Goal: Task Accomplishment & Management: Manage account settings

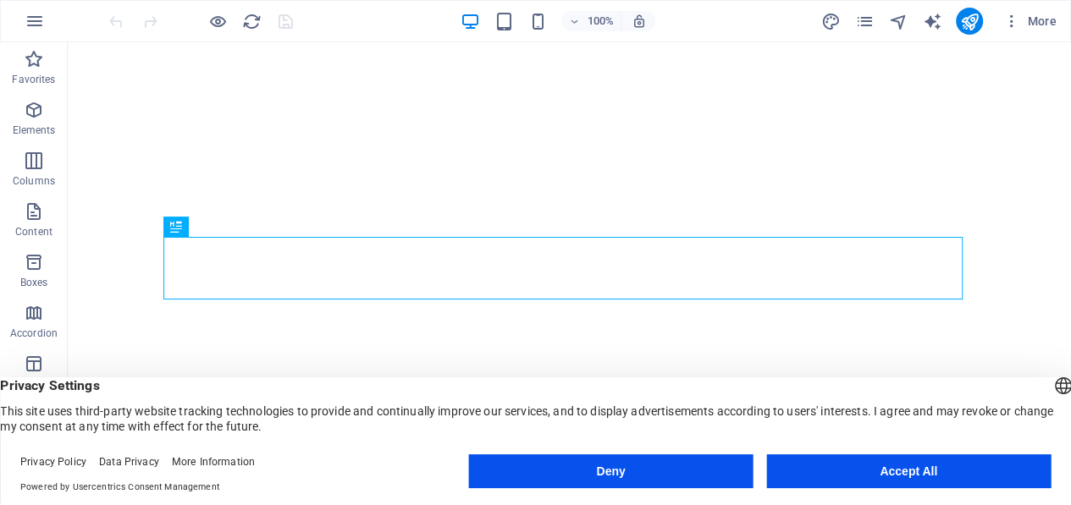
drag, startPoint x: 19, startPoint y: 387, endPoint x: 332, endPoint y: 493, distance: 330.5
click at [332, 493] on div "English Deutsch English Deutsch Privacy Settings This site uses third-party web…" at bounding box center [535, 441] width 1071 height 128
drag, startPoint x: 332, startPoint y: 493, endPoint x: 212, endPoint y: 419, distance: 140.2
click at [908, 470] on button "Accept All" at bounding box center [908, 471] width 284 height 34
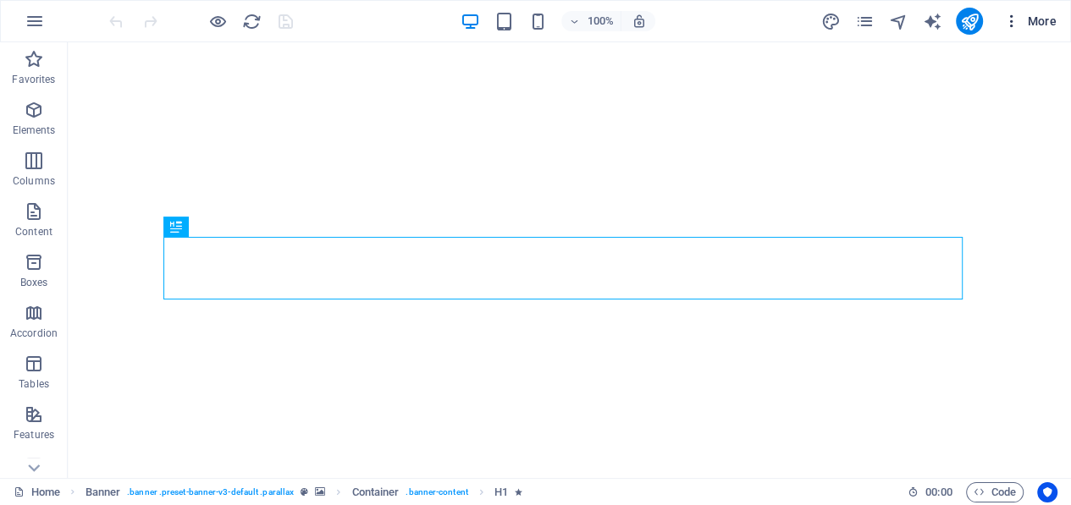
click at [1049, 13] on span "More" at bounding box center [1029, 21] width 53 height 17
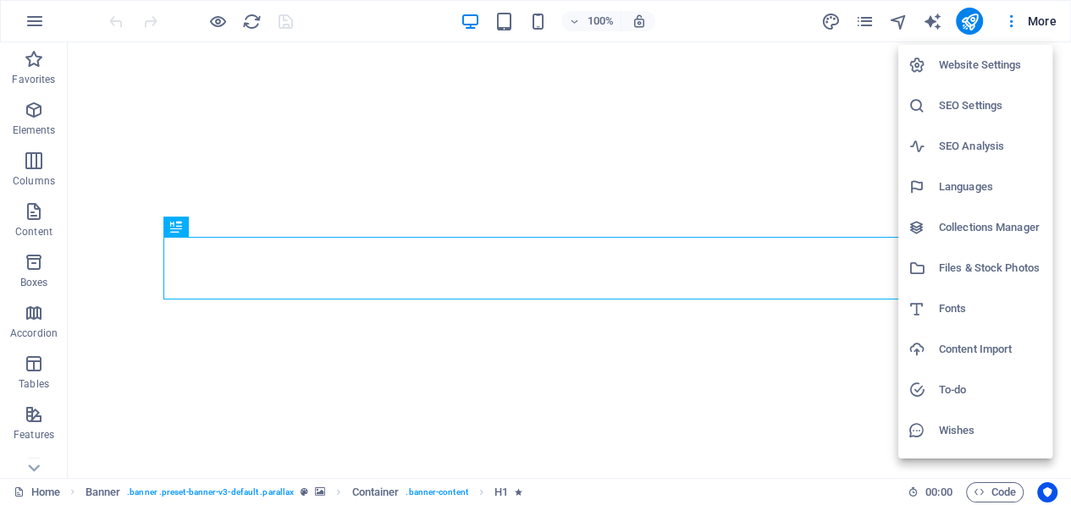
click at [122, 261] on div at bounding box center [535, 252] width 1071 height 505
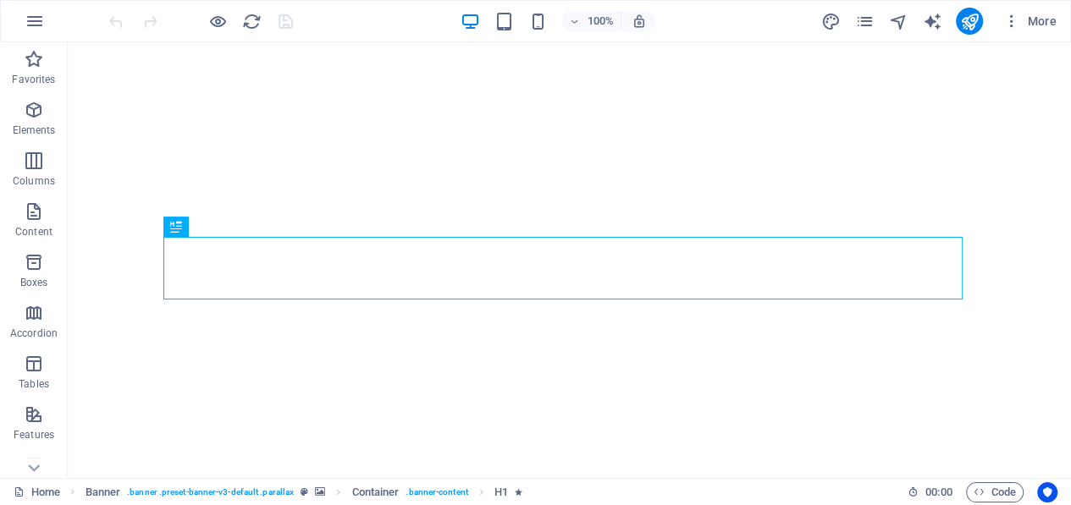
click at [122, 261] on div "Website Settings SEO Settings SEO Analysis Languages Collections Manager Files …" at bounding box center [535, 257] width 1071 height 495
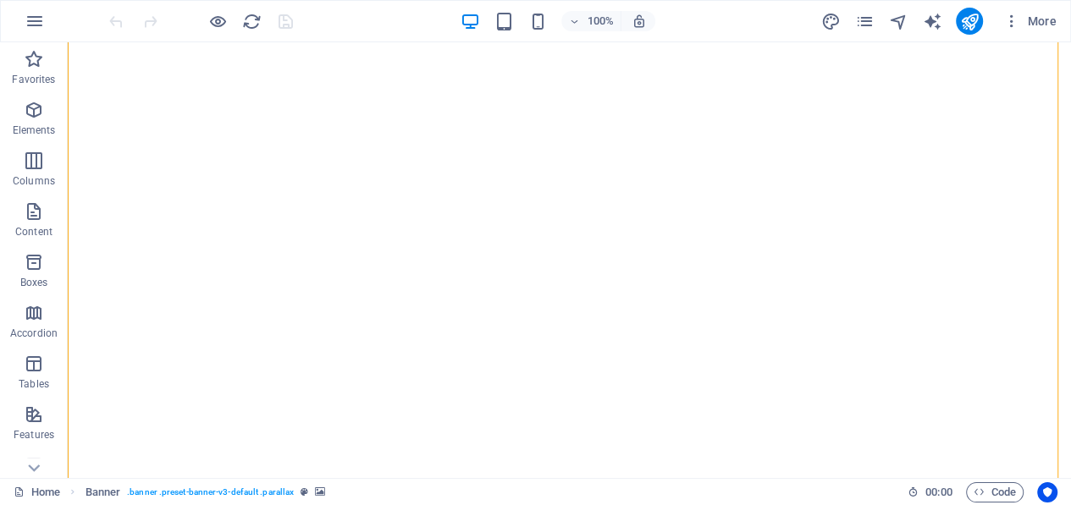
select select "vh"
select select "%"
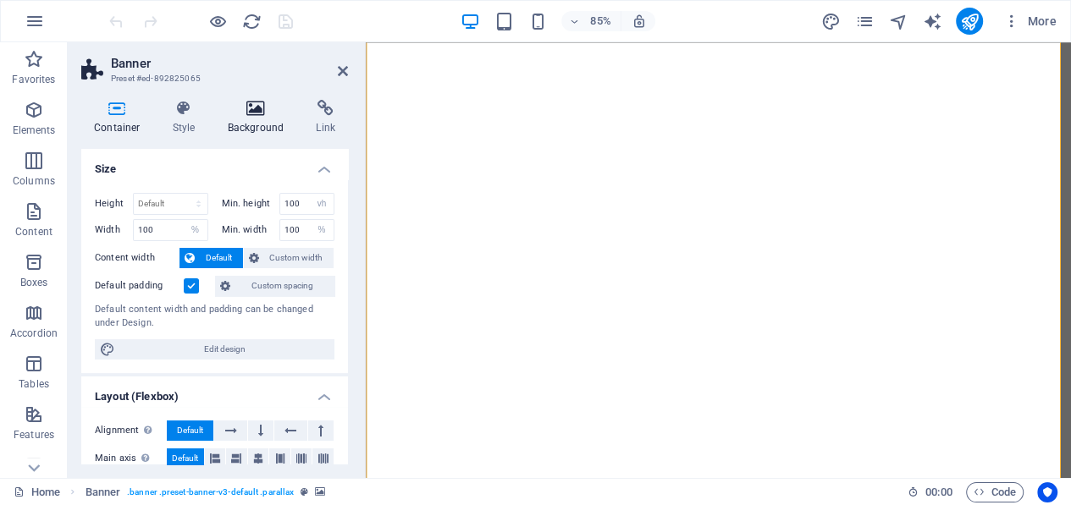
drag, startPoint x: 251, startPoint y: 119, endPoint x: 237, endPoint y: 118, distance: 14.5
click at [240, 120] on h4 "Background" at bounding box center [259, 118] width 89 height 36
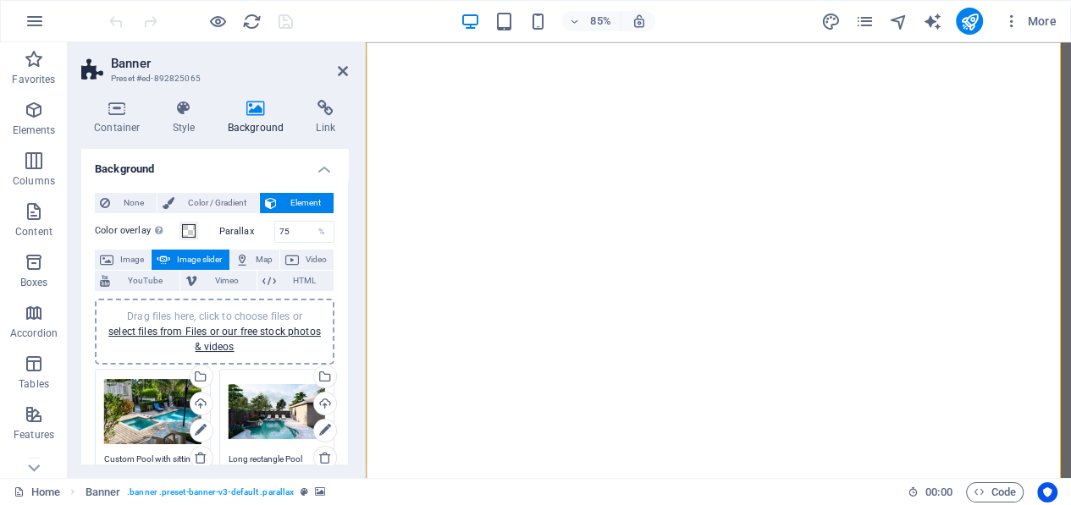
click at [247, 118] on h4 "Background" at bounding box center [259, 118] width 89 height 36
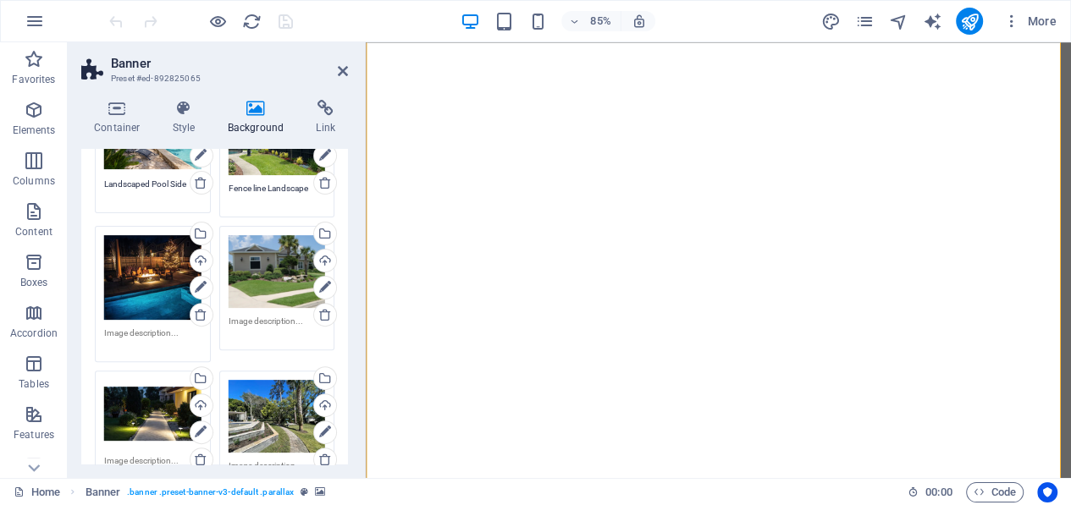
scroll to position [427, 0]
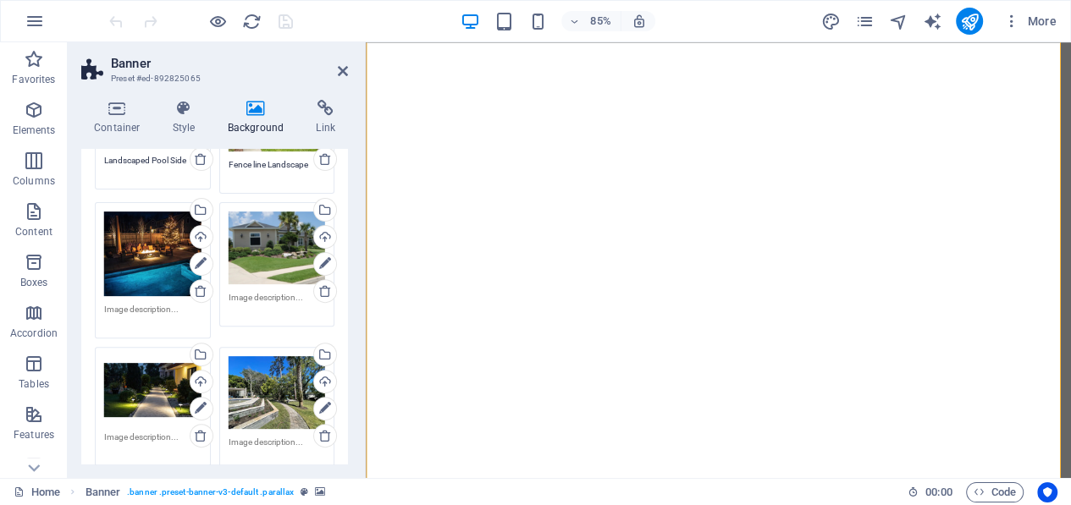
click at [142, 303] on textarea at bounding box center [152, 315] width 97 height 25
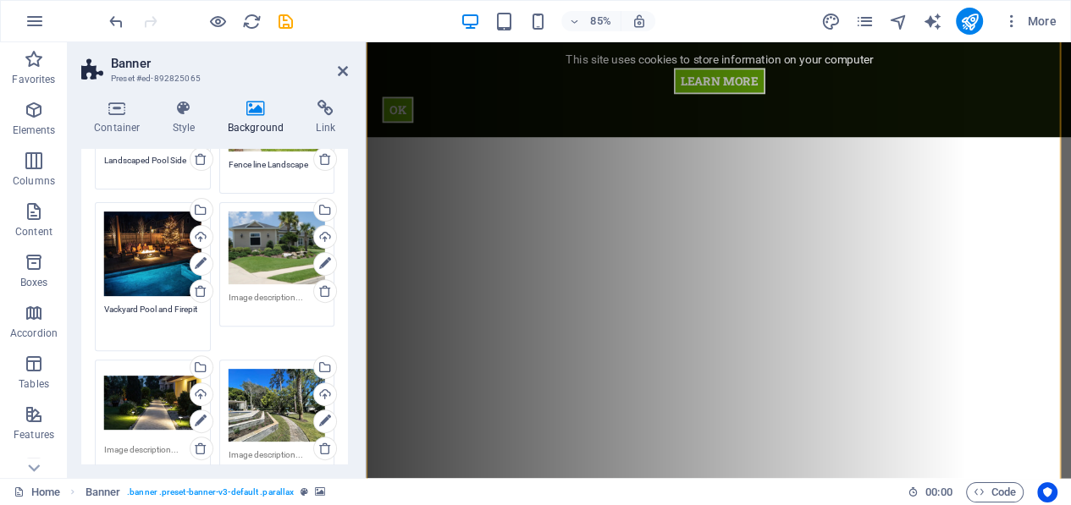
scroll to position [296, 0]
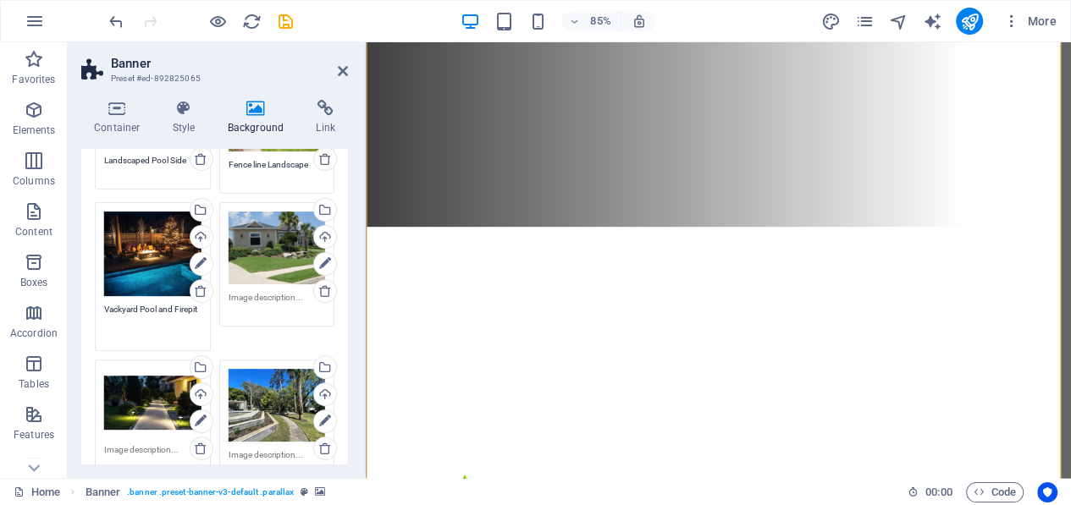
type textarea "Vackyard Pool and Firepit"
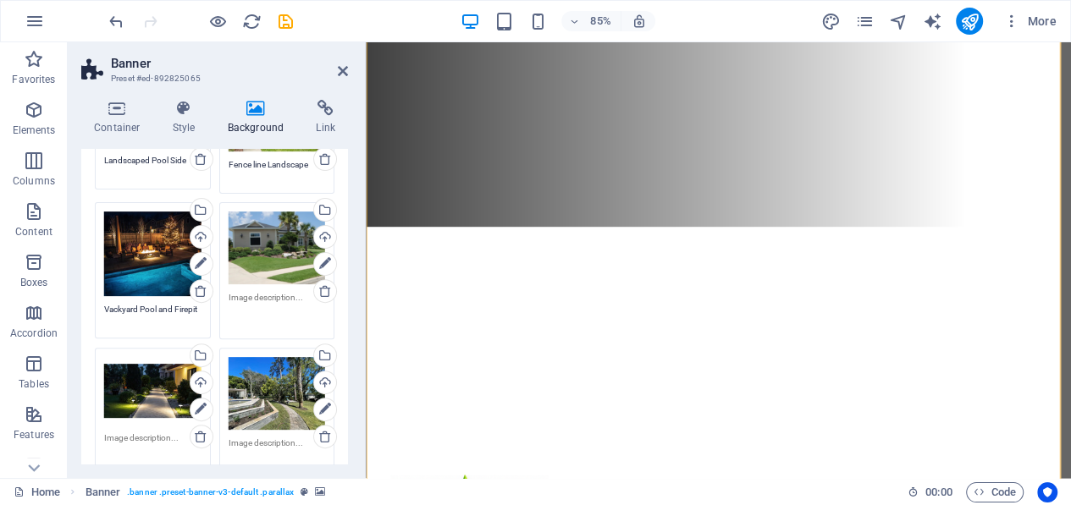
click at [276, 298] on textarea at bounding box center [276, 310] width 97 height 38
click at [269, 296] on textarea "Manicured awn" at bounding box center [276, 310] width 97 height 38
type textarea "Manicured Lawn"
click at [113, 306] on textarea "Vackyard Pool and Firepit" at bounding box center [152, 315] width 97 height 25
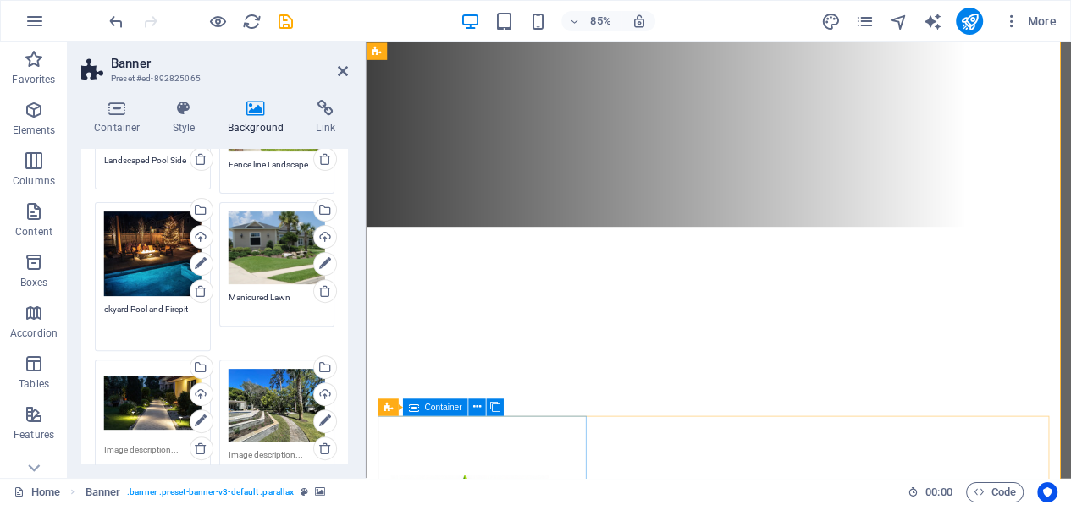
click at [102, 305] on div "Drag files here, click to choose files or select files from Files or our free s…" at bounding box center [153, 276] width 124 height 157
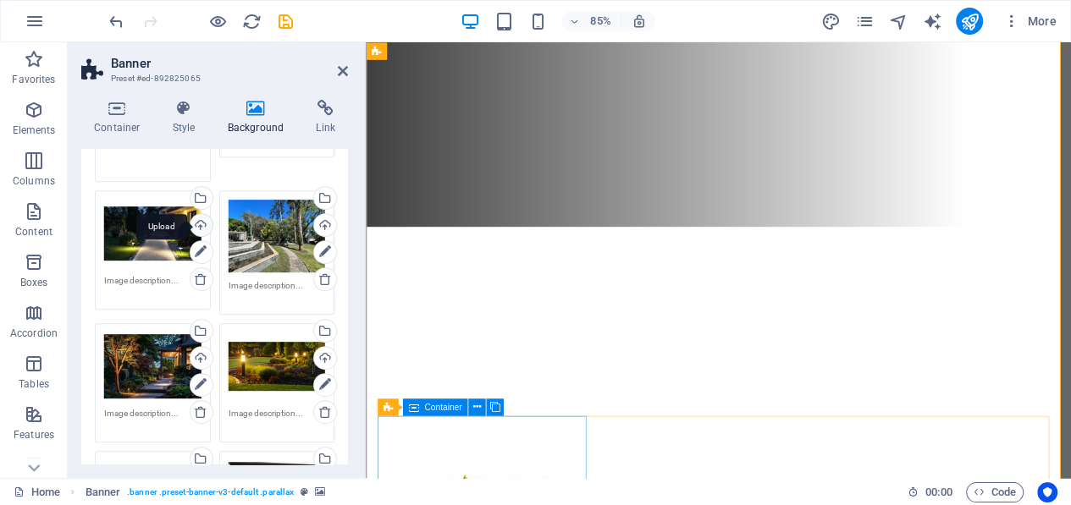
scroll to position [511, 0]
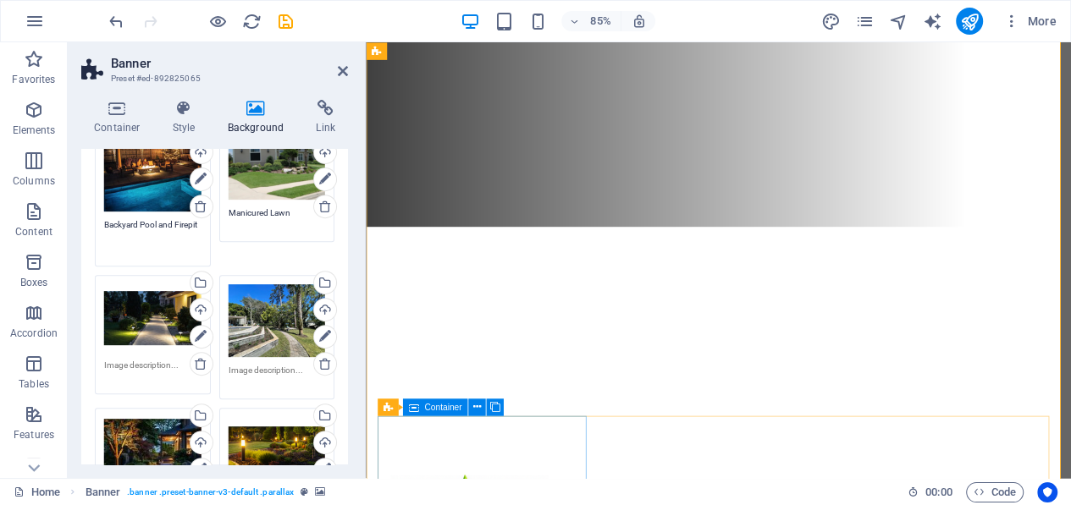
type textarea "Backyard Pool and Firepit"
click at [135, 360] on textarea at bounding box center [152, 371] width 97 height 25
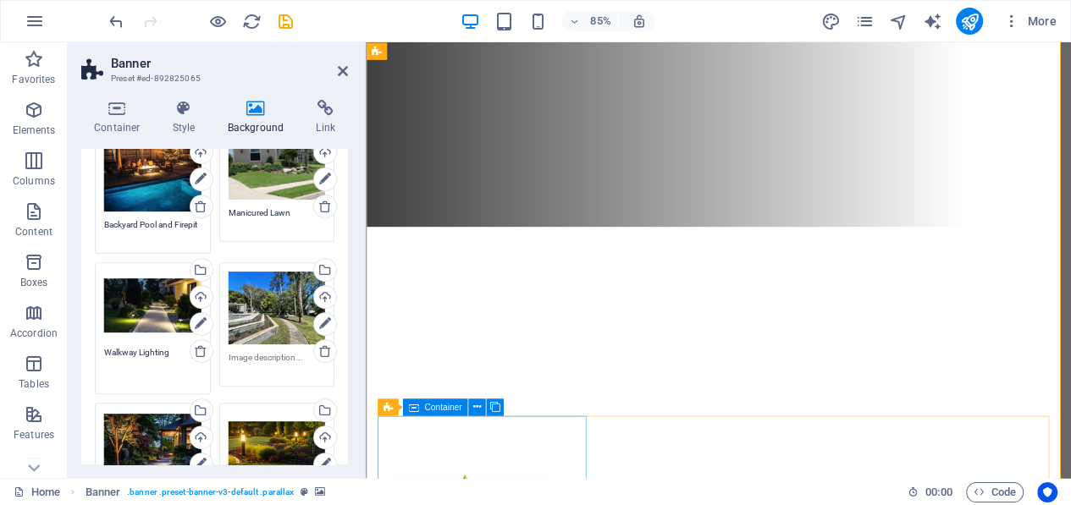
type textarea "Walkway Lighting"
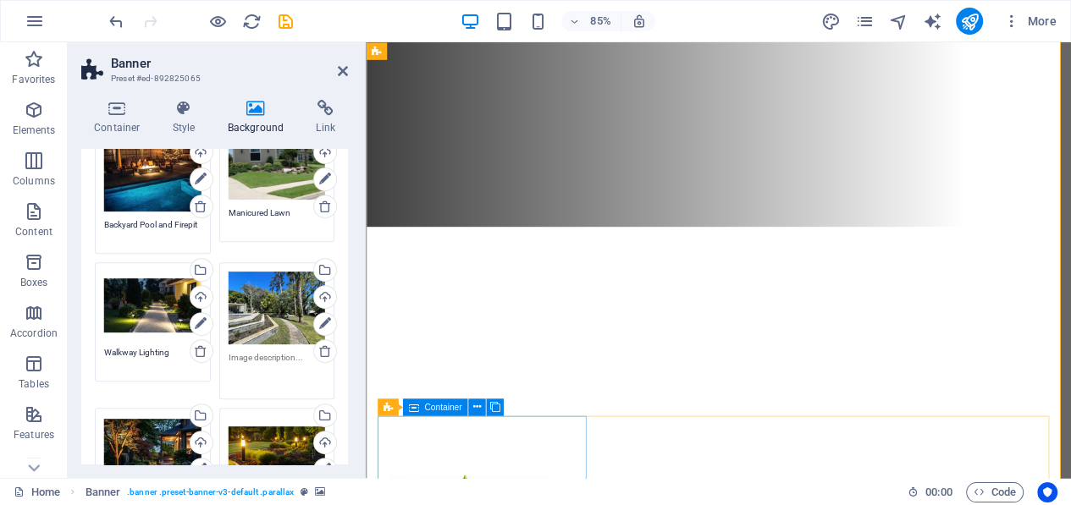
click at [264, 354] on textarea at bounding box center [276, 370] width 97 height 38
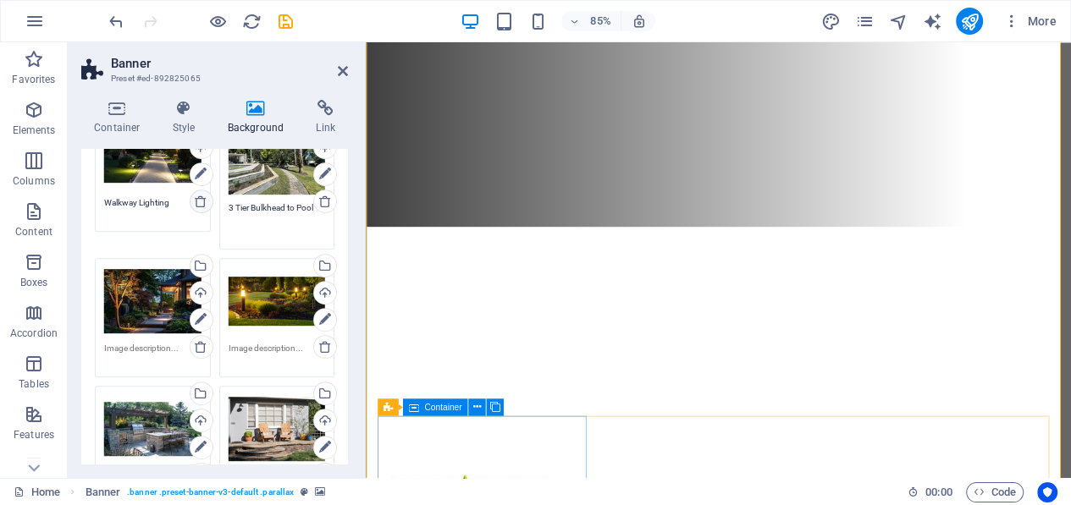
scroll to position [680, 0]
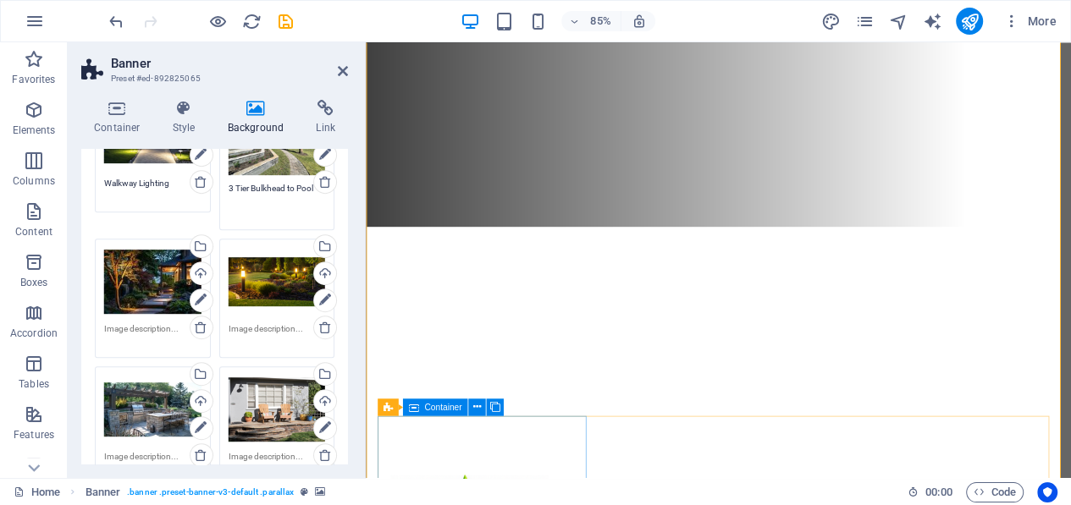
type textarea "3 Tier Bulkhead to Pool"
click at [136, 327] on textarea at bounding box center [152, 334] width 97 height 25
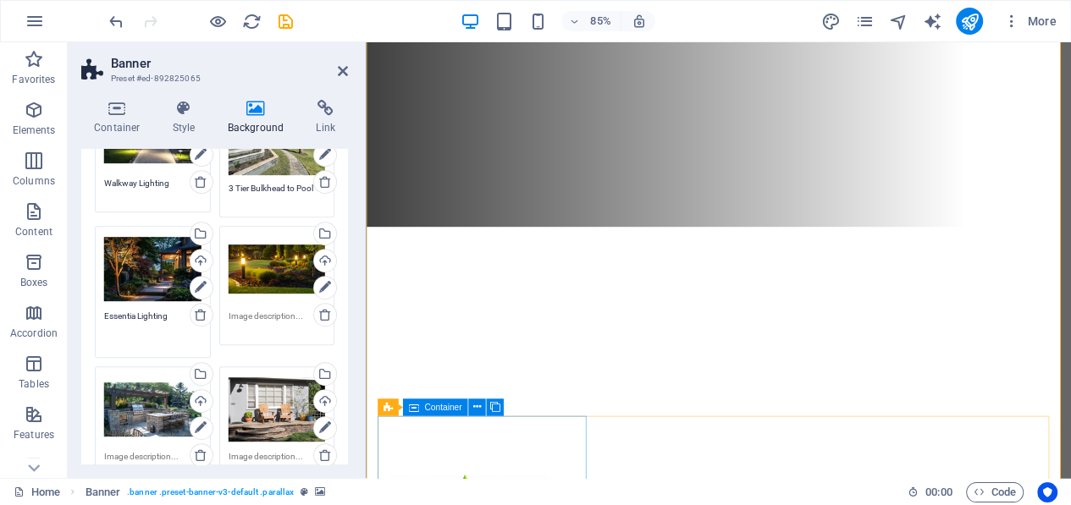
type textarea "Essentia Lighting"
click at [257, 312] on textarea at bounding box center [276, 322] width 97 height 25
drag, startPoint x: 264, startPoint y: 309, endPoint x: 221, endPoint y: 315, distance: 43.6
click at [221, 315] on div "Drag files here, click to choose files or select files from Files or our free s…" at bounding box center [277, 292] width 124 height 140
click at [248, 311] on textarea "Higlighting he Home" at bounding box center [276, 329] width 97 height 38
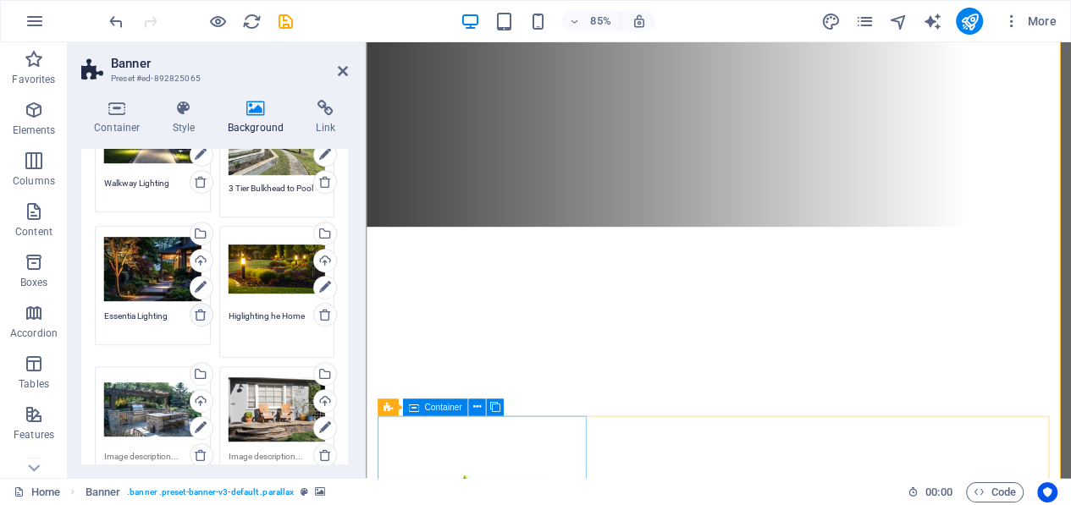
drag, startPoint x: 239, startPoint y: 311, endPoint x: 210, endPoint y: 314, distance: 28.9
click at [215, 313] on div "Drag files here, click to choose files or select files from Files or our free s…" at bounding box center [277, 292] width 124 height 140
click at [228, 314] on textarea "ighting he Hom" at bounding box center [276, 329] width 97 height 38
click at [257, 314] on textarea "Lighting he Hom" at bounding box center [276, 329] width 97 height 38
click at [269, 310] on textarea "Lighting up he Hom" at bounding box center [276, 329] width 97 height 38
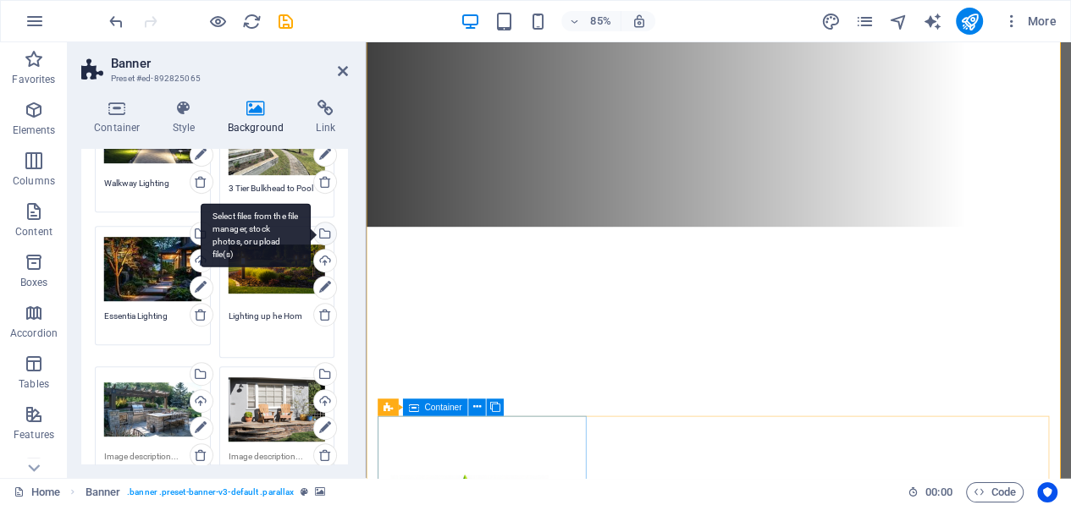
drag, startPoint x: 269, startPoint y: 311, endPoint x: 331, endPoint y: 238, distance: 96.1
click at [275, 300] on div "Drag files here, click to choose files or select files from Files or our free s…" at bounding box center [277, 292] width 124 height 140
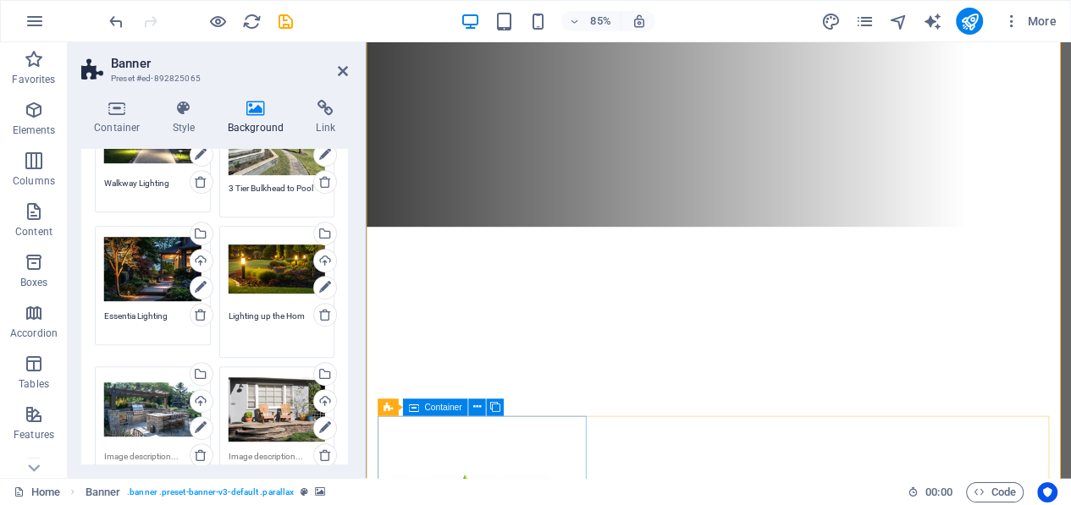
click at [302, 311] on textarea "Lighting up the Hom" at bounding box center [276, 329] width 97 height 38
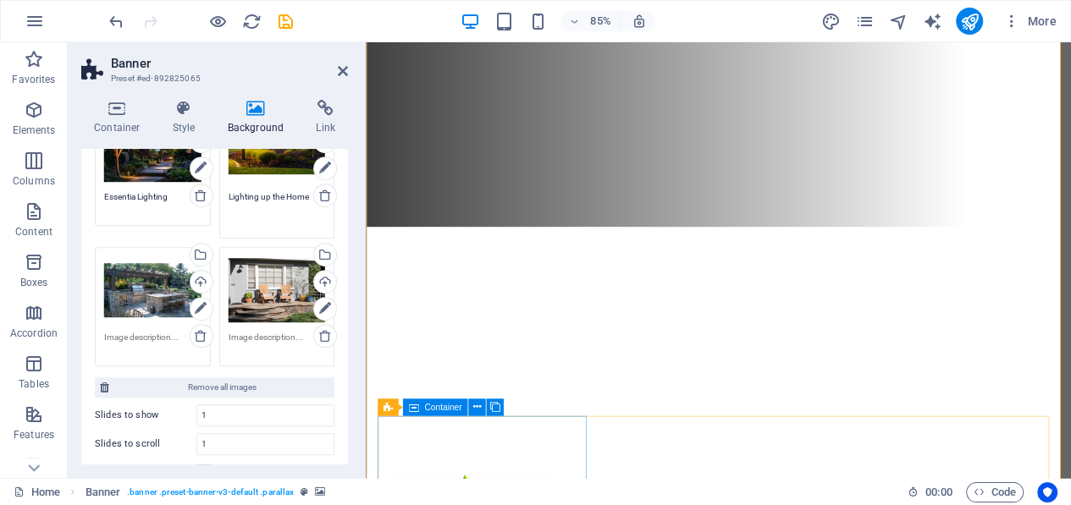
scroll to position [804, 0]
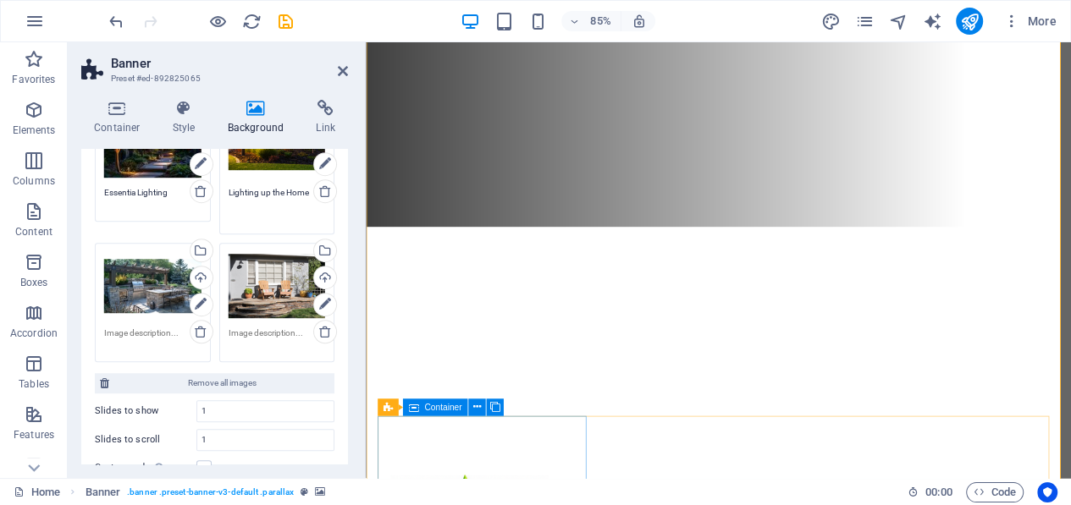
type textarea "Lighting up the Home"
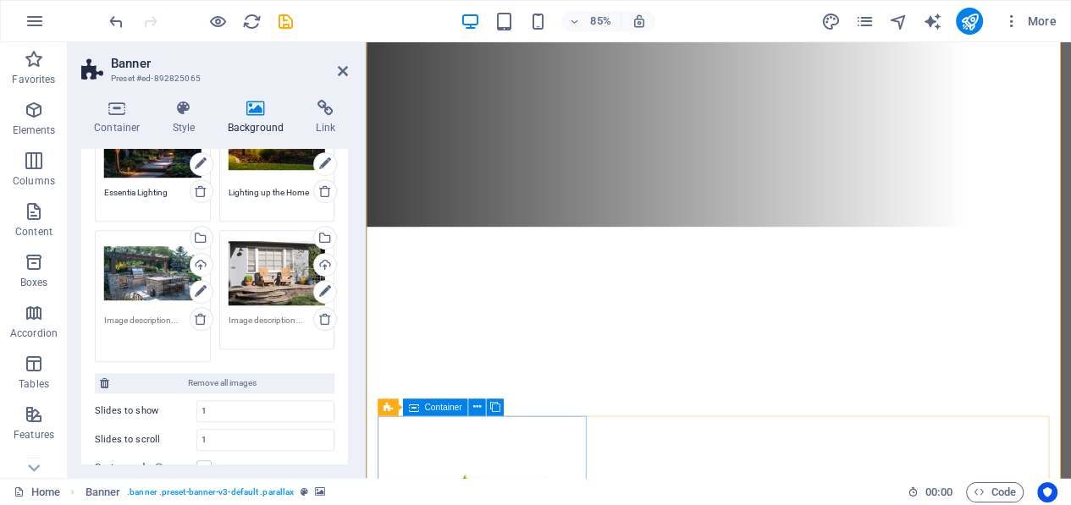
click at [156, 326] on textarea at bounding box center [152, 333] width 97 height 38
type textarea "Outdoor Kitchen"
drag, startPoint x: 296, startPoint y: 316, endPoint x: 224, endPoint y: 318, distance: 72.0
click at [224, 318] on div "Drag files here, click to choose files or select files from Files or our free s…" at bounding box center [277, 296] width 124 height 140
click at [228, 316] on textarea at bounding box center [276, 333] width 97 height 38
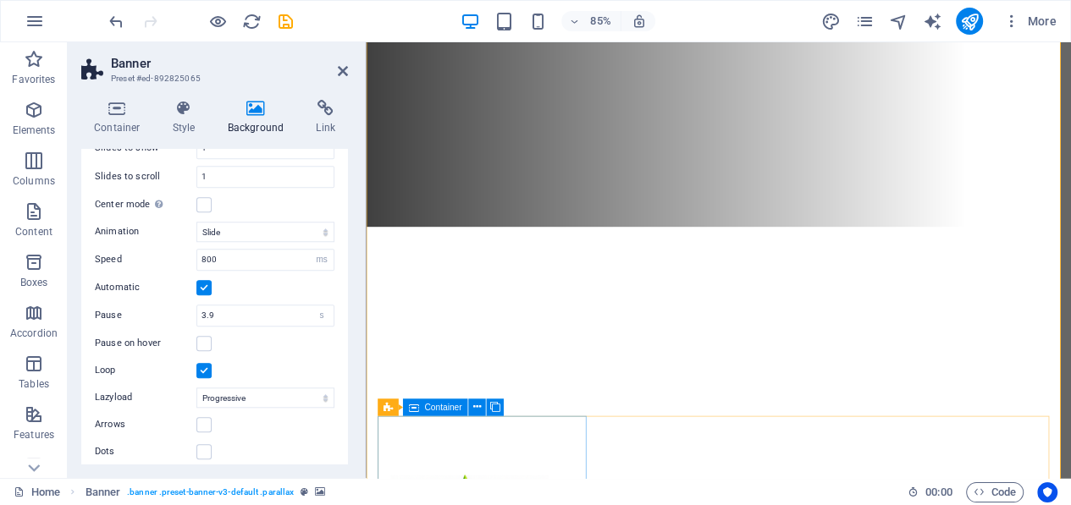
scroll to position [1071, 0]
type textarea "Basic Garden"
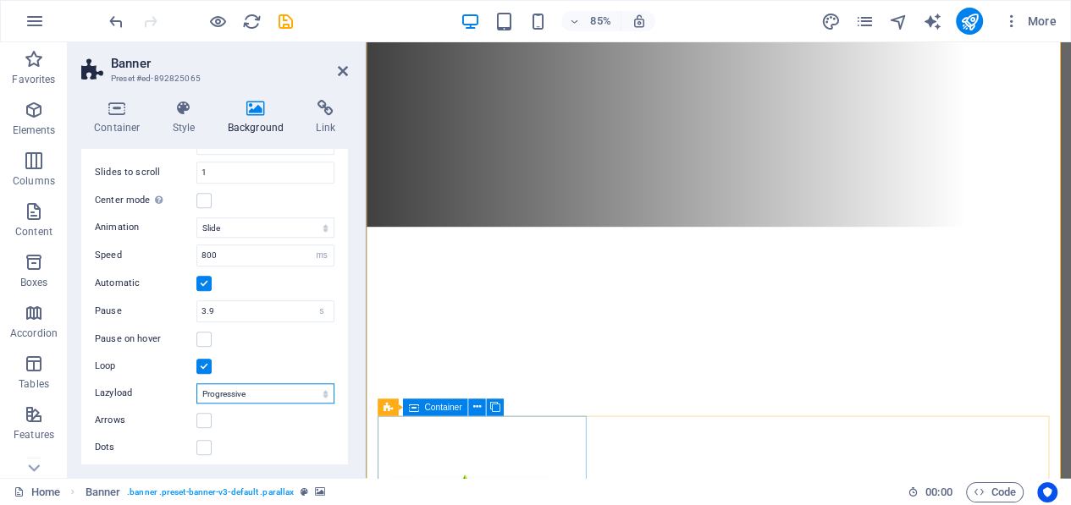
click at [323, 388] on select "Off On demand Progressive" at bounding box center [265, 393] width 138 height 20
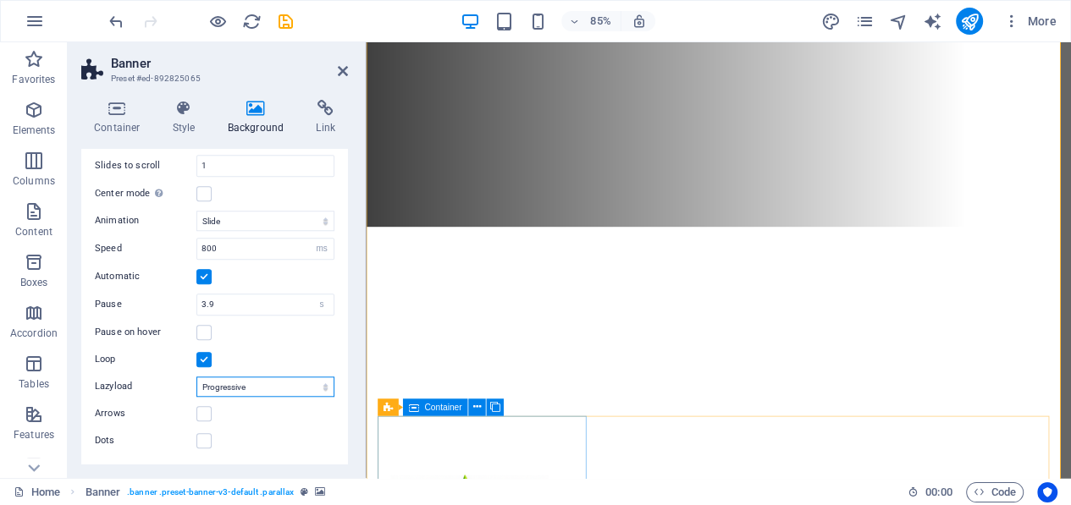
scroll to position [1059, 0]
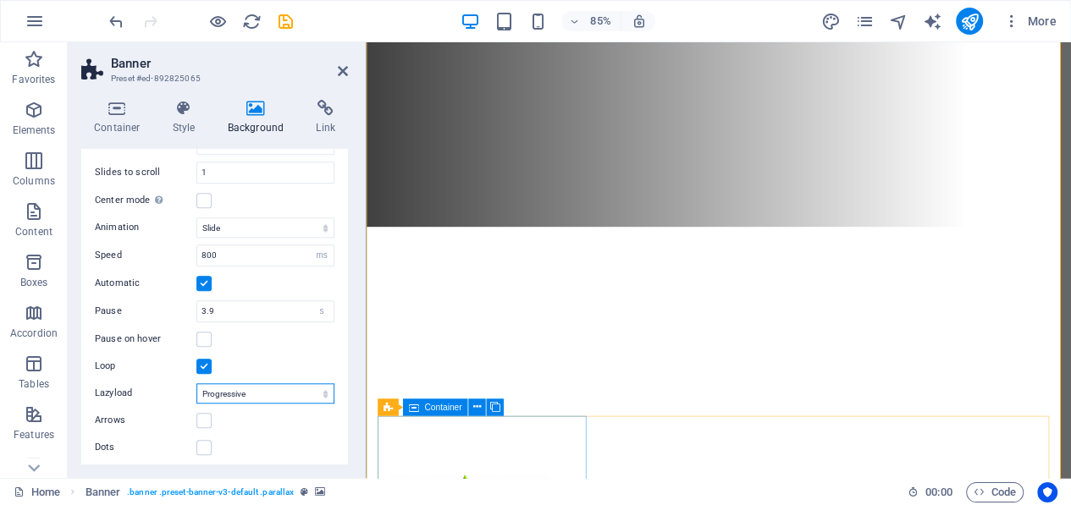
click at [300, 388] on select "Off On demand Progressive" at bounding box center [265, 393] width 138 height 20
click at [319, 386] on select "Off On demand Progressive" at bounding box center [265, 393] width 138 height 20
click at [265, 390] on select "Off On demand Progressive" at bounding box center [265, 393] width 138 height 20
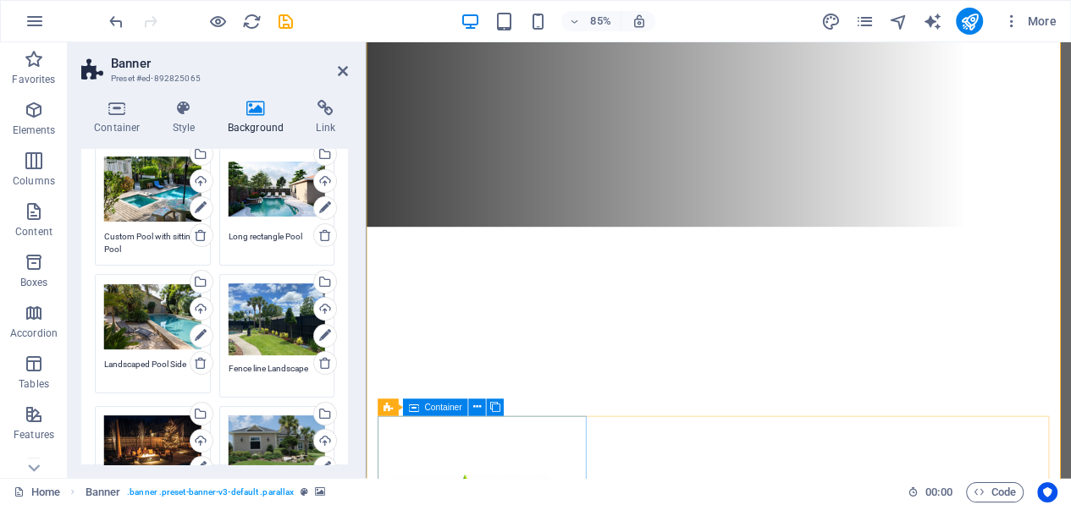
scroll to position [0, 0]
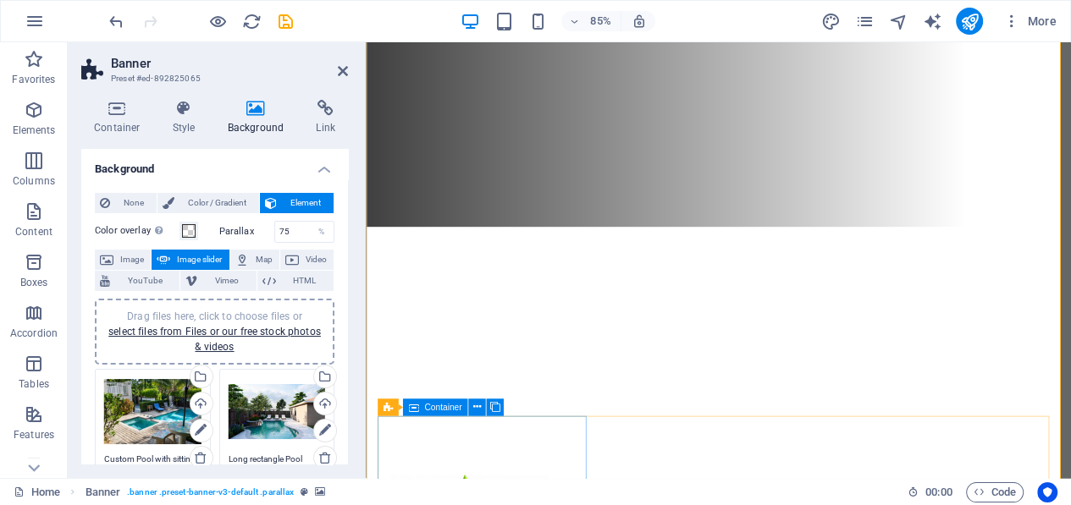
drag, startPoint x: 349, startPoint y: 179, endPoint x: 346, endPoint y: 146, distance: 33.1
click at [346, 146] on div "Container Style Background Link Size Height Default px rem % vh vw Min. height …" at bounding box center [215, 282] width 294 height 392
click at [180, 127] on h4 "Style" at bounding box center [187, 118] width 55 height 36
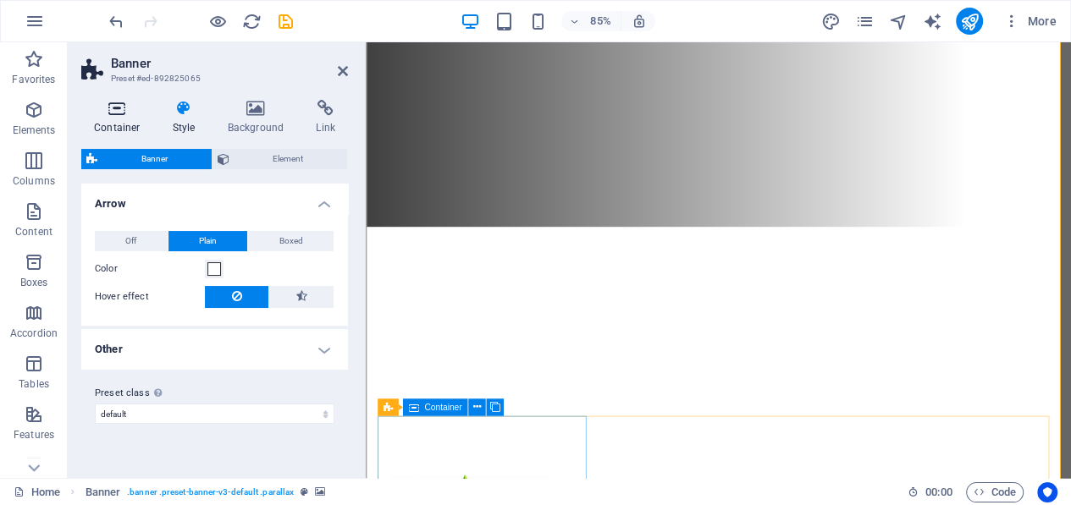
click at [119, 120] on h4 "Container" at bounding box center [120, 118] width 79 height 36
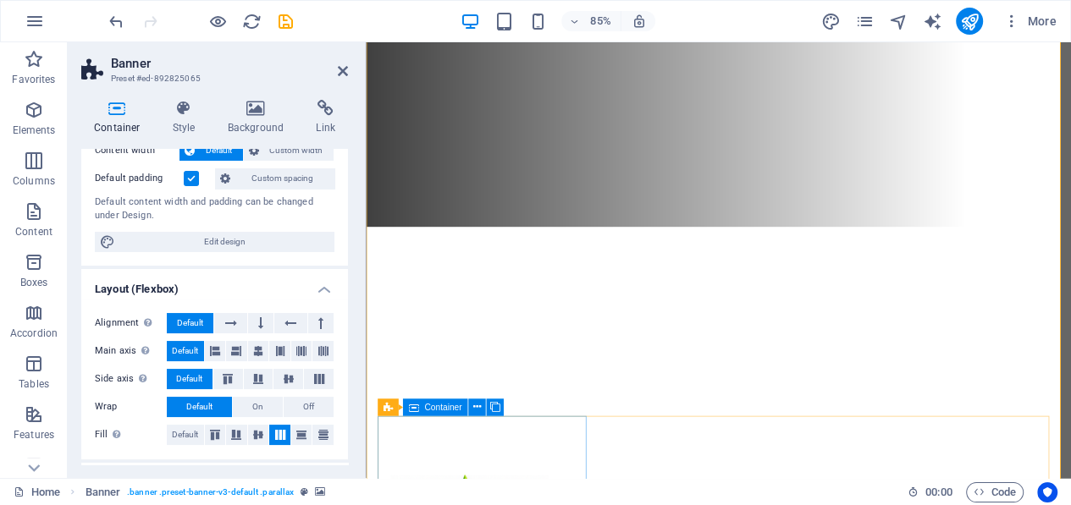
scroll to position [85, 0]
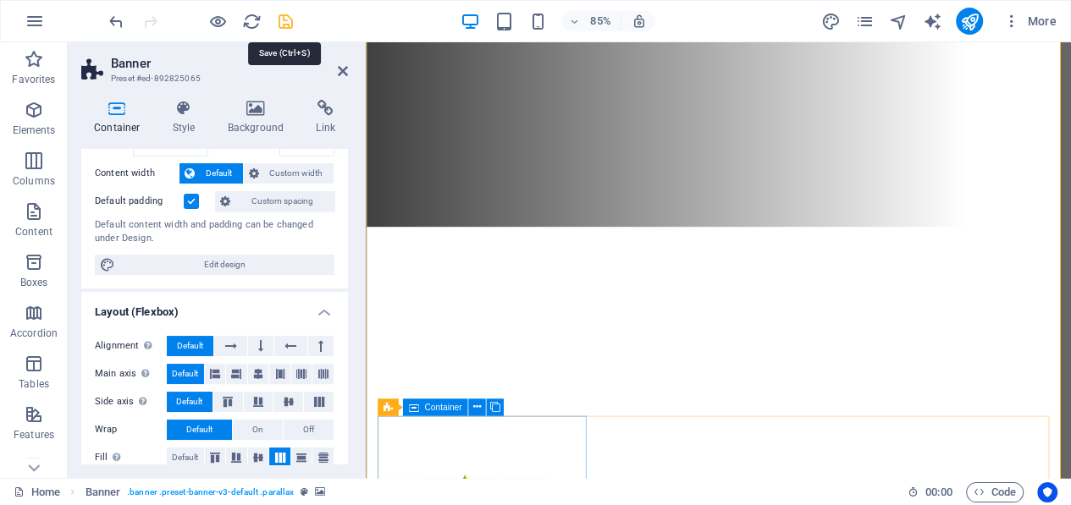
click at [284, 23] on icon "save" at bounding box center [285, 21] width 19 height 19
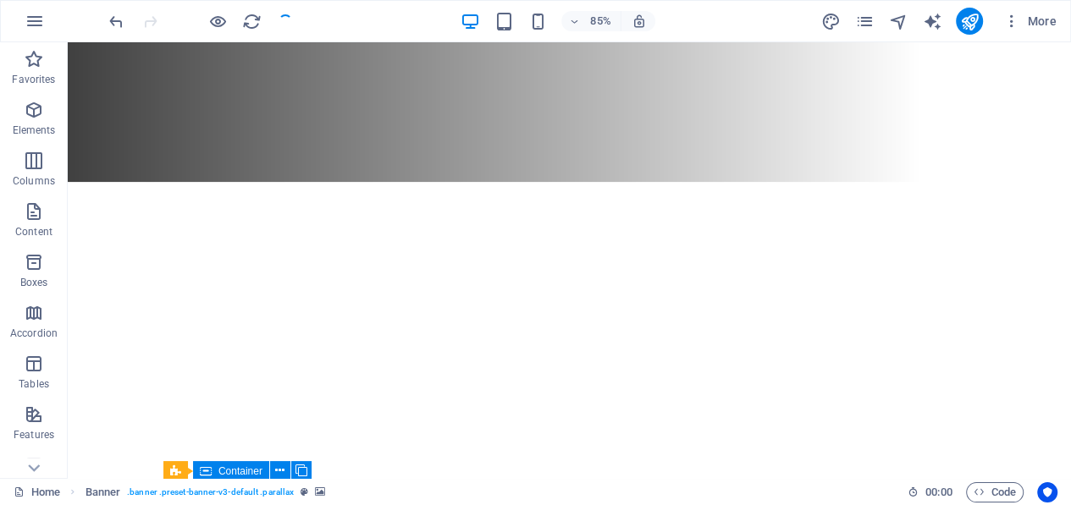
checkbox input "false"
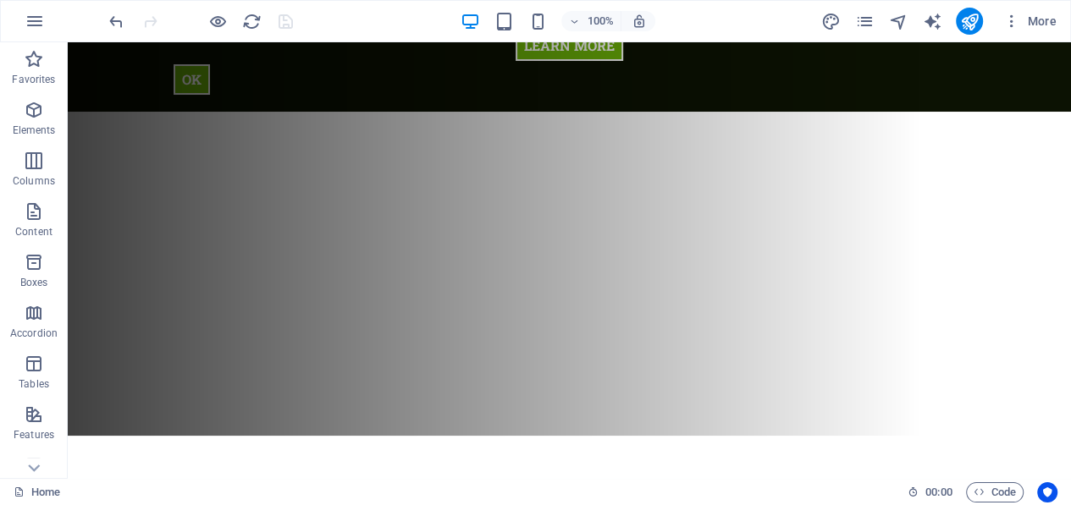
scroll to position [0, 0]
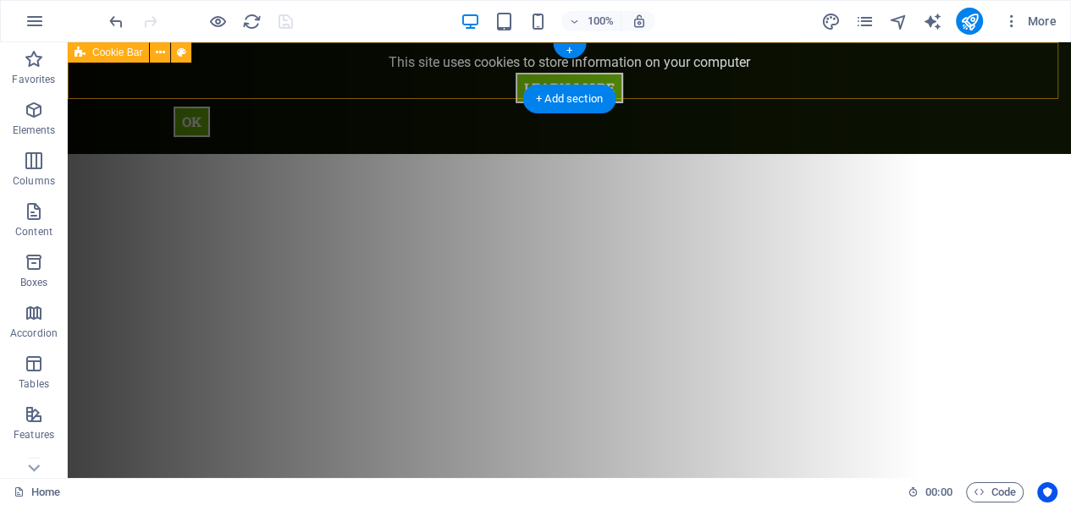
click at [849, 85] on div "This site uses cookies to store information on your computer Learn more Ok" at bounding box center [569, 96] width 1003 height 115
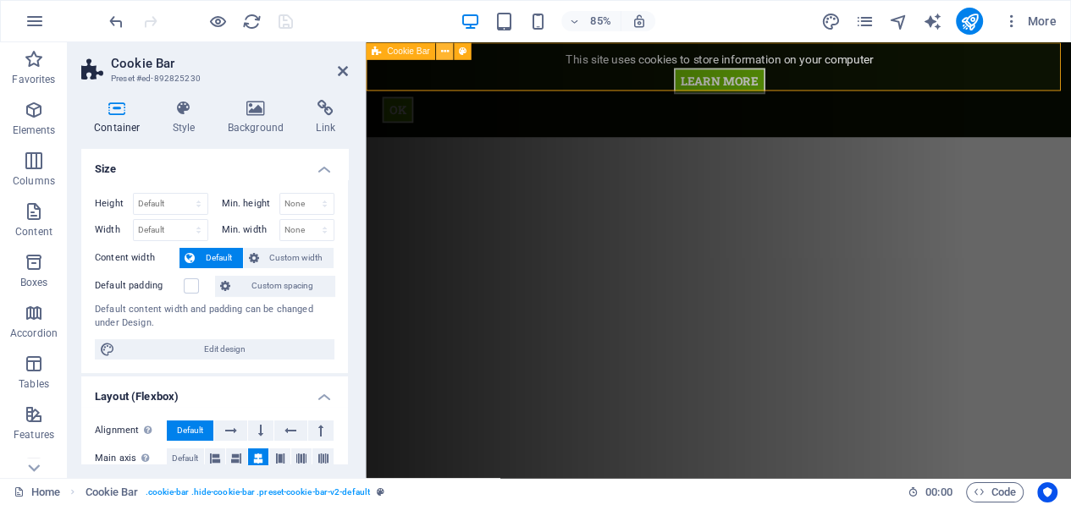
click at [448, 53] on button at bounding box center [444, 50] width 17 height 17
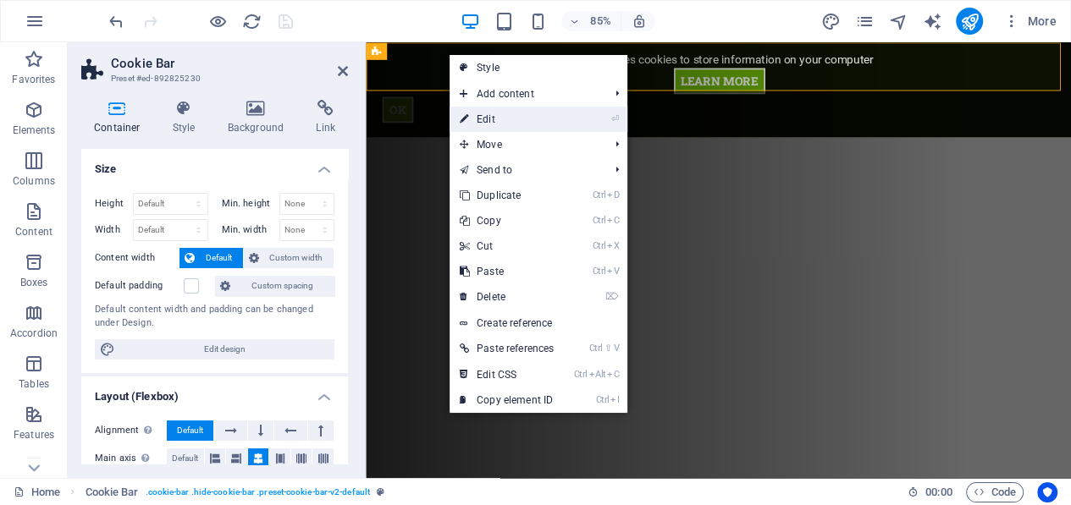
click at [493, 112] on link "⏎ Edit" at bounding box center [506, 119] width 114 height 25
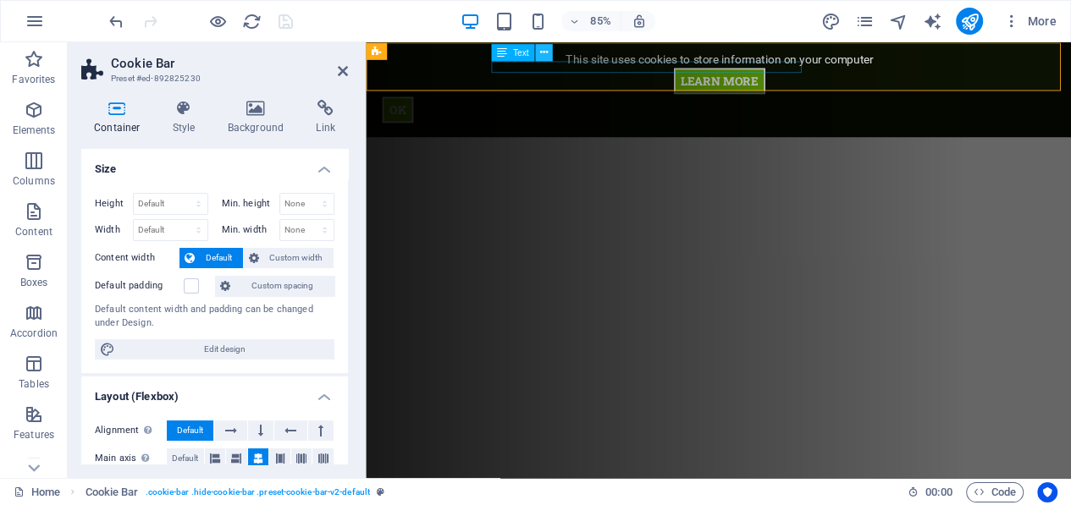
click at [542, 50] on icon at bounding box center [543, 52] width 8 height 15
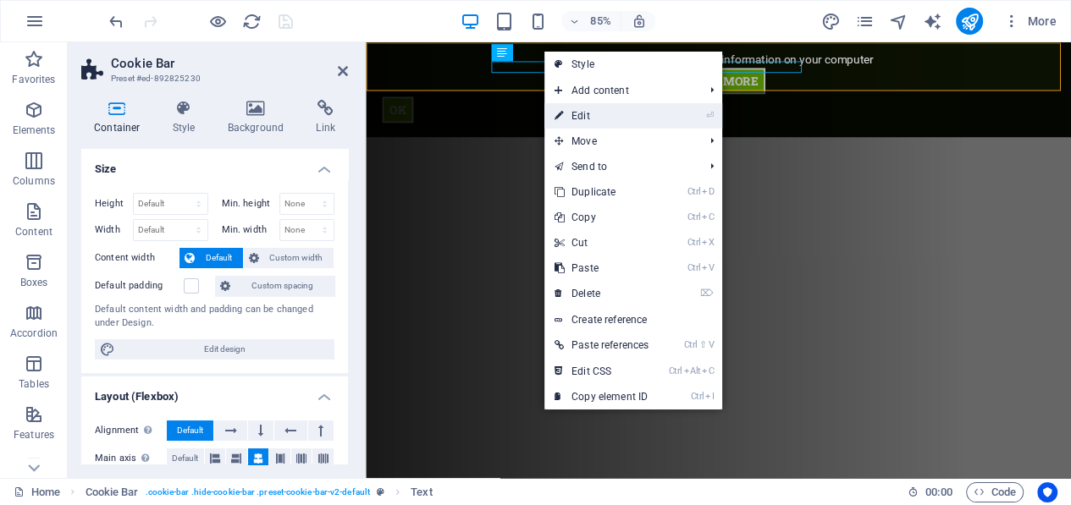
click at [585, 115] on link "⏎ Edit" at bounding box center [601, 115] width 114 height 25
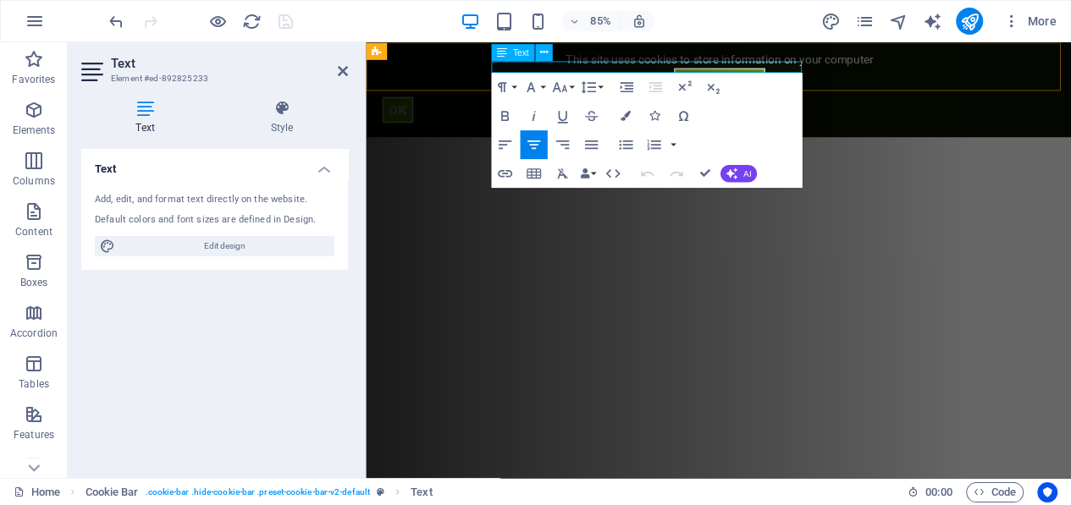
click at [874, 69] on p "This site uses cookies to store information on your computer" at bounding box center [780, 63] width 792 height 14
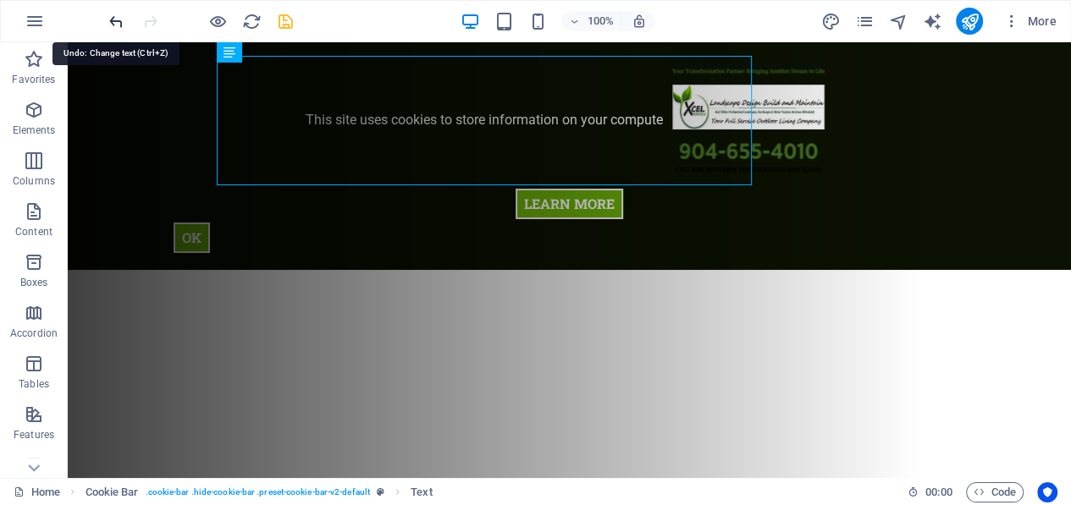
click at [114, 19] on icon "undo" at bounding box center [116, 21] width 19 height 19
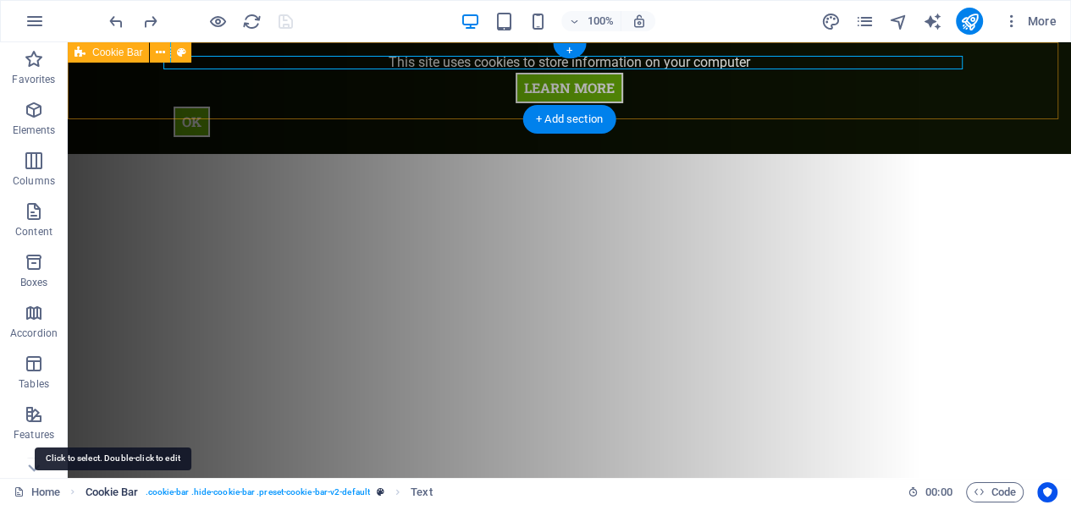
click at [125, 490] on span "Cookie Bar" at bounding box center [111, 492] width 53 height 20
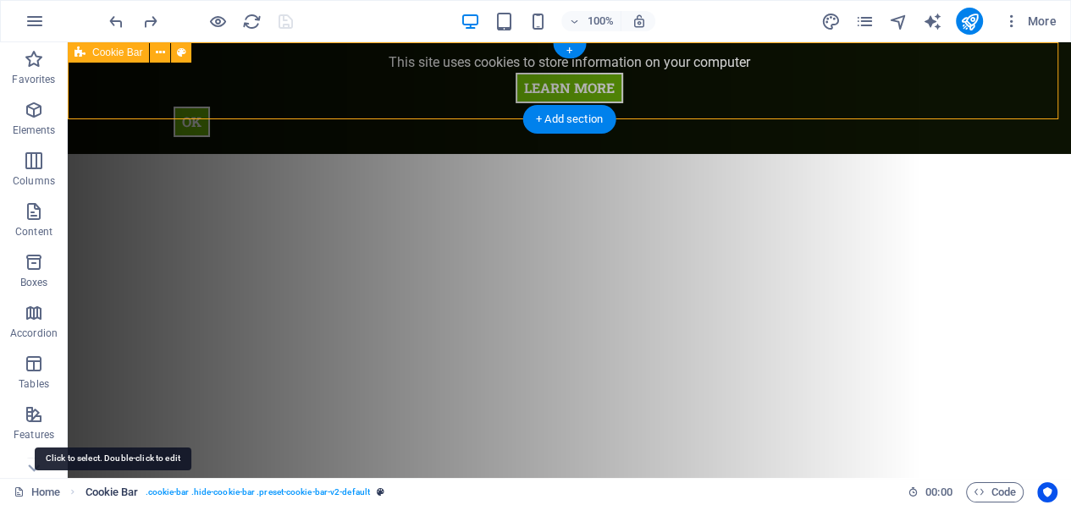
click at [125, 490] on span "Cookie Bar" at bounding box center [111, 492] width 53 height 20
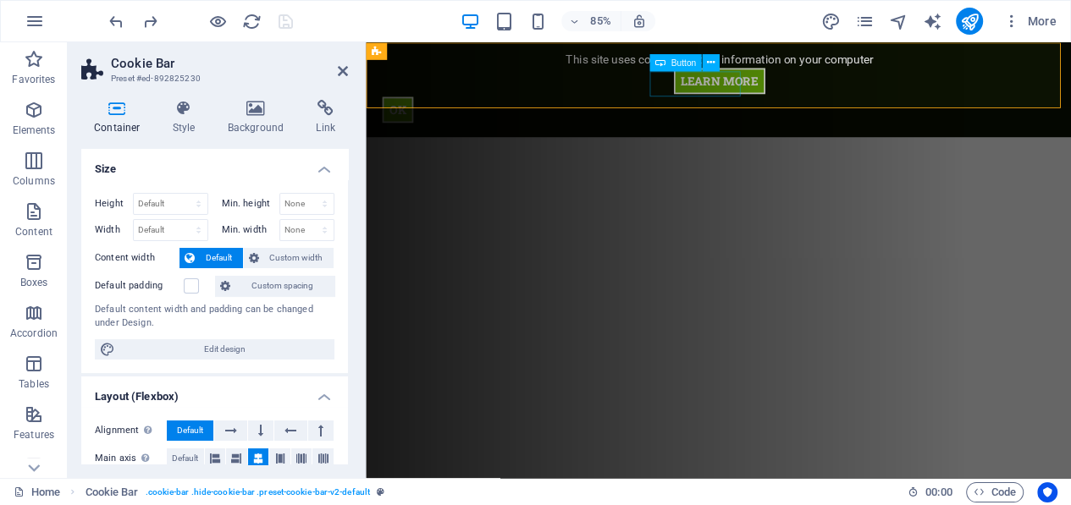
click at [753, 92] on div "Learn more" at bounding box center [780, 88] width 792 height 30
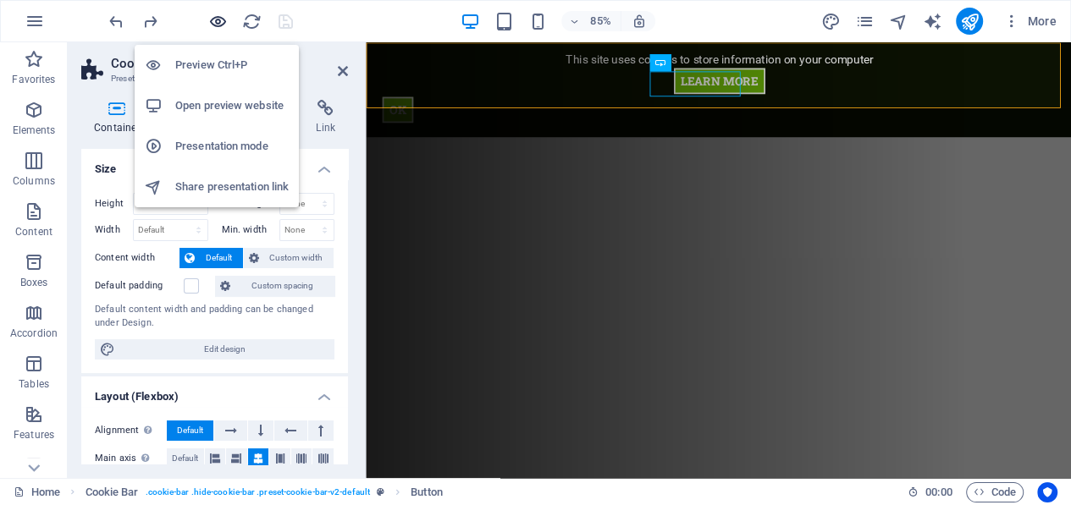
click at [212, 13] on icon "button" at bounding box center [217, 21] width 19 height 19
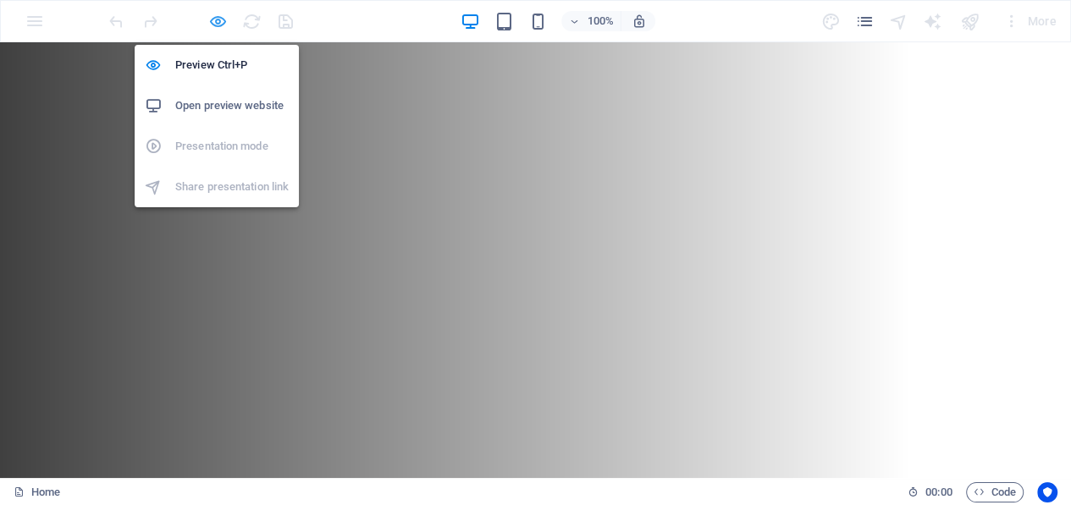
click at [223, 25] on icon "button" at bounding box center [217, 21] width 19 height 19
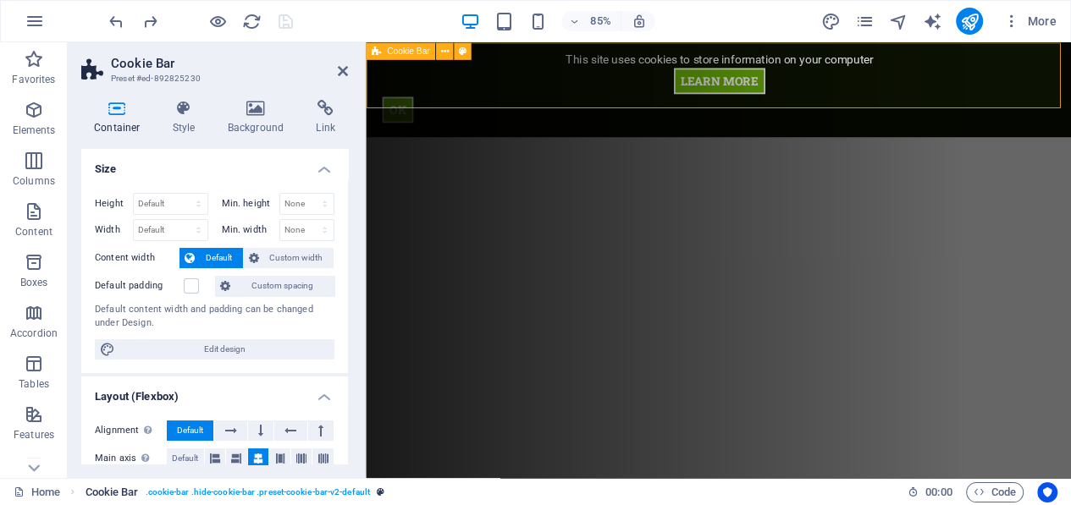
click at [184, 495] on span ". cookie-bar .hide-cookie-bar .preset-cookie-bar-v2-default" at bounding box center [258, 492] width 224 height 20
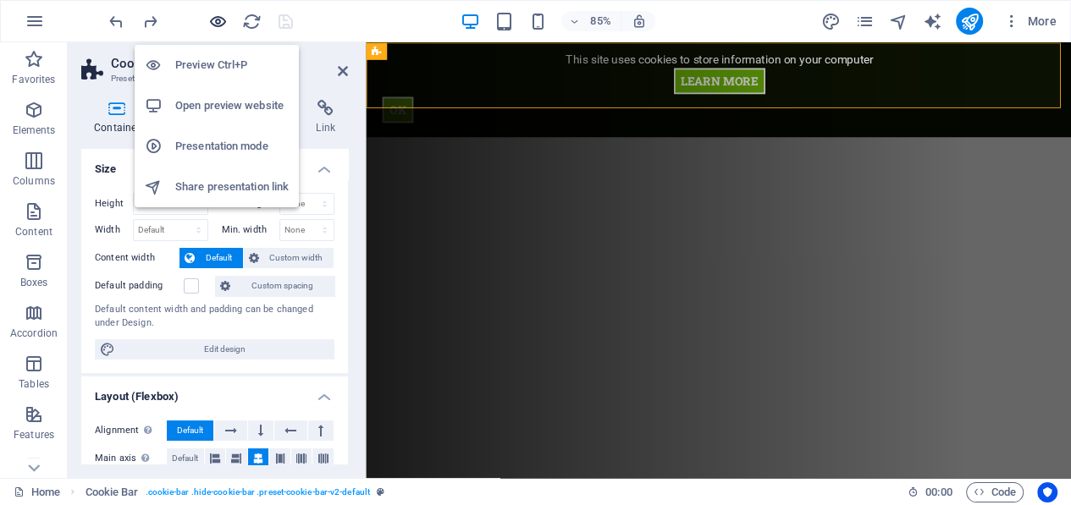
drag, startPoint x: 220, startPoint y: 22, endPoint x: 458, endPoint y: 47, distance: 239.1
click at [220, 22] on icon "button" at bounding box center [217, 21] width 19 height 19
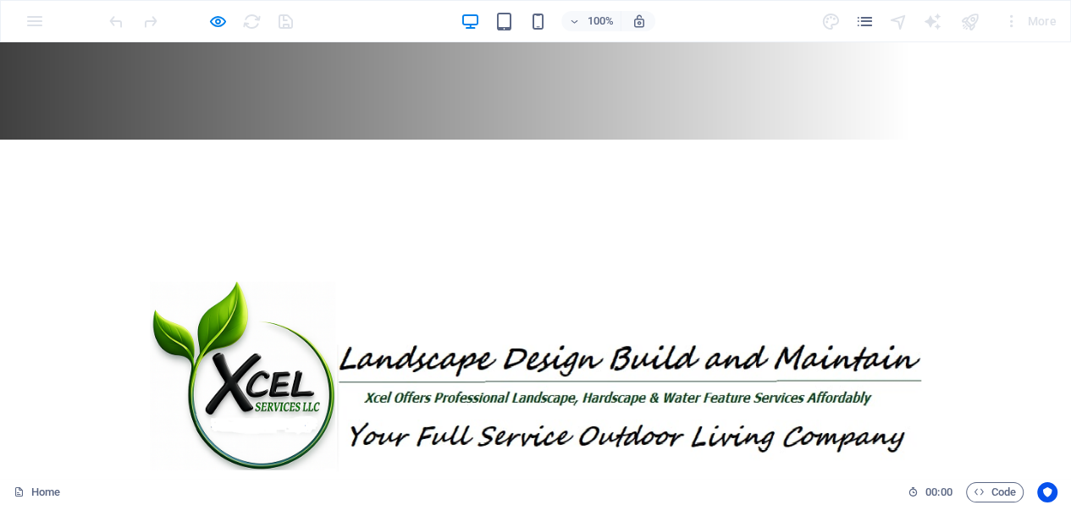
scroll to position [85, 0]
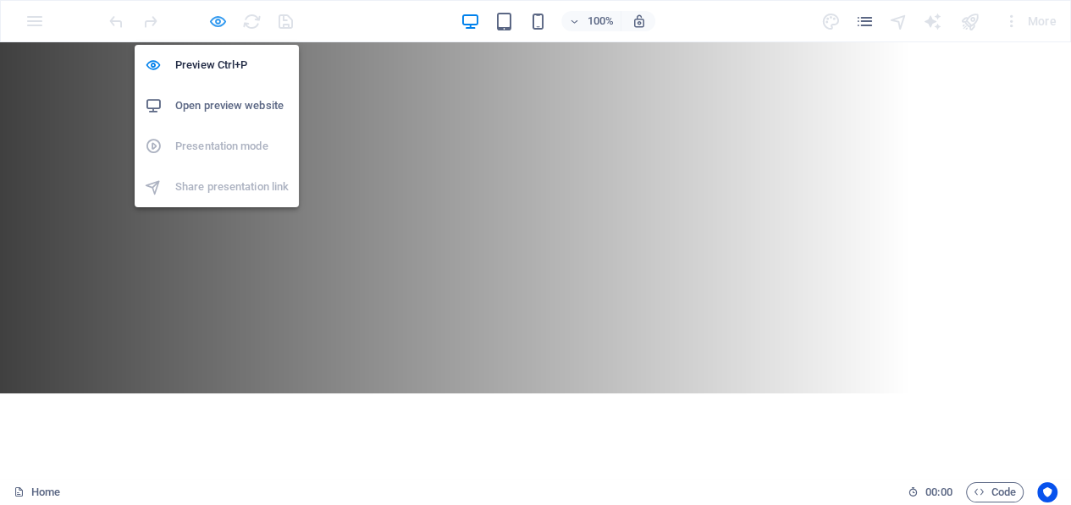
click at [219, 19] on icon "button" at bounding box center [217, 21] width 19 height 19
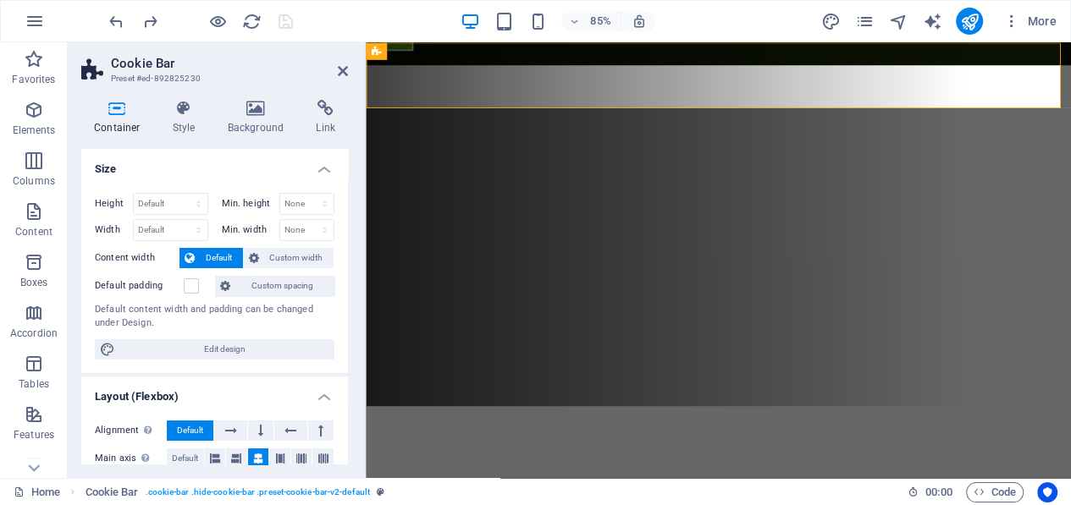
scroll to position [0, 0]
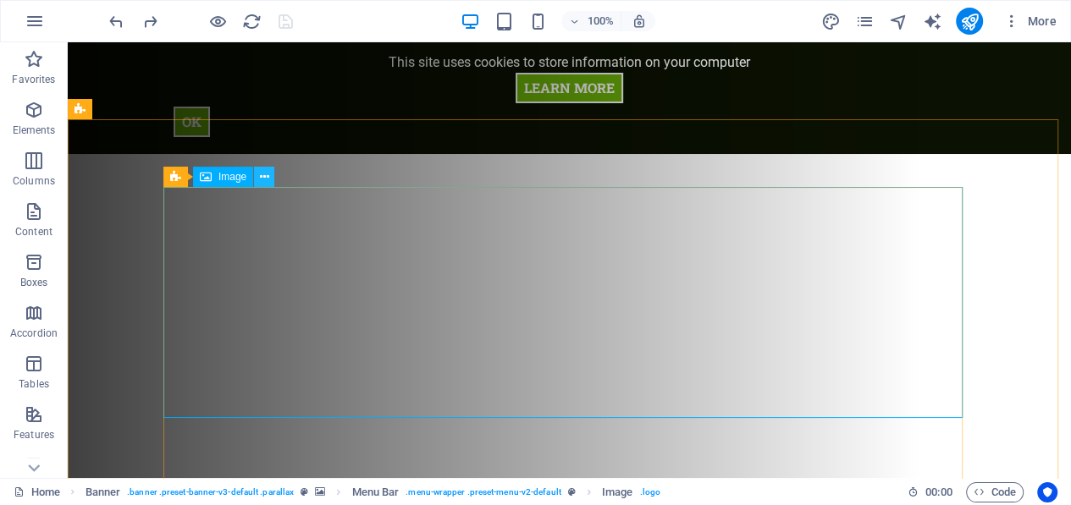
click at [267, 179] on icon at bounding box center [264, 177] width 9 height 18
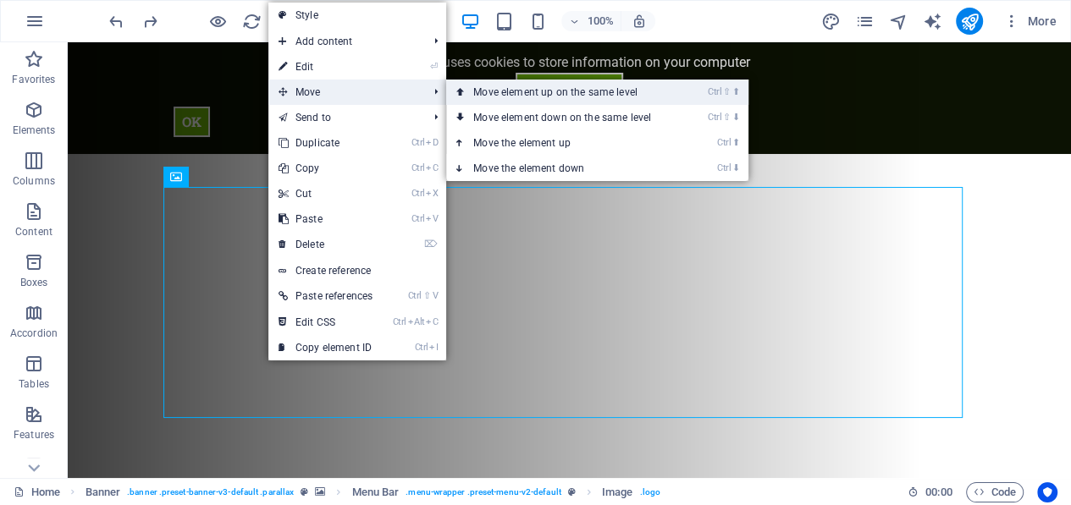
click at [517, 93] on link "Ctrl ⇧ ⬆ Move element up on the same level" at bounding box center [565, 92] width 239 height 25
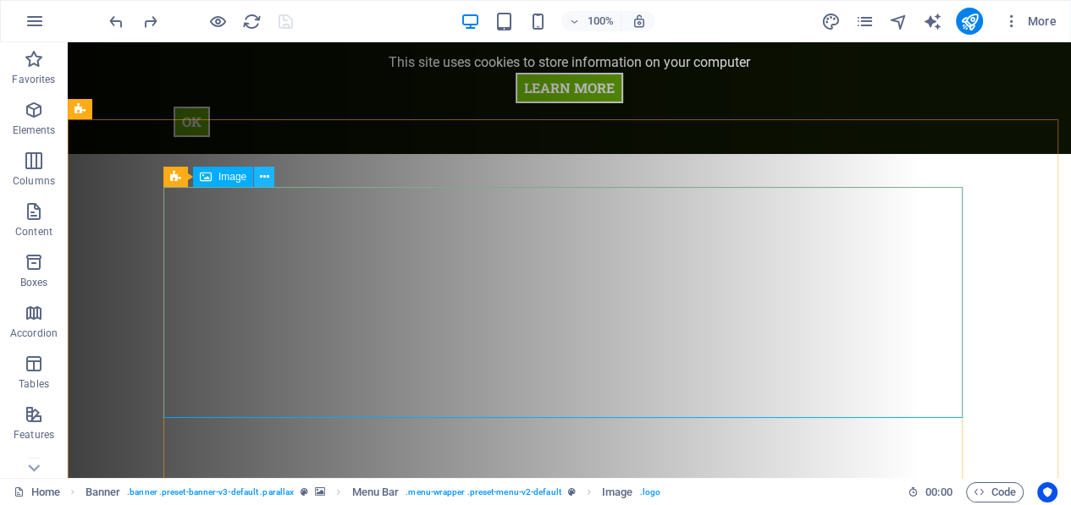
click at [261, 174] on icon at bounding box center [264, 177] width 9 height 18
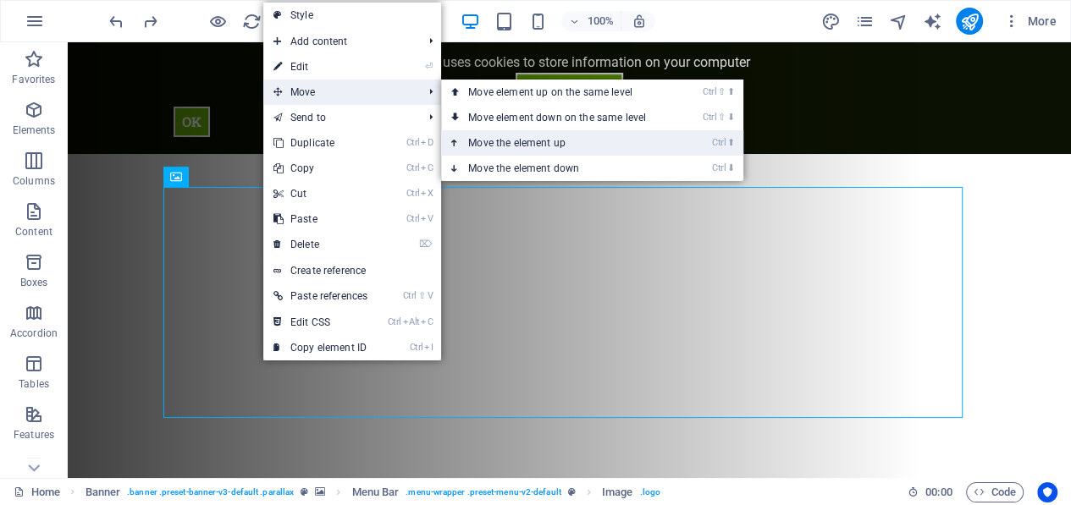
click at [470, 142] on link "Ctrl ⬆ Move the element up" at bounding box center [560, 142] width 239 height 25
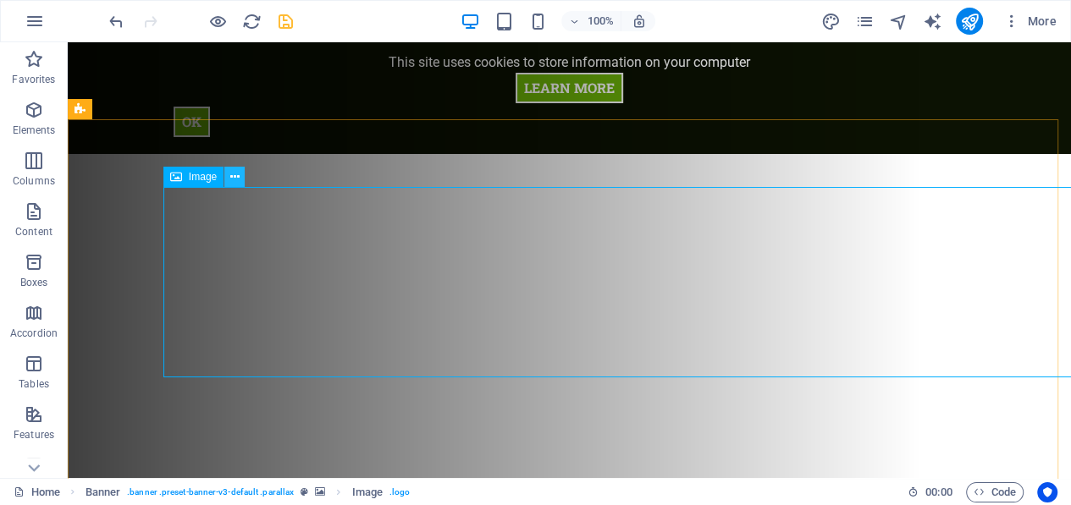
click at [234, 169] on icon at bounding box center [234, 177] width 9 height 18
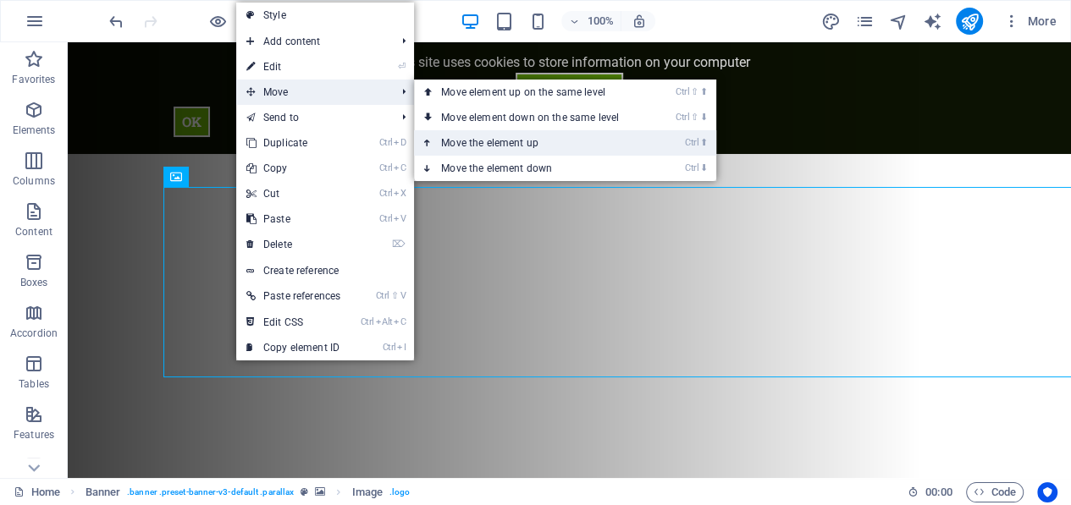
click at [455, 142] on link "Ctrl ⬆ Move the element up" at bounding box center [533, 142] width 239 height 25
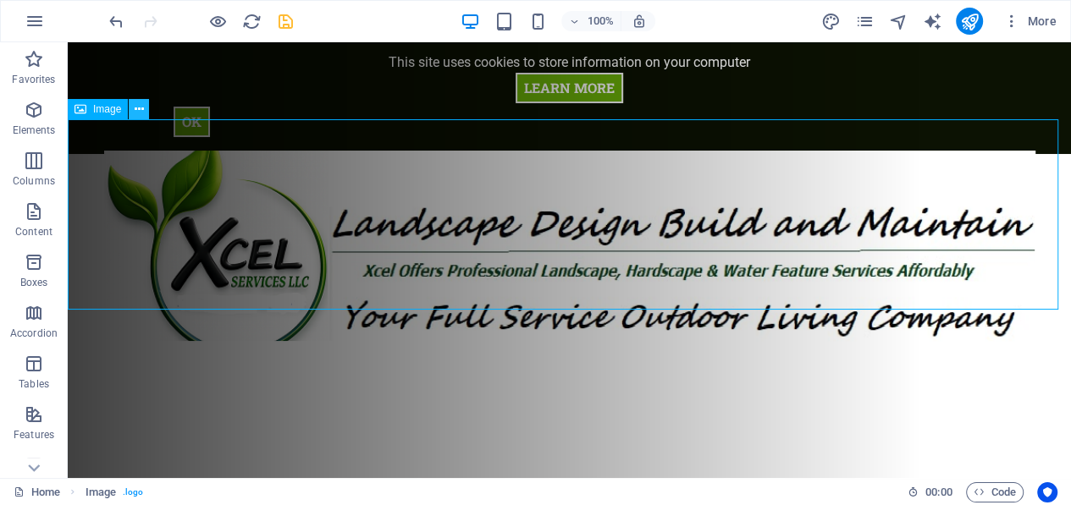
click at [144, 106] on button at bounding box center [139, 109] width 20 height 20
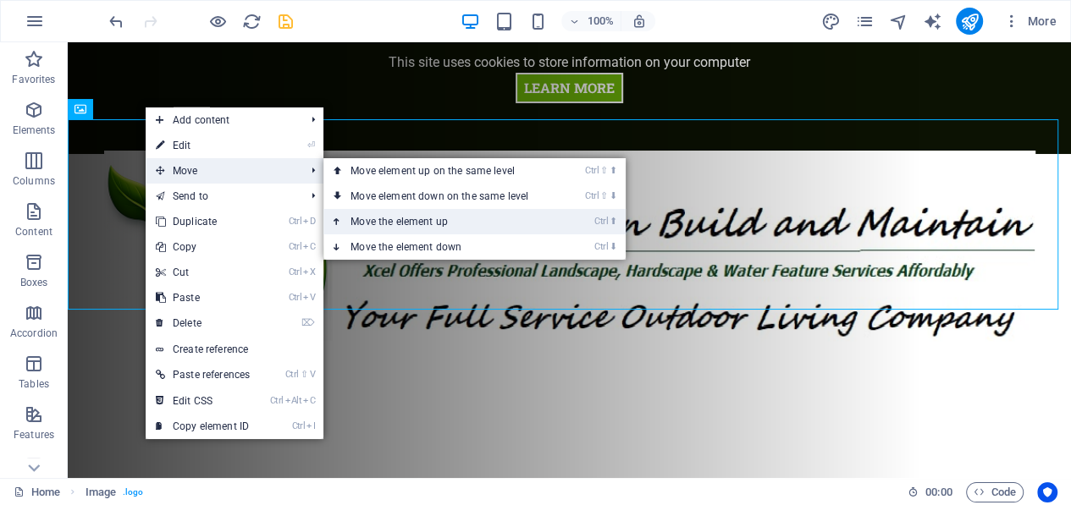
click at [369, 219] on link "Ctrl ⬆ Move the element up" at bounding box center [442, 221] width 239 height 25
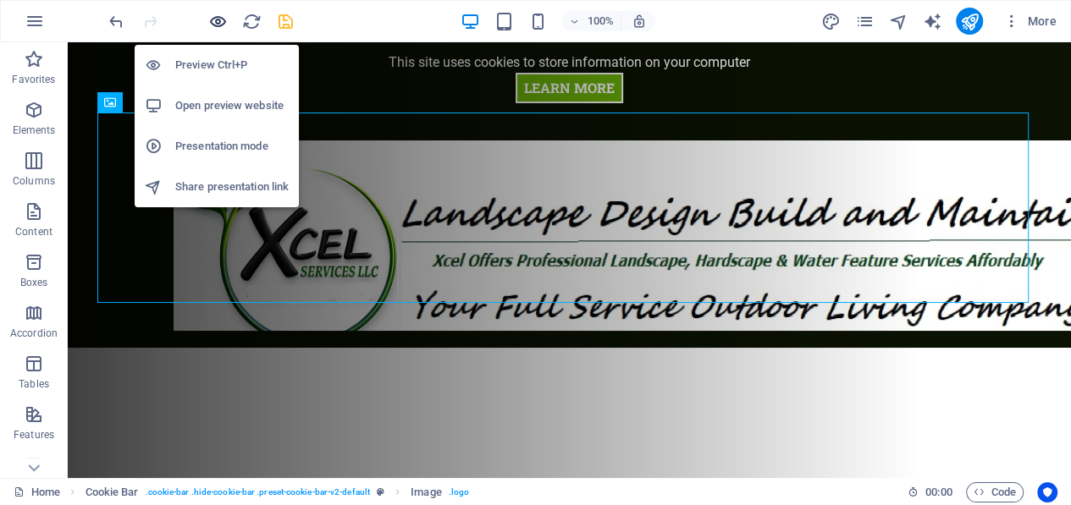
click at [216, 16] on icon "button" at bounding box center [217, 21] width 19 height 19
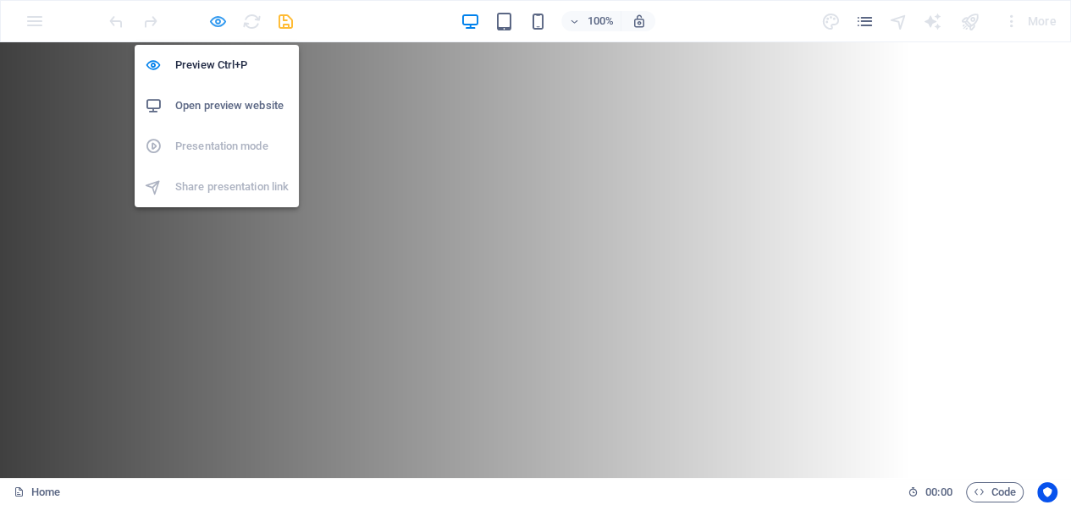
click at [212, 21] on icon "button" at bounding box center [217, 21] width 19 height 19
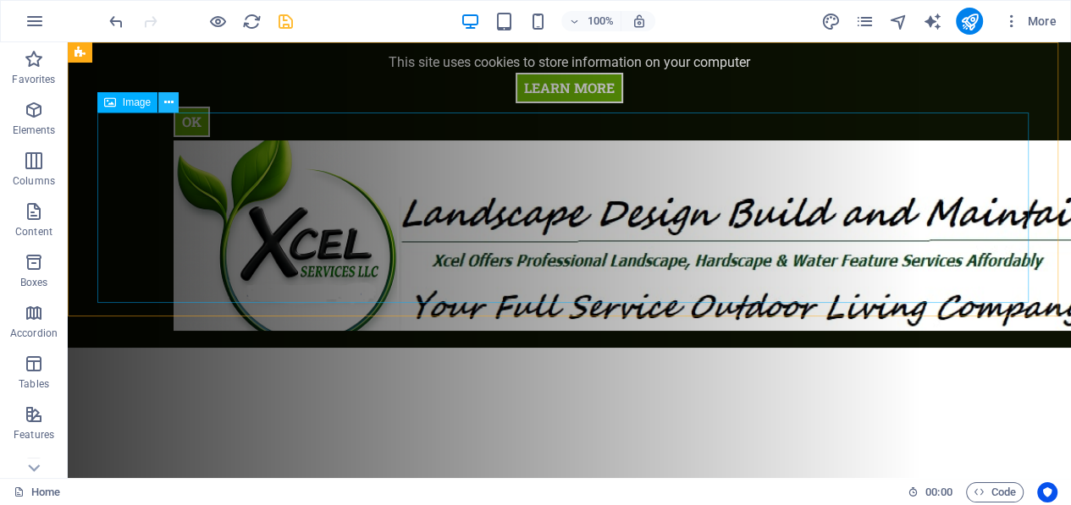
click at [169, 103] on icon at bounding box center [168, 103] width 9 height 18
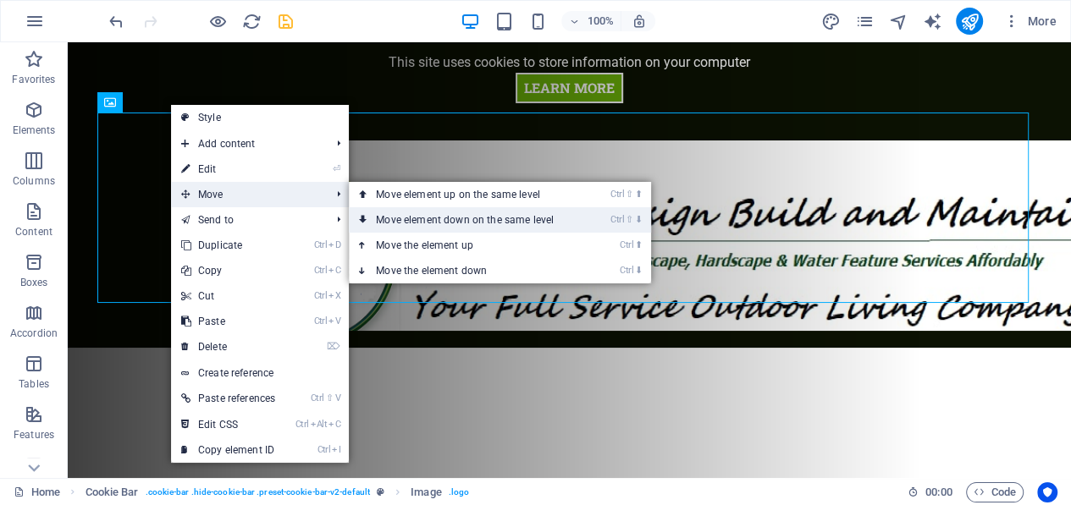
click at [404, 213] on link "Ctrl ⇧ ⬇ Move element down on the same level" at bounding box center [468, 219] width 239 height 25
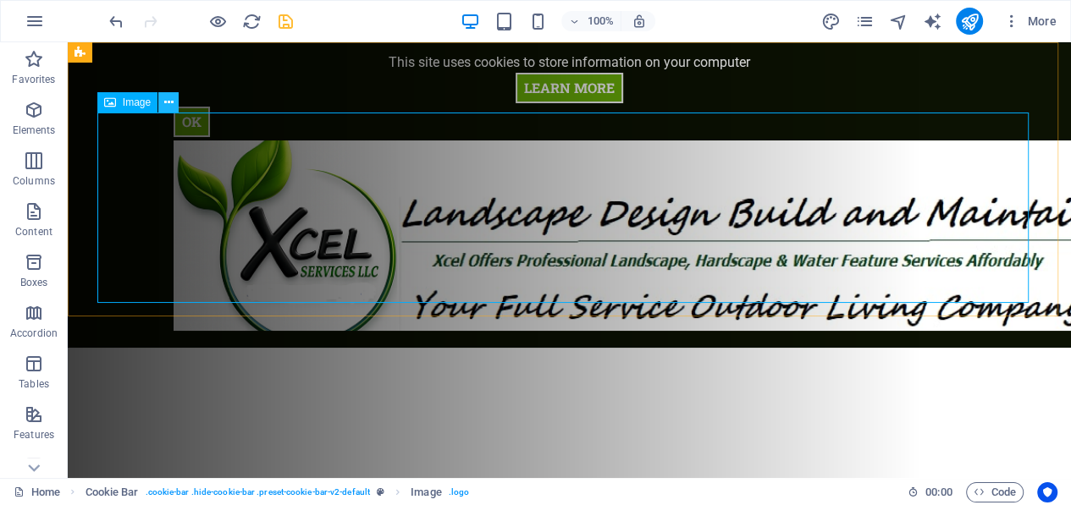
click at [172, 100] on icon at bounding box center [168, 103] width 9 height 18
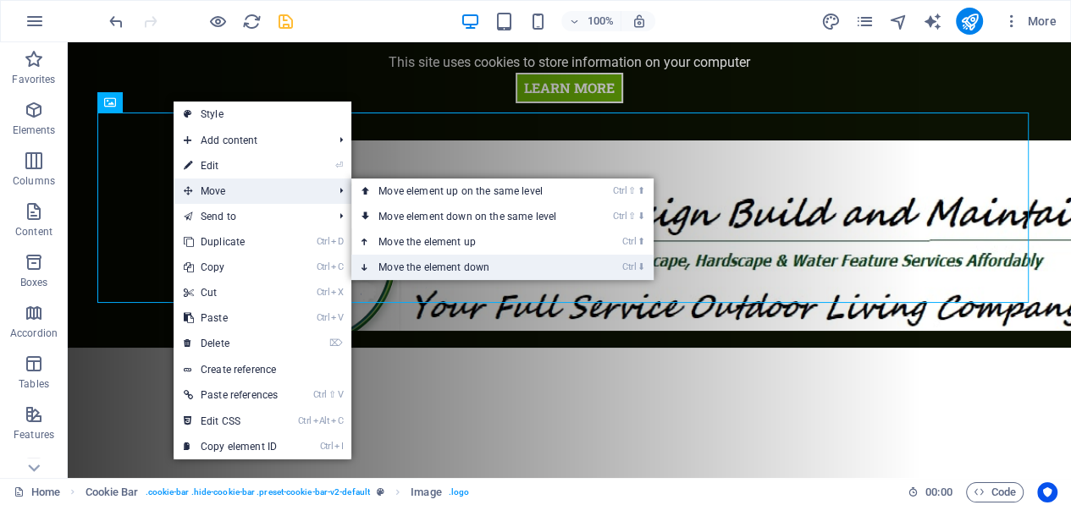
drag, startPoint x: 395, startPoint y: 265, endPoint x: 327, endPoint y: 222, distance: 80.3
click at [395, 264] on link "Ctrl ⬇ Move the element down" at bounding box center [470, 267] width 239 height 25
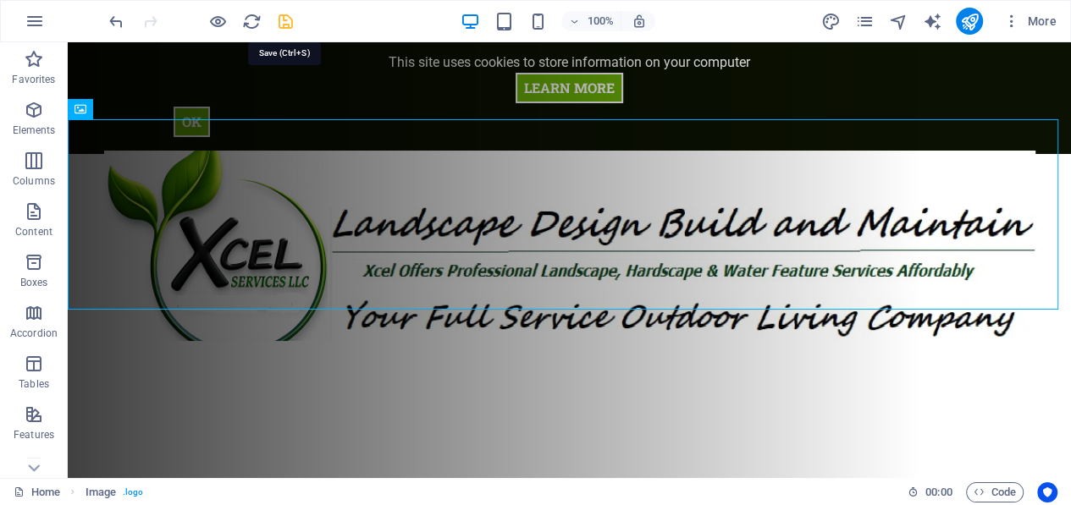
click at [284, 21] on icon "save" at bounding box center [285, 21] width 19 height 19
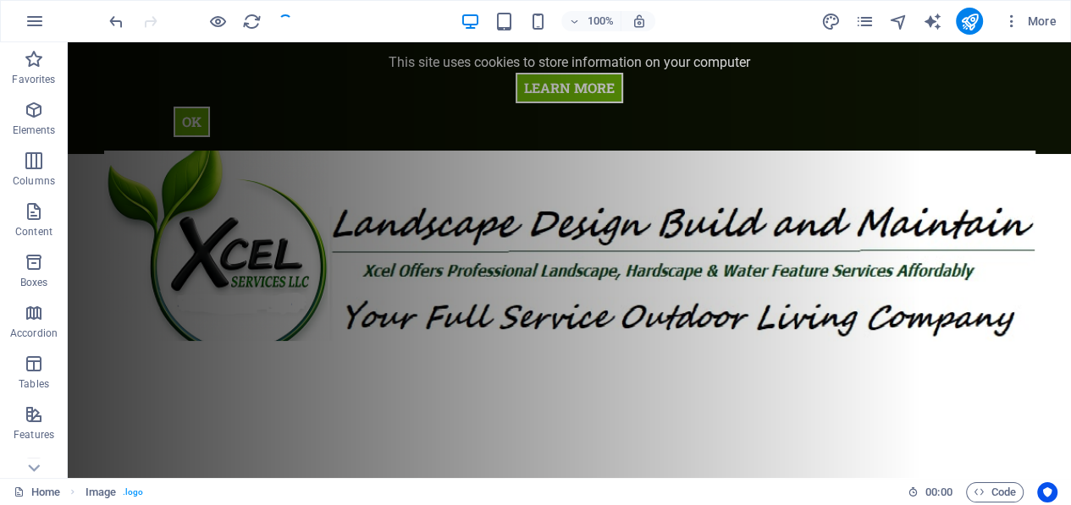
checkbox input "false"
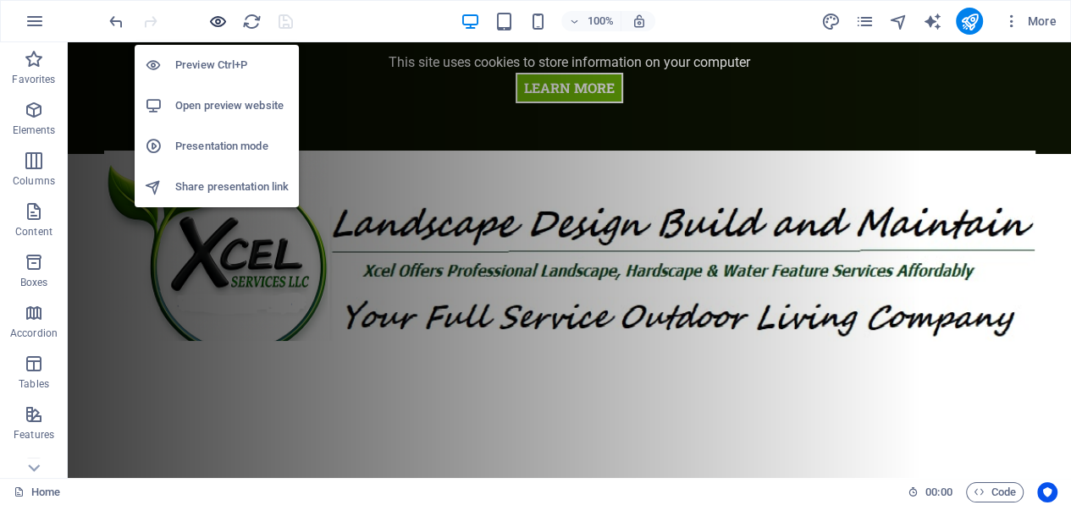
click at [219, 16] on icon "button" at bounding box center [217, 21] width 19 height 19
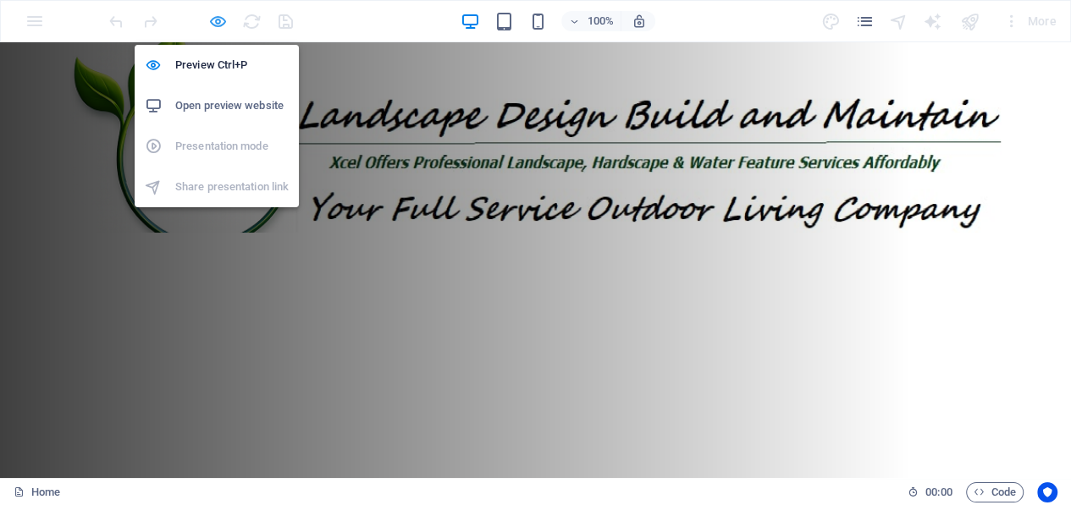
click at [216, 18] on icon "button" at bounding box center [217, 21] width 19 height 19
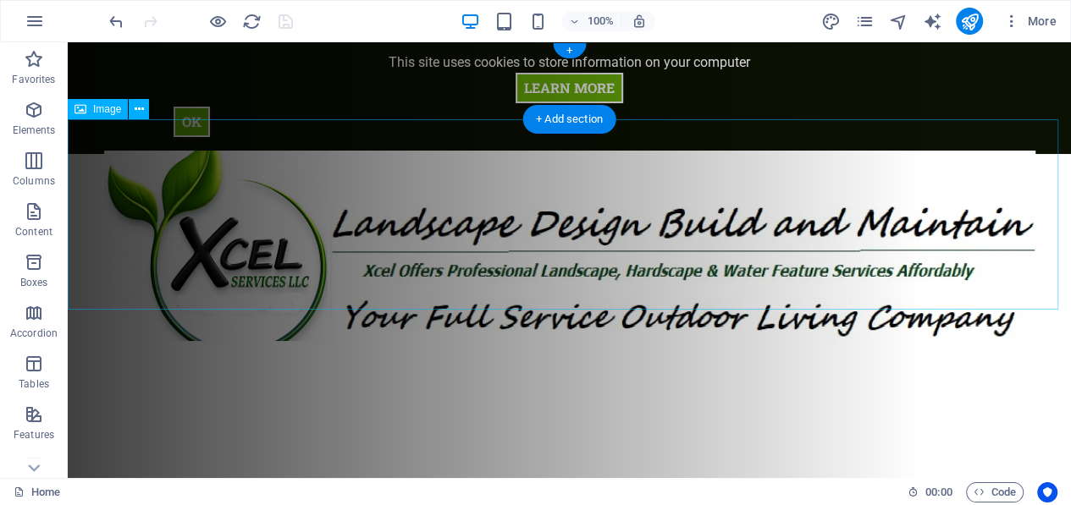
click at [346, 255] on figure at bounding box center [569, 246] width 1003 height 190
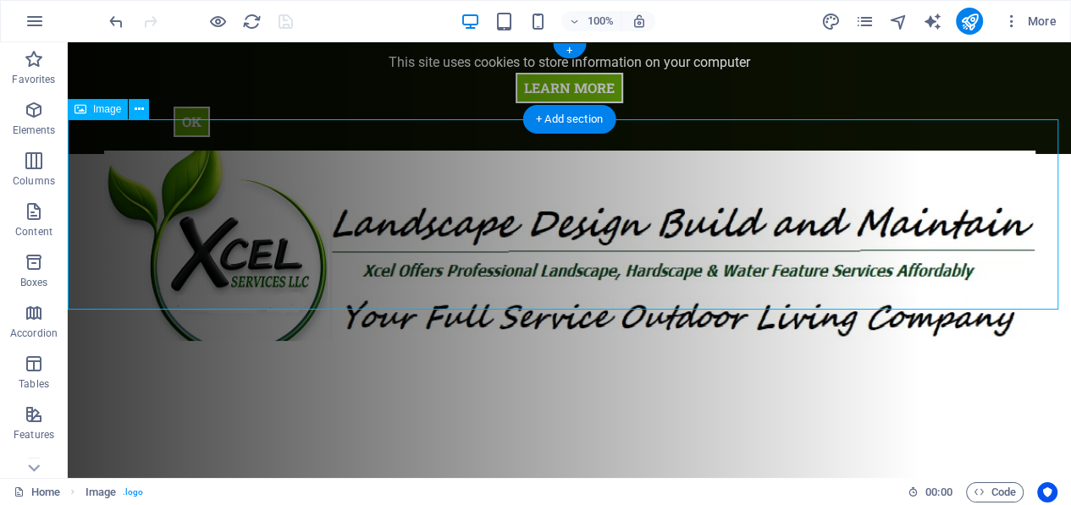
click at [346, 255] on figure at bounding box center [569, 246] width 1003 height 190
select select "px"
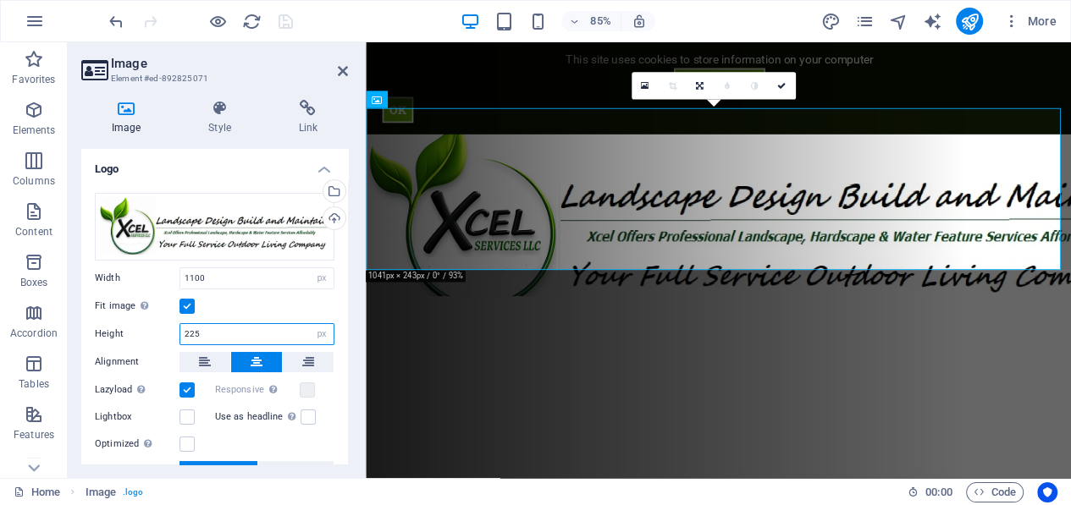
click at [231, 333] on input "225" at bounding box center [256, 334] width 153 height 20
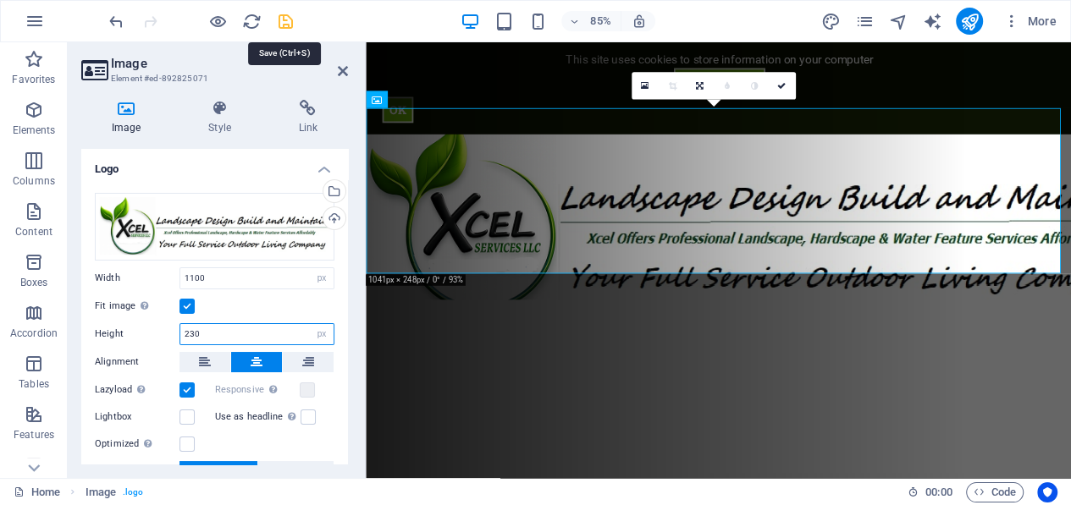
type input "230"
click at [289, 22] on icon "save" at bounding box center [285, 21] width 19 height 19
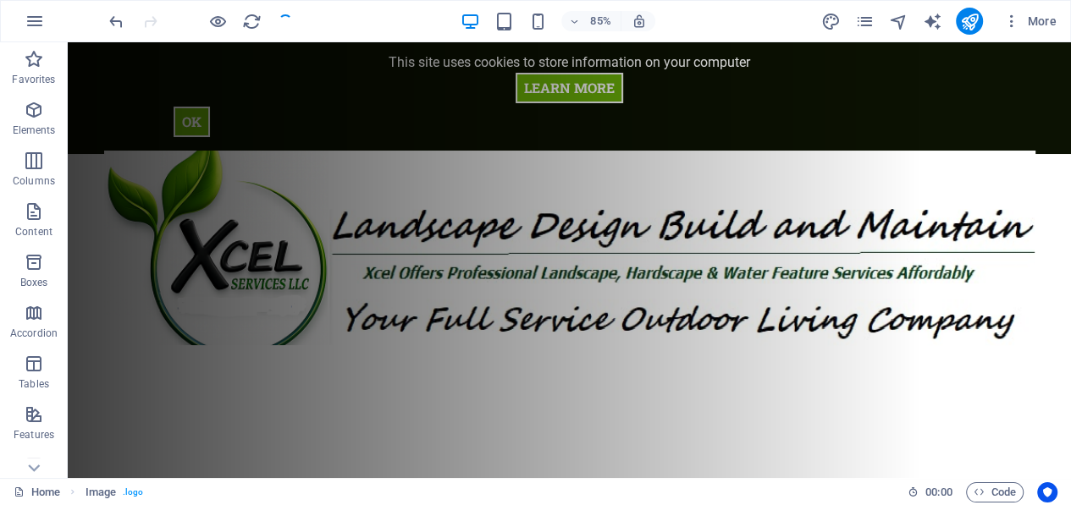
checkbox input "false"
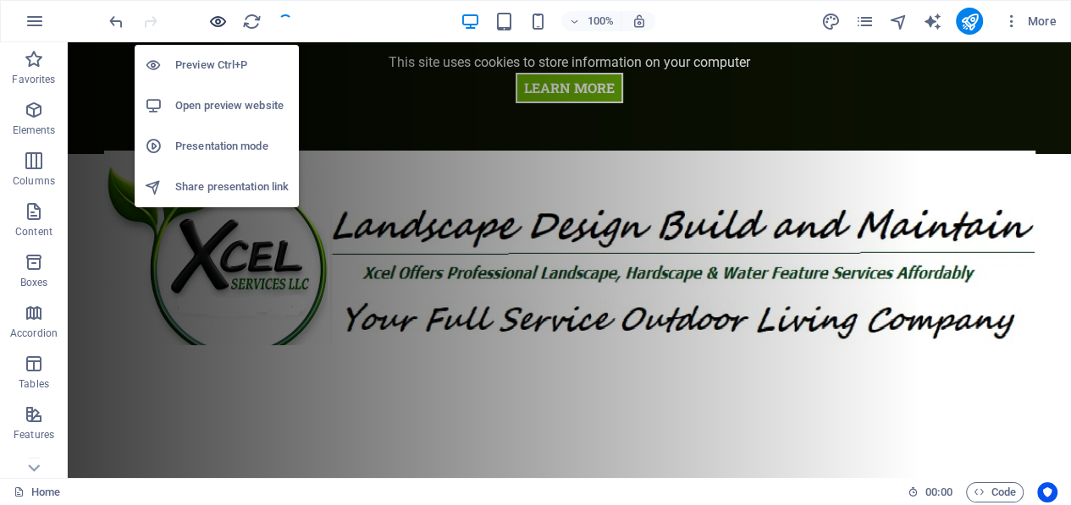
click at [221, 18] on icon "button" at bounding box center [217, 21] width 19 height 19
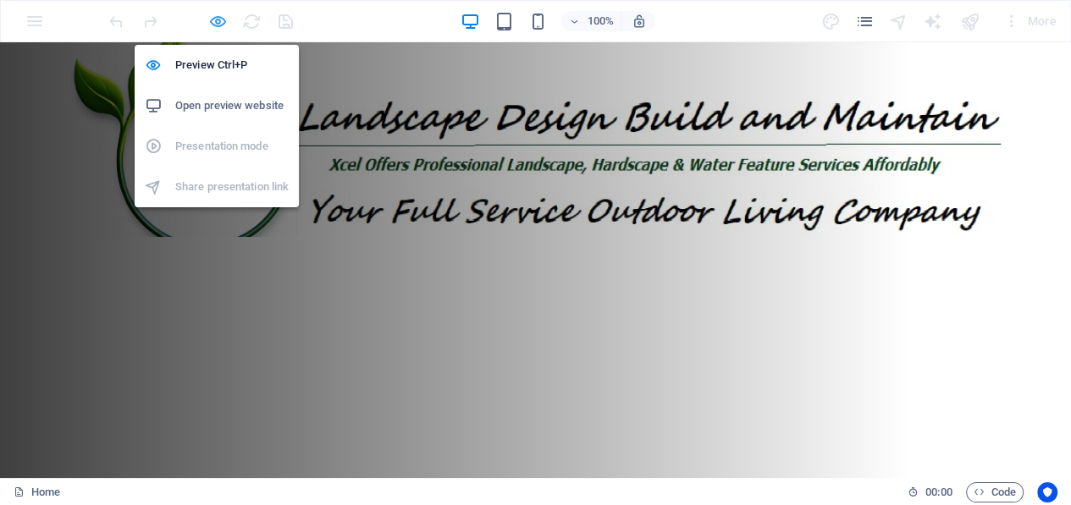
click at [212, 17] on icon "button" at bounding box center [217, 21] width 19 height 19
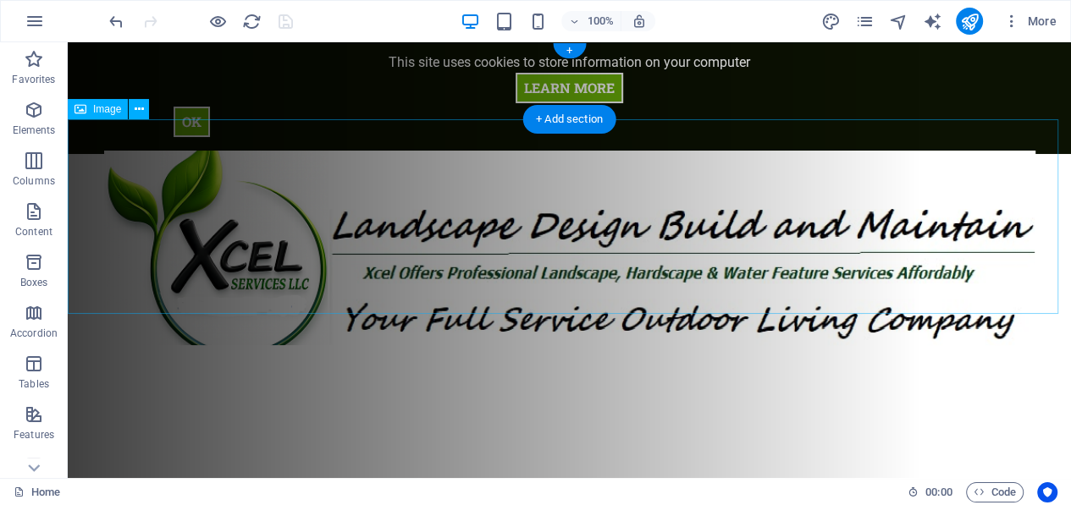
click at [329, 167] on figure at bounding box center [569, 248] width 1003 height 195
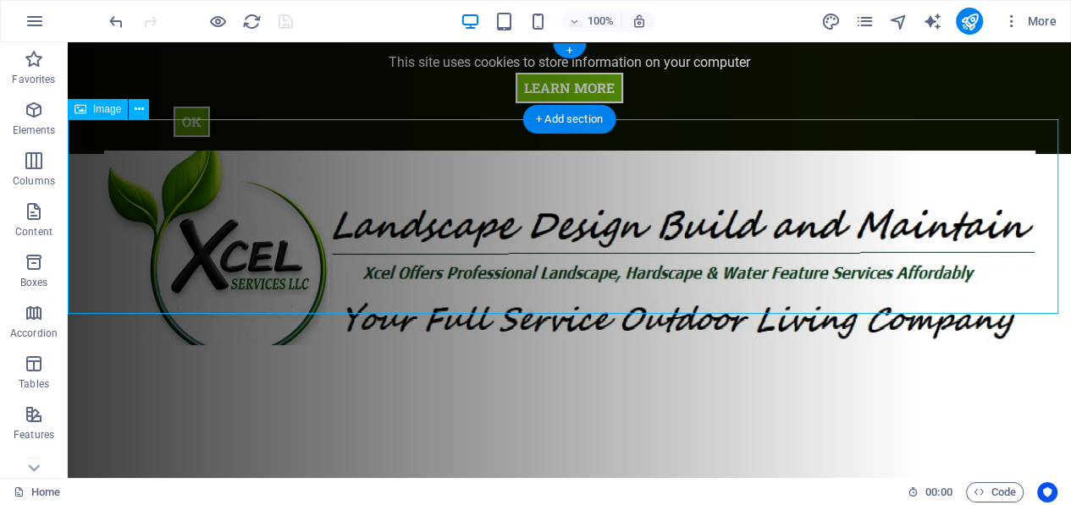
click at [328, 167] on figure at bounding box center [569, 248] width 1003 height 195
select select "px"
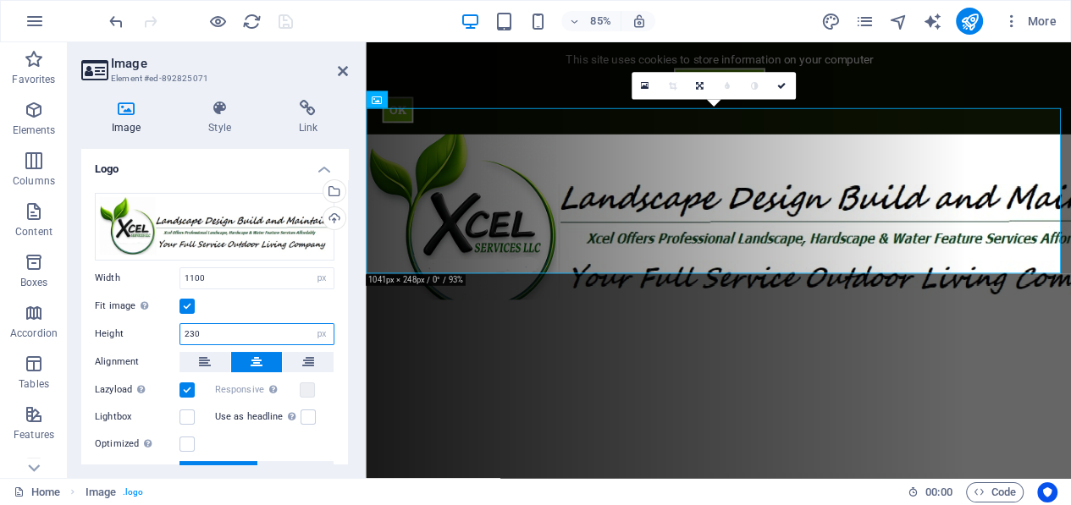
click at [200, 335] on input "230" at bounding box center [256, 334] width 153 height 20
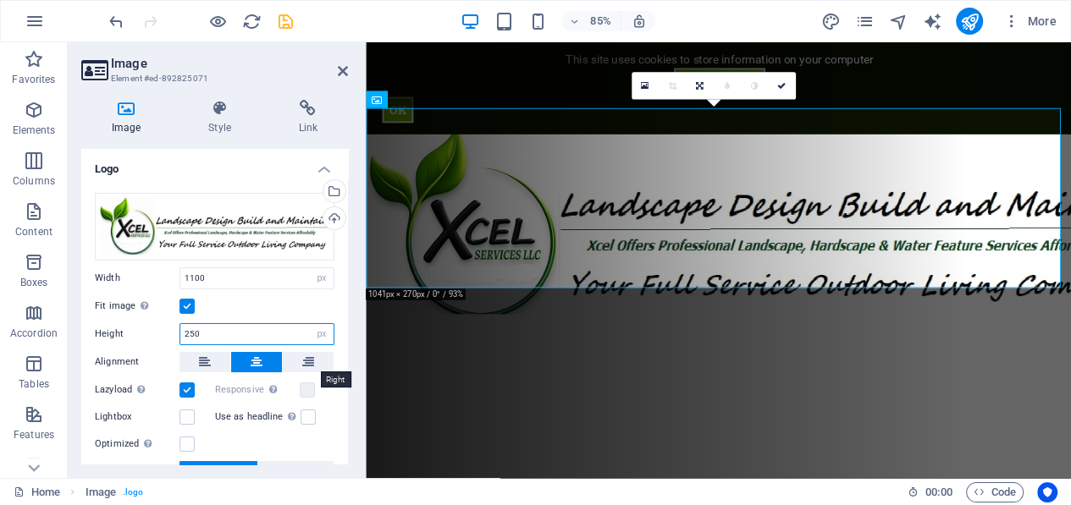
type input "250"
click at [331, 368] on div "Drag files here, click to choose files or select files from Files or our free s…" at bounding box center [214, 366] width 267 height 374
click at [699, 86] on icon at bounding box center [700, 85] width 8 height 8
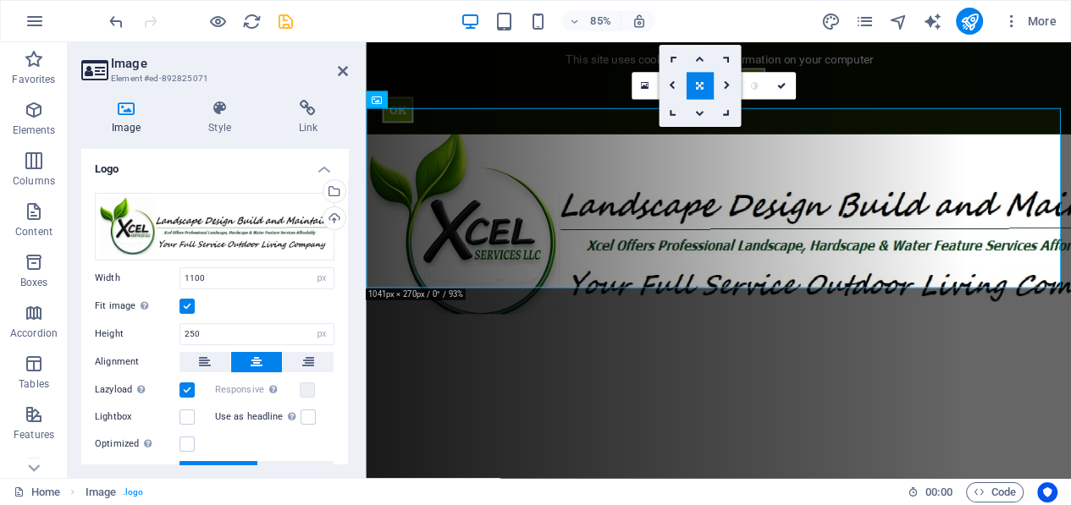
click at [695, 58] on icon at bounding box center [699, 58] width 8 height 8
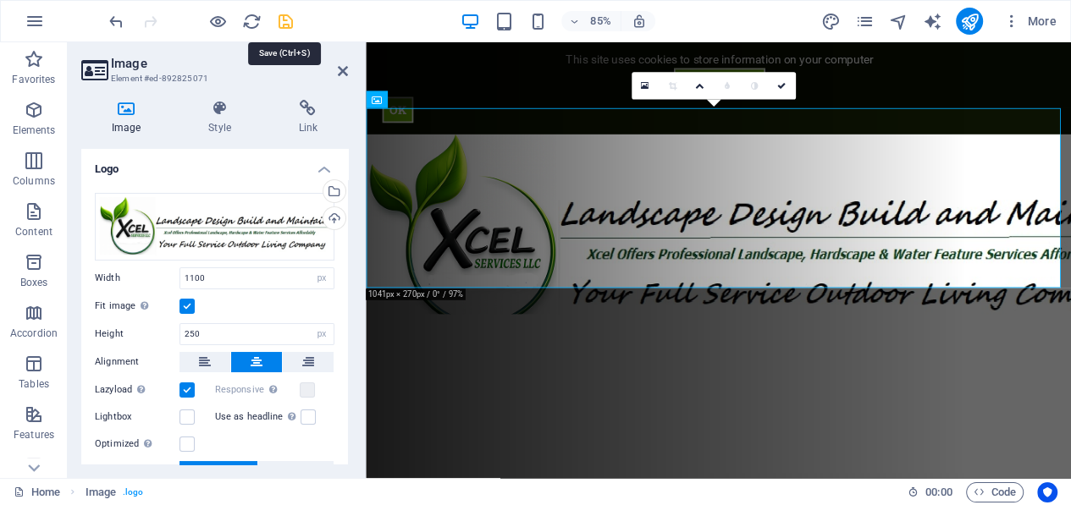
click at [279, 15] on icon "save" at bounding box center [285, 21] width 19 height 19
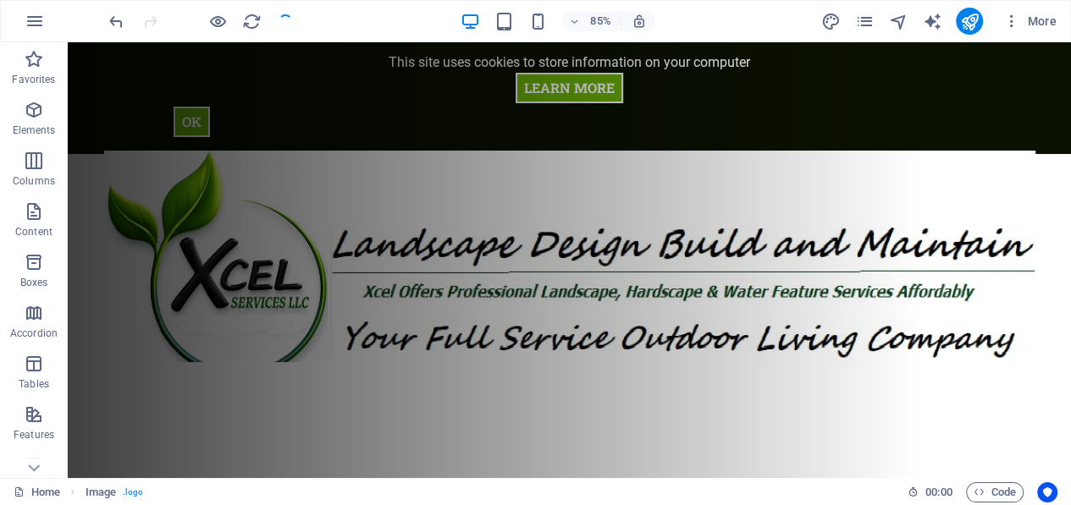
checkbox input "false"
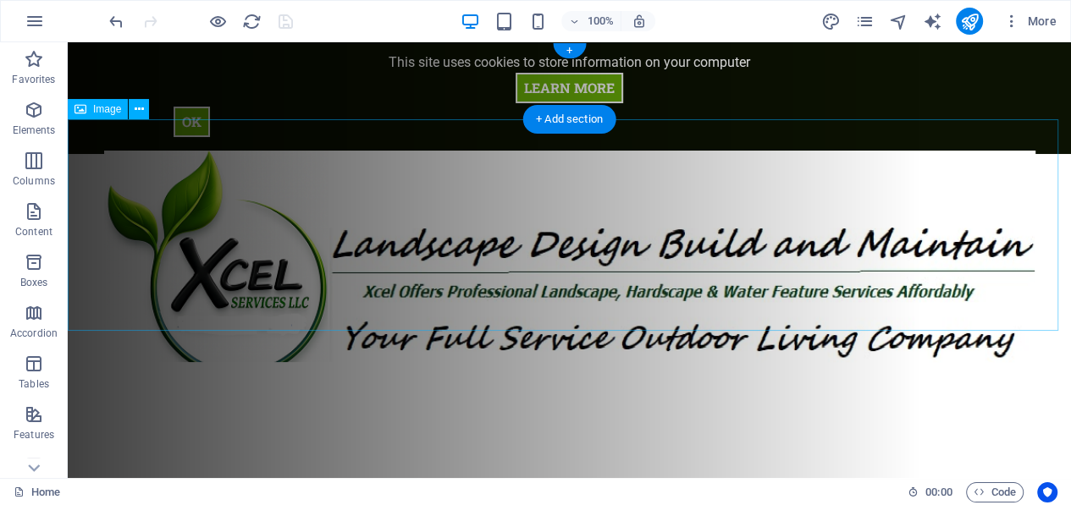
click at [360, 188] on figure at bounding box center [569, 257] width 1003 height 212
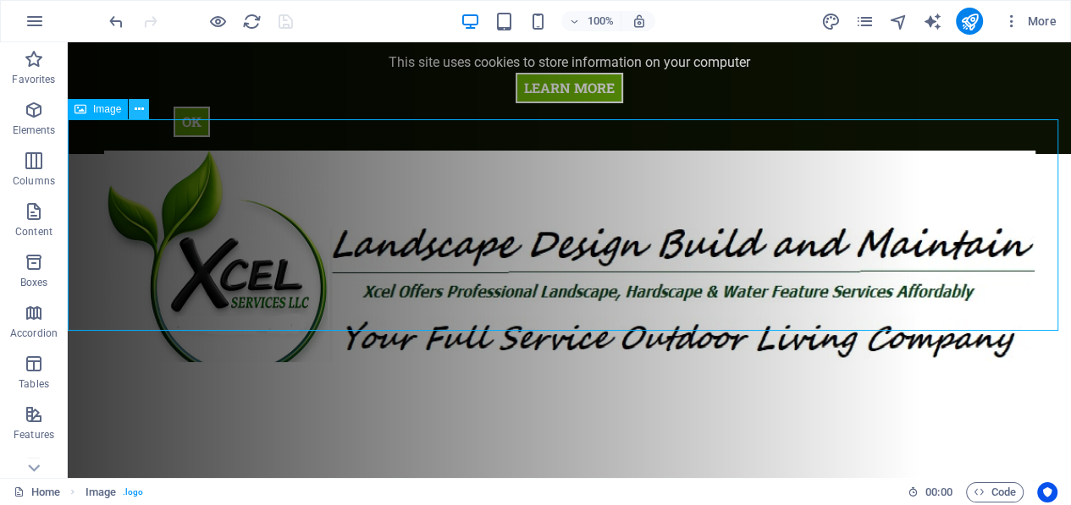
click at [135, 109] on icon at bounding box center [139, 110] width 9 height 18
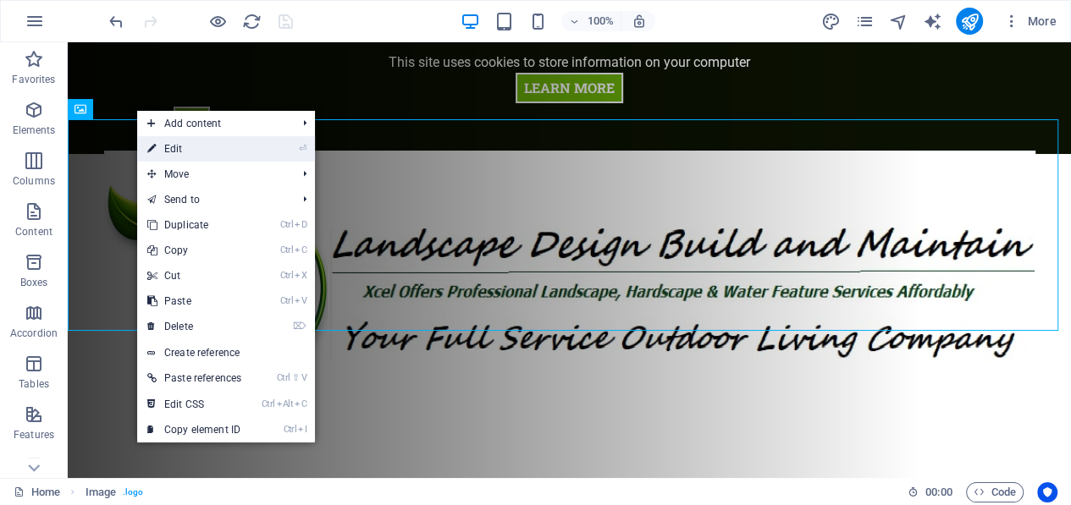
click at [218, 150] on link "⏎ Edit" at bounding box center [194, 148] width 114 height 25
select select "px"
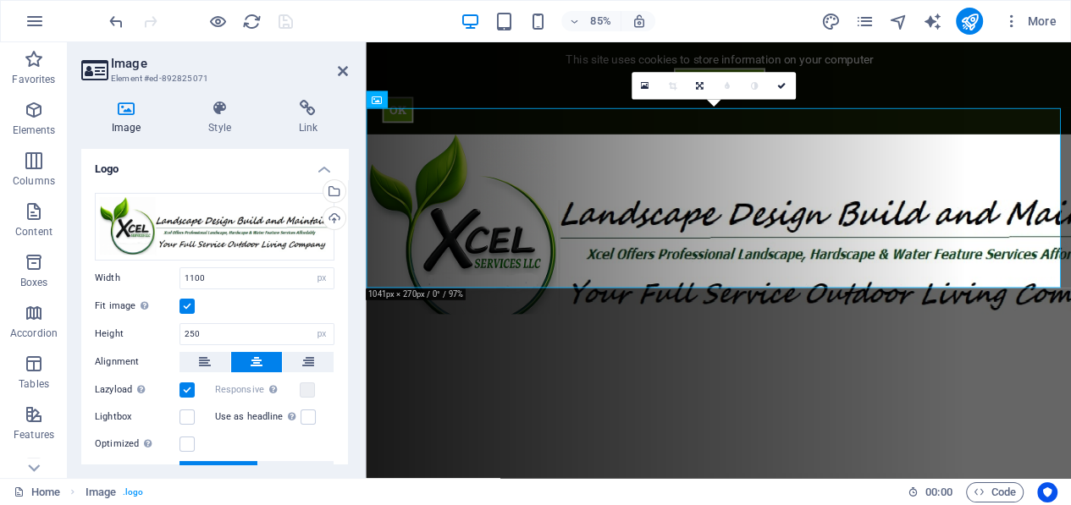
scroll to position [169, 0]
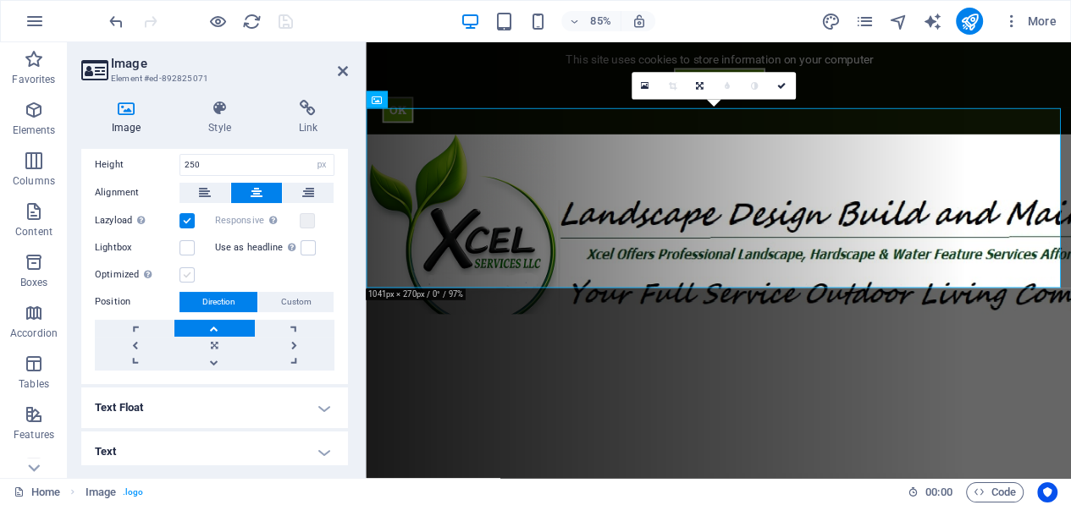
click at [186, 274] on label at bounding box center [186, 274] width 15 height 15
click at [0, 0] on input "Optimized Images are compressed to improve page speed." at bounding box center [0, 0] width 0 height 0
click at [723, 86] on icon at bounding box center [727, 85] width 8 height 8
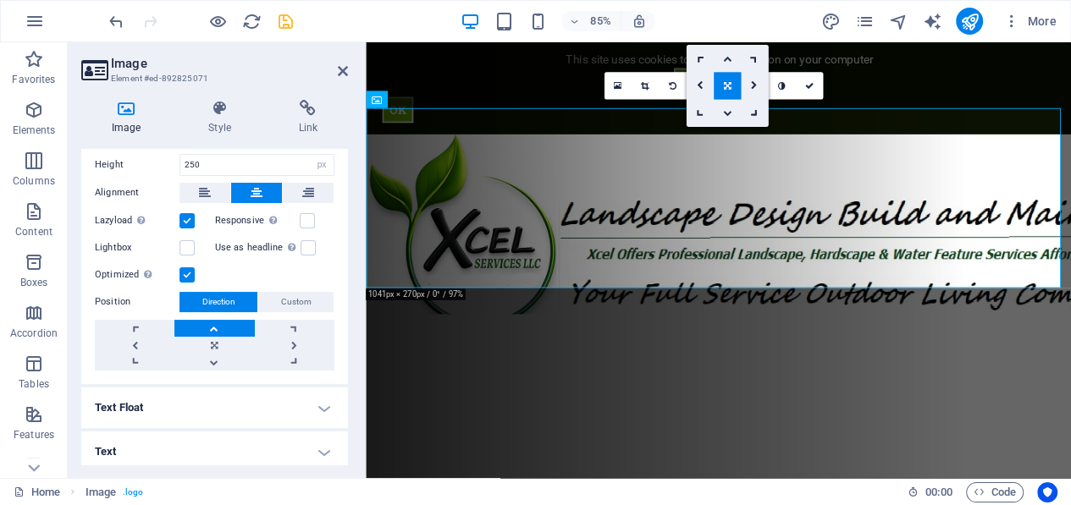
click at [720, 51] on link at bounding box center [726, 58] width 27 height 27
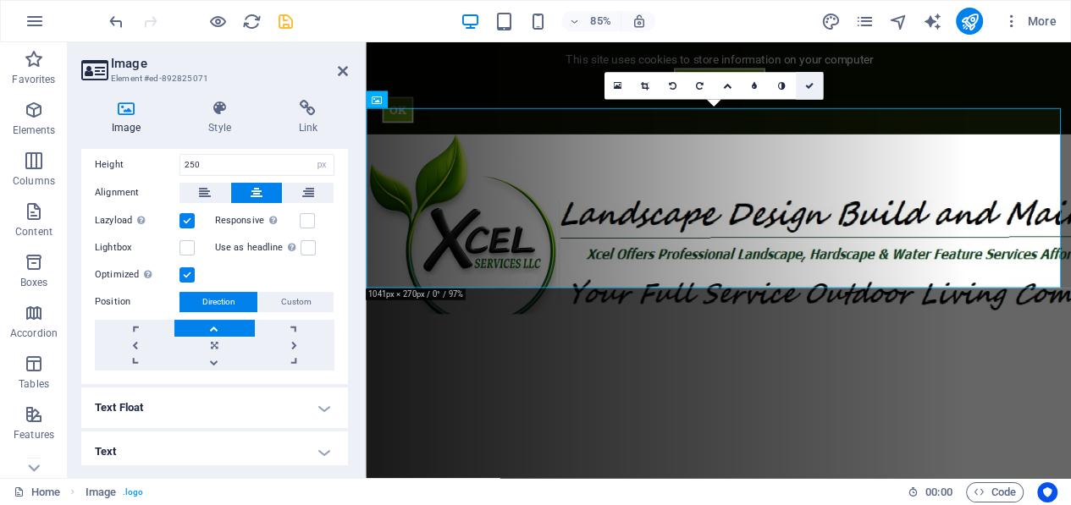
drag, startPoint x: 810, startPoint y: 85, endPoint x: 651, endPoint y: 19, distance: 172.2
click at [810, 85] on icon at bounding box center [808, 85] width 8 height 8
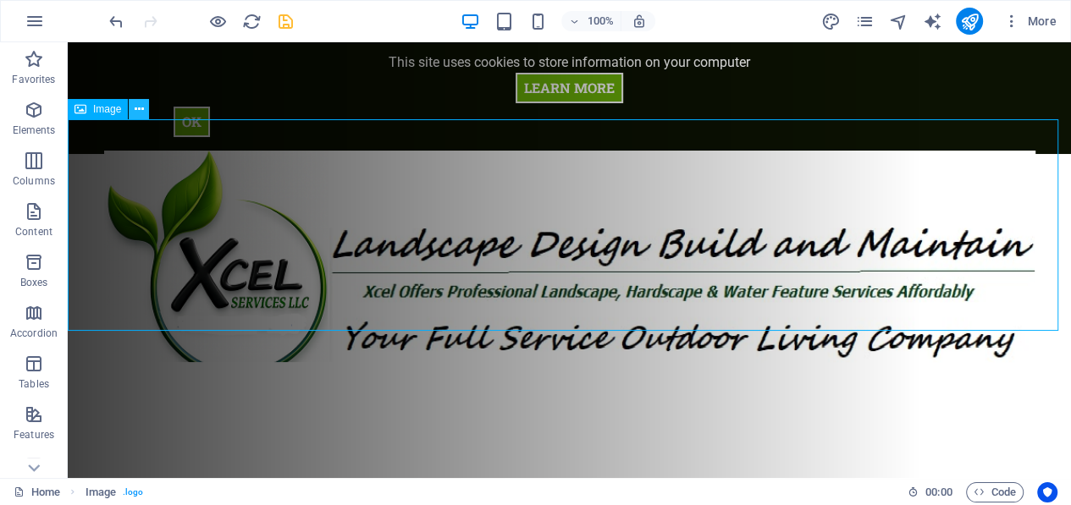
click at [142, 106] on icon at bounding box center [139, 110] width 9 height 18
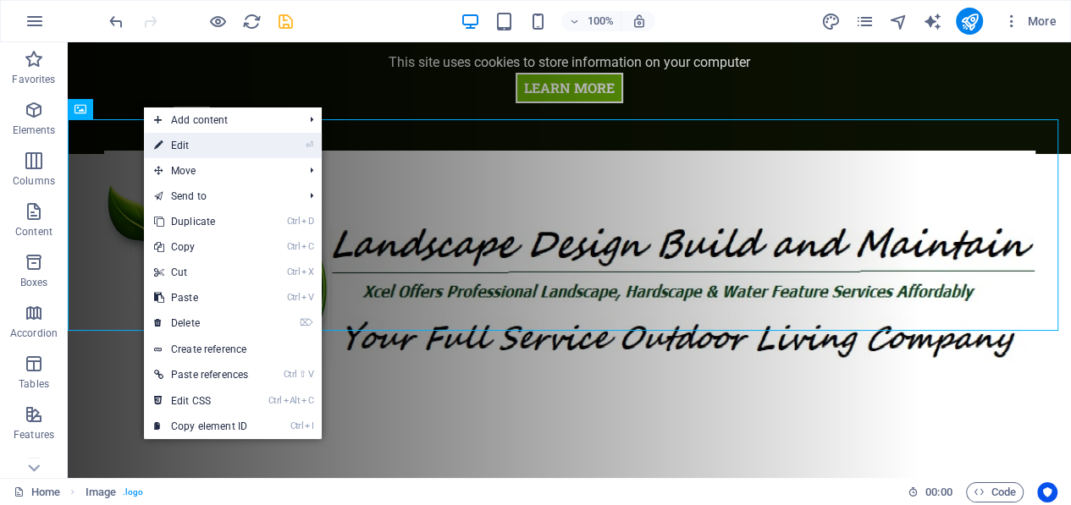
click at [185, 146] on link "⏎ Edit" at bounding box center [201, 145] width 114 height 25
select select "px"
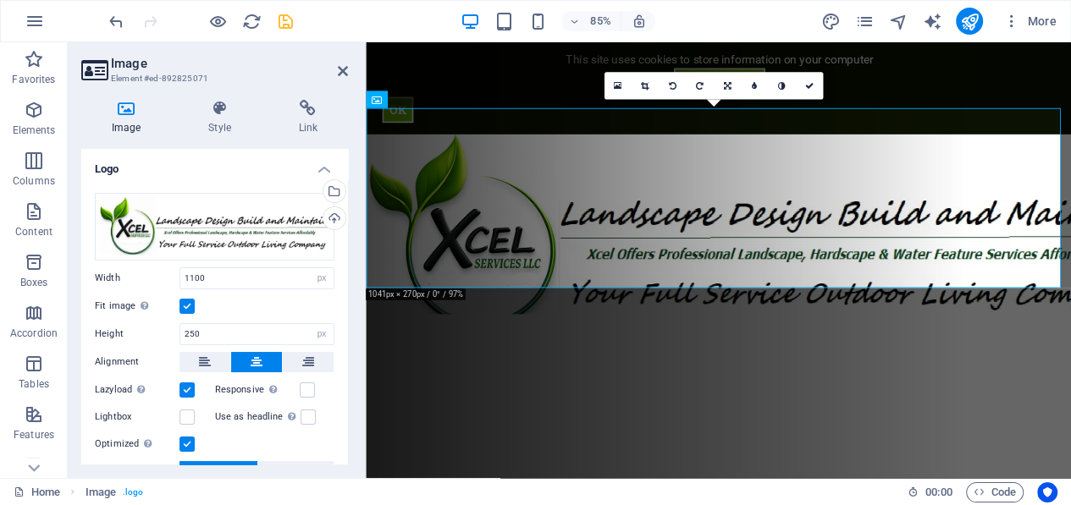
click at [185, 302] on label at bounding box center [186, 306] width 15 height 15
click at [0, 0] on input "Fit image Automatically fit image to a fixed width and height" at bounding box center [0, 0] width 0 height 0
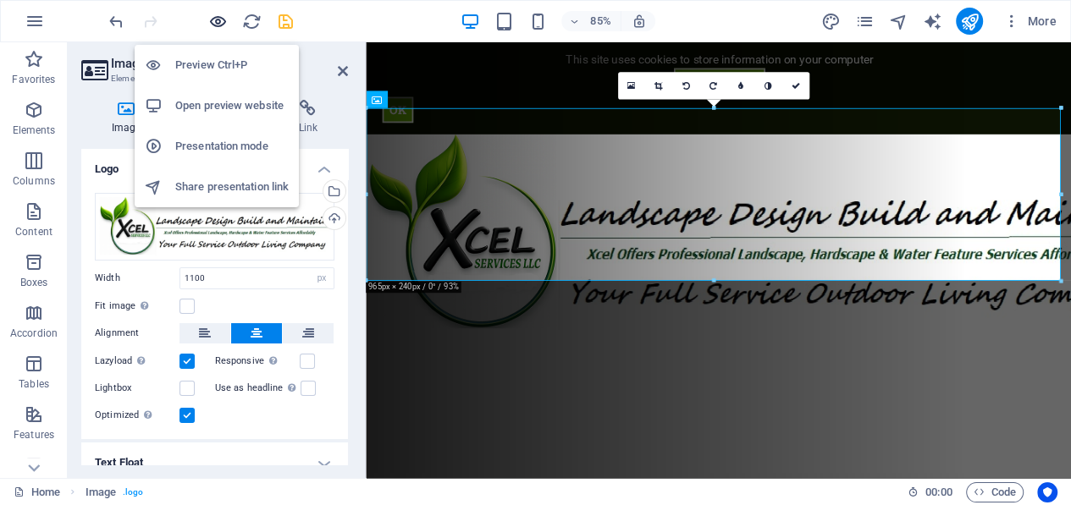
click at [212, 23] on icon "button" at bounding box center [217, 21] width 19 height 19
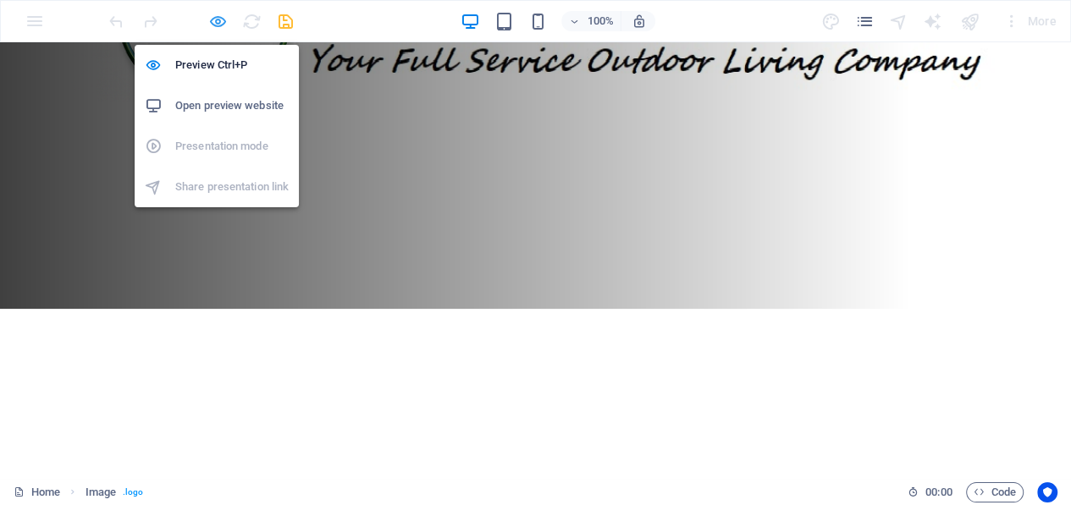
click at [222, 13] on icon "button" at bounding box center [217, 21] width 19 height 19
select select "px"
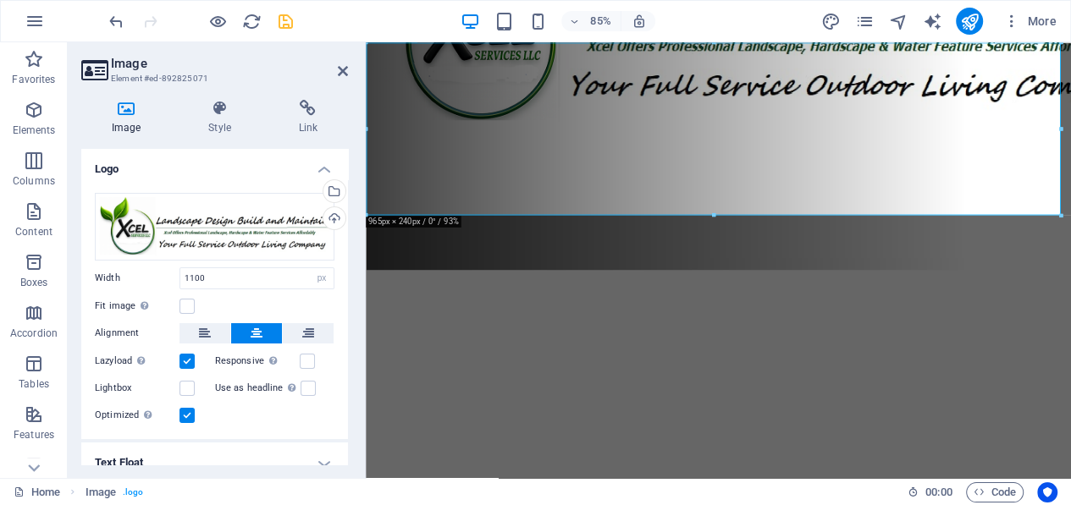
scroll to position [0, 0]
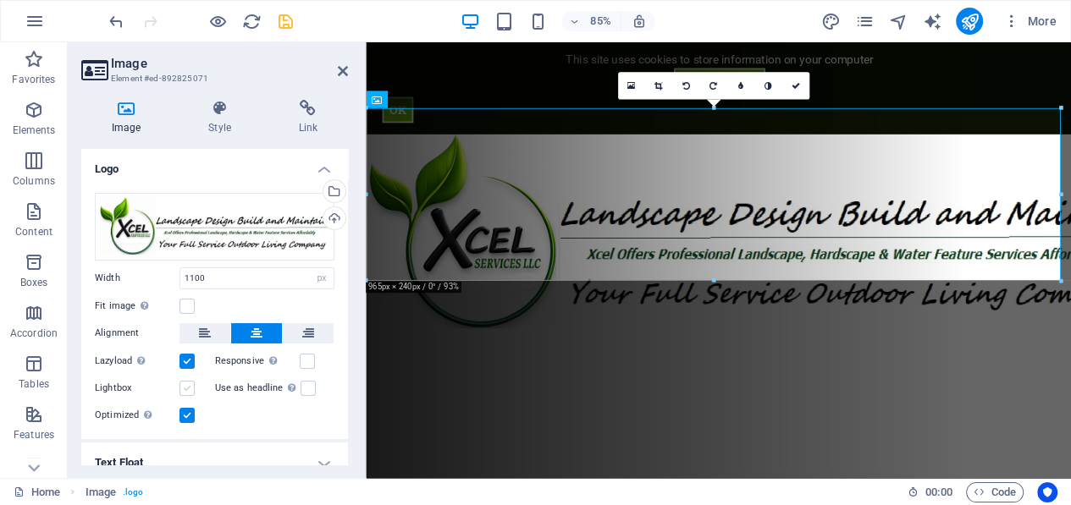
click at [191, 388] on label at bounding box center [186, 388] width 15 height 15
click at [0, 0] on input "Lightbox" at bounding box center [0, 0] width 0 height 0
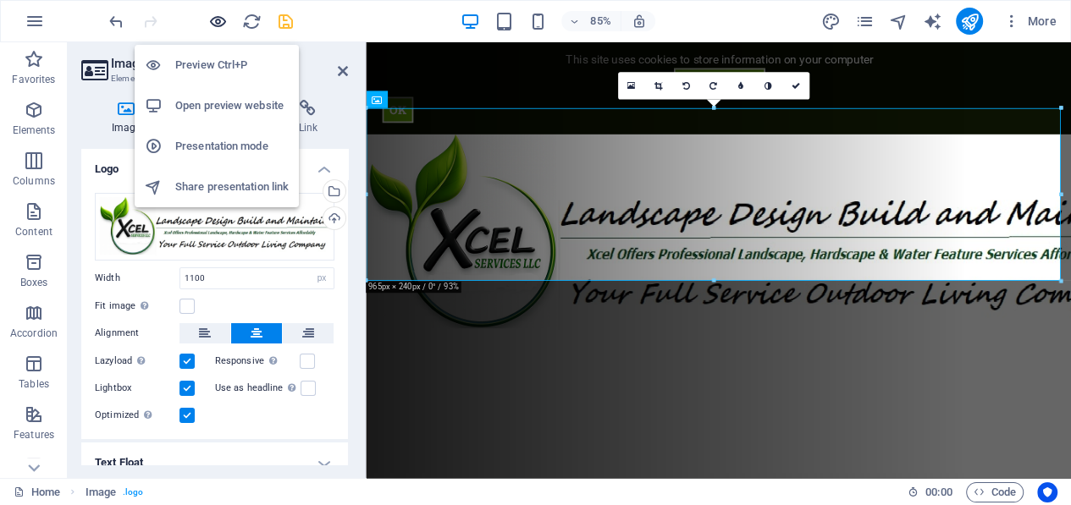
click at [217, 19] on icon "button" at bounding box center [217, 21] width 19 height 19
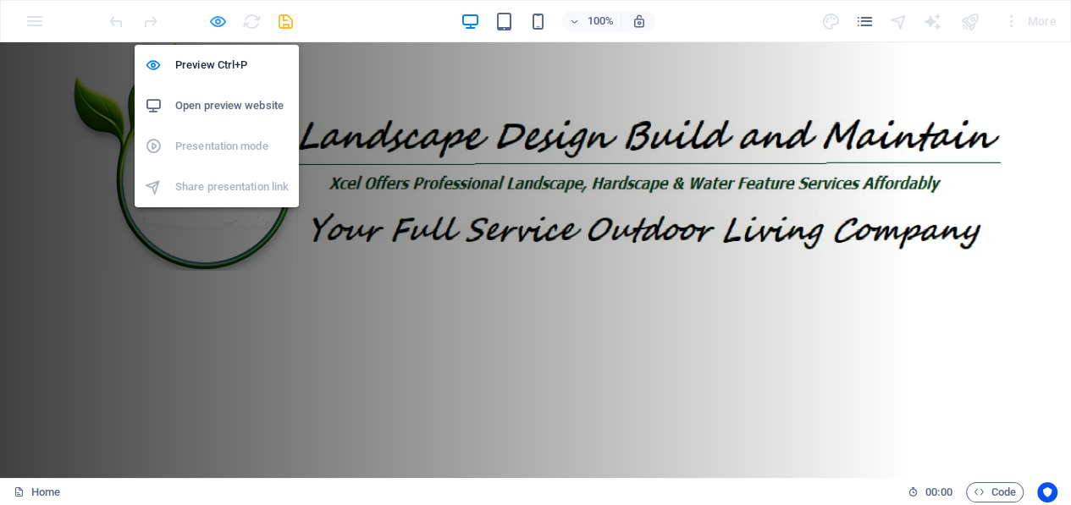
click at [217, 17] on icon "button" at bounding box center [217, 21] width 19 height 19
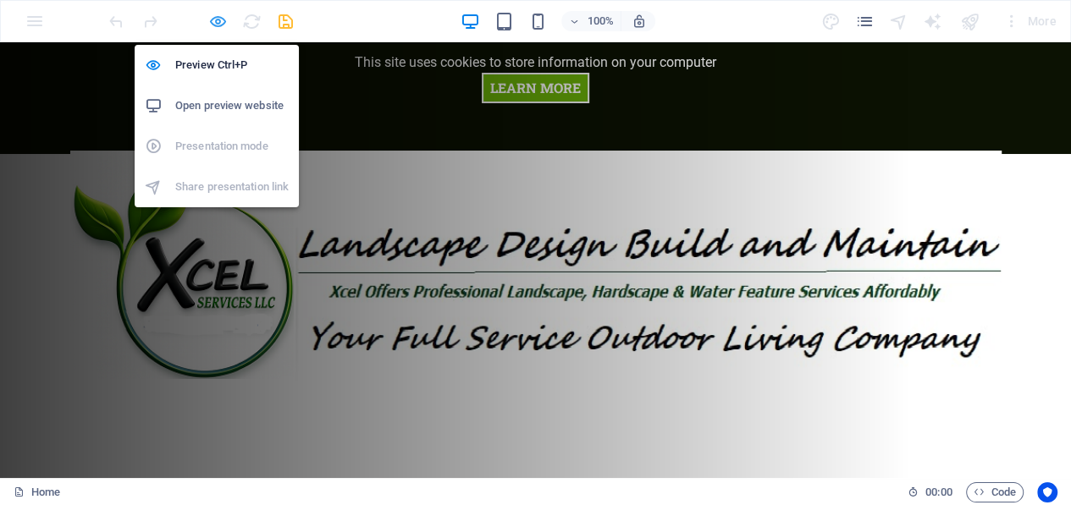
select select "px"
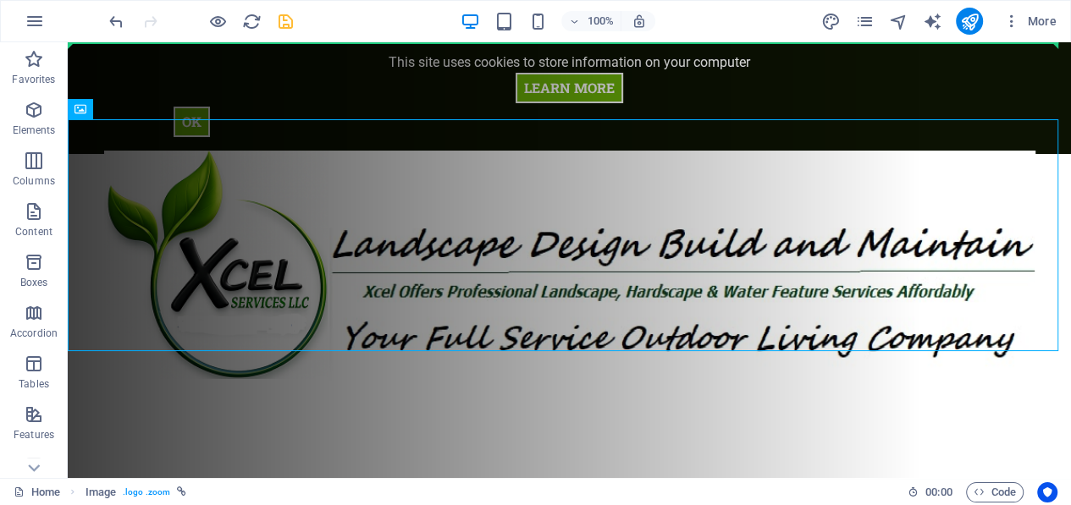
drag, startPoint x: 94, startPoint y: 115, endPoint x: 114, endPoint y: 38, distance: 79.6
click at [113, 42] on section "Favorites Elements Columns Content Boxes Accordion Tables Features Images Slide…" at bounding box center [535, 260] width 1071 height 436
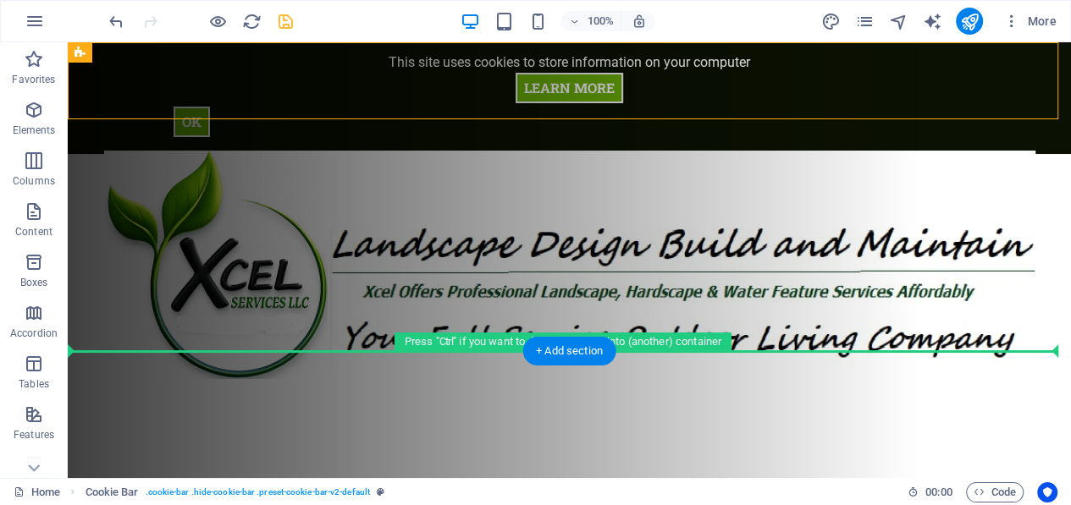
drag, startPoint x: 197, startPoint y: 94, endPoint x: 137, endPoint y: 369, distance: 281.5
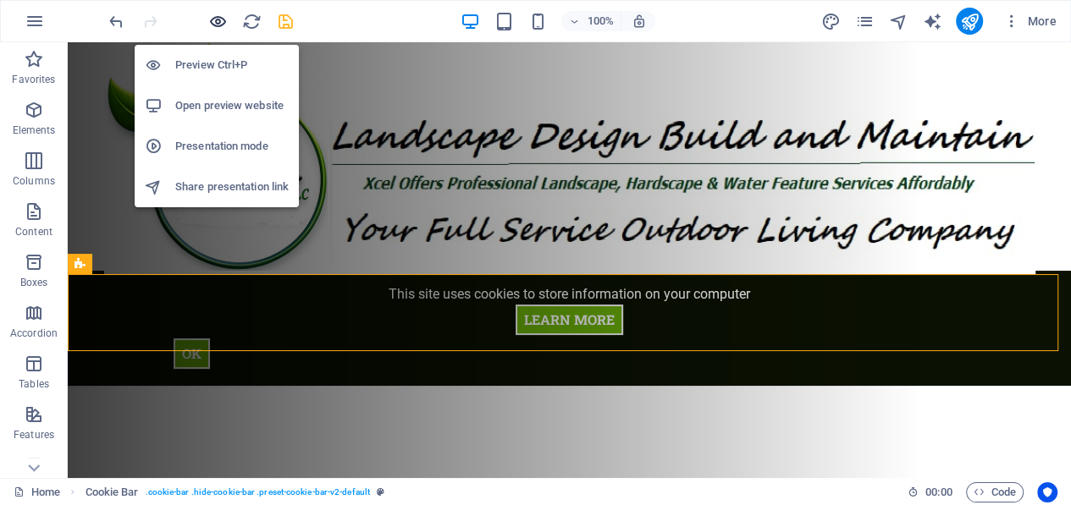
click at [218, 13] on icon "button" at bounding box center [217, 21] width 19 height 19
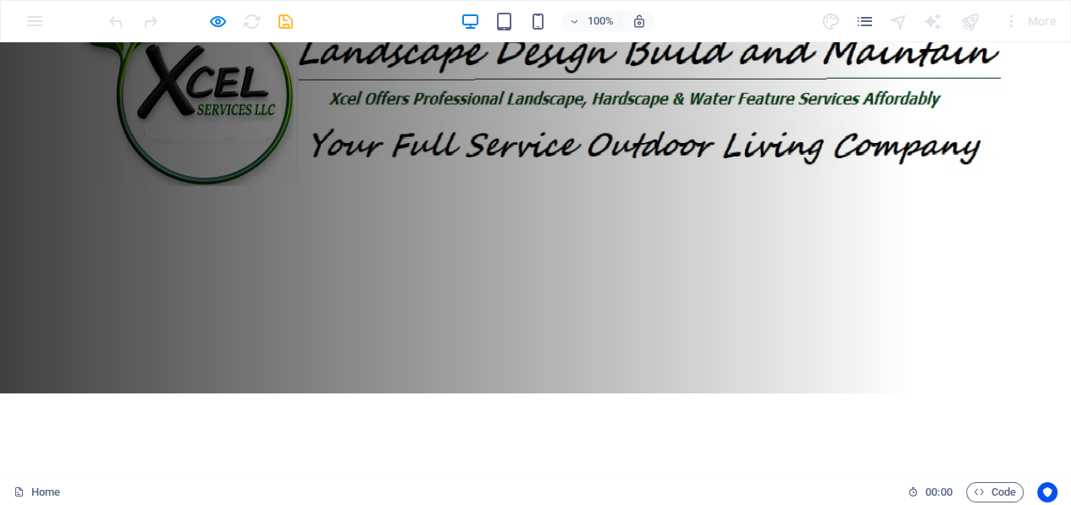
scroll to position [254, 0]
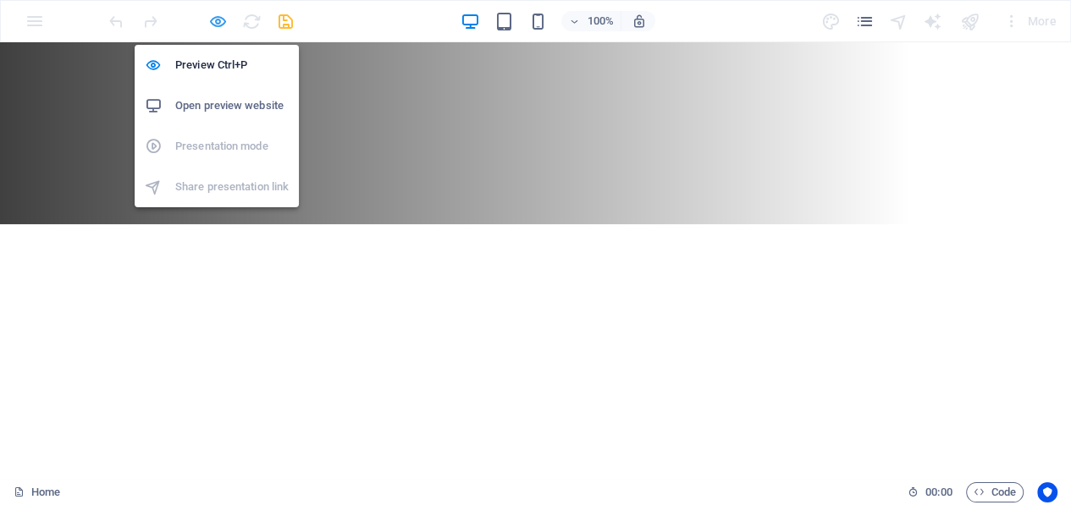
click at [218, 17] on icon "button" at bounding box center [217, 21] width 19 height 19
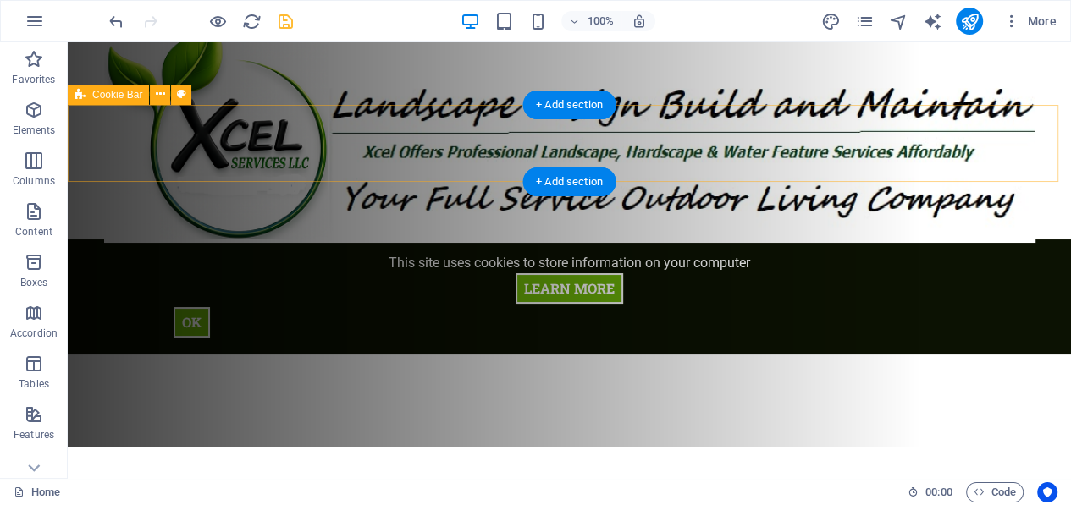
scroll to position [169, 0]
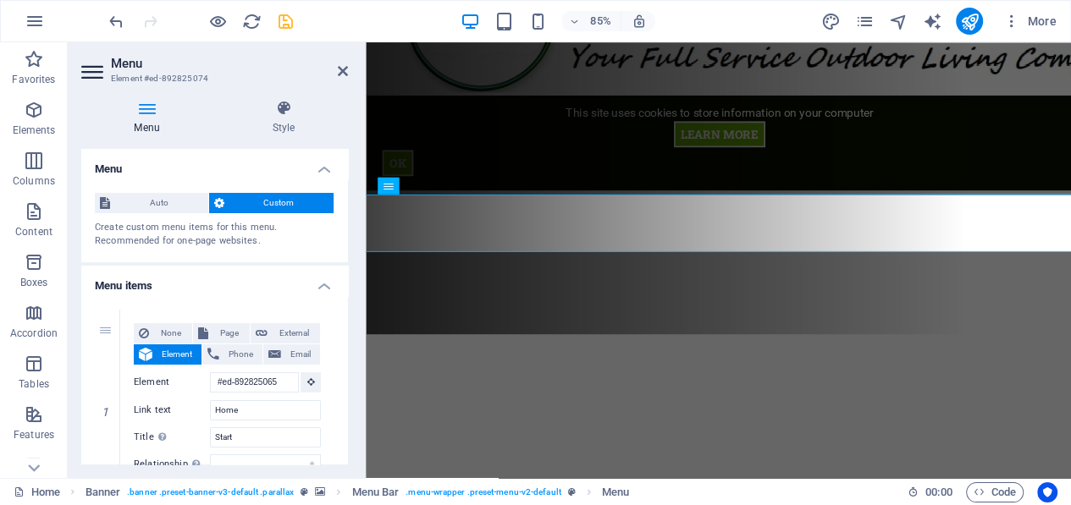
click at [145, 115] on icon at bounding box center [146, 108] width 131 height 17
click at [145, 117] on h4 "Menu" at bounding box center [150, 118] width 138 height 36
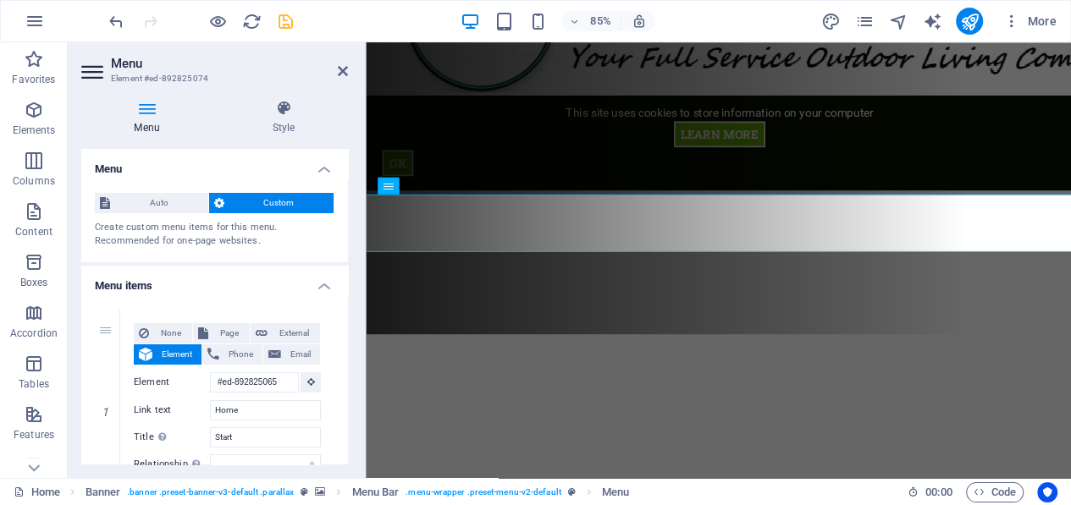
click at [140, 110] on icon at bounding box center [146, 108] width 131 height 17
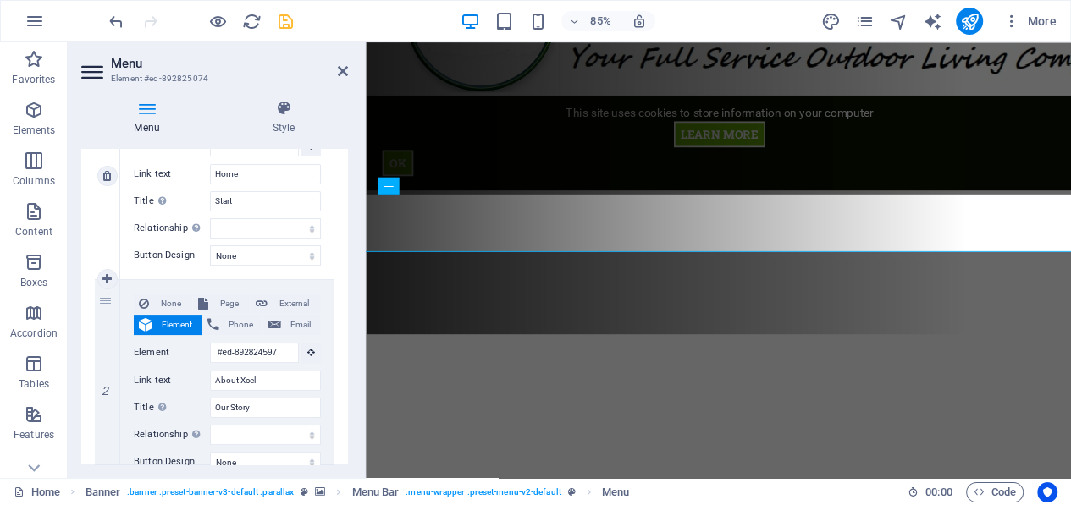
scroll to position [254, 0]
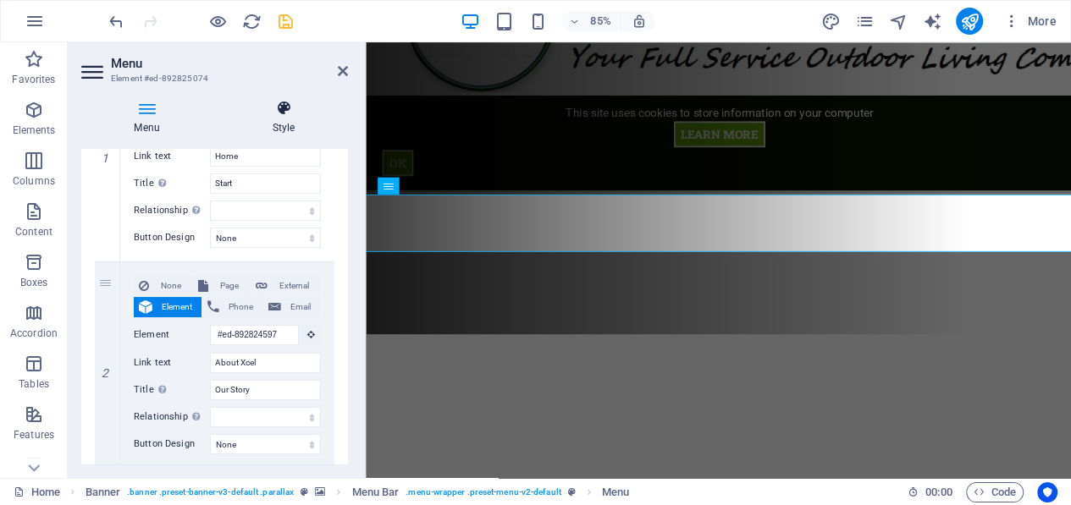
click at [286, 118] on h4 "Style" at bounding box center [283, 118] width 129 height 36
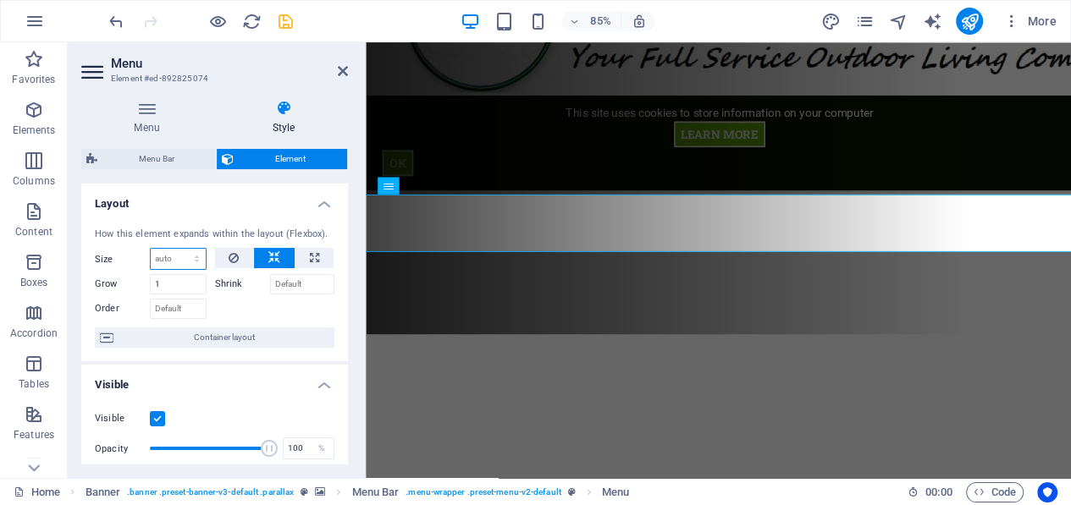
click at [196, 255] on select "Default auto px % 1/1 1/2 1/3 1/4 1/5 1/6 1/7 1/8 1/9 1/10" at bounding box center [178, 259] width 55 height 20
select select "%"
click at [180, 249] on select "Default auto px % 1/1 1/2 1/3 1/4 1/5 1/6 1/7 1/8 1/9 1/10" at bounding box center [178, 259] width 55 height 20
type input "100"
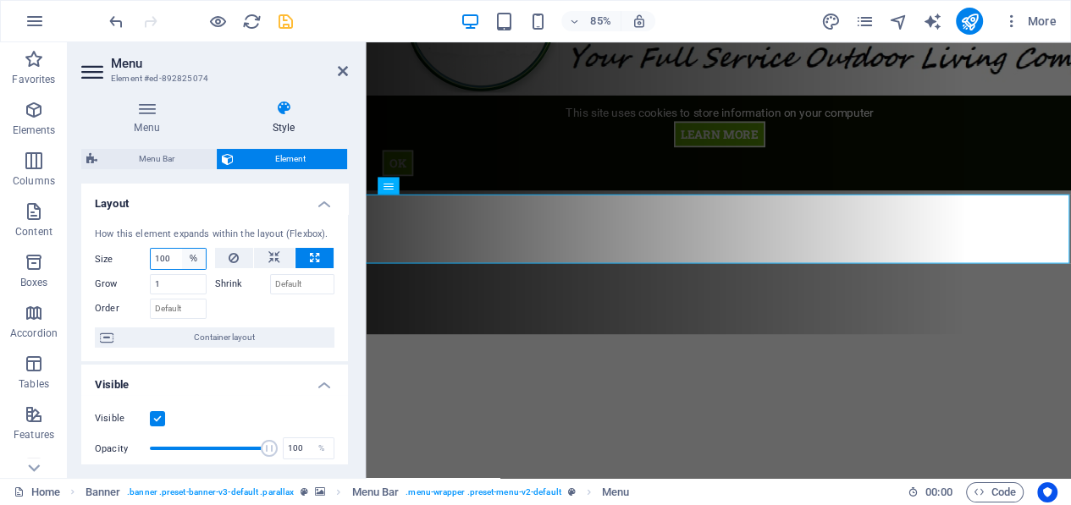
click at [192, 258] on select "Default auto px % 1/1 1/2 1/3 1/4 1/5 1/6 1/7 1/8 1/9 1/10" at bounding box center [194, 259] width 24 height 20
select select "px"
click at [182, 249] on select "Default auto px % 1/1 1/2 1/3 1/4 1/5 1/6 1/7 1/8 1/9 1/10" at bounding box center [194, 259] width 24 height 20
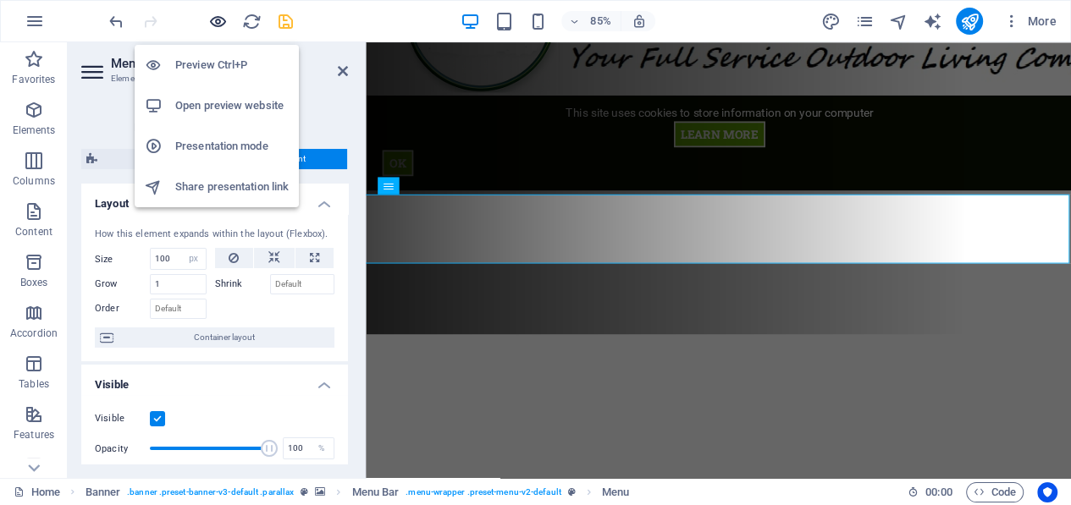
click at [212, 15] on icon "button" at bounding box center [217, 21] width 19 height 19
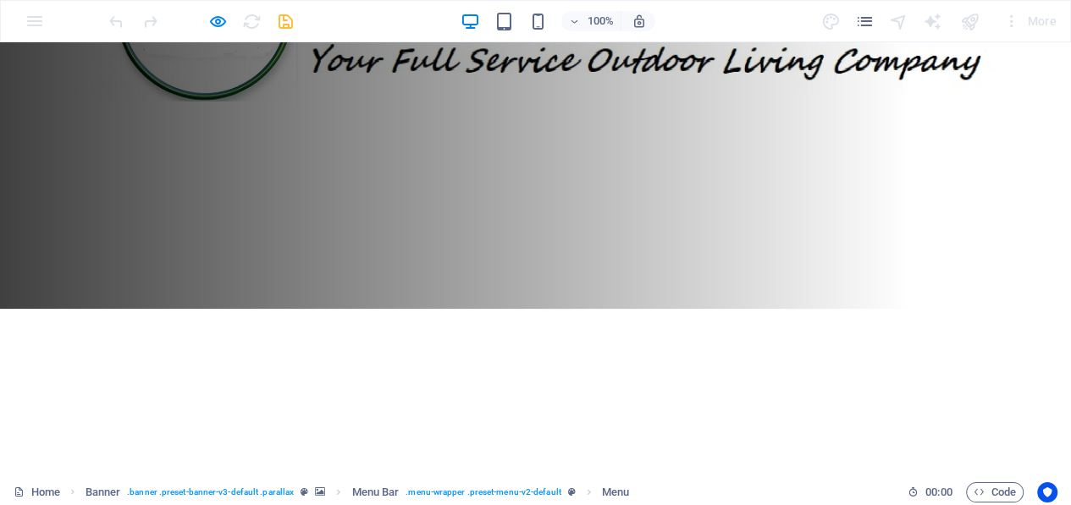
scroll to position [0, 0]
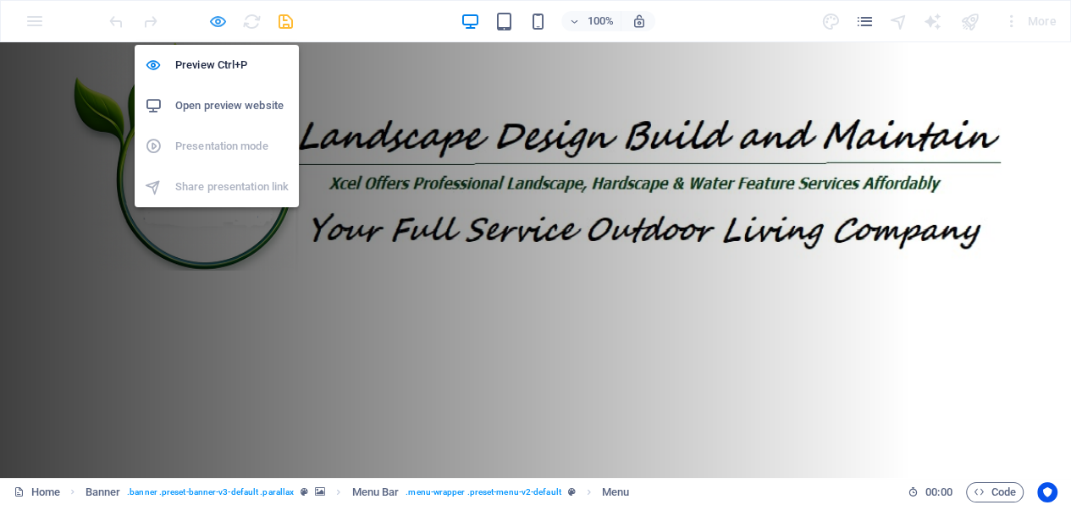
click at [213, 15] on icon "button" at bounding box center [217, 21] width 19 height 19
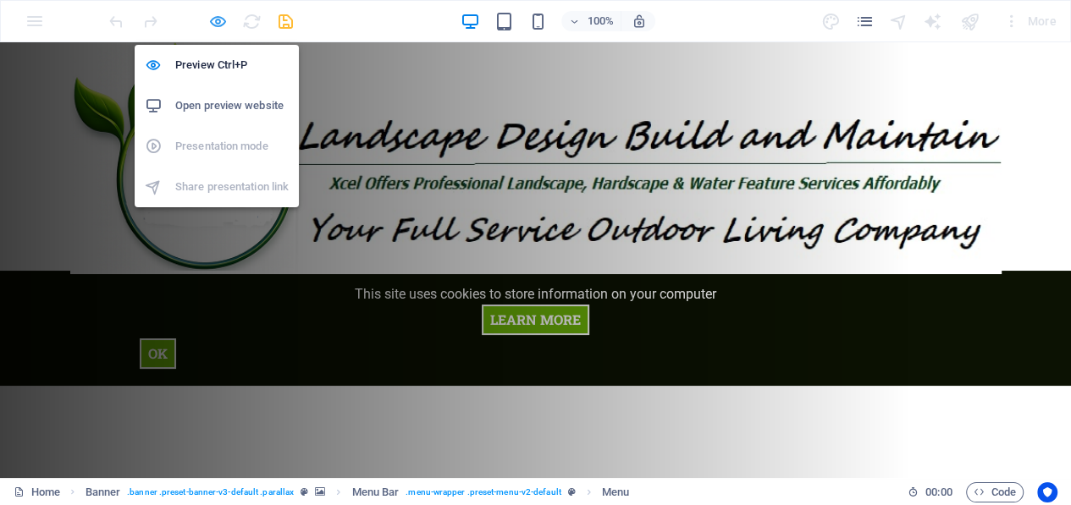
select select "px"
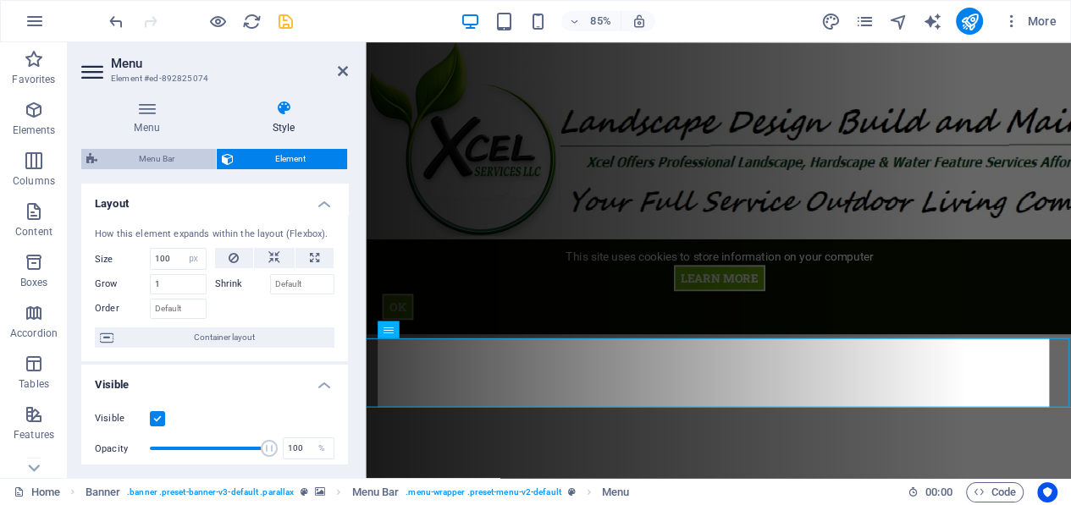
click at [171, 157] on span "Menu Bar" at bounding box center [156, 159] width 108 height 20
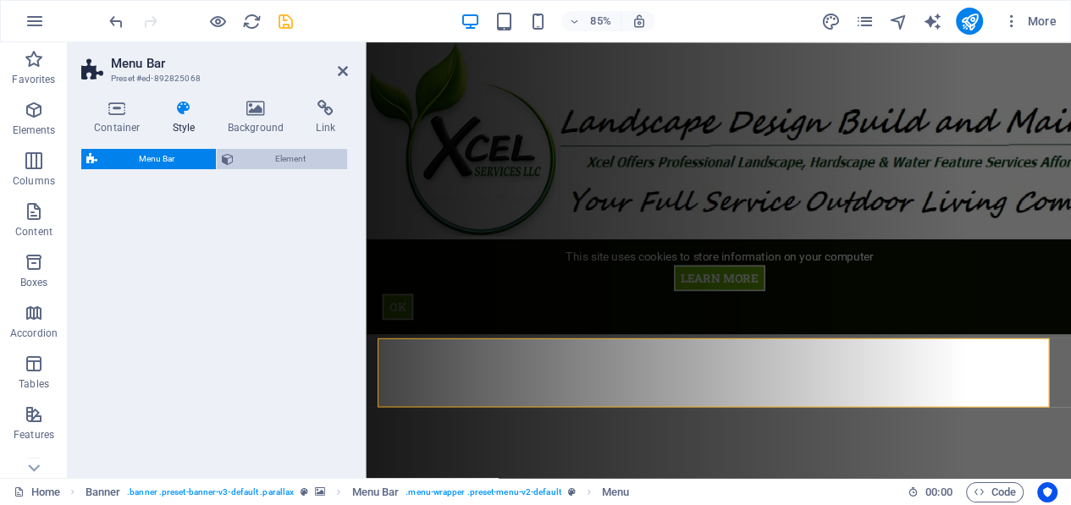
click at [287, 160] on span "Element" at bounding box center [290, 159] width 103 height 20
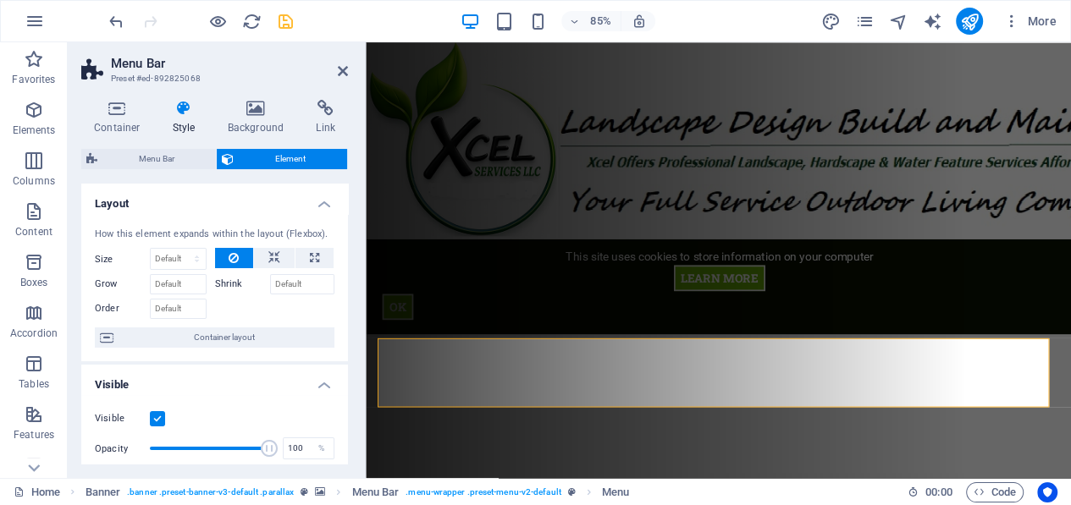
click at [283, 157] on span "Element" at bounding box center [290, 159] width 103 height 20
click at [174, 333] on span "Container layout" at bounding box center [223, 337] width 211 height 20
select select "vh"
select select "%"
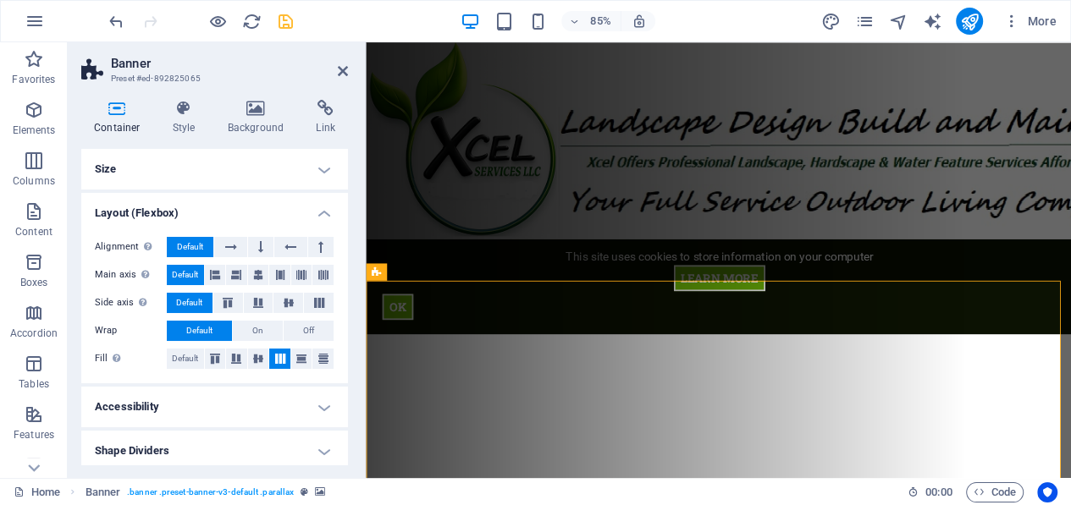
click at [318, 172] on h4 "Size" at bounding box center [214, 169] width 267 height 41
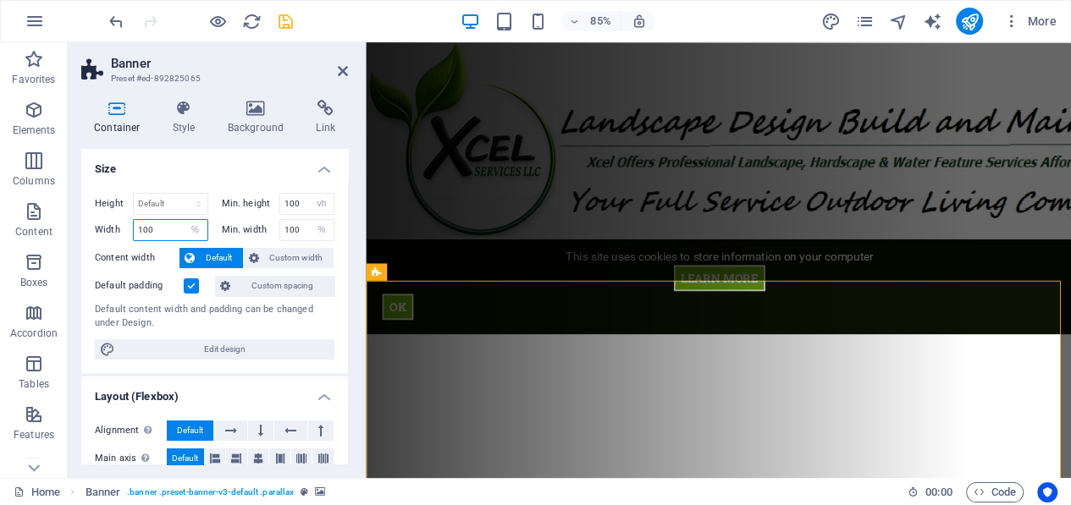
click at [176, 228] on input "100" at bounding box center [171, 230] width 74 height 20
click at [296, 229] on input "100" at bounding box center [307, 230] width 54 height 20
click at [196, 202] on select "Default px rem % vh vw" at bounding box center [171, 204] width 74 height 20
select select "px"
click at [182, 194] on select "Default px rem % vh vw" at bounding box center [171, 204] width 74 height 20
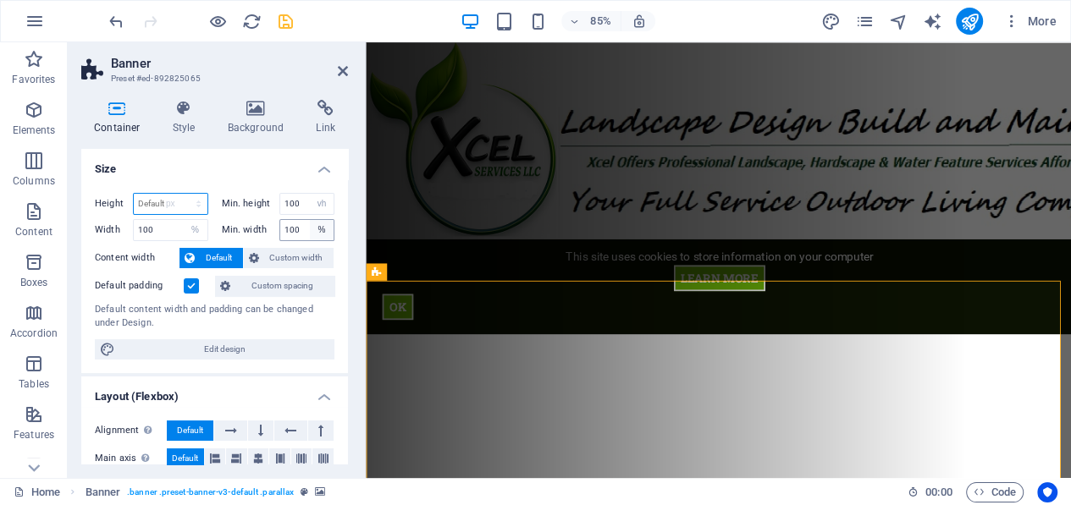
type input "768"
click at [316, 201] on select "None px rem % vh vw" at bounding box center [322, 204] width 24 height 20
select select "px"
click at [310, 194] on select "None px rem % vh vw" at bounding box center [322, 204] width 24 height 20
click at [157, 208] on input "768" at bounding box center [171, 204] width 74 height 20
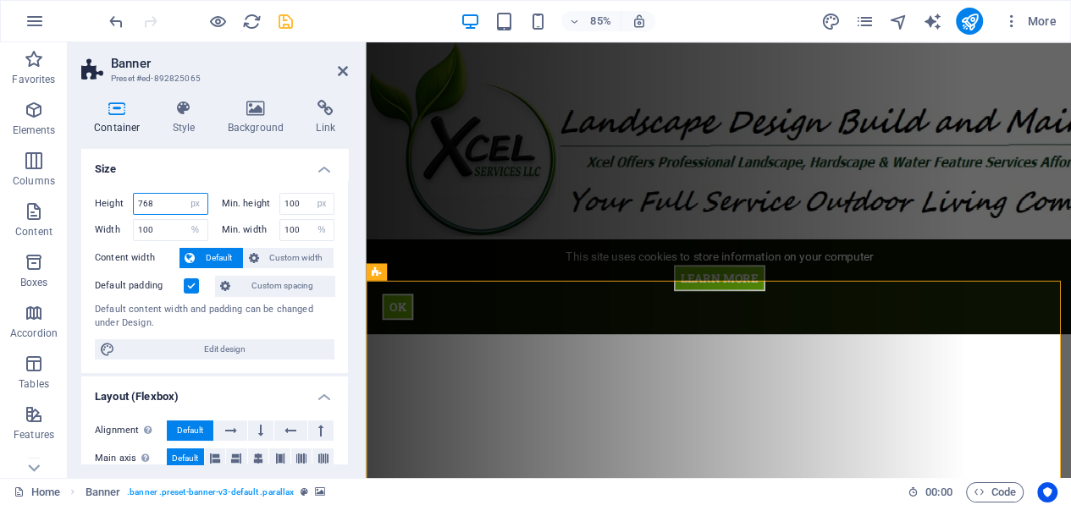
click at [157, 208] on input "768" at bounding box center [171, 204] width 74 height 20
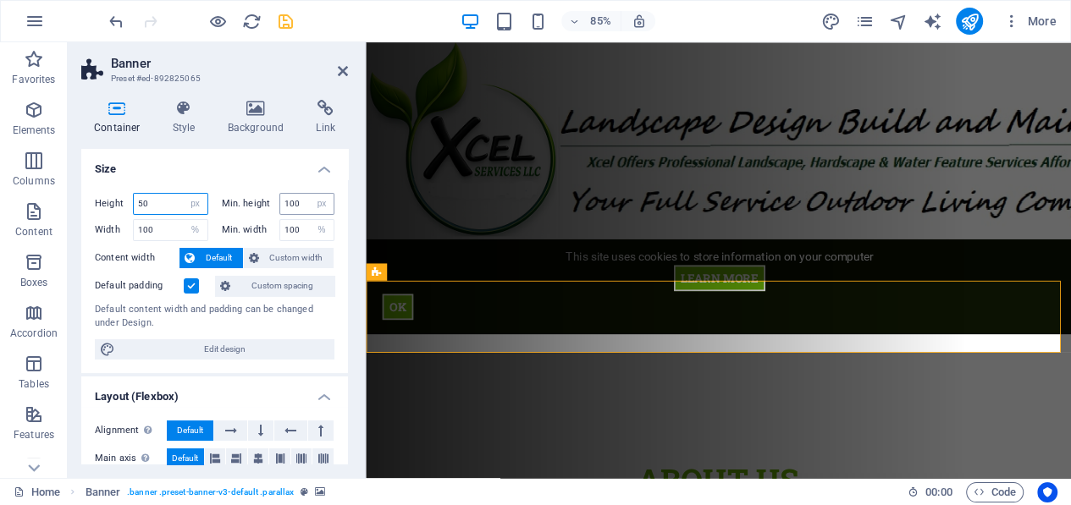
type input "50"
click at [299, 205] on input "100" at bounding box center [307, 204] width 54 height 20
click at [297, 206] on input "100" at bounding box center [307, 204] width 54 height 20
click at [295, 207] on input "100" at bounding box center [307, 204] width 54 height 20
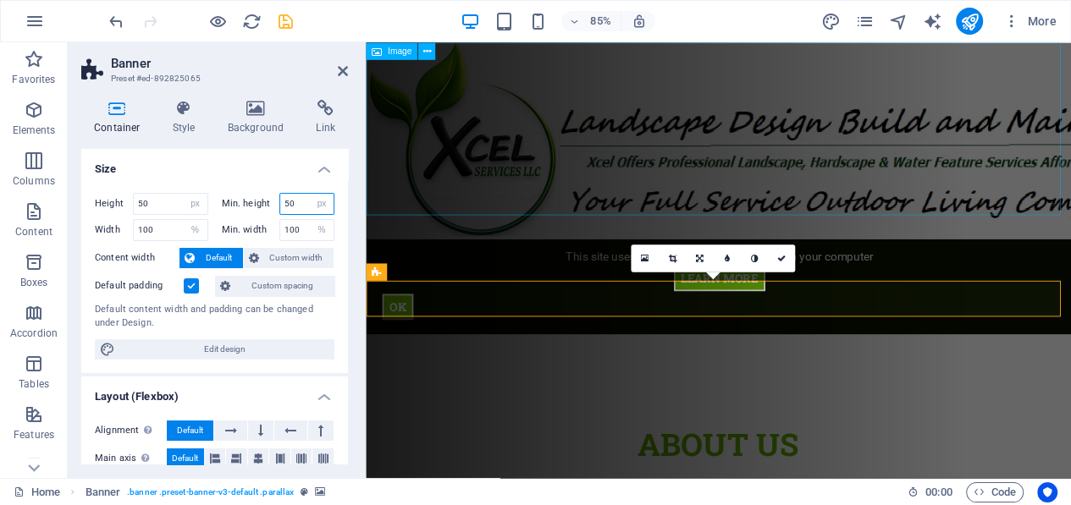
type input "50"
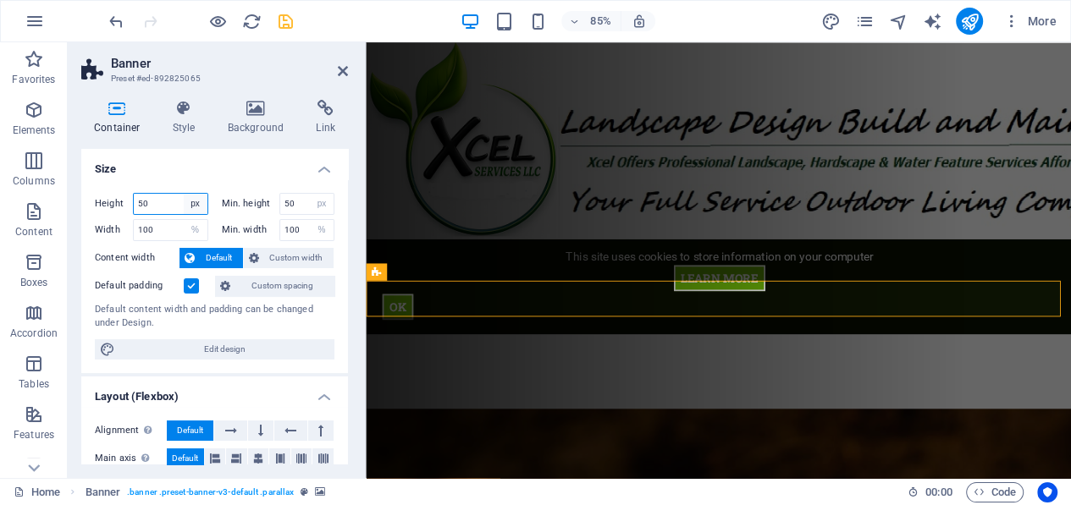
click at [191, 201] on select "Default px rem % vh vw" at bounding box center [196, 204] width 24 height 20
select select "default"
click at [184, 194] on select "Default px rem % vh vw" at bounding box center [196, 204] width 24 height 20
select select "DISABLED_OPTION_VALUE"
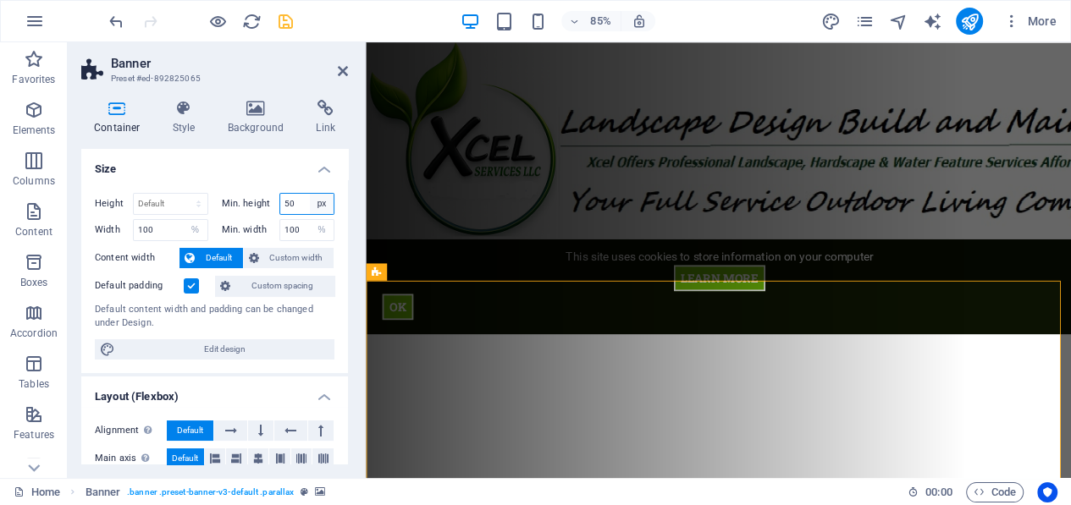
click at [312, 203] on select "None px rem % vh vw" at bounding box center [322, 204] width 24 height 20
click at [310, 194] on select "None px rem % vh vw" at bounding box center [322, 204] width 24 height 20
click at [301, 200] on input "50" at bounding box center [307, 204] width 54 height 20
type input "200"
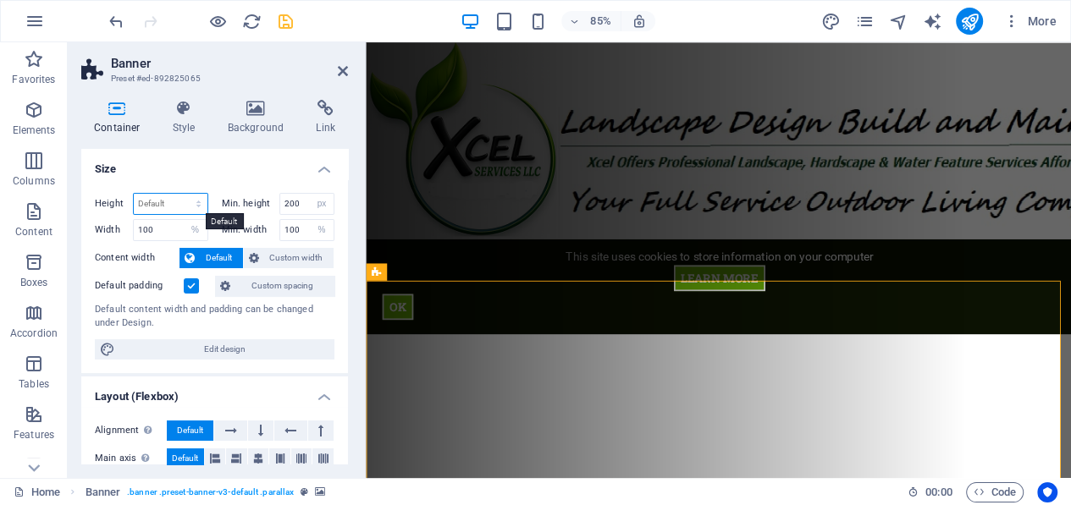
click at [170, 206] on select "Default px rem % vh vw" at bounding box center [171, 204] width 74 height 20
select select "px"
click at [182, 194] on select "Default px rem % vh vw" at bounding box center [171, 204] width 74 height 20
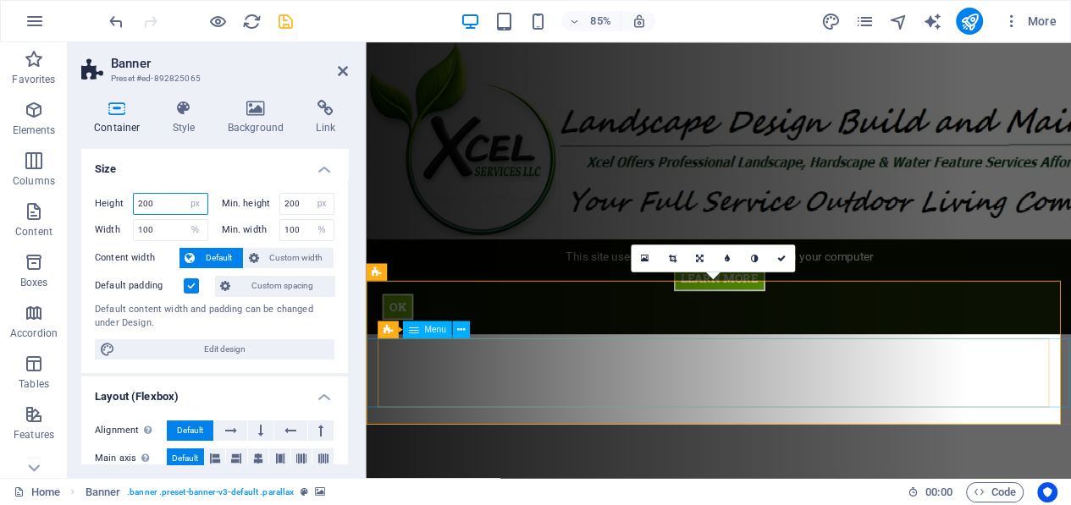
type input "200"
select select "px"
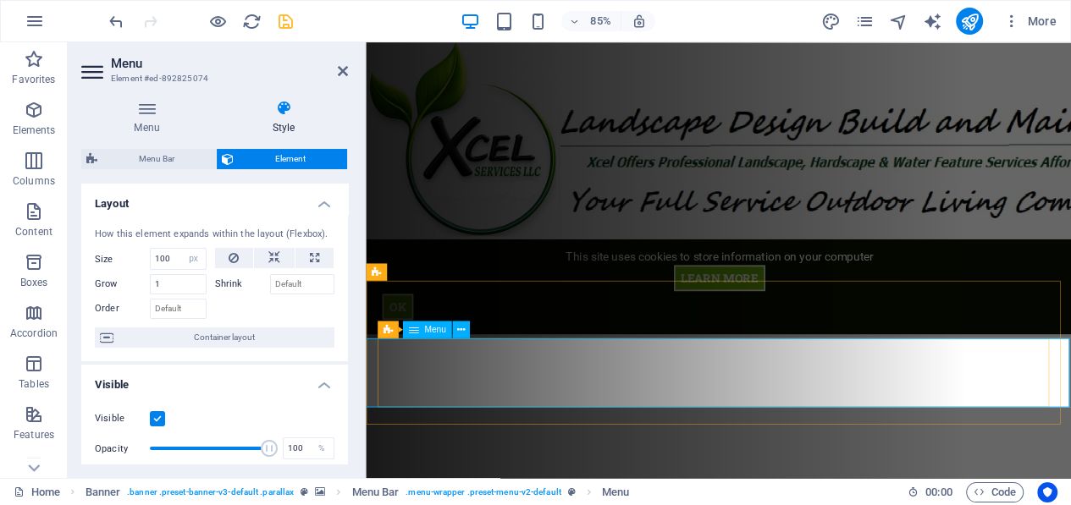
click at [172, 261] on input "100" at bounding box center [178, 259] width 55 height 20
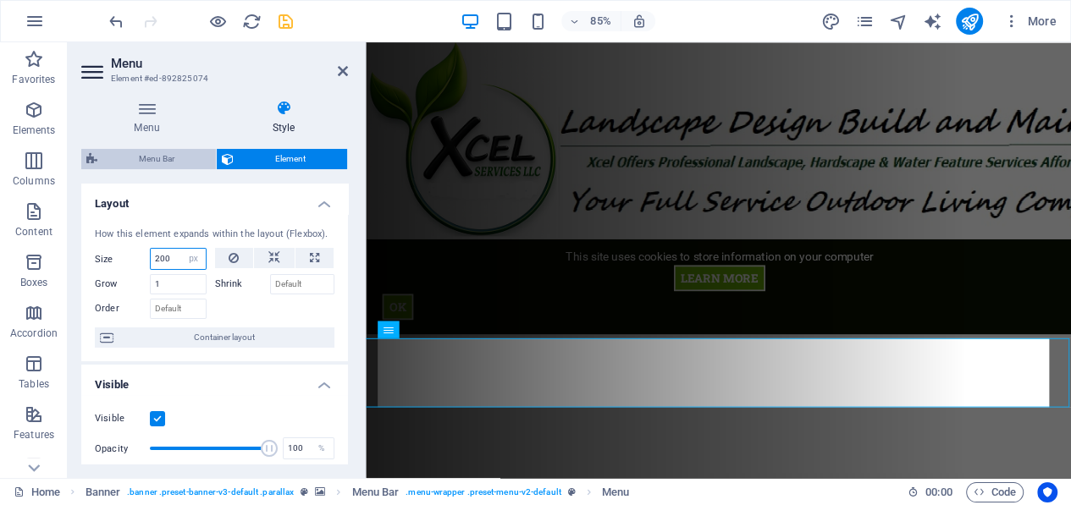
type input "200"
click at [153, 157] on span "Menu Bar" at bounding box center [156, 159] width 108 height 20
select select "rem"
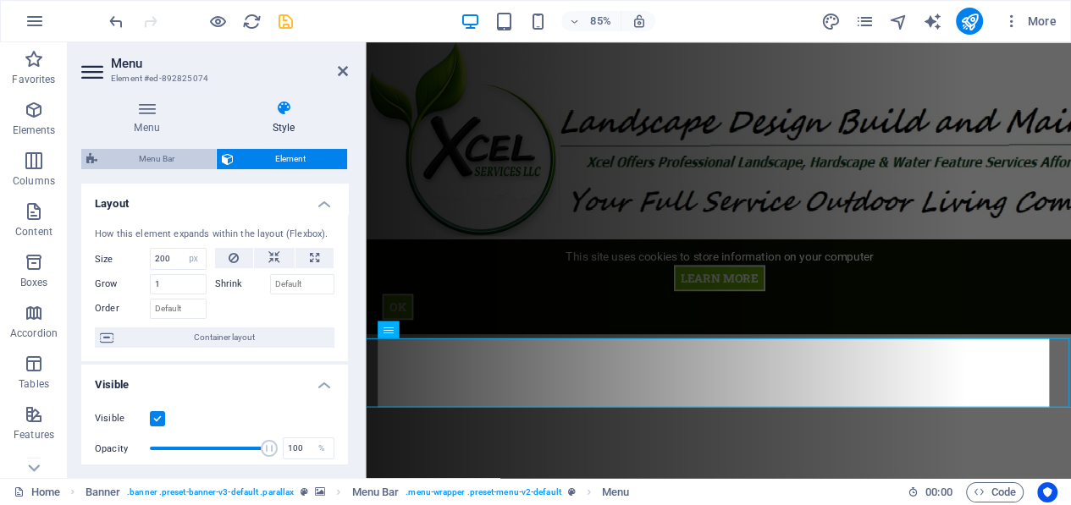
select select "rem"
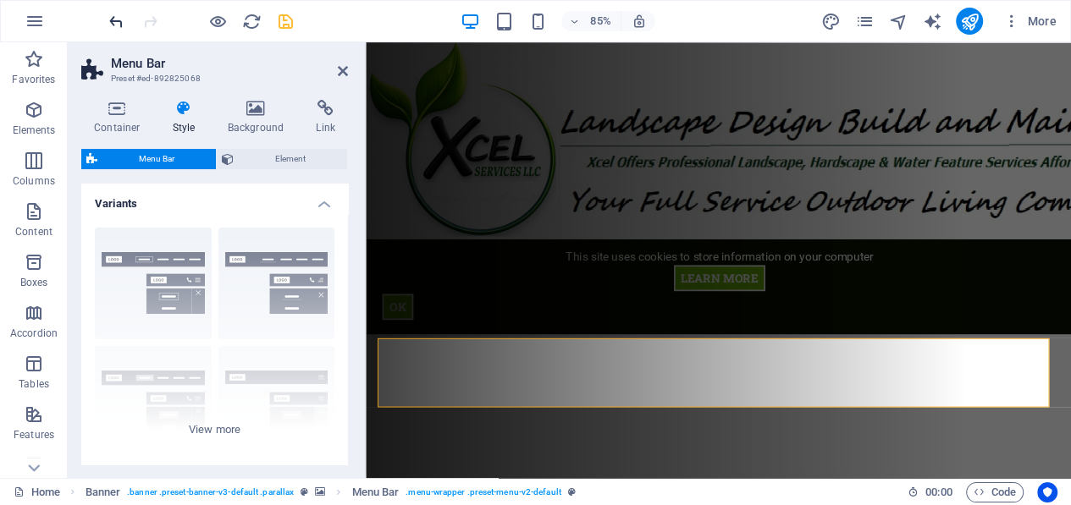
click at [114, 18] on icon "undo" at bounding box center [116, 21] width 19 height 19
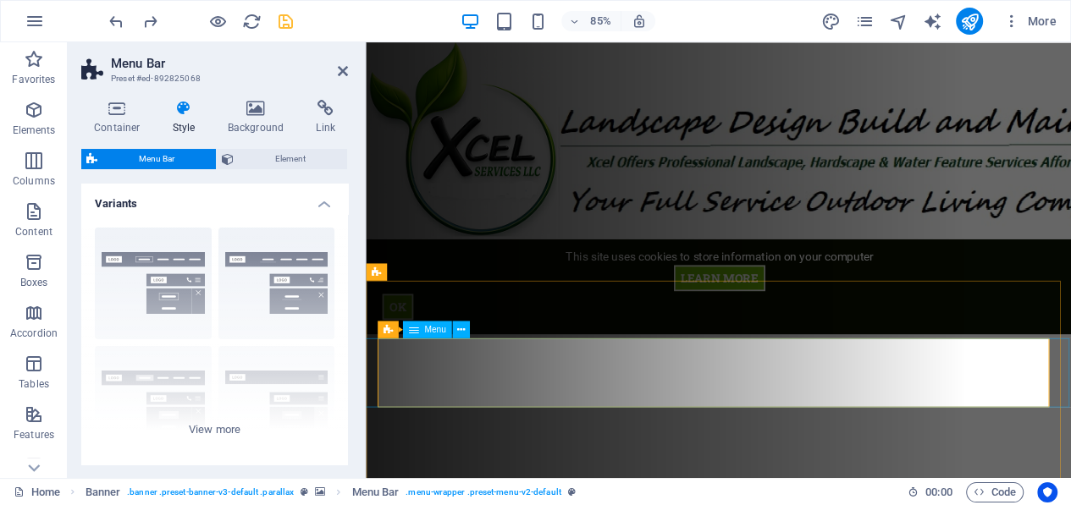
drag, startPoint x: 410, startPoint y: 401, endPoint x: 411, endPoint y: 393, distance: 8.6
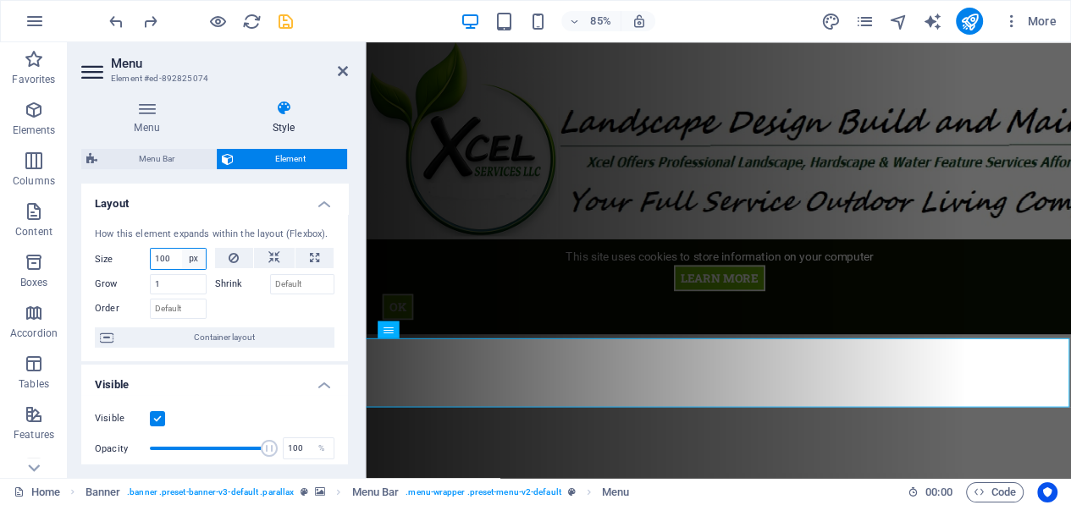
click at [191, 261] on select "Default auto px % 1/1 1/2 1/3 1/4 1/5 1/6 1/7 1/8 1/9 1/10" at bounding box center [194, 259] width 24 height 20
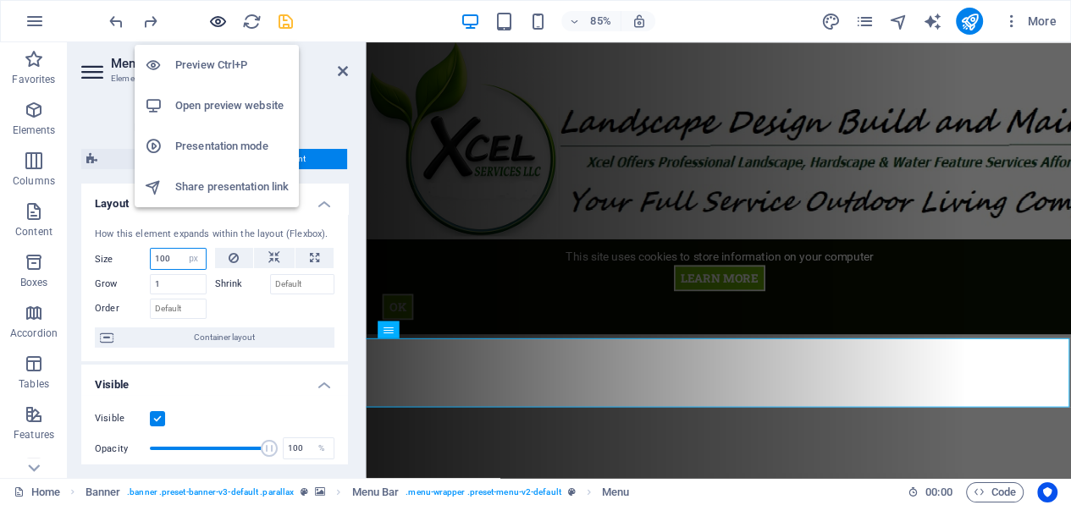
select select "%"
click at [182, 249] on select "Default auto px % 1/1 1/2 1/3 1/4 1/5 1/6 1/7 1/8 1/9 1/10" at bounding box center [194, 259] width 24 height 20
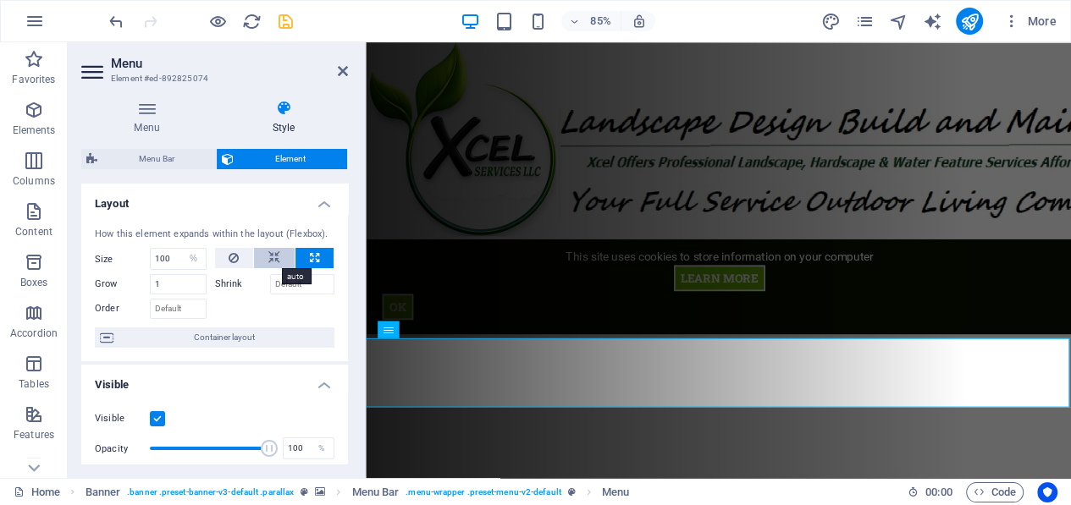
click at [271, 248] on icon at bounding box center [274, 258] width 12 height 20
select select "DISABLED_OPTION_VALUE"
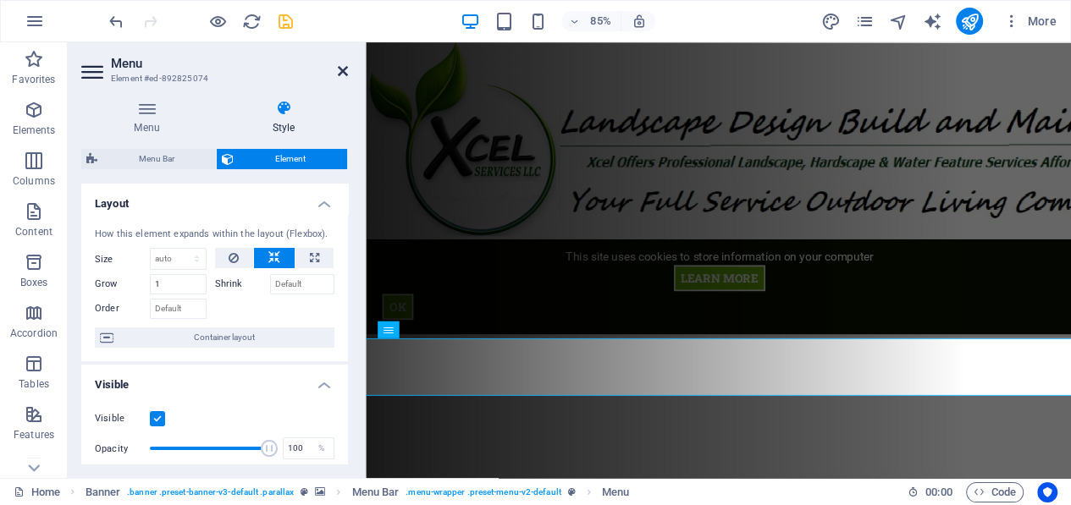
click at [343, 73] on icon at bounding box center [343, 71] width 10 height 14
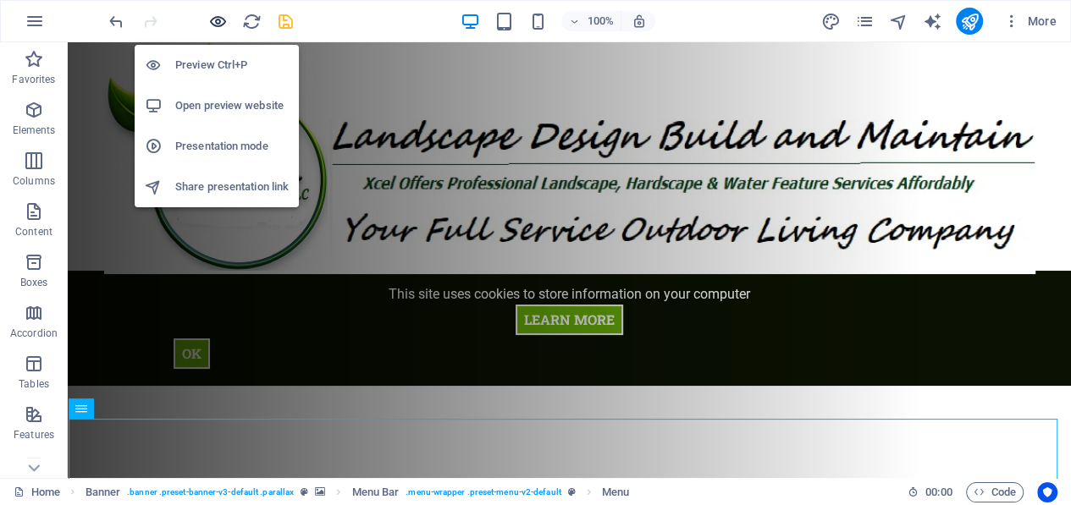
click at [218, 19] on icon "button" at bounding box center [217, 21] width 19 height 19
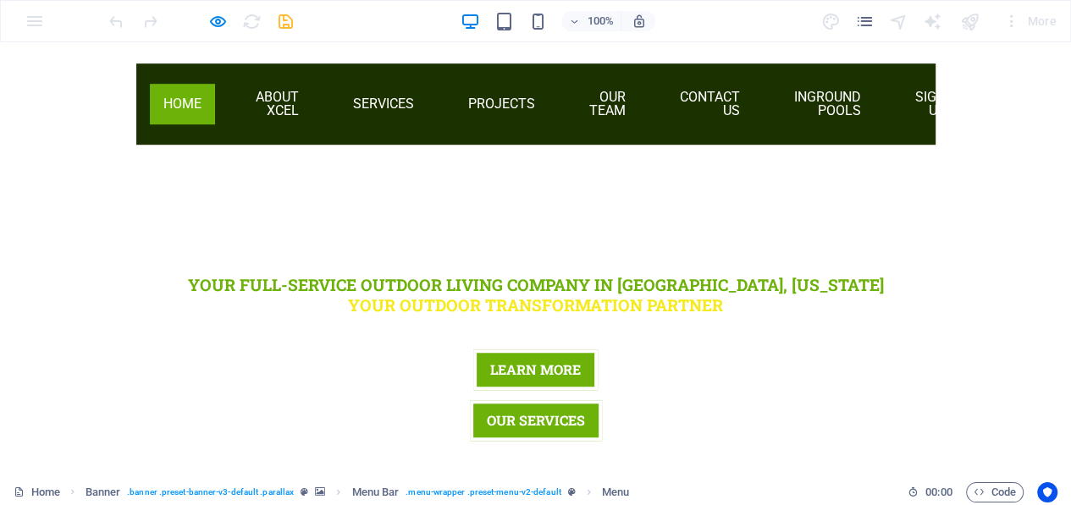
scroll to position [254, 0]
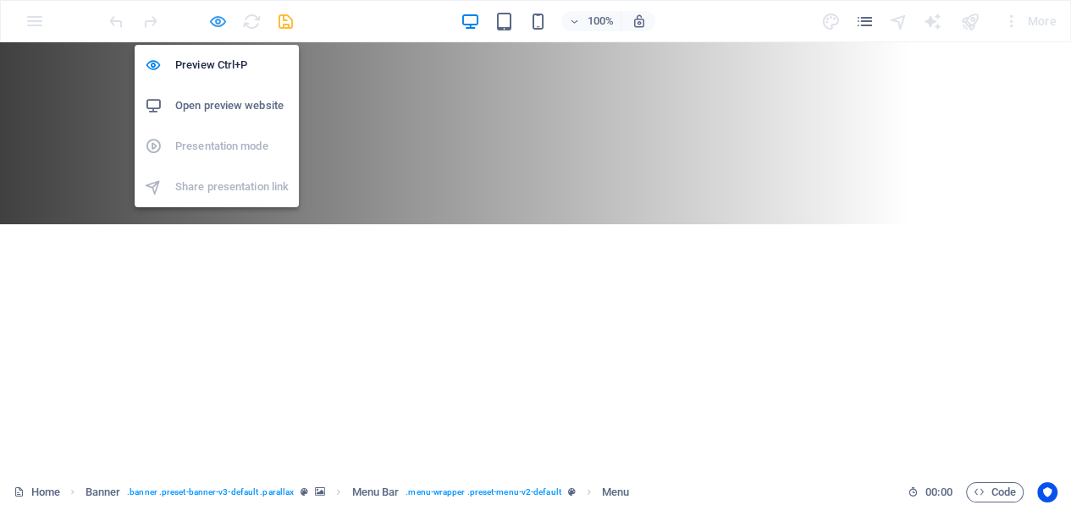
click at [213, 20] on icon "button" at bounding box center [217, 21] width 19 height 19
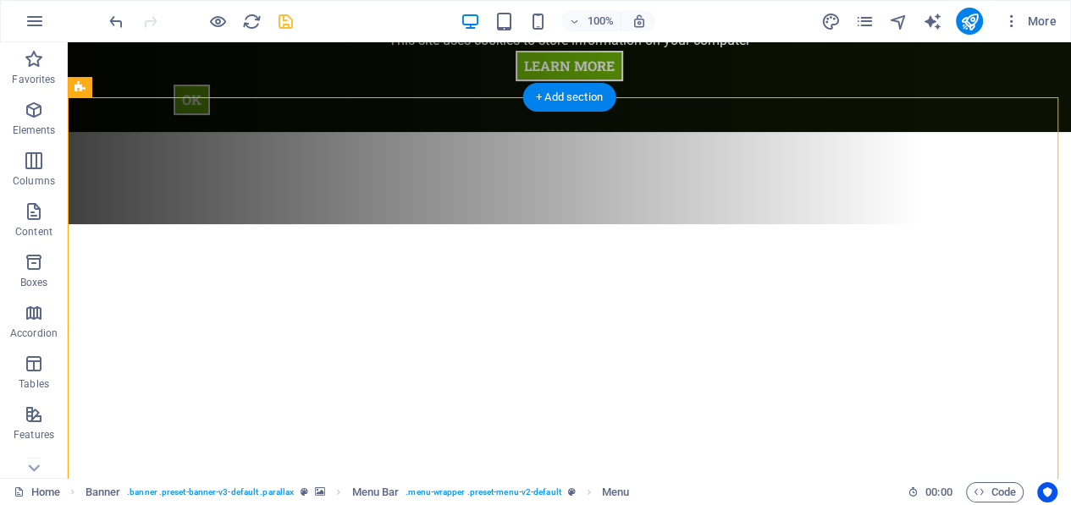
select select "px"
select select "%"
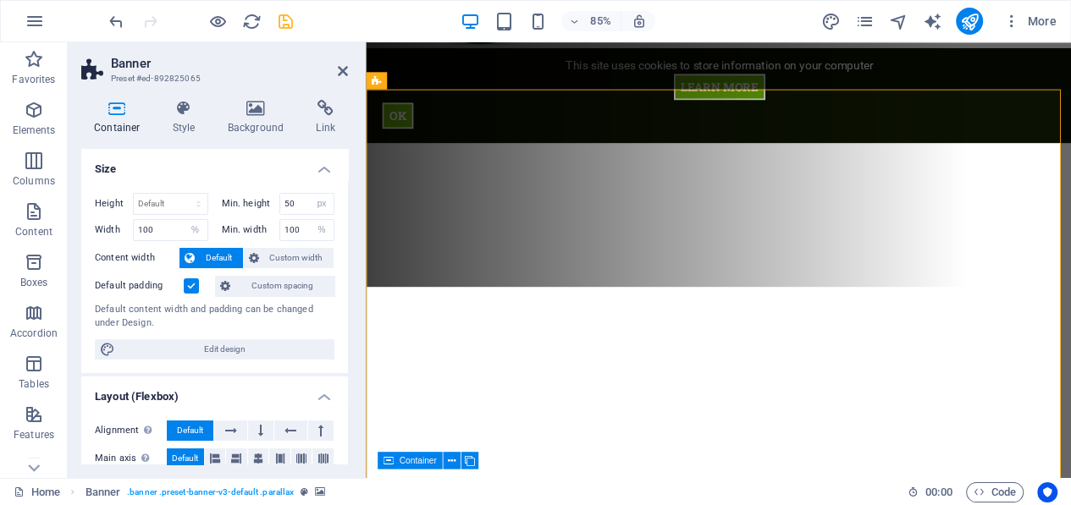
scroll to position [0, 0]
click at [250, 118] on h4 "Background" at bounding box center [259, 118] width 89 height 36
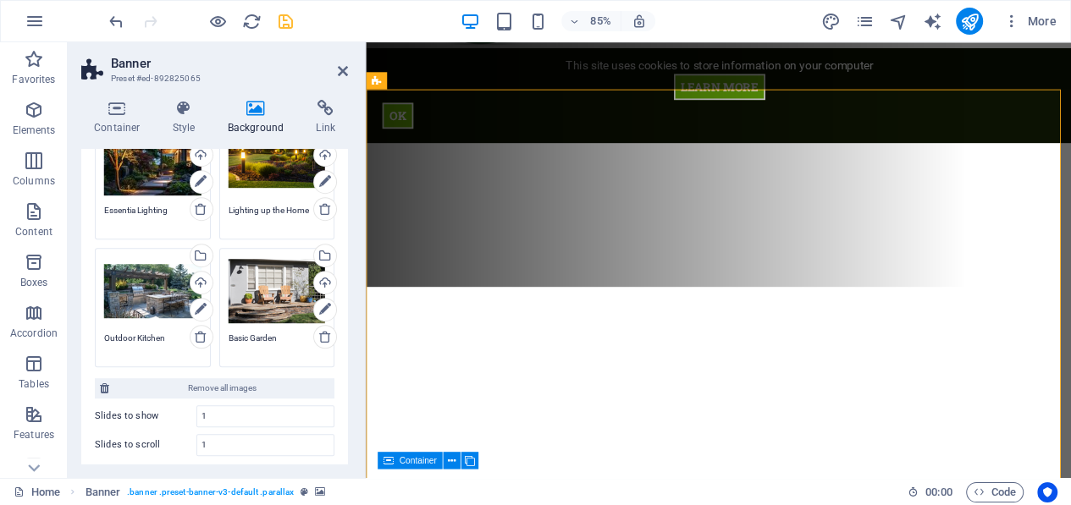
scroll to position [846, 0]
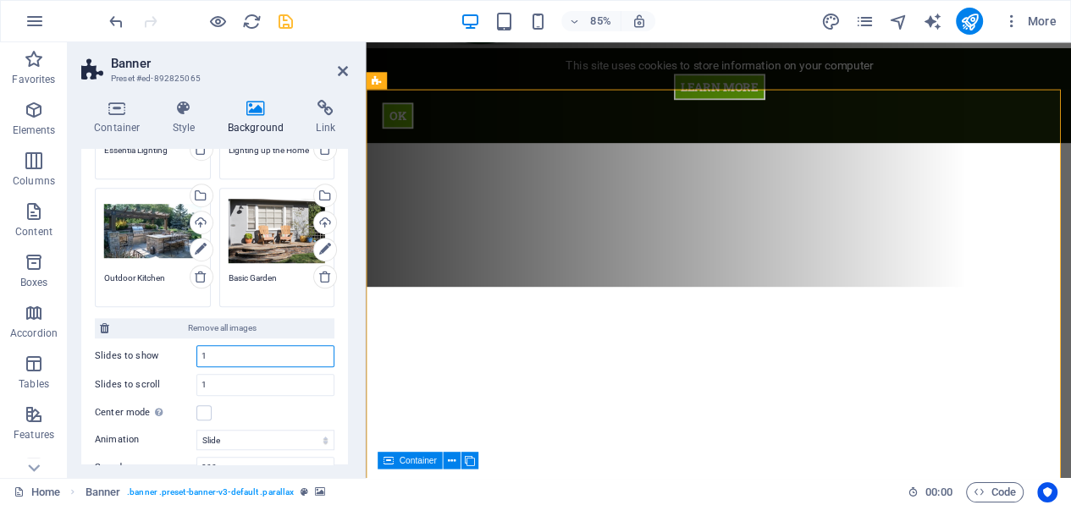
click at [219, 350] on input "1" at bounding box center [265, 356] width 136 height 20
click at [218, 351] on input "12" at bounding box center [265, 356] width 136 height 20
type input "1"
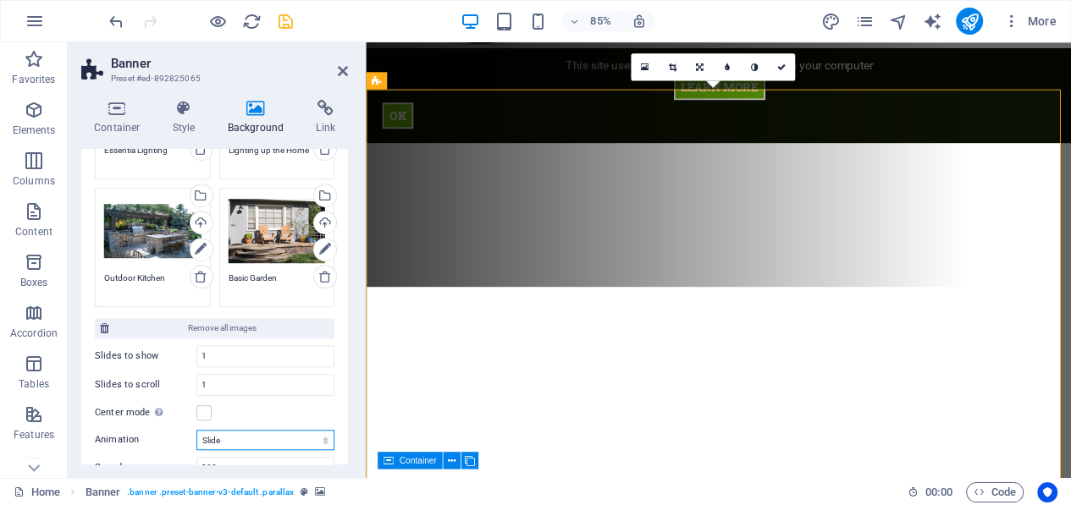
click at [318, 434] on select "Slide Fade" at bounding box center [265, 440] width 138 height 20
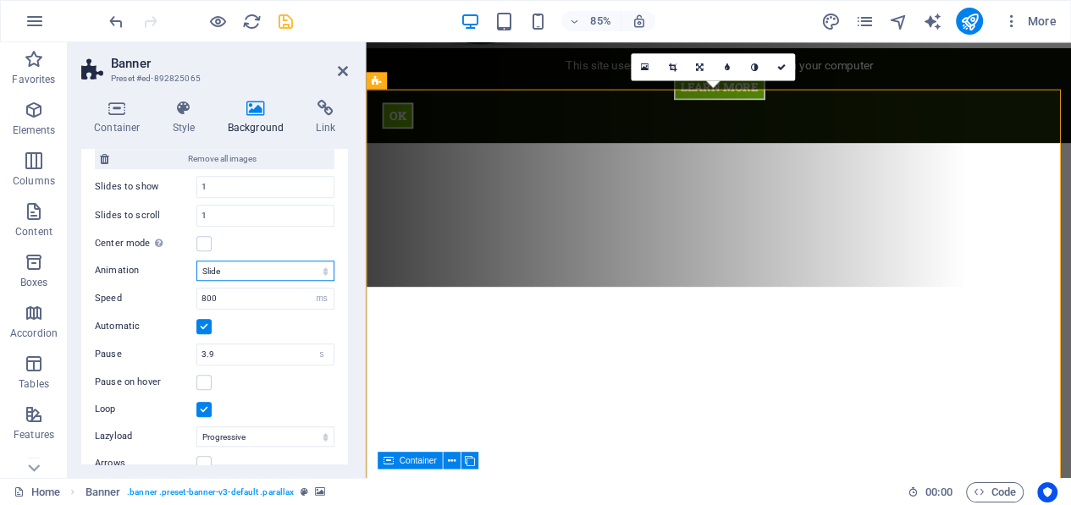
click at [273, 268] on select "Slide Fade" at bounding box center [265, 271] width 138 height 20
select select "fade"
click at [196, 261] on select "Slide Fade" at bounding box center [265, 271] width 138 height 20
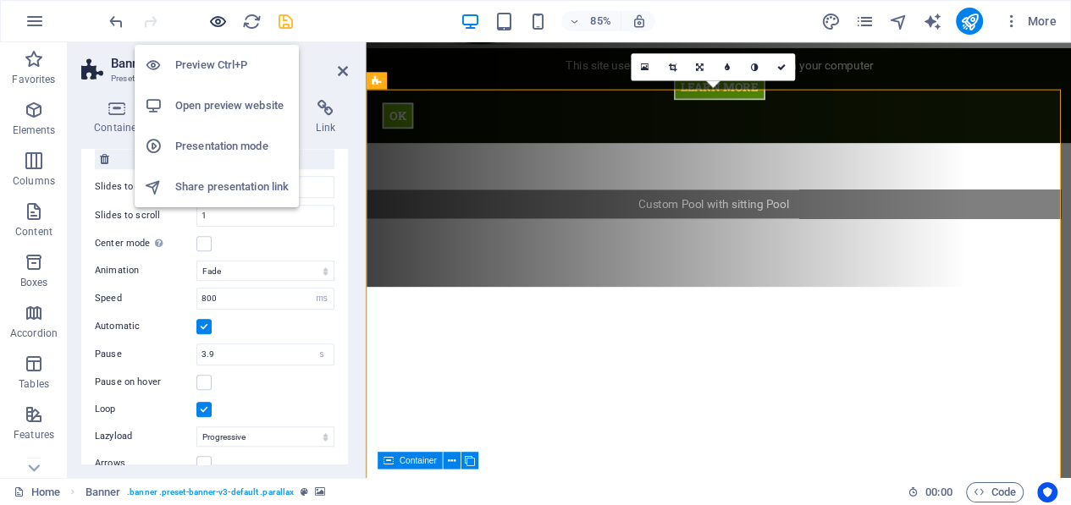
click at [217, 19] on icon "button" at bounding box center [217, 21] width 19 height 19
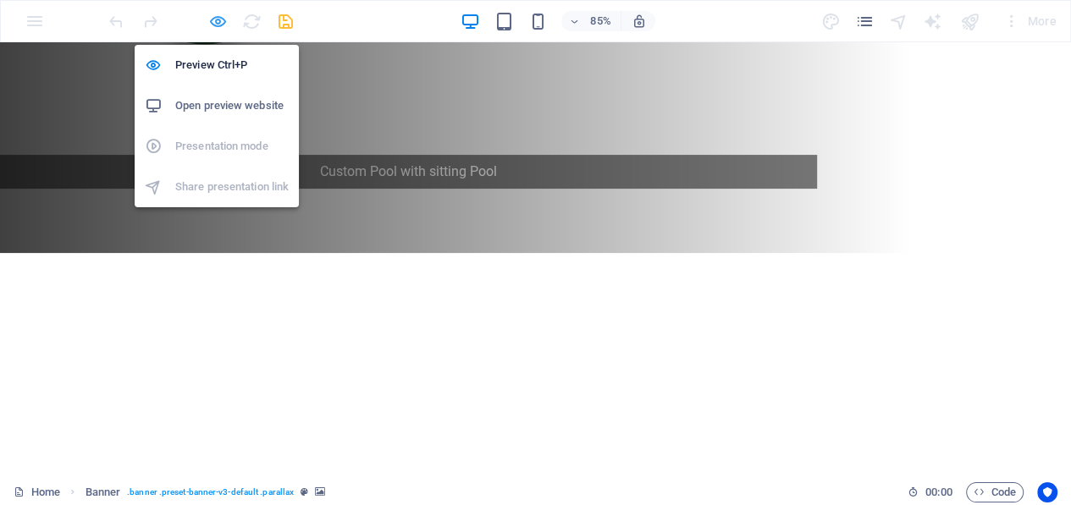
scroll to position [177, 0]
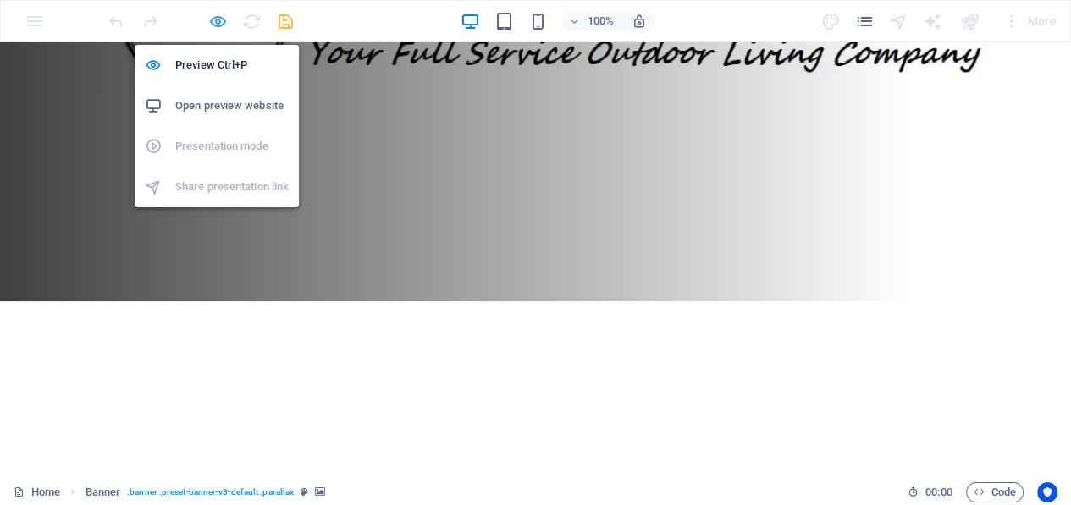
click at [212, 20] on icon "button" at bounding box center [217, 21] width 19 height 19
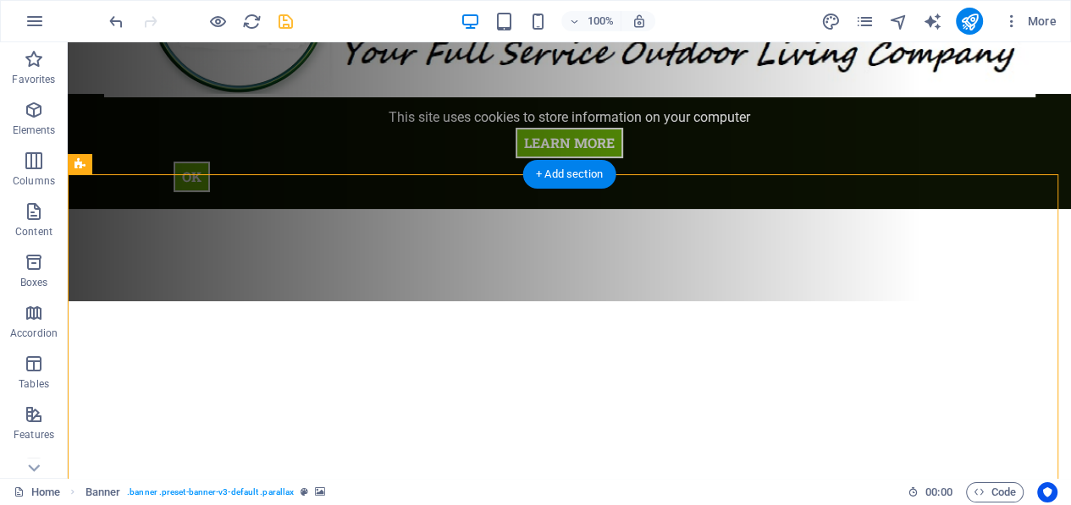
select select "fade"
select select "ms"
select select "s"
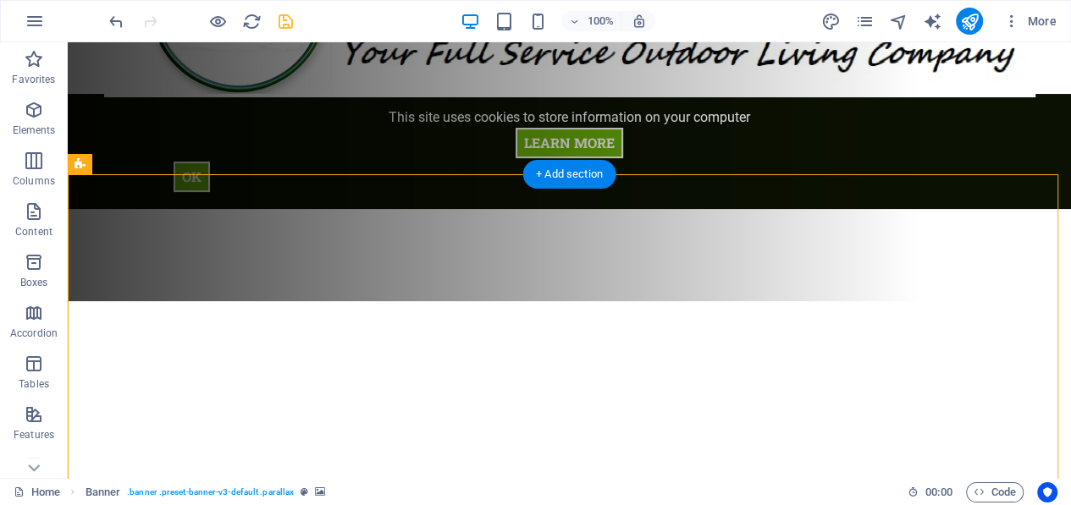
select select "progressive"
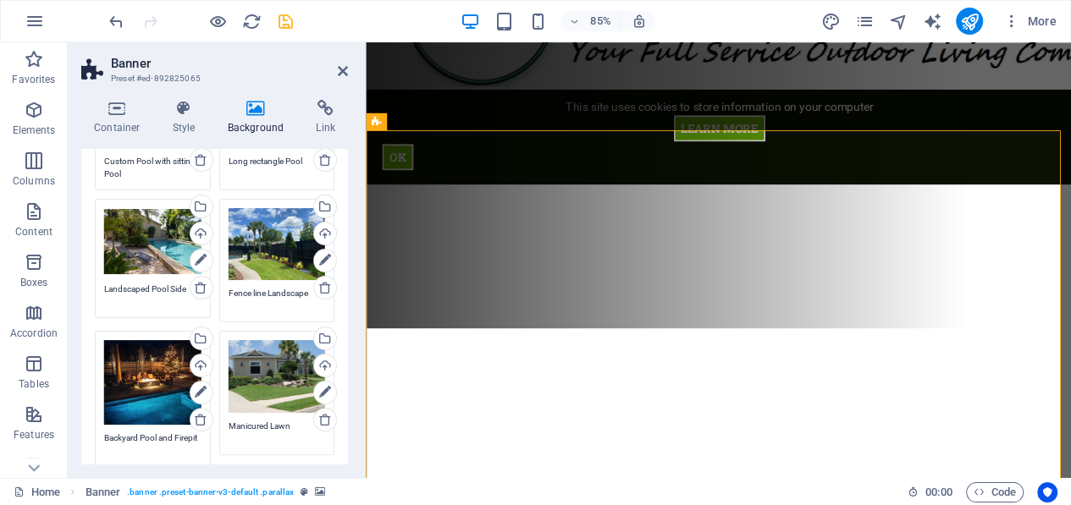
scroll to position [297, 0]
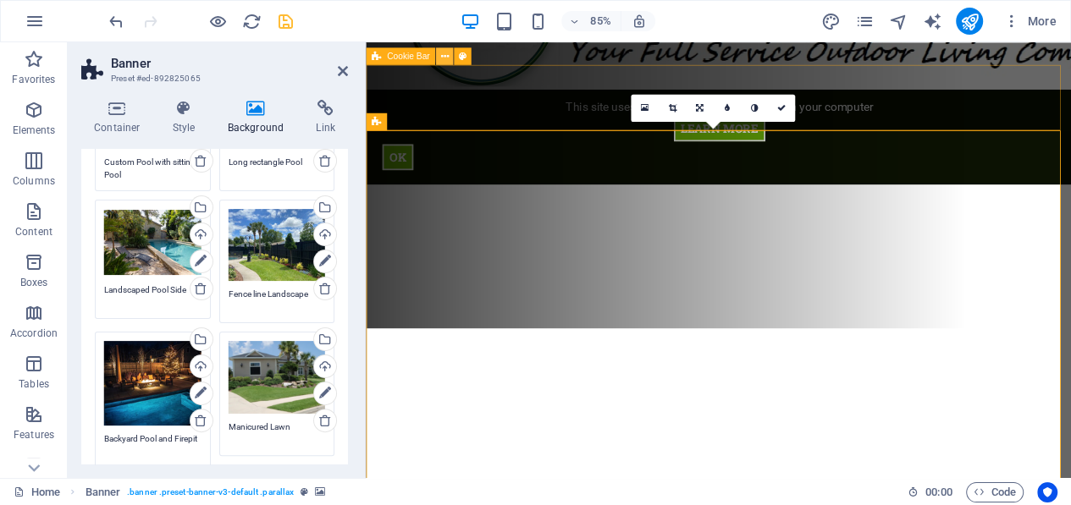
click at [444, 54] on icon at bounding box center [444, 55] width 8 height 15
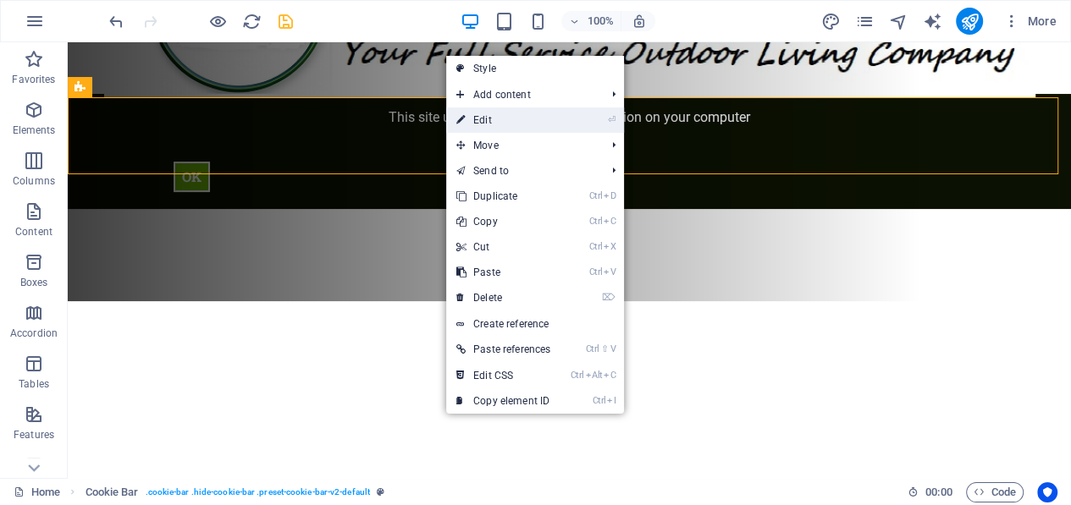
drag, startPoint x: 492, startPoint y: 116, endPoint x: 145, endPoint y: 79, distance: 349.0
click at [492, 116] on link "⏎ Edit" at bounding box center [503, 119] width 114 height 25
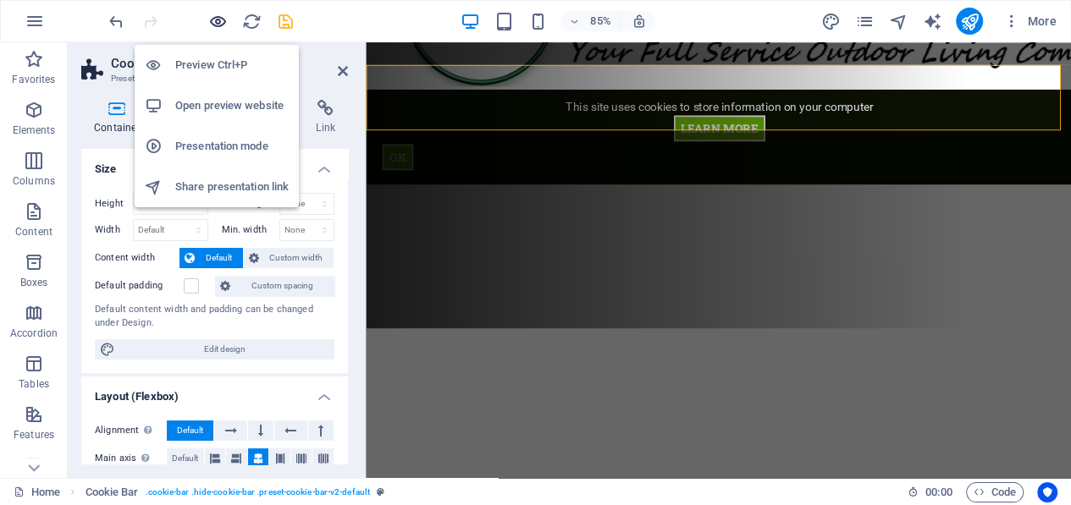
drag, startPoint x: 219, startPoint y: 15, endPoint x: 803, endPoint y: 143, distance: 597.7
click at [219, 15] on icon "button" at bounding box center [217, 21] width 19 height 19
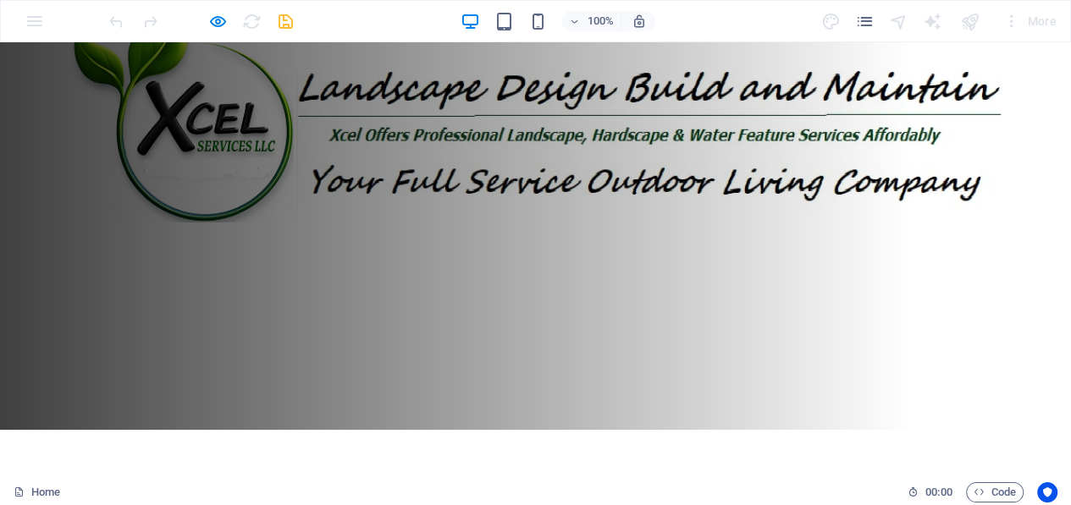
scroll to position [85, 0]
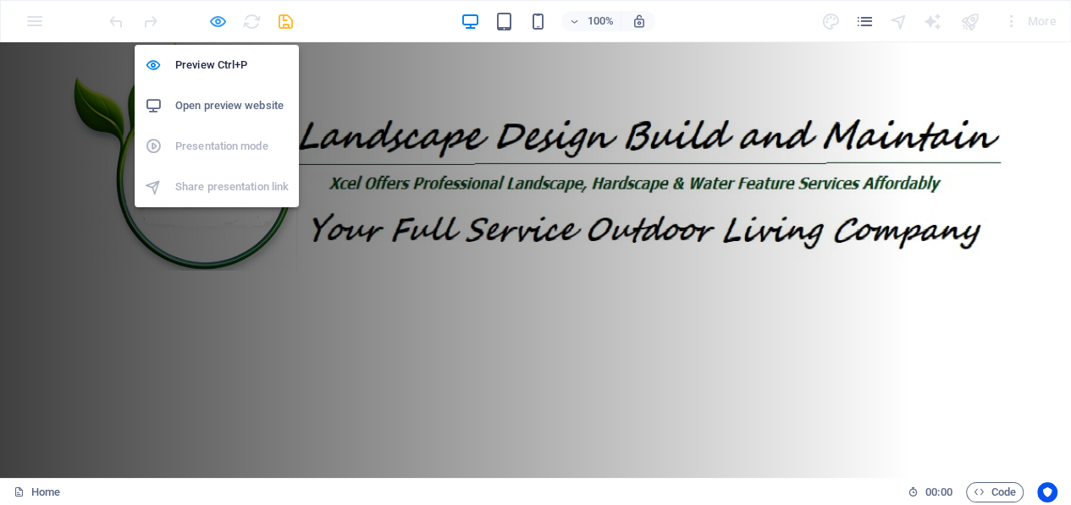
click at [221, 23] on icon "button" at bounding box center [217, 21] width 19 height 19
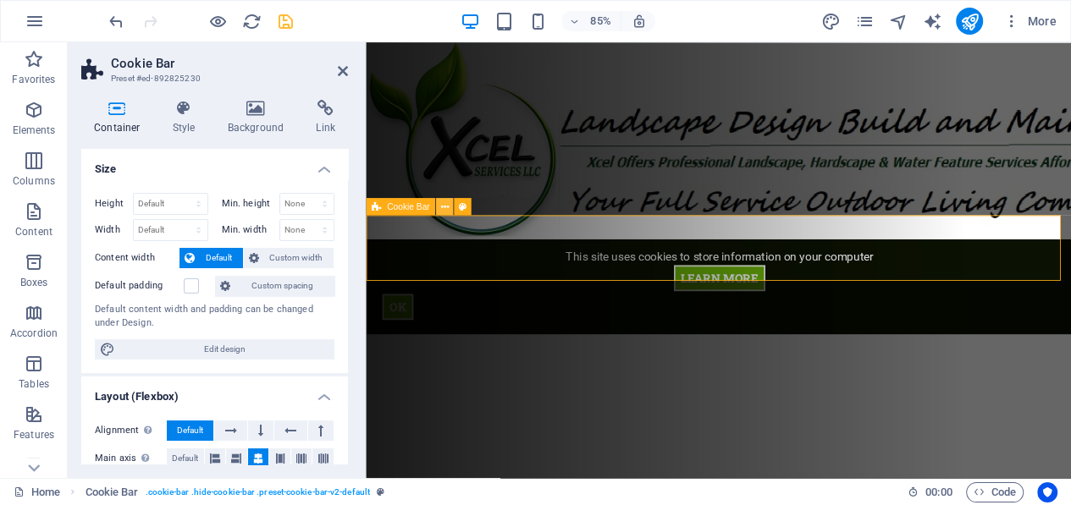
click at [444, 202] on icon at bounding box center [444, 206] width 8 height 15
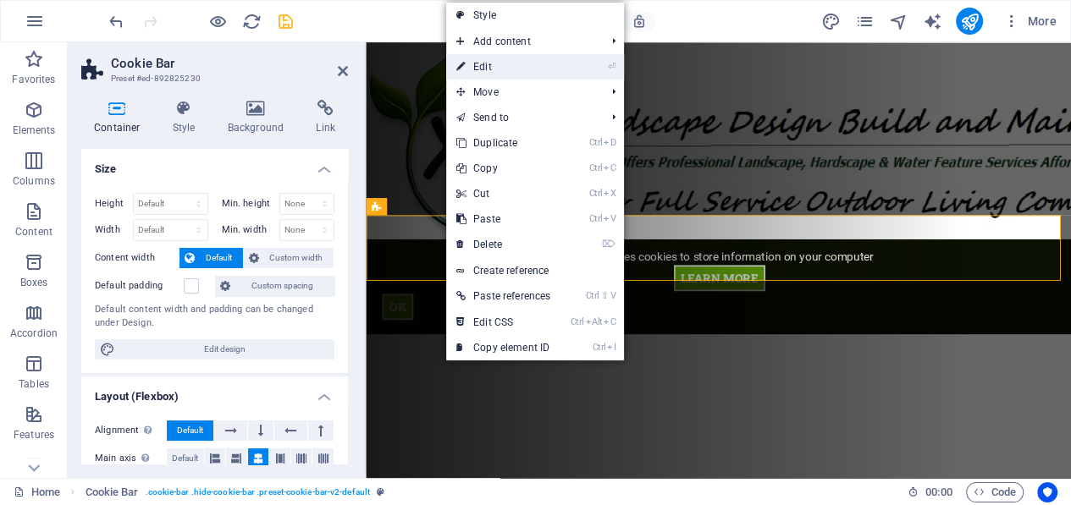
click at [487, 64] on link "⏎ Edit" at bounding box center [503, 66] width 114 height 25
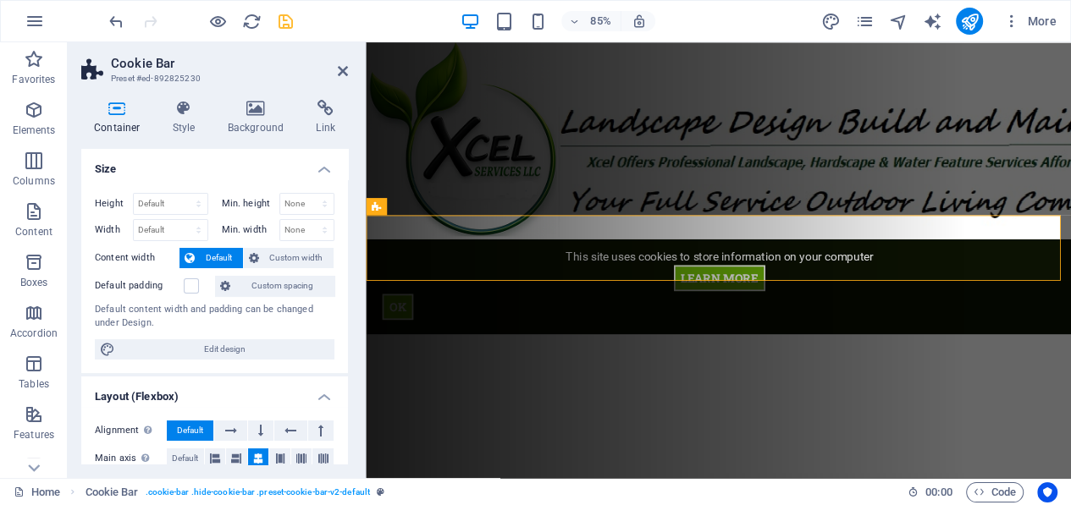
click at [121, 121] on h4 "Container" at bounding box center [120, 118] width 79 height 36
click at [173, 121] on h4 "Style" at bounding box center [187, 118] width 55 height 36
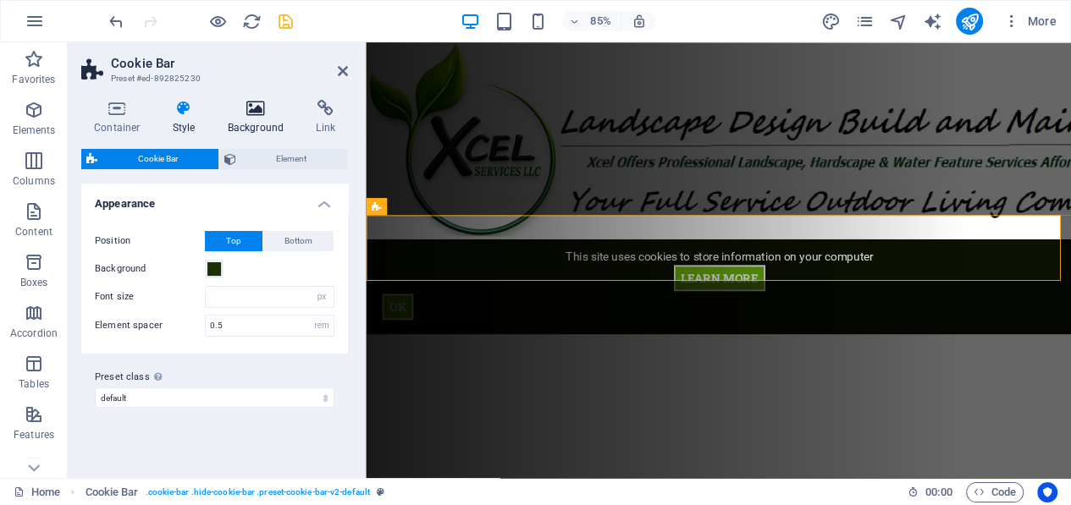
click at [248, 115] on icon at bounding box center [256, 108] width 82 height 17
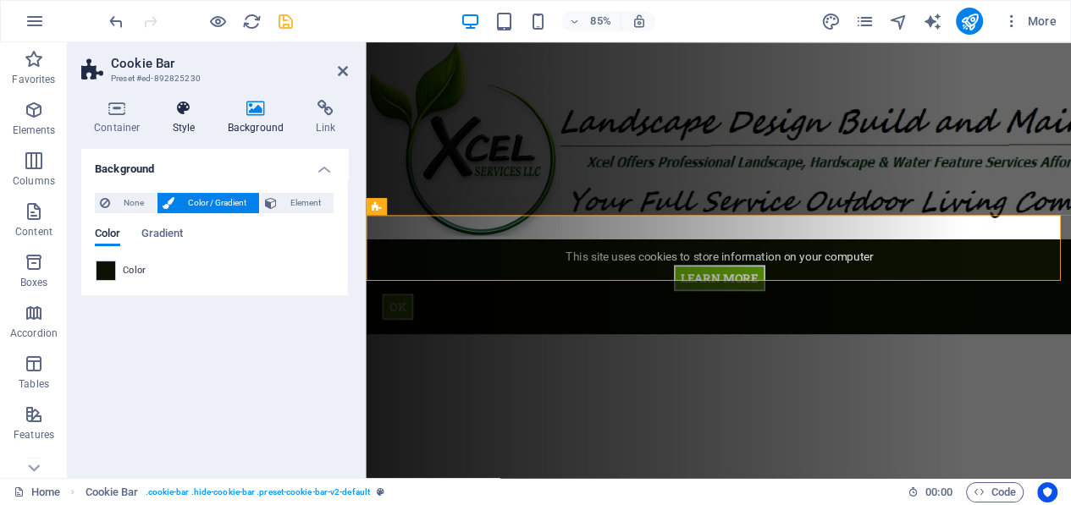
click at [180, 123] on h4 "Style" at bounding box center [187, 118] width 55 height 36
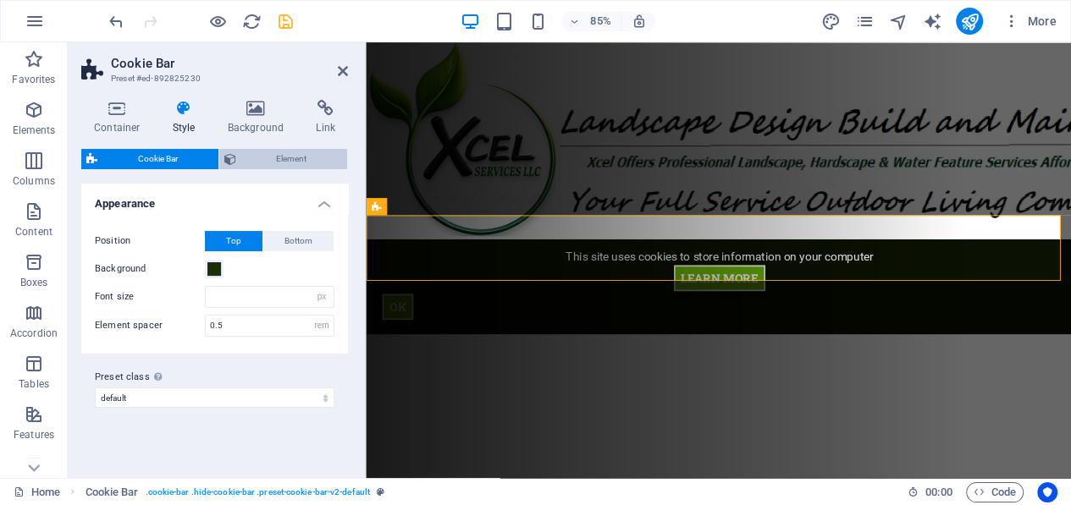
click at [267, 156] on span "Element" at bounding box center [292, 159] width 102 height 20
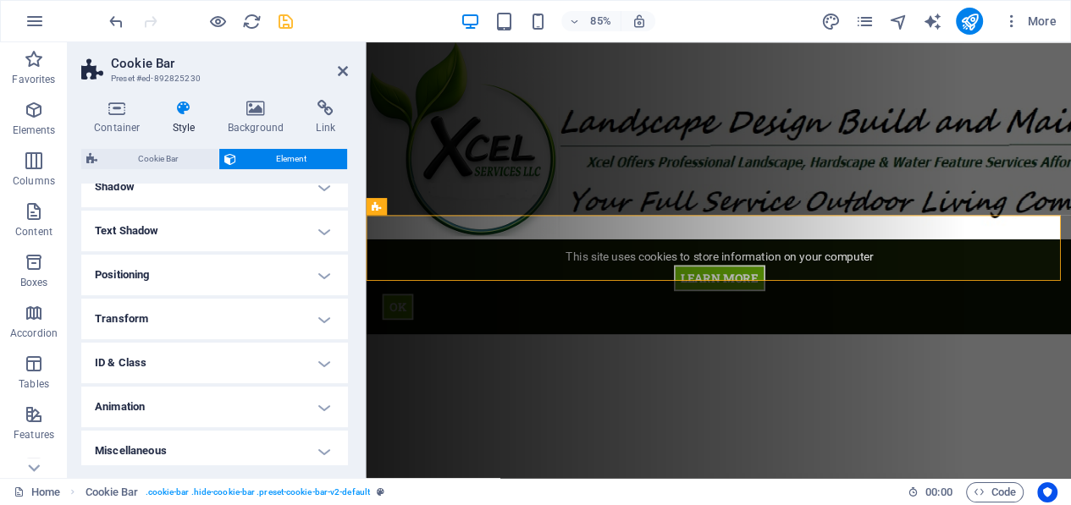
scroll to position [251, 0]
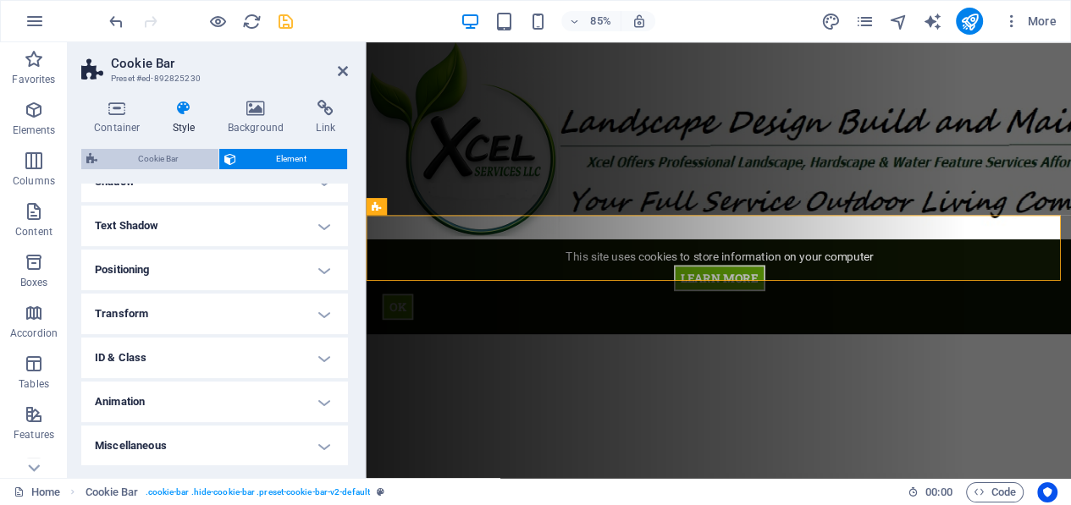
click at [162, 162] on span "Cookie Bar" at bounding box center [157, 159] width 111 height 20
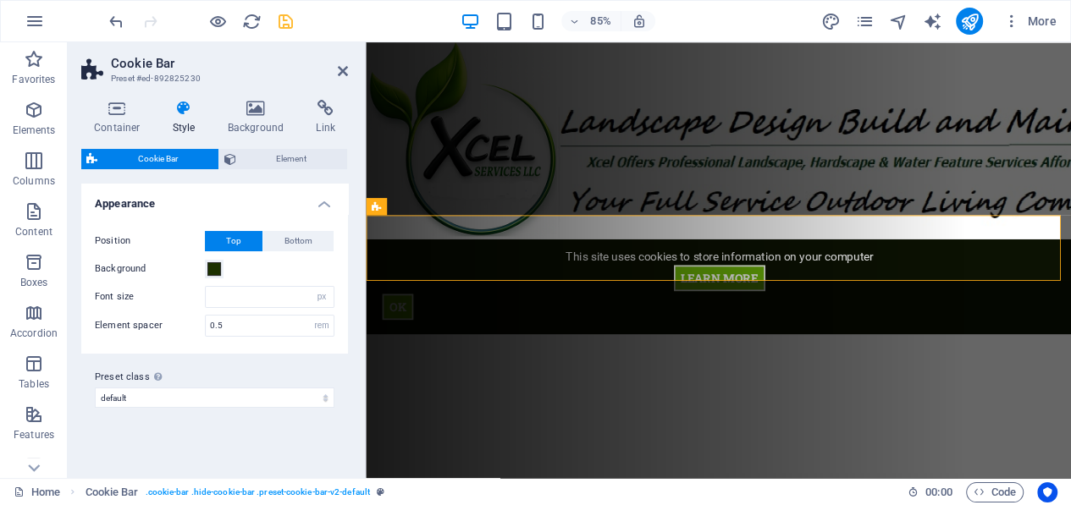
click at [184, 112] on icon at bounding box center [184, 108] width 48 height 17
click at [258, 112] on icon at bounding box center [256, 108] width 82 height 17
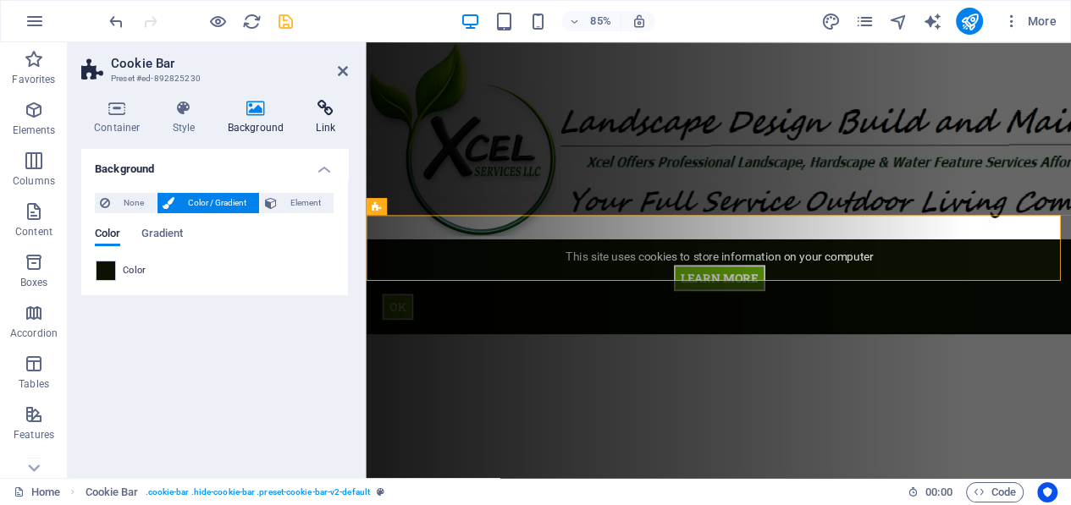
click at [327, 119] on h4 "Link" at bounding box center [325, 118] width 45 height 36
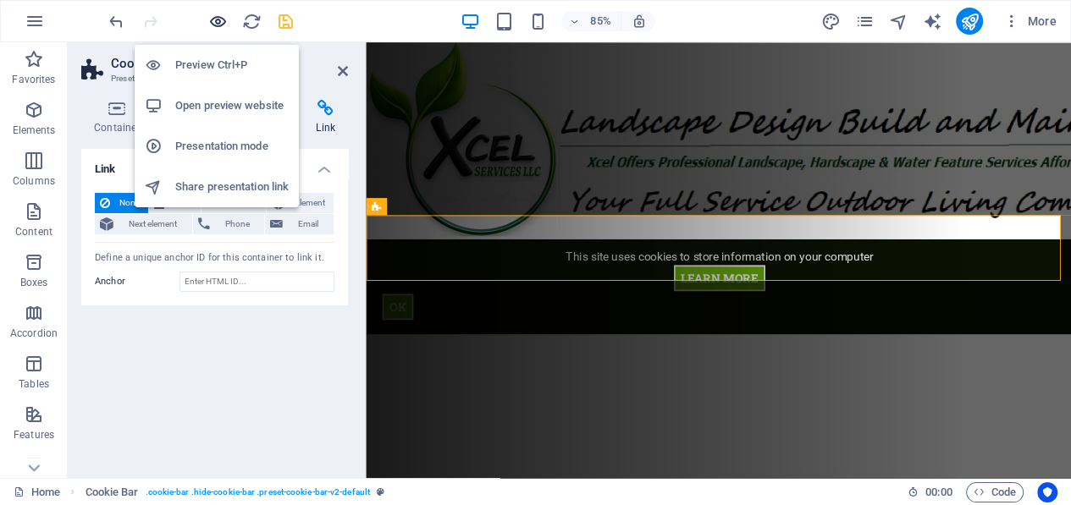
click at [218, 19] on icon "button" at bounding box center [217, 21] width 19 height 19
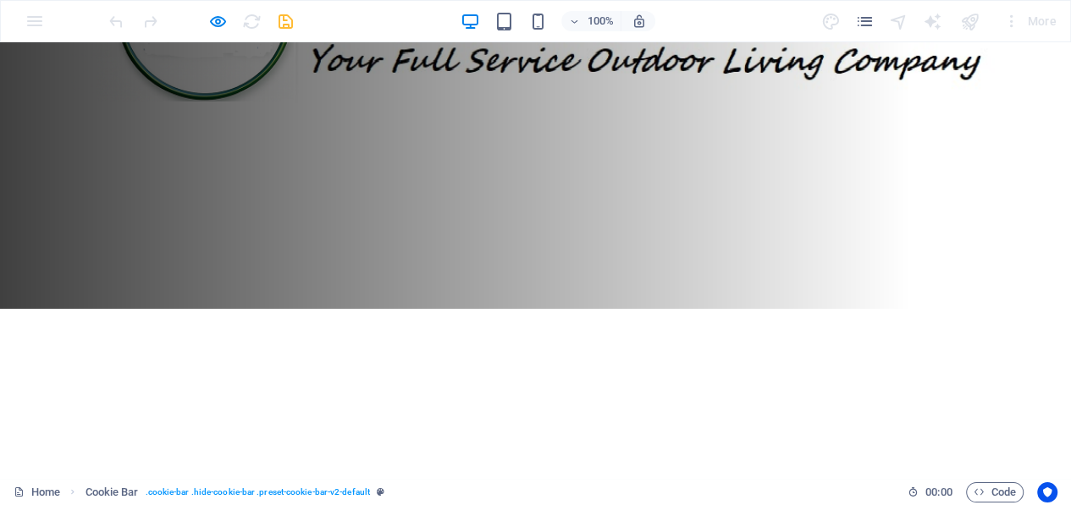
scroll to position [0, 0]
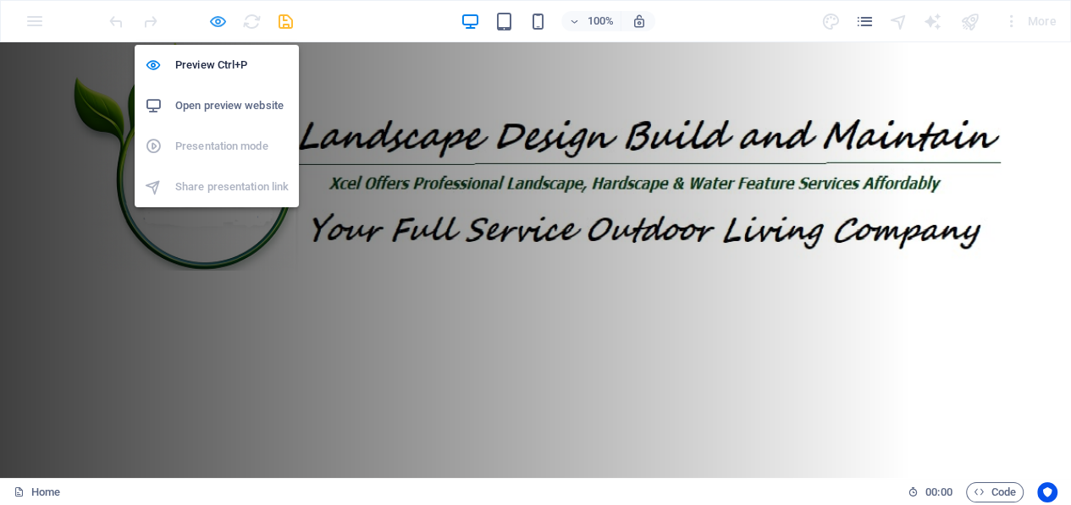
click at [212, 16] on icon "button" at bounding box center [217, 21] width 19 height 19
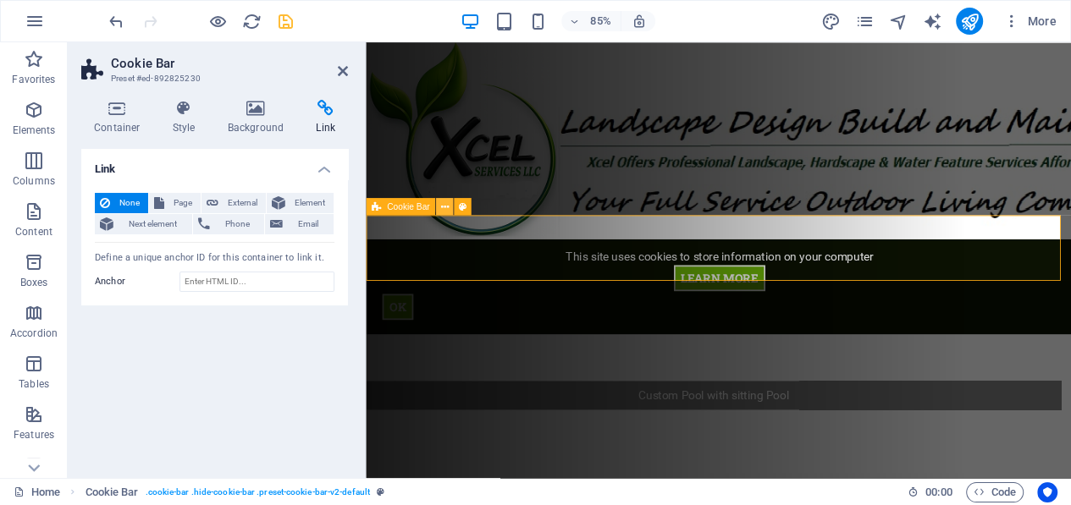
click at [443, 209] on icon at bounding box center [444, 206] width 8 height 15
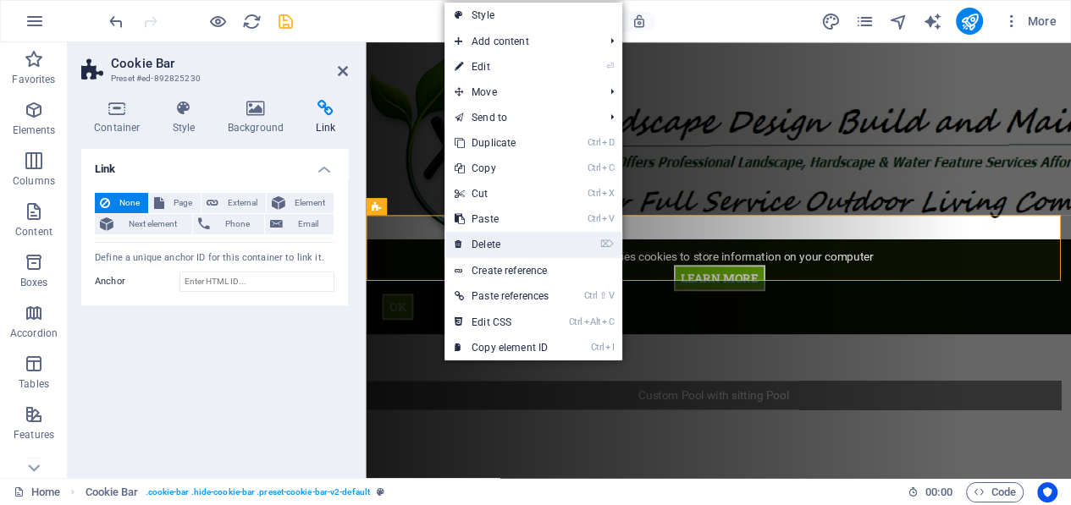
click at [491, 244] on link "⌦ Delete" at bounding box center [501, 244] width 114 height 25
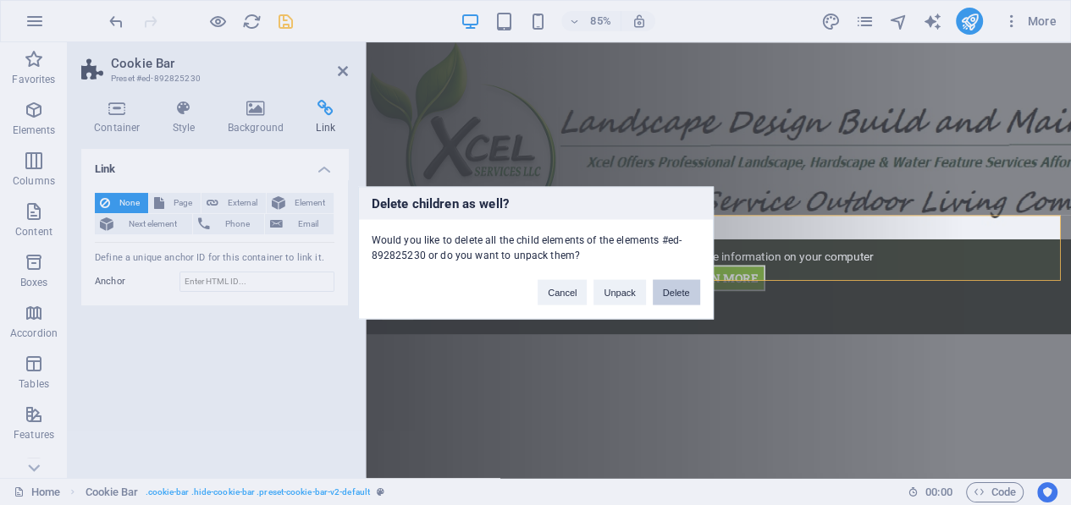
click at [680, 294] on button "Delete" at bounding box center [675, 291] width 47 height 25
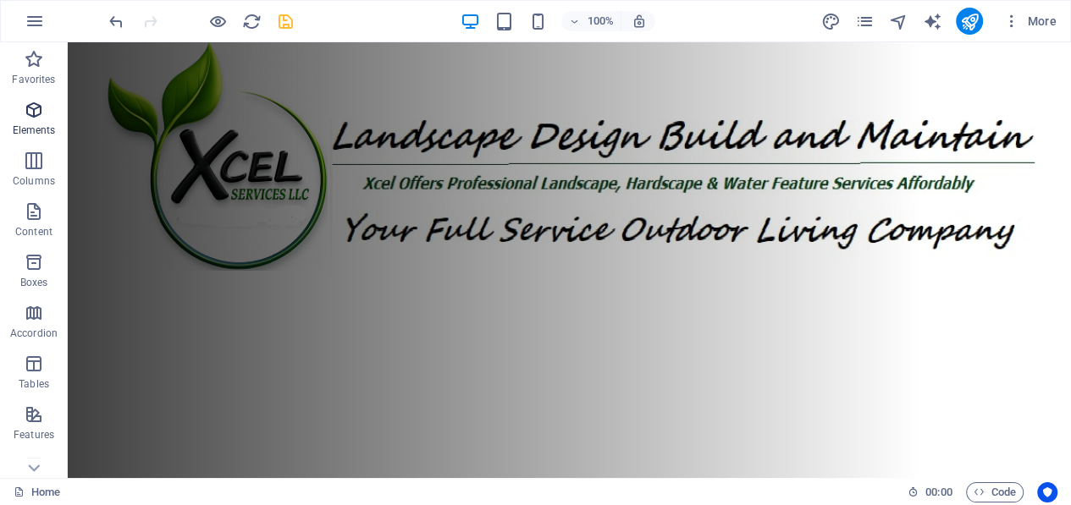
click at [26, 107] on icon "button" at bounding box center [34, 110] width 20 height 20
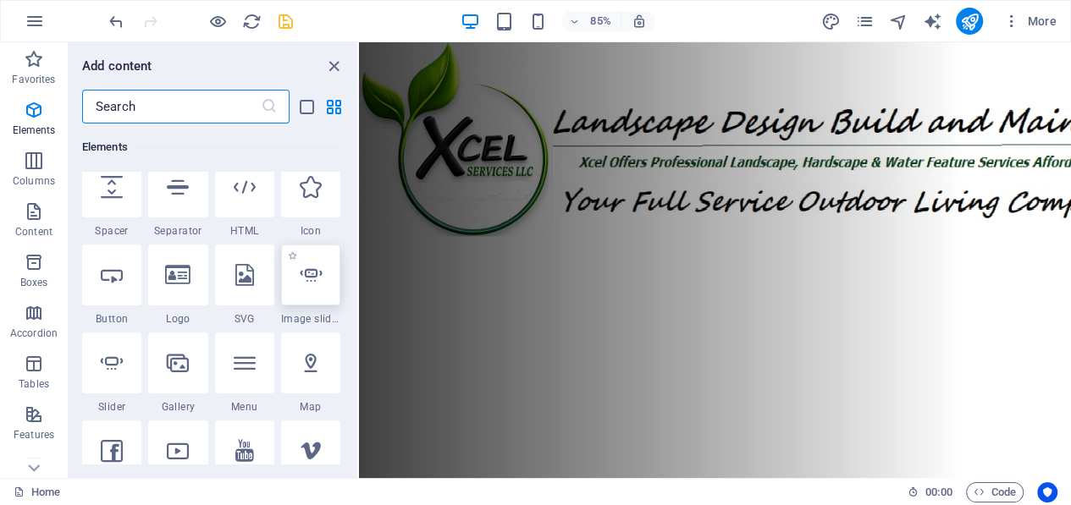
scroll to position [261, 0]
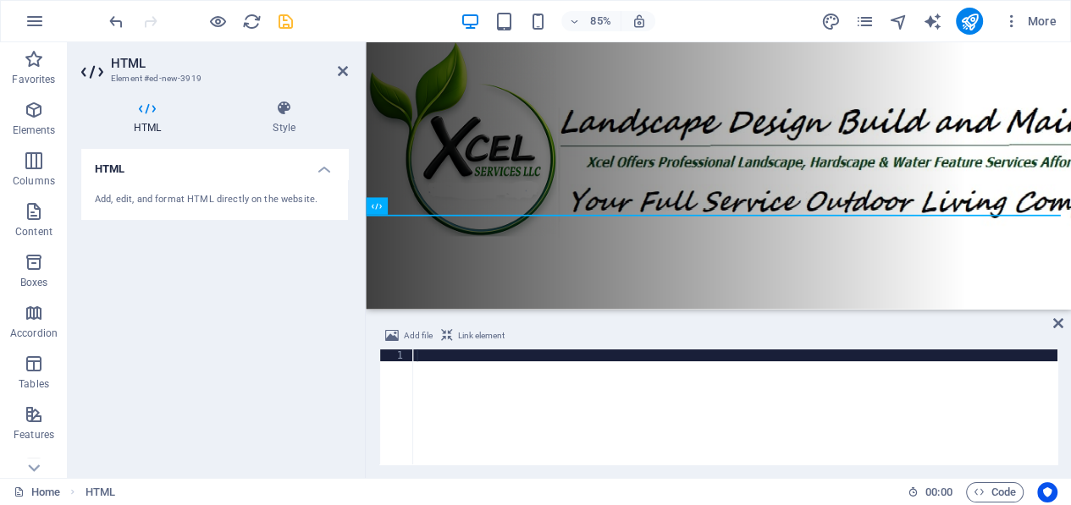
click at [435, 369] on div at bounding box center [735, 419] width 644 height 139
type textarea "<script src="https://cdnapp.websitepolicies.net/widgets/cookies/5jp5ndf6.js" de…"
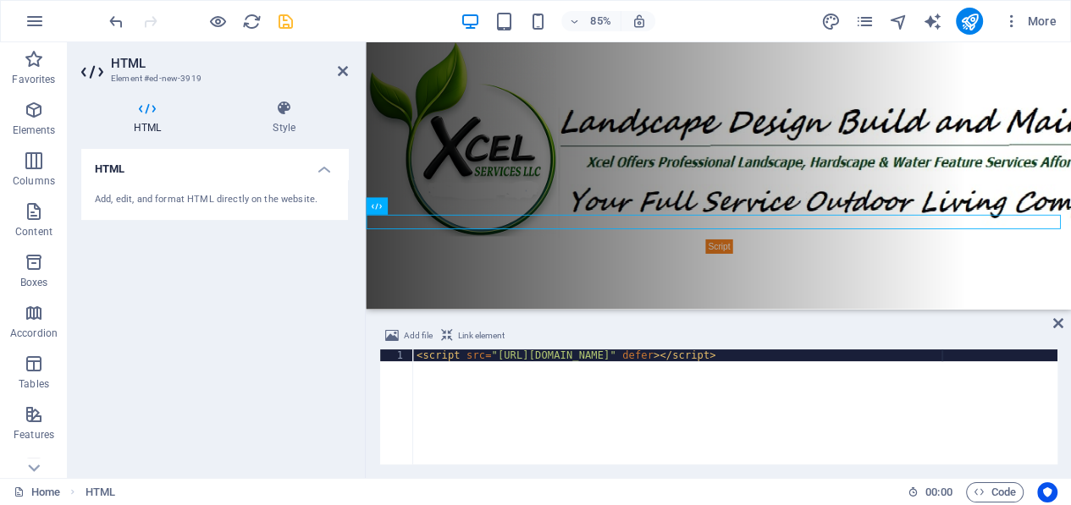
click at [332, 26] on div "85% More" at bounding box center [584, 21] width 957 height 27
click at [338, 69] on icon at bounding box center [343, 71] width 10 height 14
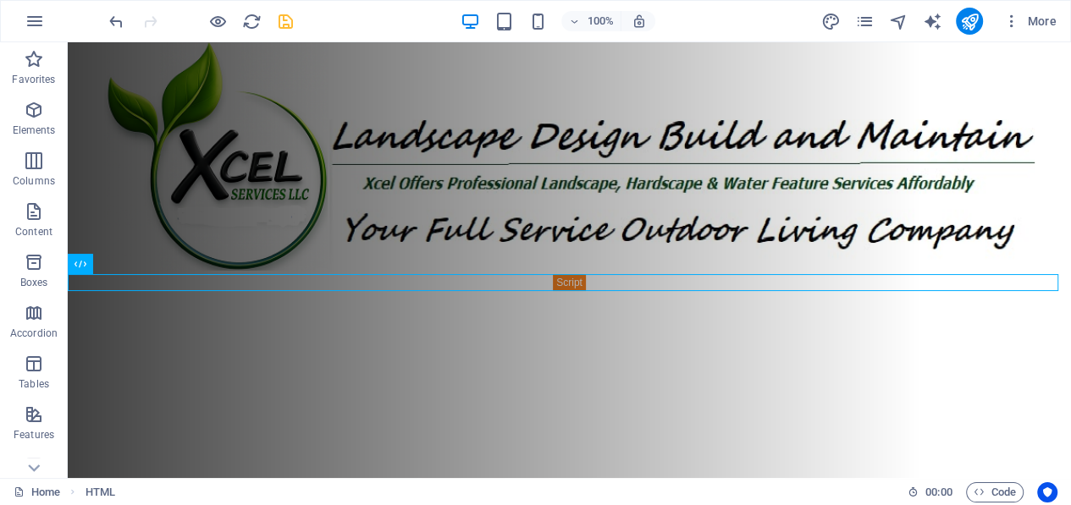
click at [276, 19] on icon "save" at bounding box center [285, 21] width 19 height 19
checkbox input "false"
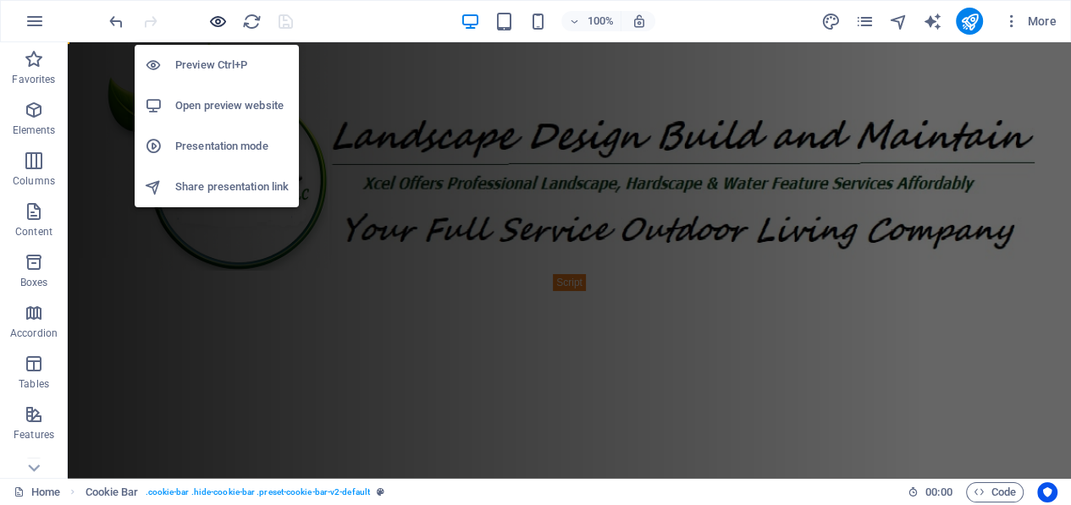
click at [218, 21] on icon "button" at bounding box center [217, 21] width 19 height 19
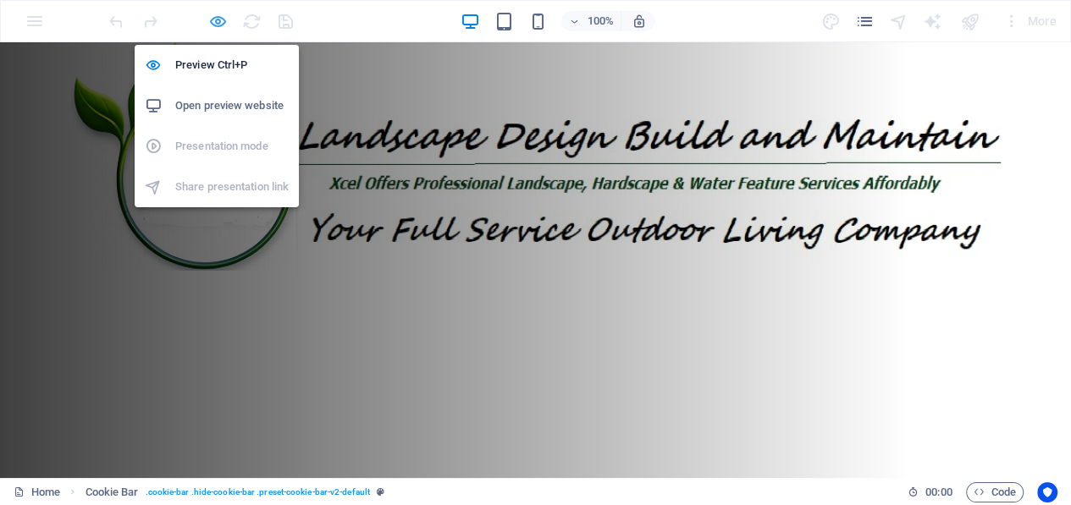
click at [219, 15] on icon "button" at bounding box center [217, 21] width 19 height 19
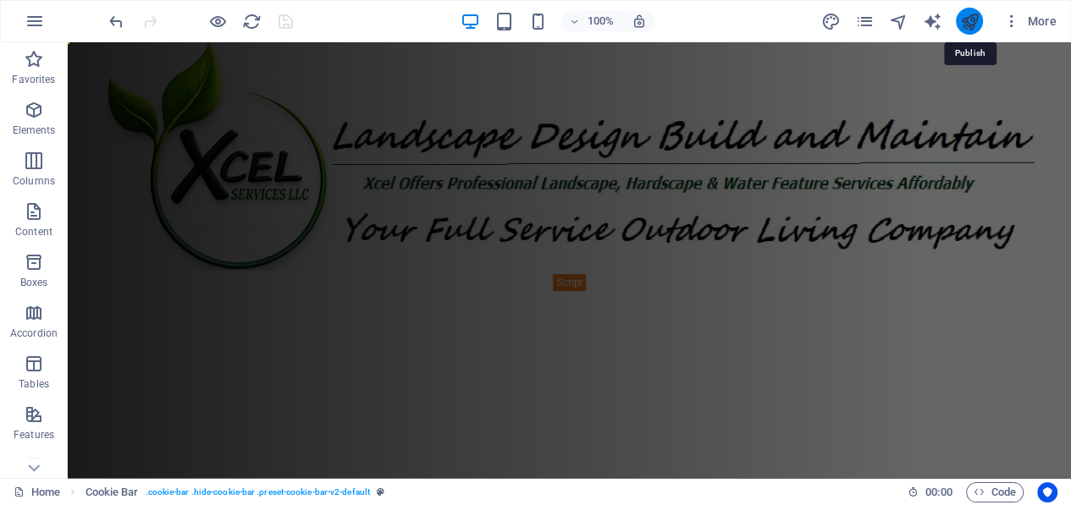
click at [968, 21] on icon "publish" at bounding box center [968, 21] width 19 height 19
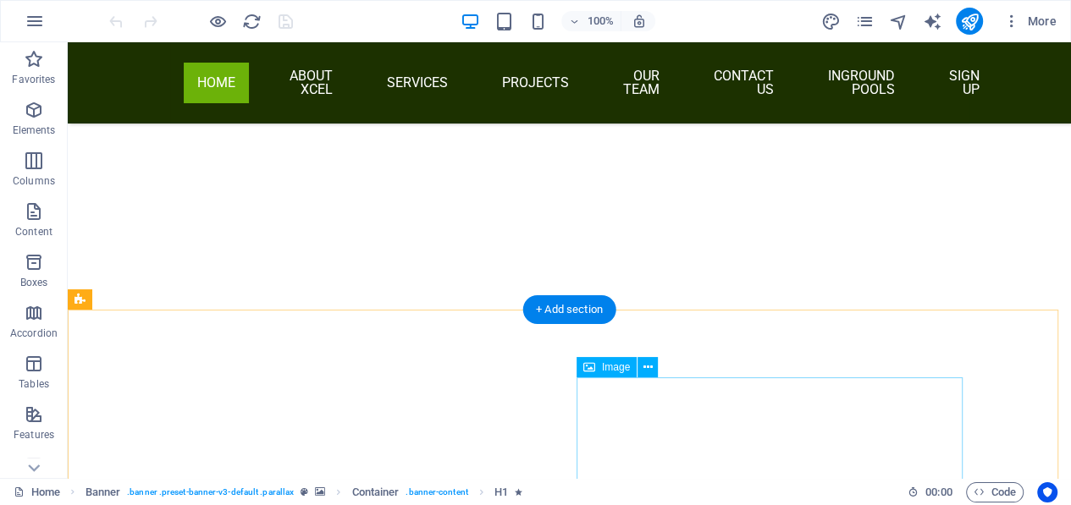
scroll to position [680, 0]
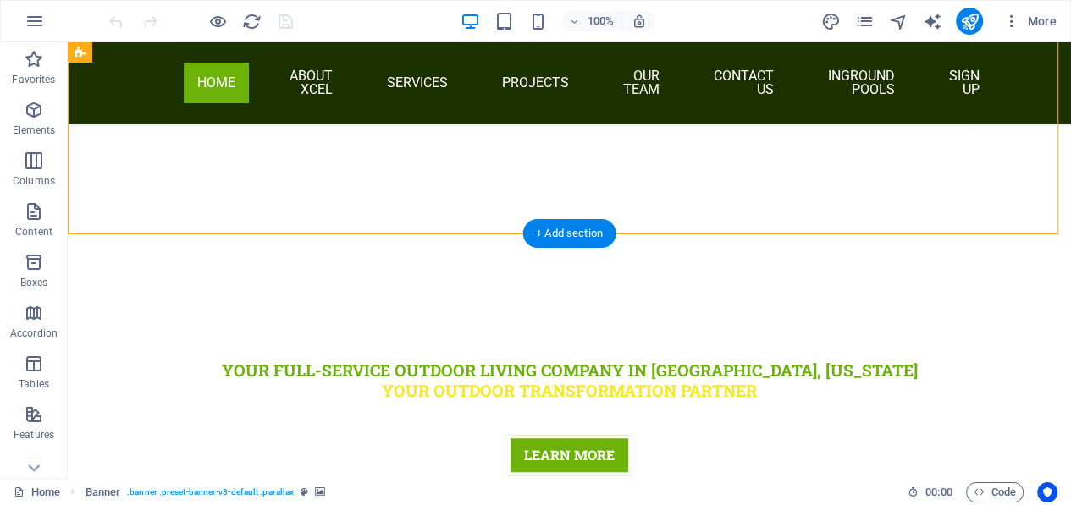
drag, startPoint x: 454, startPoint y: 179, endPoint x: 237, endPoint y: 201, distance: 218.6
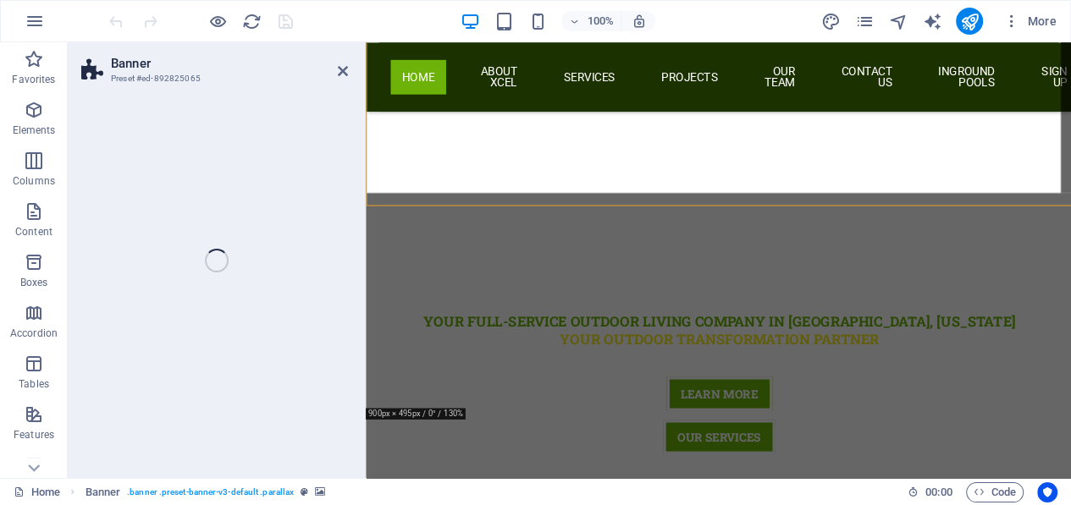
select select "px"
select select "%"
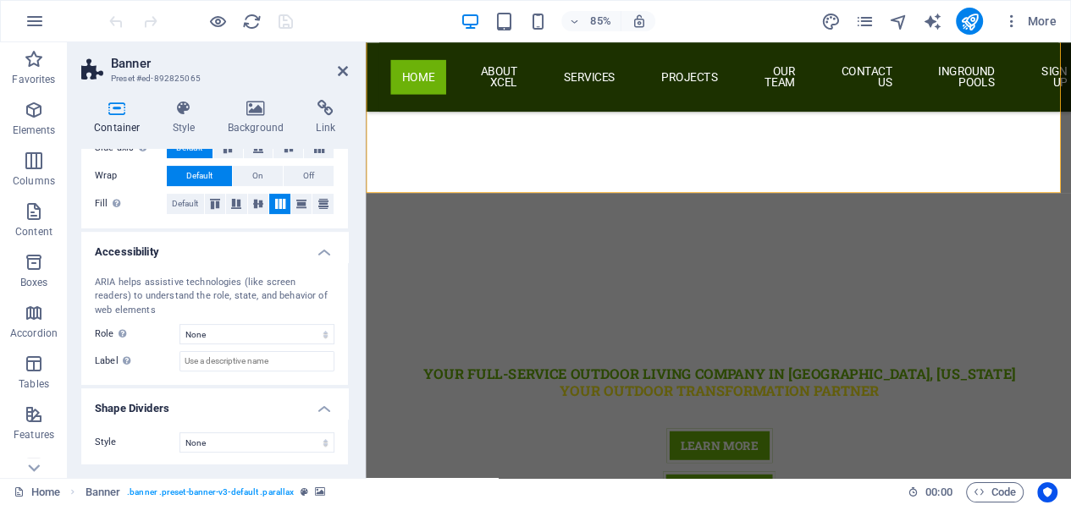
scroll to position [85, 0]
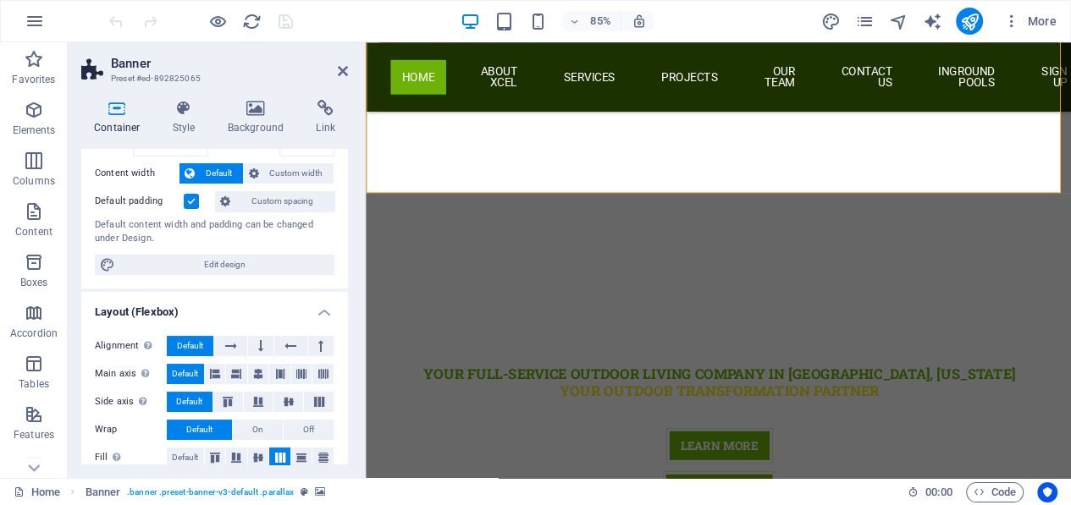
click at [112, 110] on icon at bounding box center [117, 108] width 72 height 17
click at [185, 121] on h4 "Style" at bounding box center [187, 118] width 55 height 36
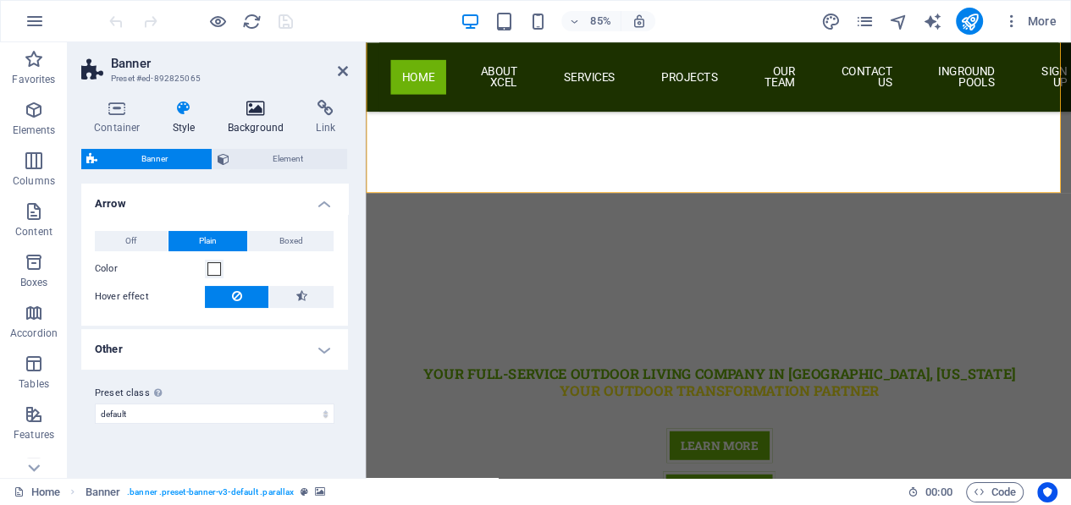
click at [261, 118] on h4 "Background" at bounding box center [259, 118] width 89 height 36
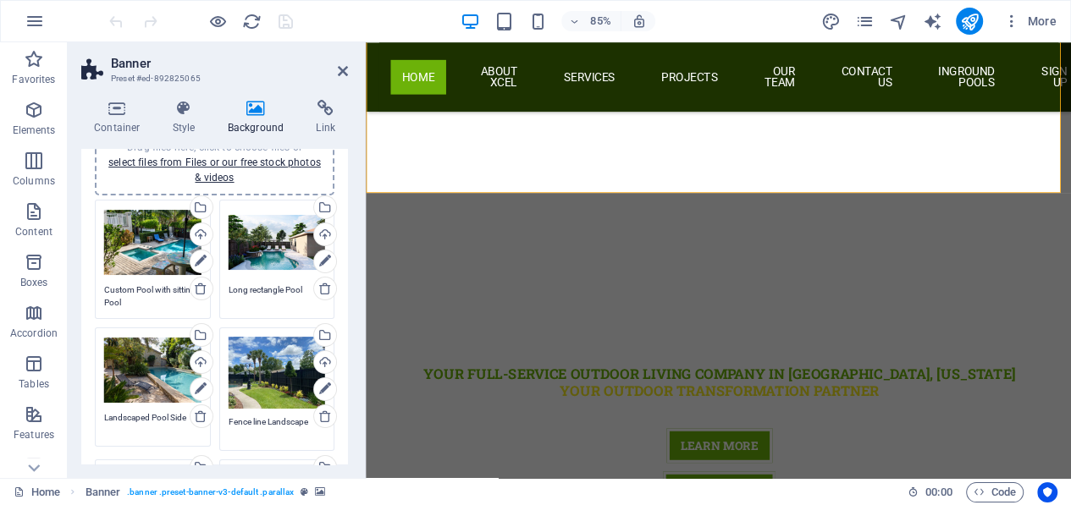
scroll to position [254, 0]
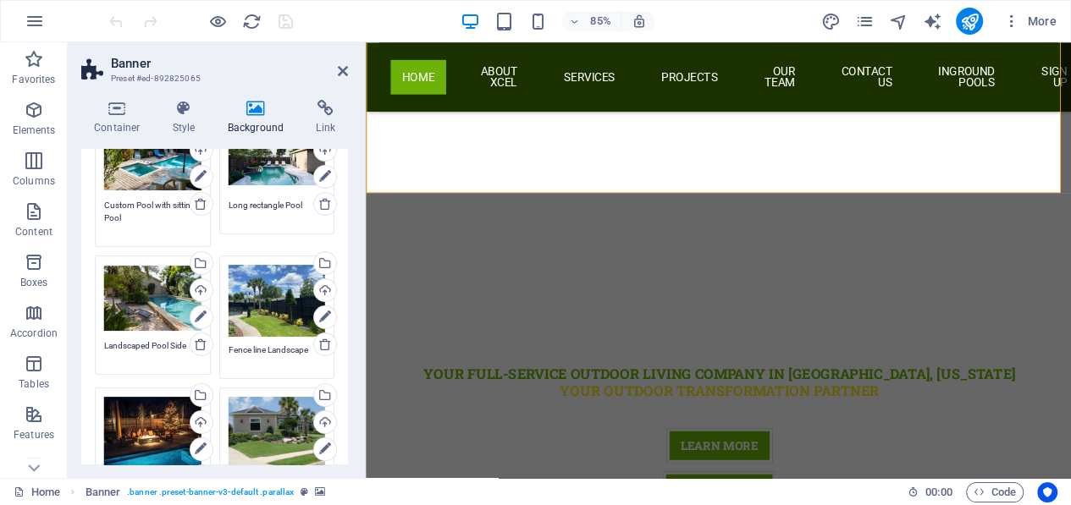
click at [184, 206] on textarea "Custom Pool with sitting Pool" at bounding box center [152, 218] width 97 height 38
click at [191, 206] on link at bounding box center [202, 204] width 24 height 24
type textarea "Long rectangle Pool"
type textarea "Landscaped Pool Side"
type textarea "Fence line Landscape"
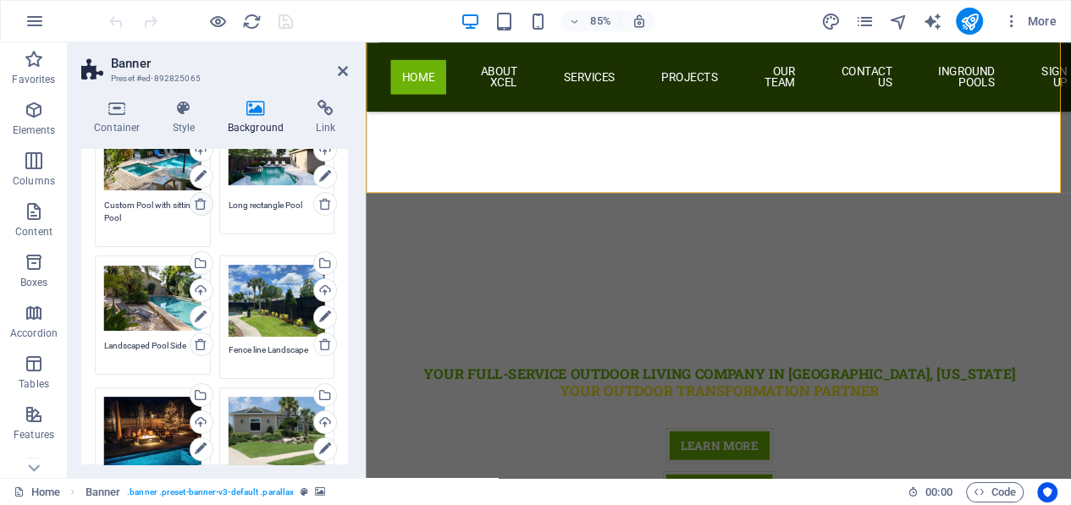
type textarea "Backyard Pool and Firepit"
type textarea "Manicured Lawn"
type textarea "Walkway Lighting"
type textarea "3 Tier Bulkhead to Pool"
type textarea "Essentia Lighting"
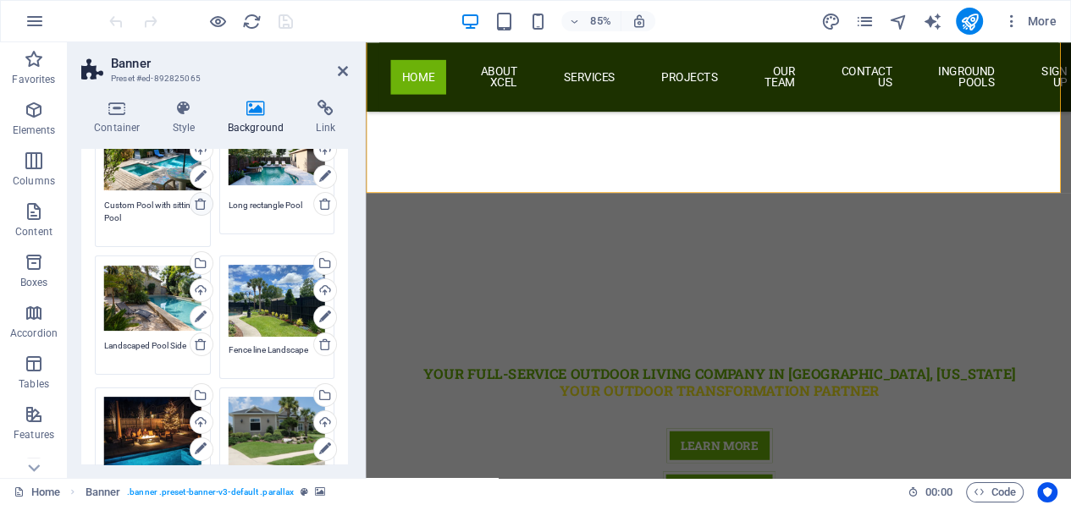
type textarea "Lighting up the Home"
type textarea "Outdoor Kitchen"
type textarea "Basic Garden"
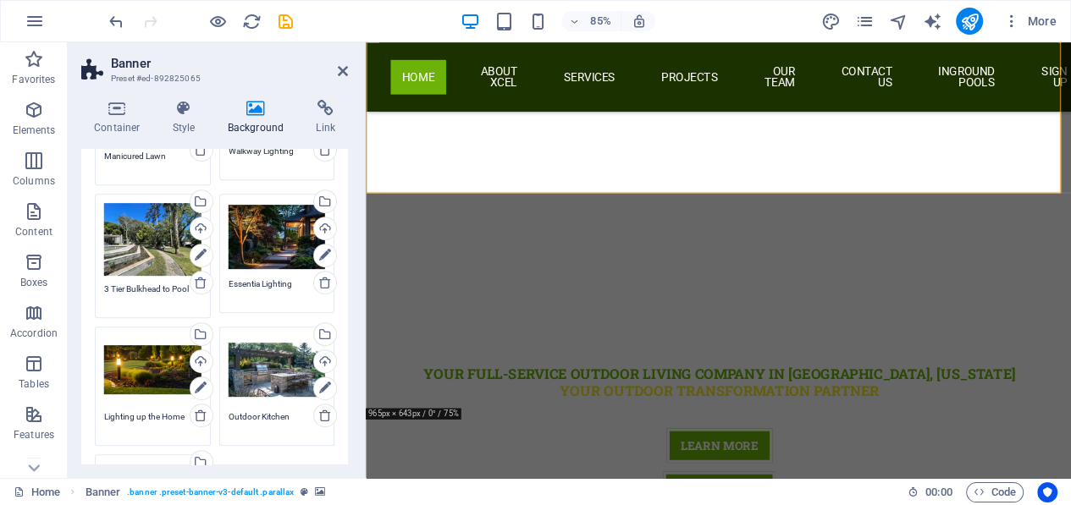
scroll to position [580, 0]
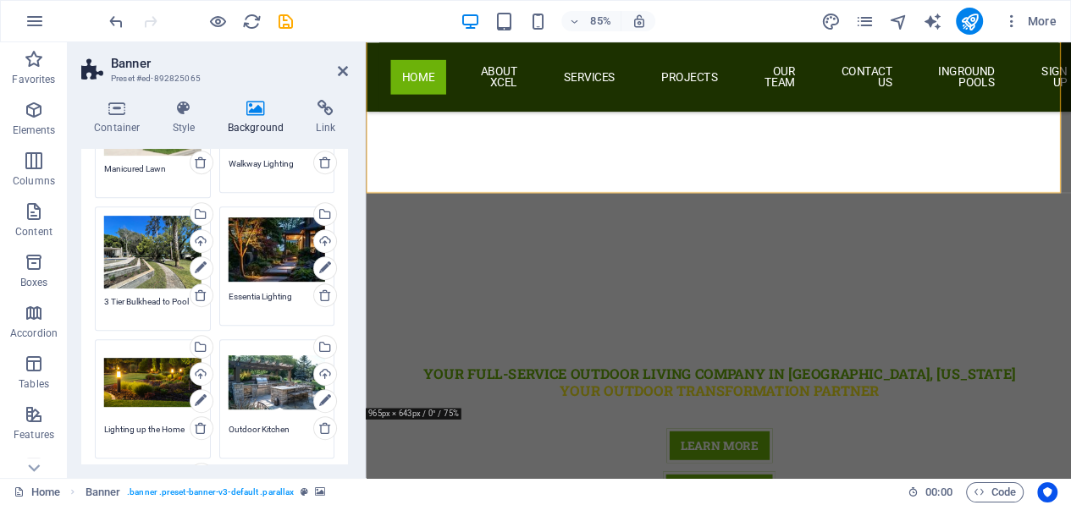
click at [257, 290] on textarea "Essentia Lighting" at bounding box center [276, 302] width 97 height 25
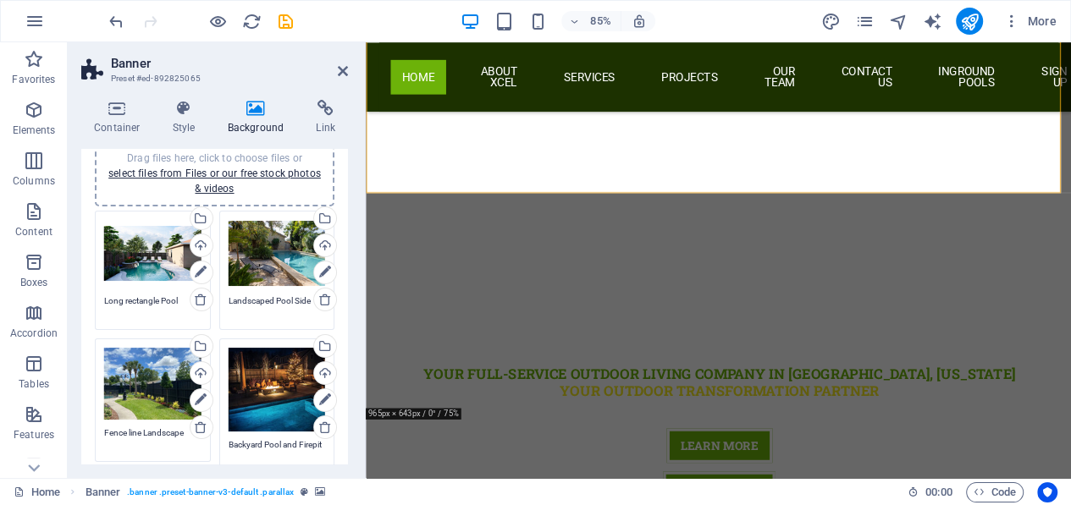
scroll to position [157, 0]
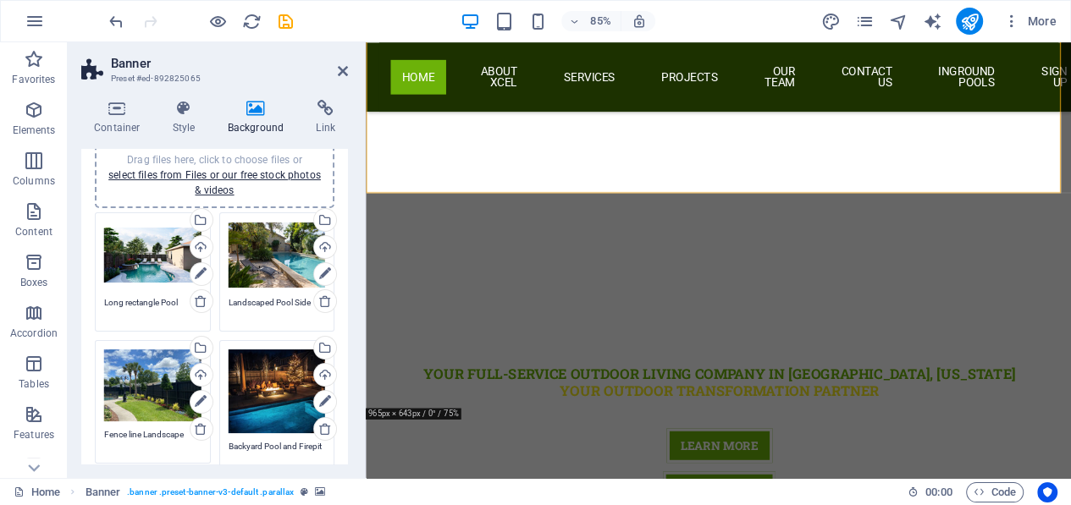
type textarea "Essential Lighting"
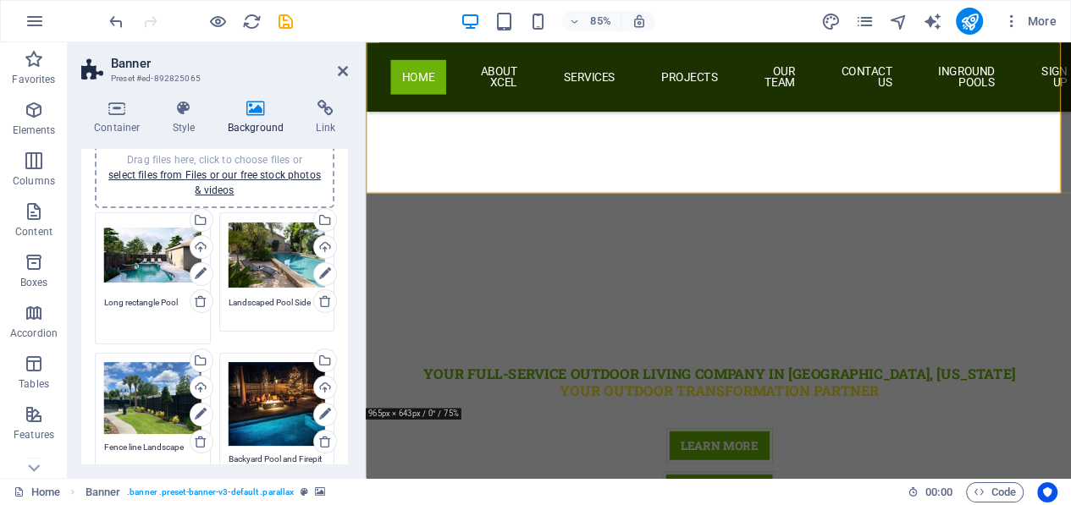
click at [129, 301] on textarea "Long rectangle Pool" at bounding box center [152, 315] width 97 height 38
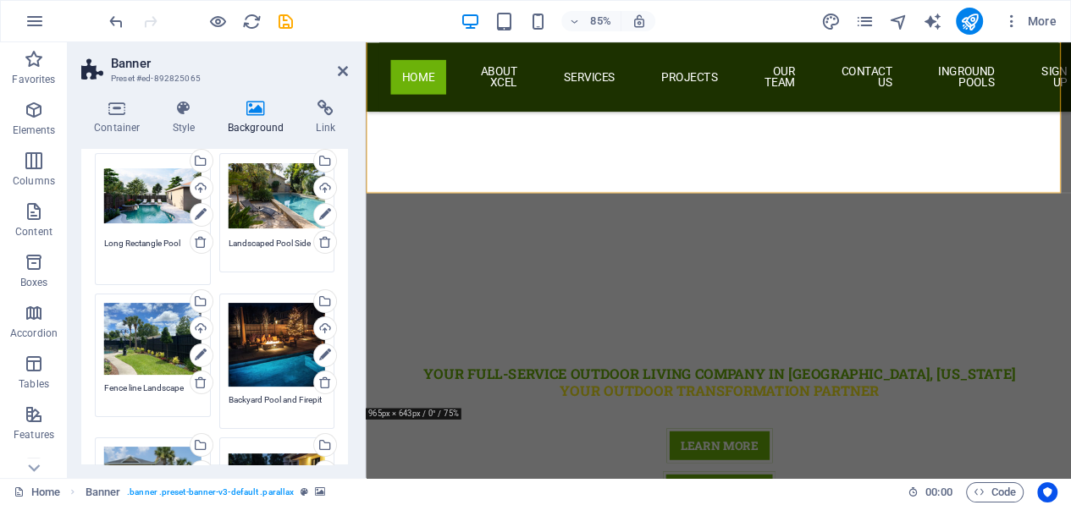
scroll to position [241, 0]
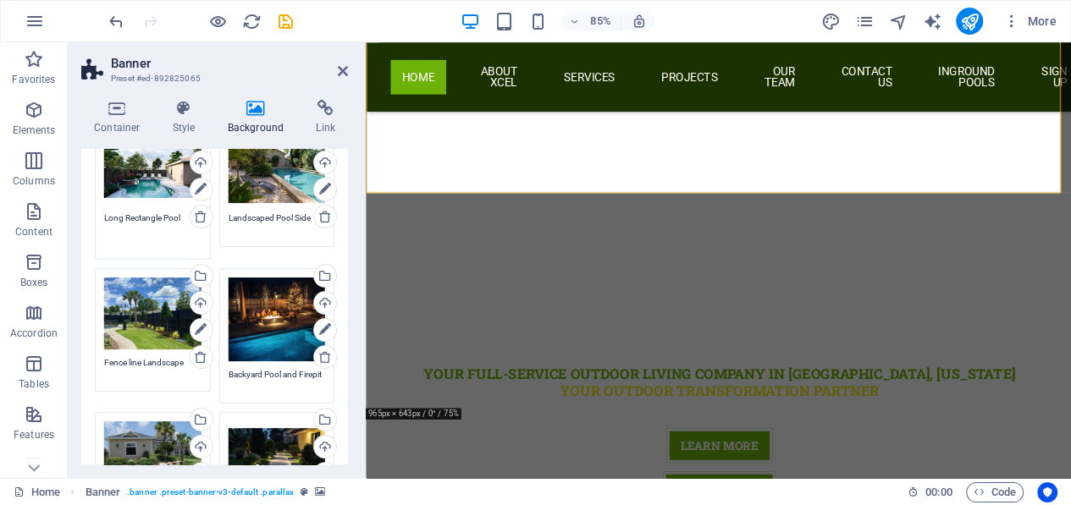
type textarea "Long Rectangle Pool"
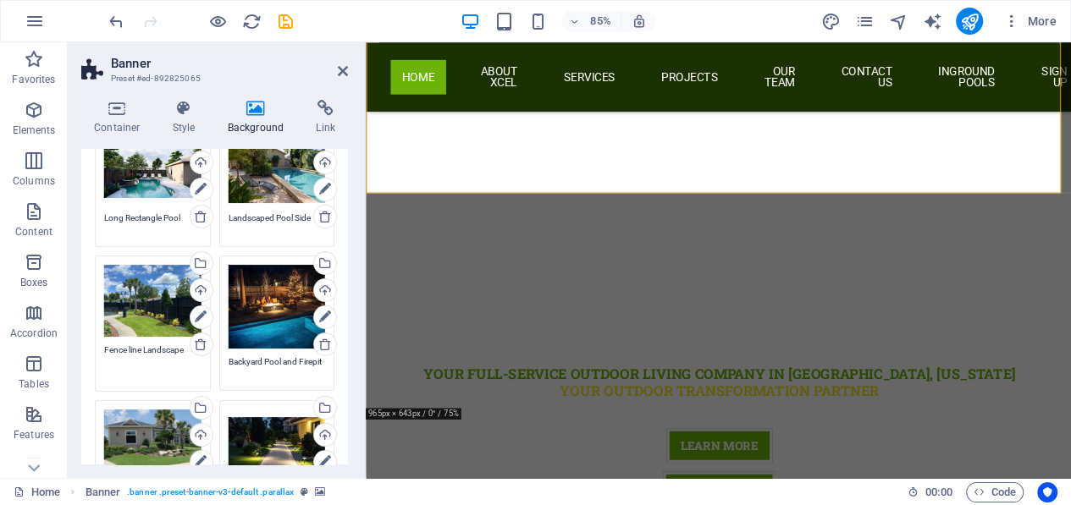
click at [130, 365] on textarea "Fence line Landscape" at bounding box center [152, 363] width 97 height 38
click at [127, 350] on textarea "Fence ine Landscape" at bounding box center [152, 363] width 97 height 38
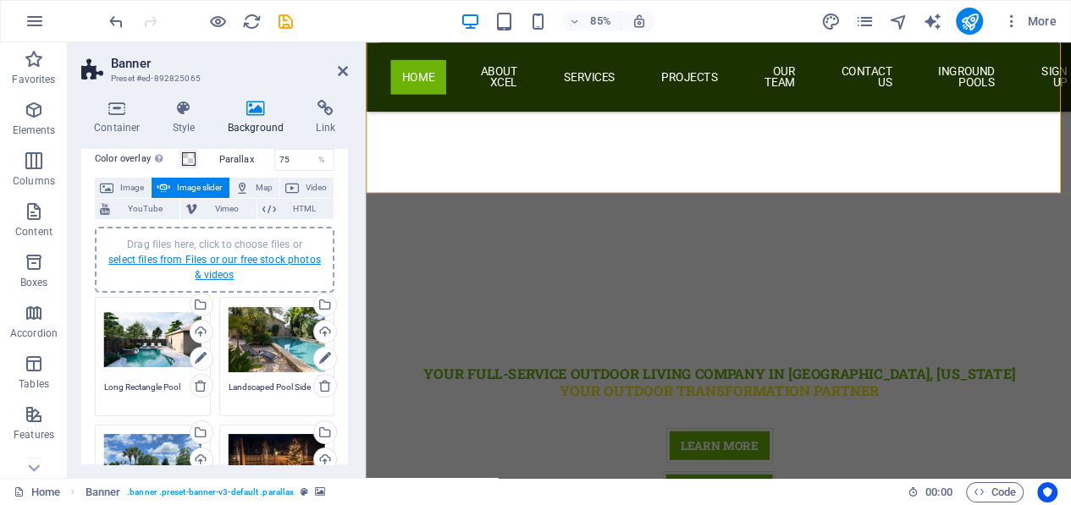
scroll to position [0, 0]
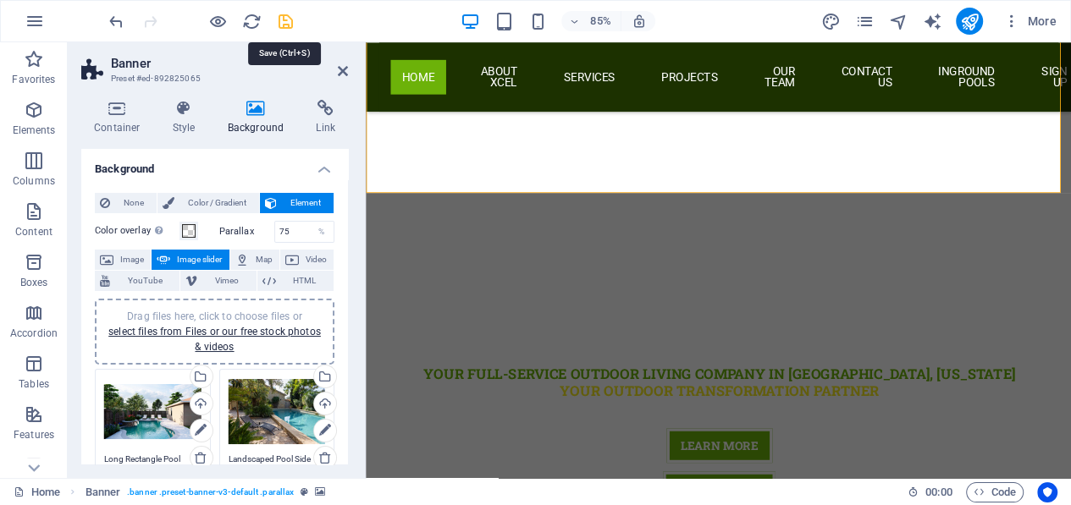
type textarea "Fence Line Landscape"
click at [285, 19] on icon "save" at bounding box center [285, 21] width 19 height 19
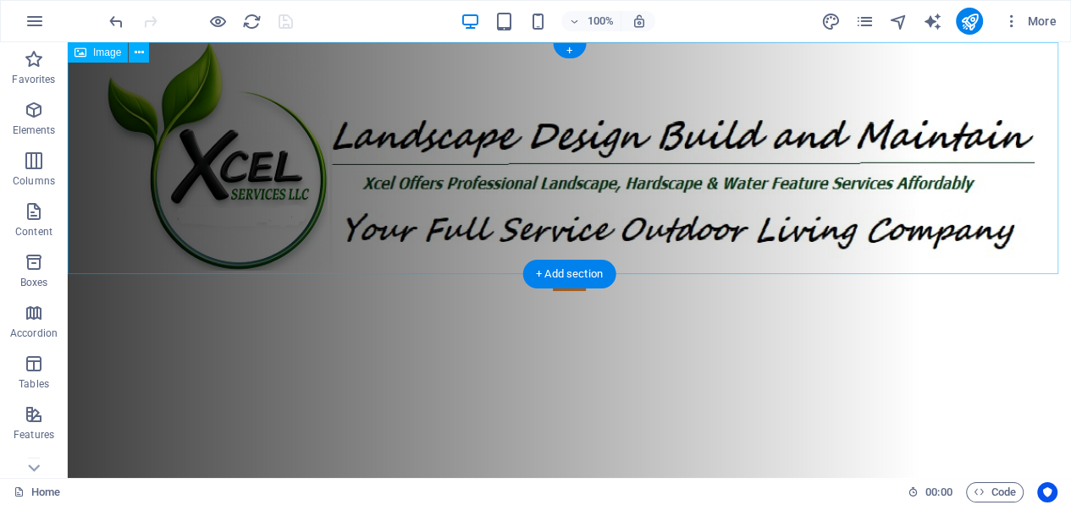
click at [702, 156] on figure at bounding box center [569, 158] width 1003 height 232
click at [818, 222] on figure at bounding box center [569, 158] width 1003 height 232
click at [422, 17] on div "100% More" at bounding box center [584, 21] width 957 height 27
click at [470, 12] on icon "button" at bounding box center [469, 21] width 19 height 19
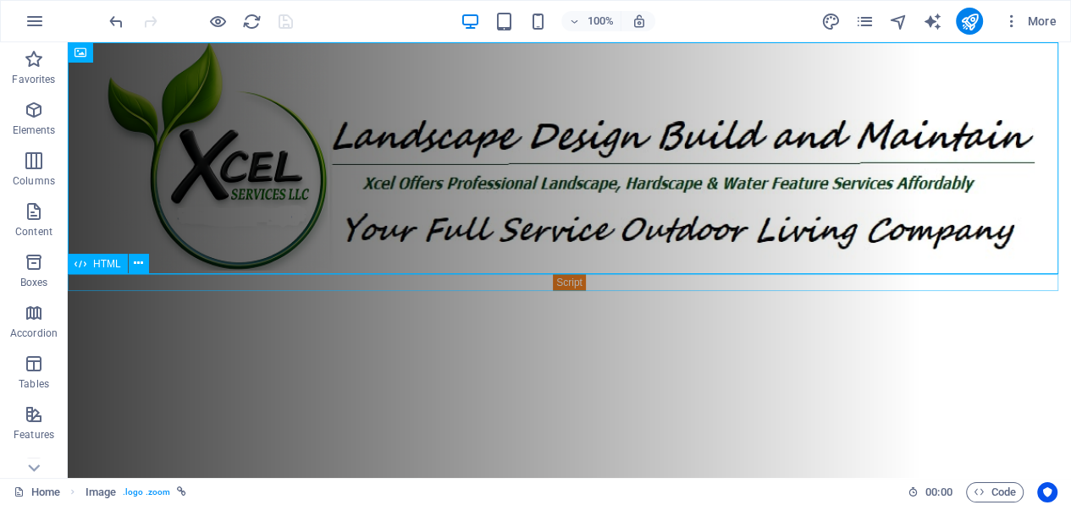
click at [563, 280] on div at bounding box center [569, 282] width 1003 height 17
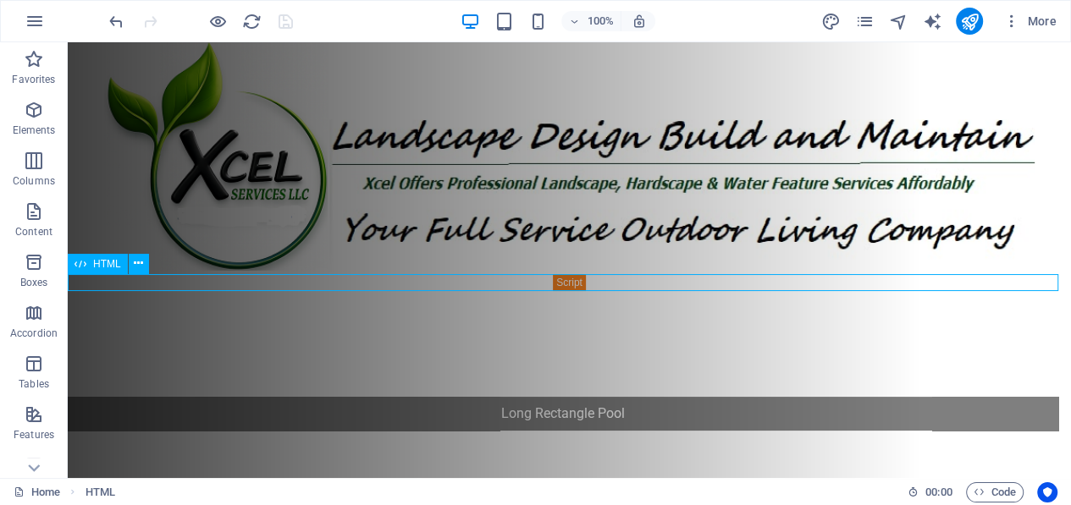
click at [563, 280] on div at bounding box center [569, 282] width 1003 height 17
drag, startPoint x: 563, startPoint y: 280, endPoint x: 300, endPoint y: 323, distance: 266.7
click at [563, 281] on div at bounding box center [569, 282] width 1003 height 17
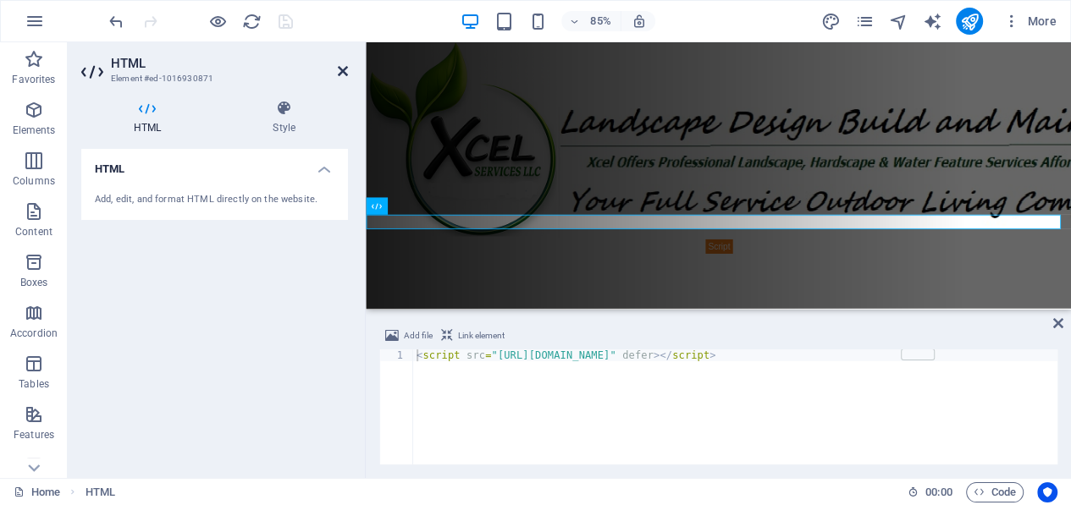
click at [342, 70] on icon at bounding box center [343, 71] width 10 height 14
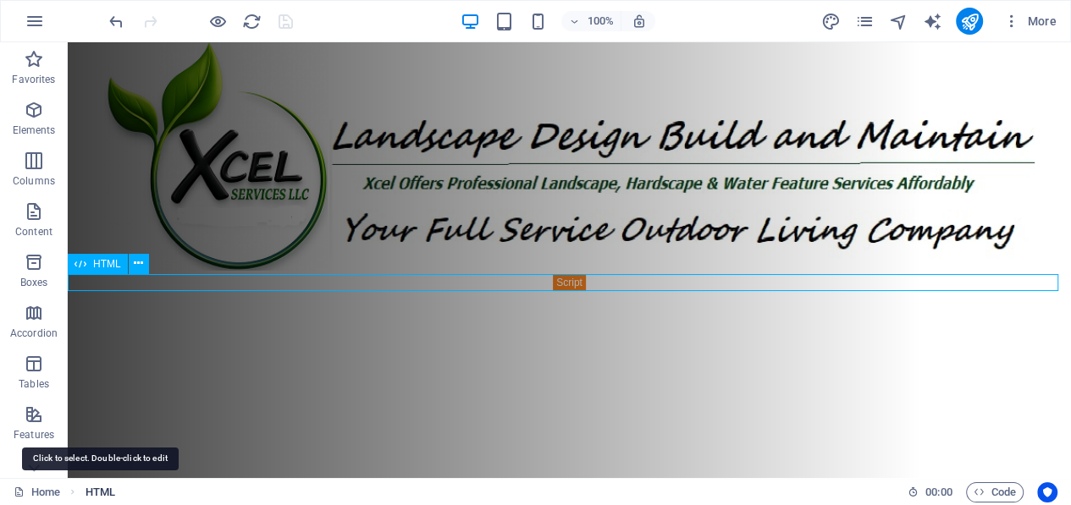
click at [97, 494] on span "HTML" at bounding box center [100, 492] width 30 height 20
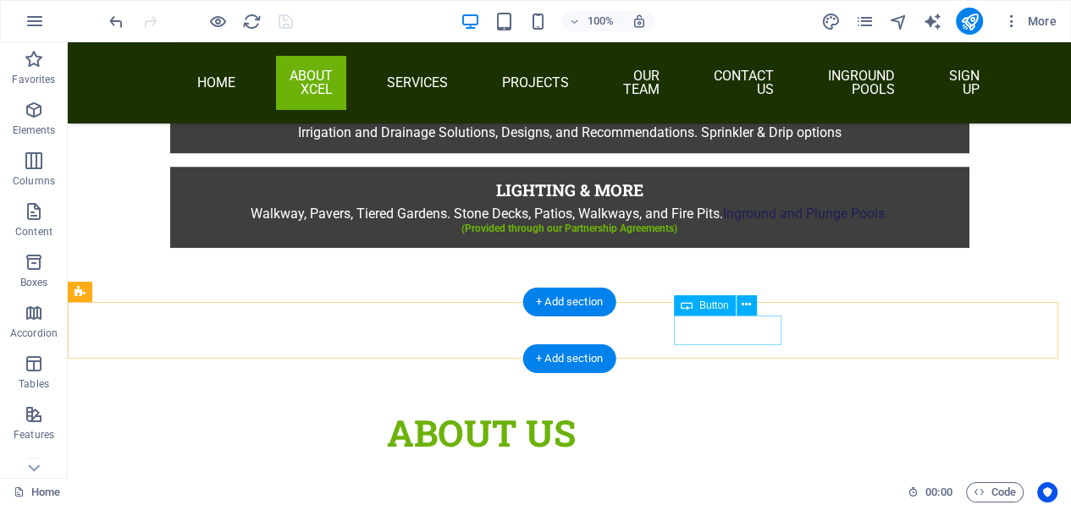
scroll to position [1693, 0]
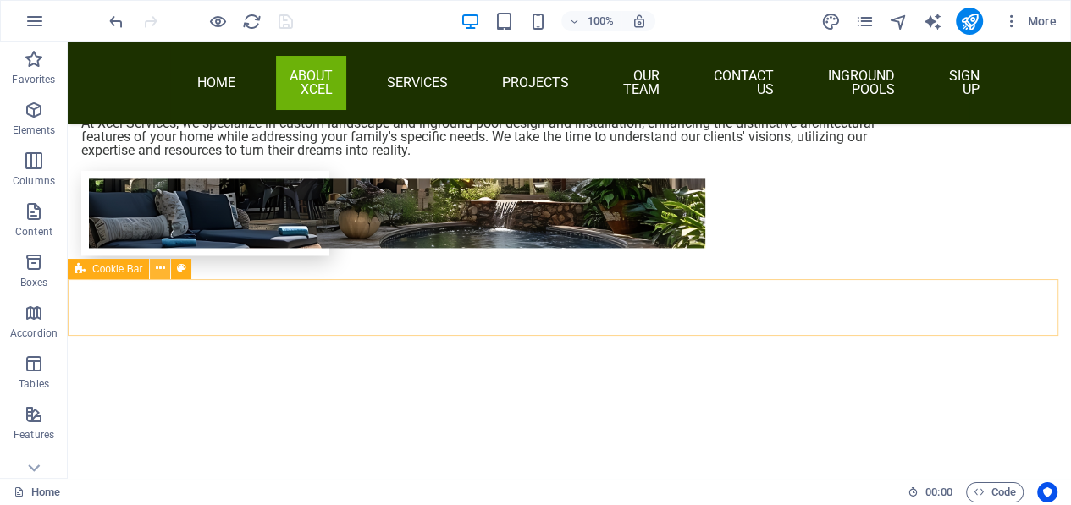
click at [160, 267] on icon at bounding box center [160, 269] width 9 height 18
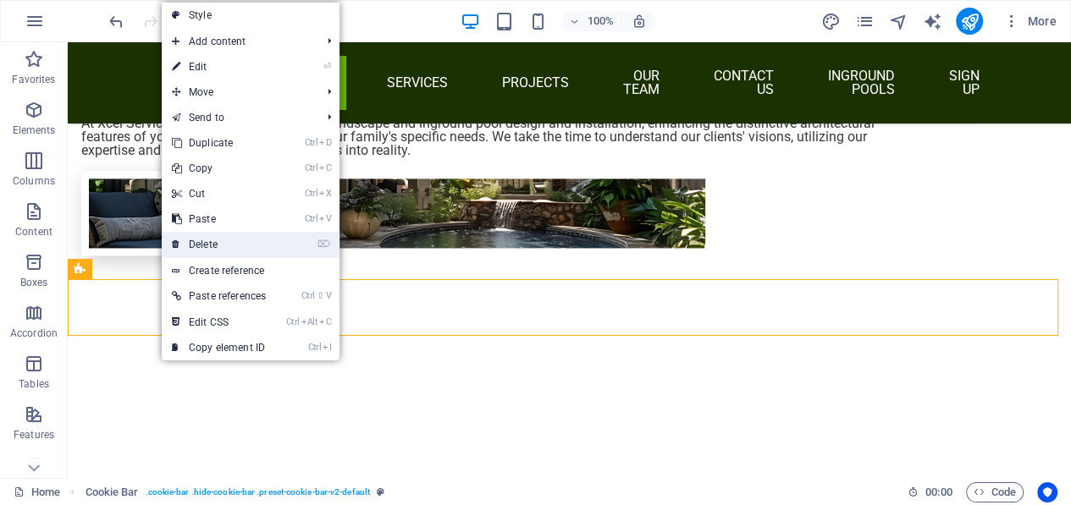
click at [190, 241] on link "⌦ Delete" at bounding box center [219, 244] width 114 height 25
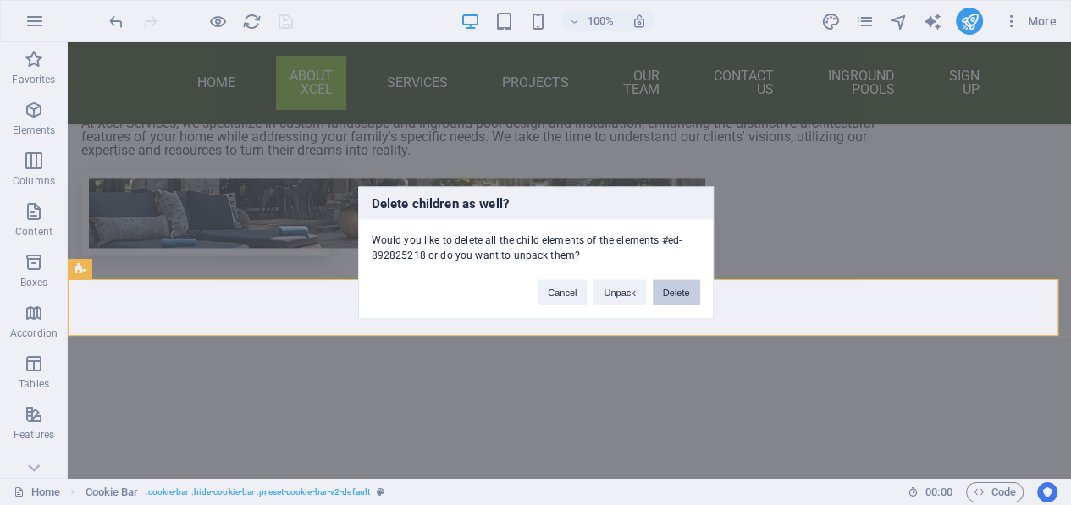
drag, startPoint x: 669, startPoint y: 294, endPoint x: 598, endPoint y: 251, distance: 82.0
click at [668, 294] on button "Delete" at bounding box center [675, 291] width 47 height 25
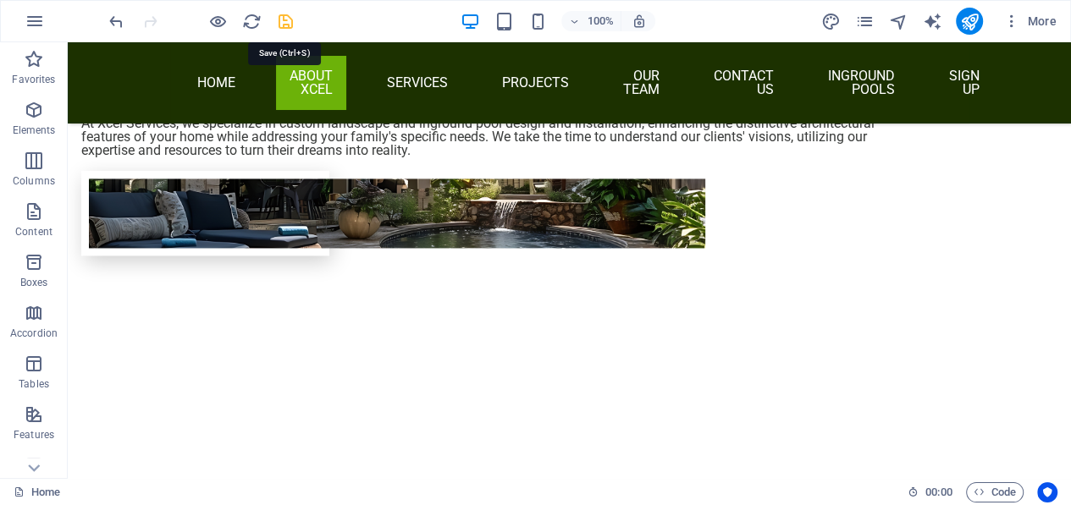
click at [286, 13] on icon "save" at bounding box center [285, 21] width 19 height 19
checkbox input "false"
click at [868, 18] on icon "pages" at bounding box center [863, 21] width 19 height 19
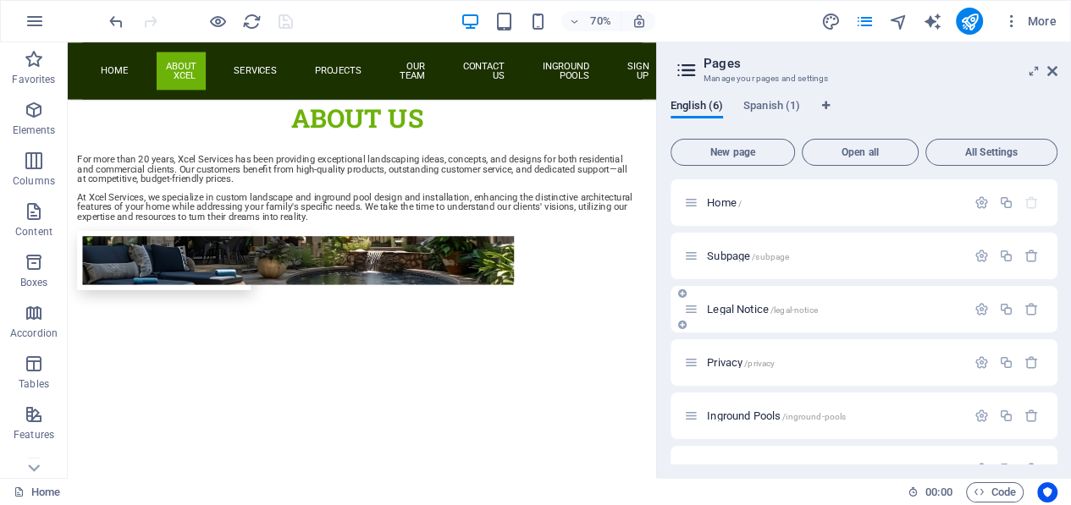
click at [738, 309] on span "Legal Notice /legal-notice" at bounding box center [762, 309] width 110 height 13
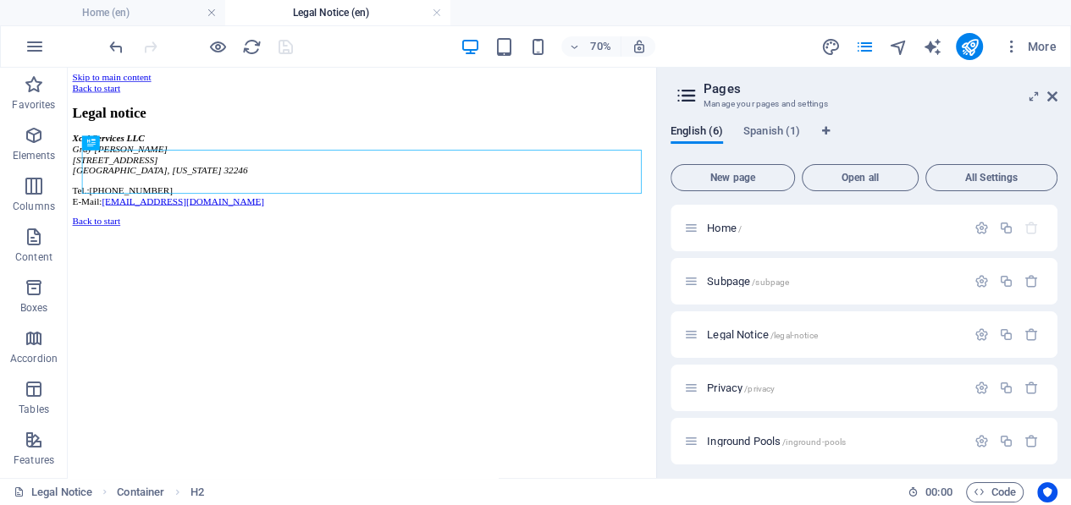
scroll to position [0, 0]
click at [735, 388] on span "Privacy /privacy" at bounding box center [741, 388] width 68 height 13
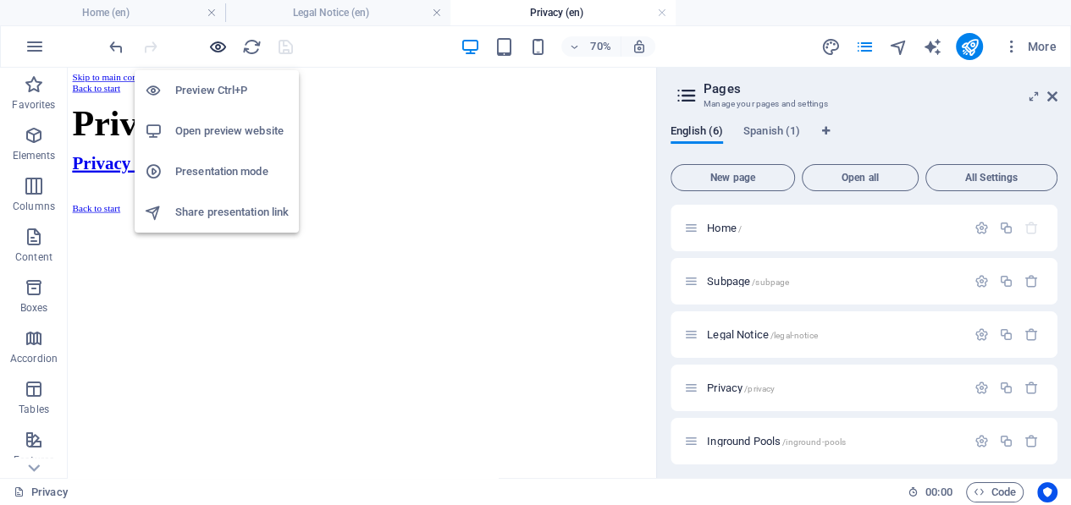
click at [216, 47] on icon "button" at bounding box center [217, 46] width 19 height 19
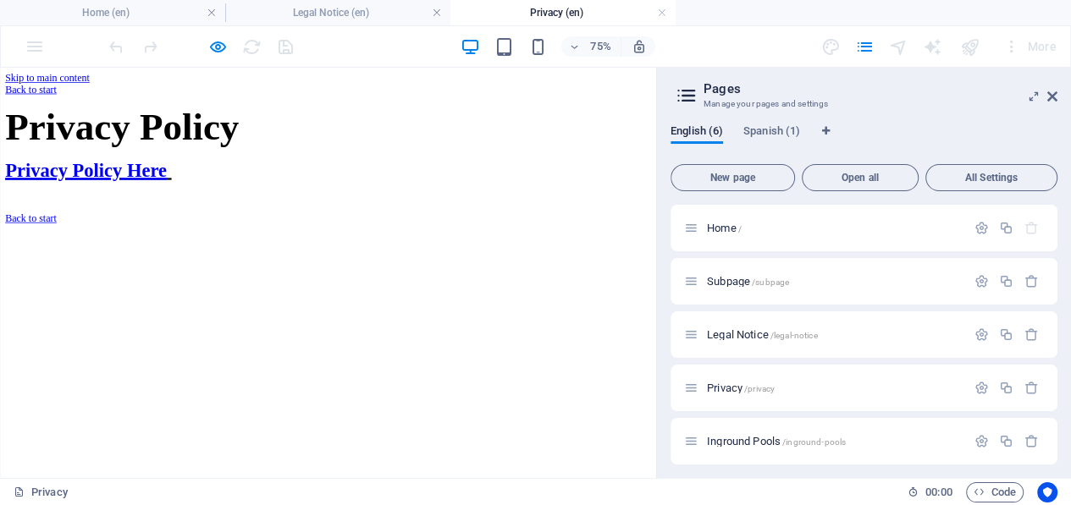
click at [222, 218] on u "Privacy Policy Here" at bounding box center [114, 204] width 215 height 28
click at [742, 328] on span "Legal Notice /legal-notice" at bounding box center [762, 334] width 110 height 13
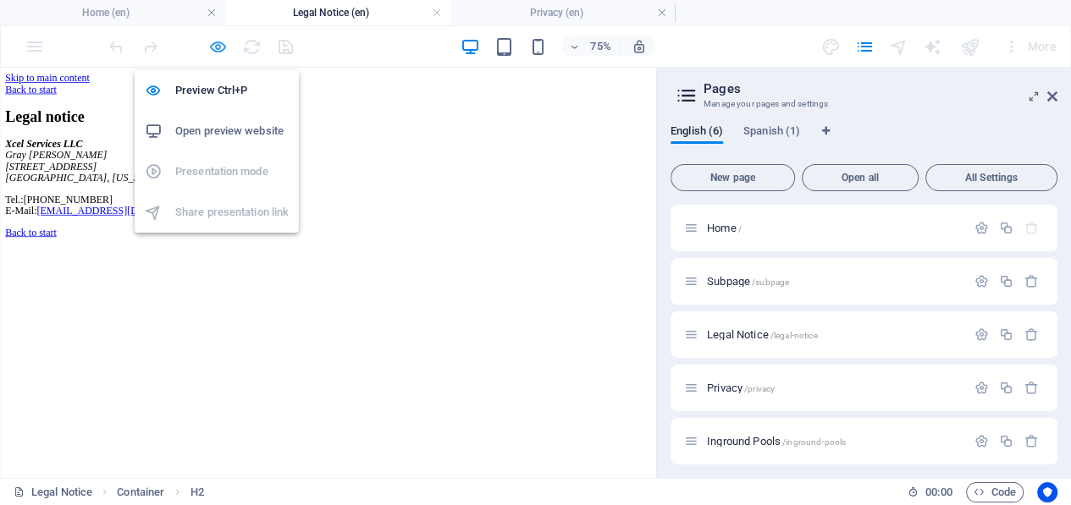
click at [218, 47] on icon "button" at bounding box center [217, 46] width 19 height 19
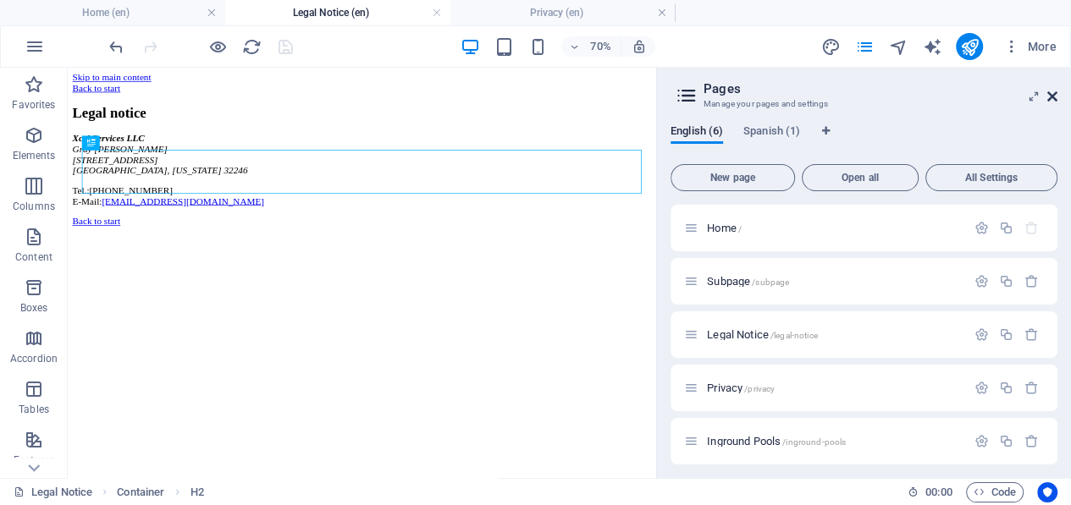
drag, startPoint x: 1046, startPoint y: 100, endPoint x: 978, endPoint y: 32, distance: 95.7
click at [1047, 100] on icon at bounding box center [1052, 97] width 10 height 14
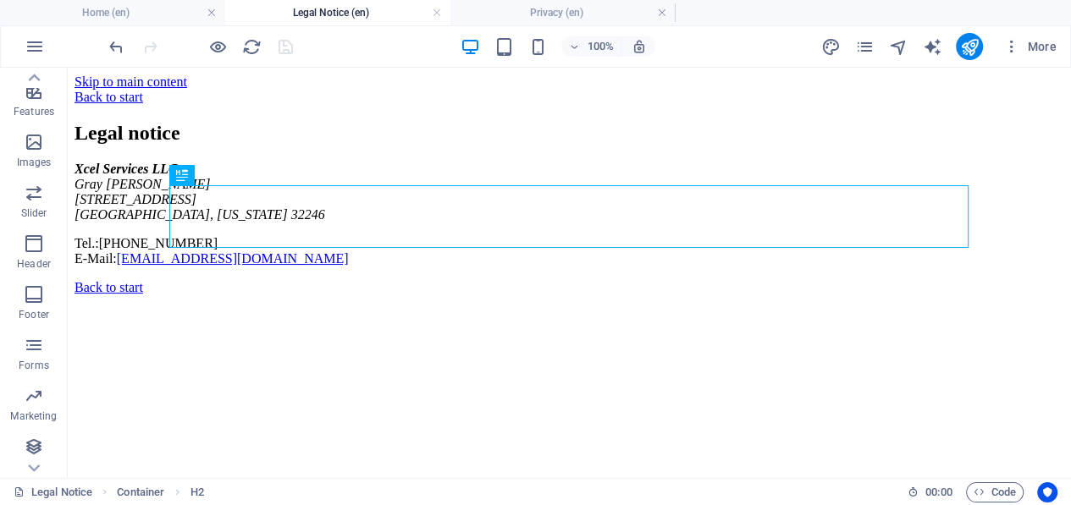
scroll to position [350, 0]
click at [28, 40] on icon "button" at bounding box center [35, 46] width 20 height 20
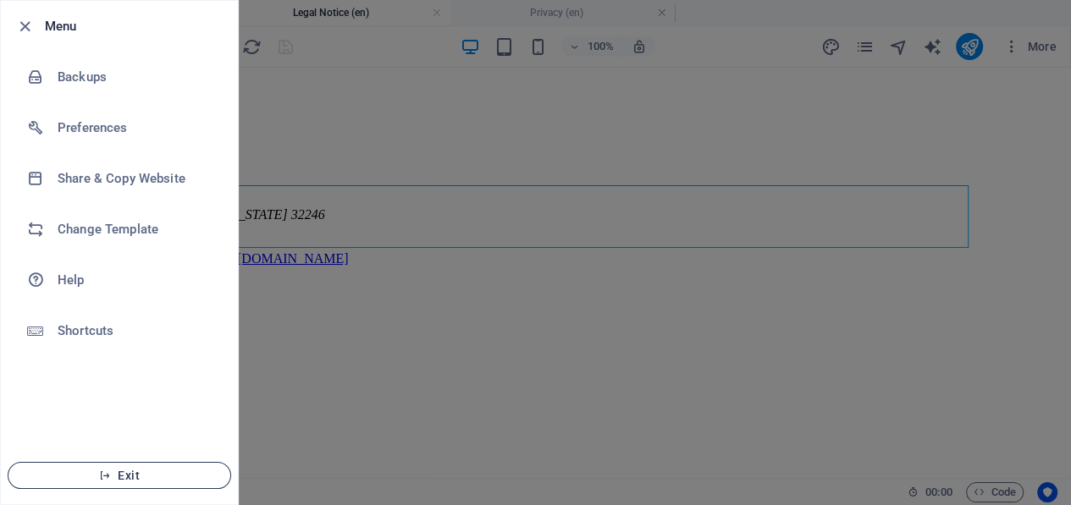
click at [129, 471] on span "Exit" at bounding box center [119, 476] width 195 height 14
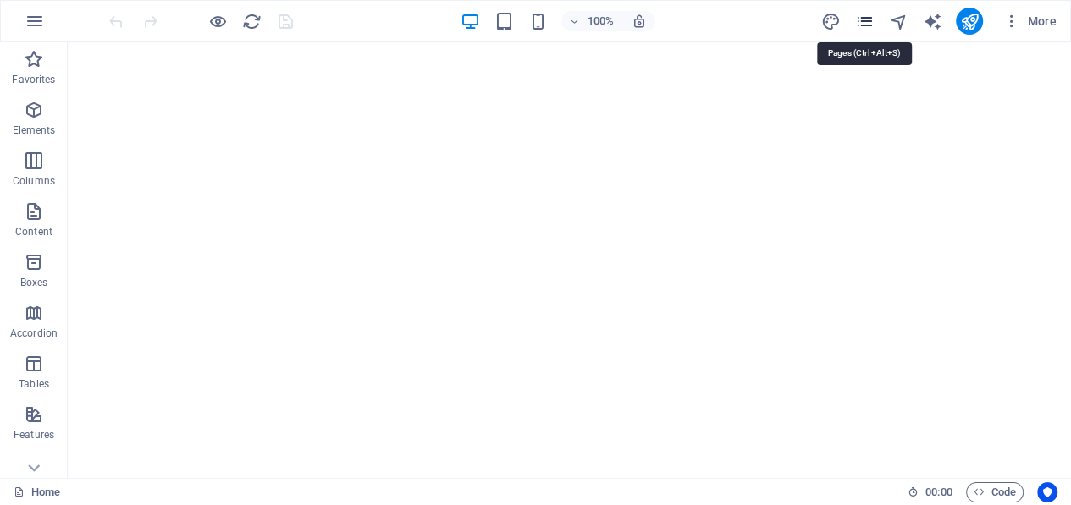
click at [869, 19] on icon "pages" at bounding box center [863, 21] width 19 height 19
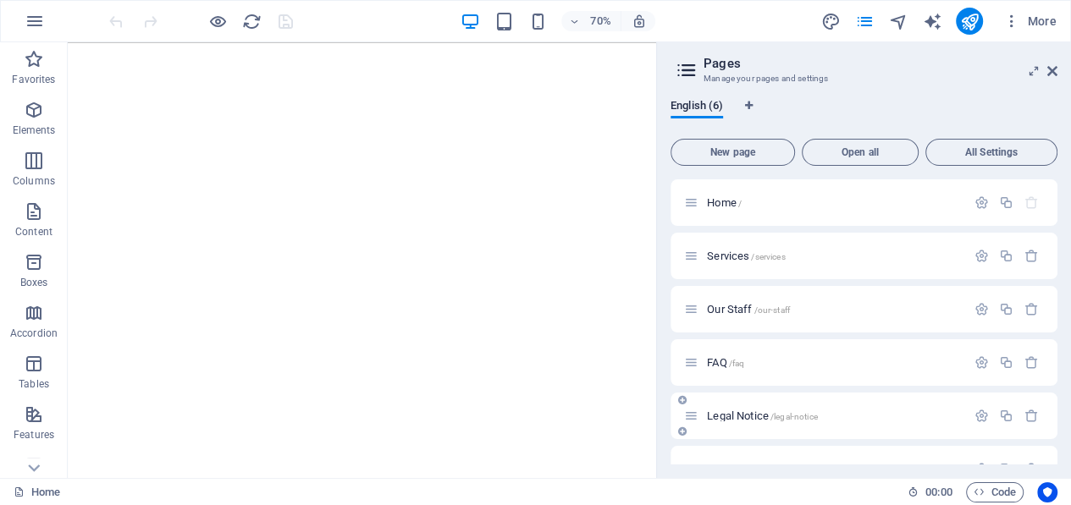
scroll to position [34, 0]
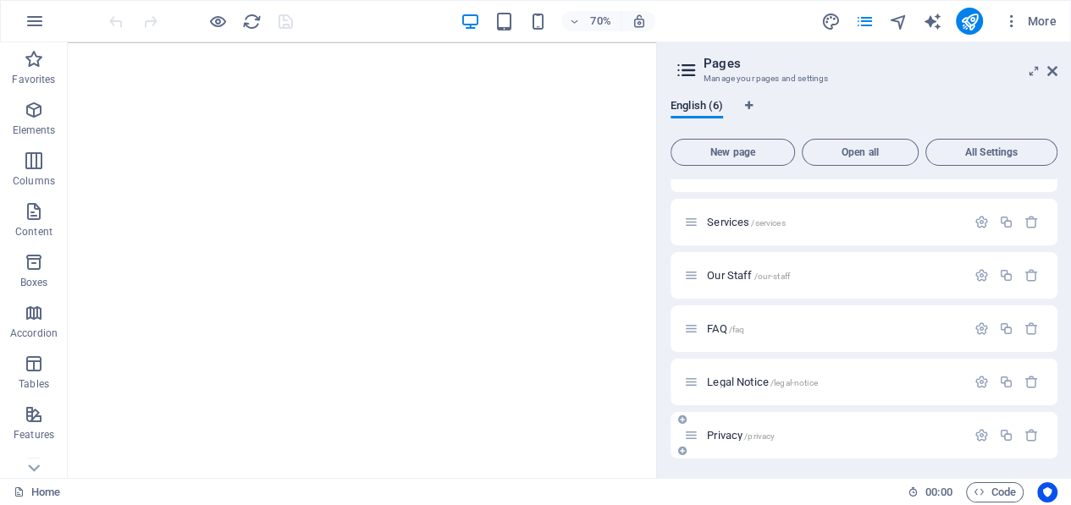
click at [734, 433] on span "Privacy /privacy" at bounding box center [741, 435] width 68 height 13
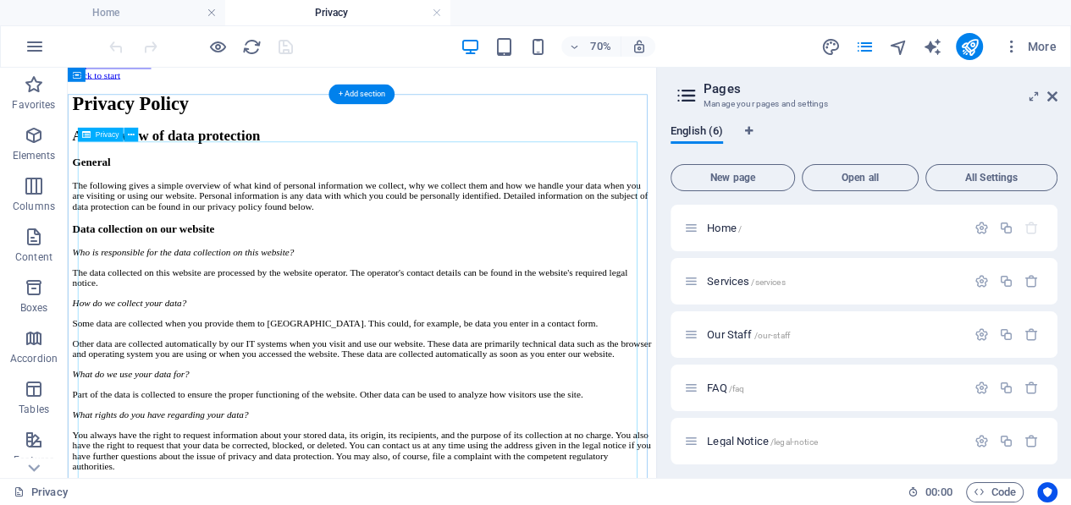
scroll to position [0, 0]
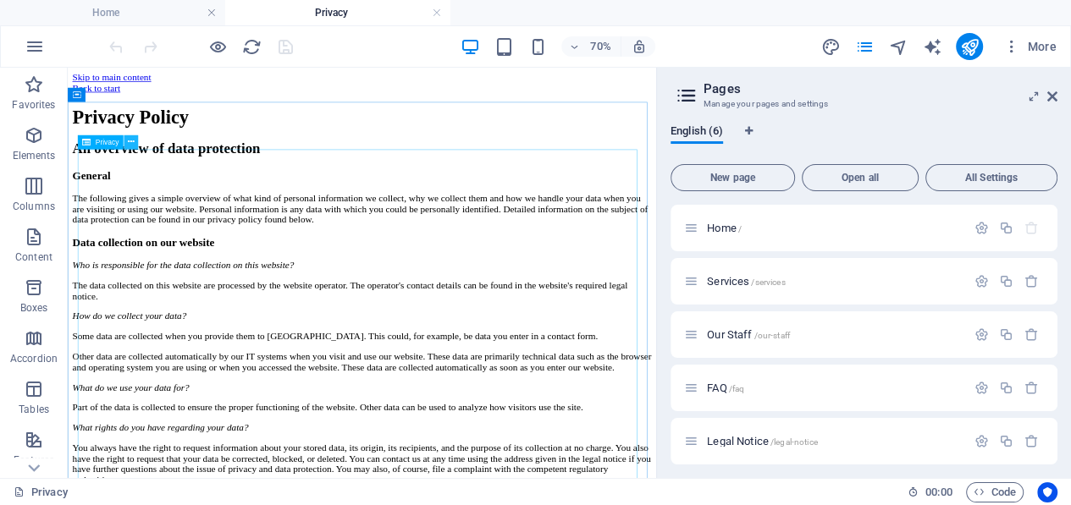
click at [129, 140] on icon at bounding box center [131, 142] width 7 height 13
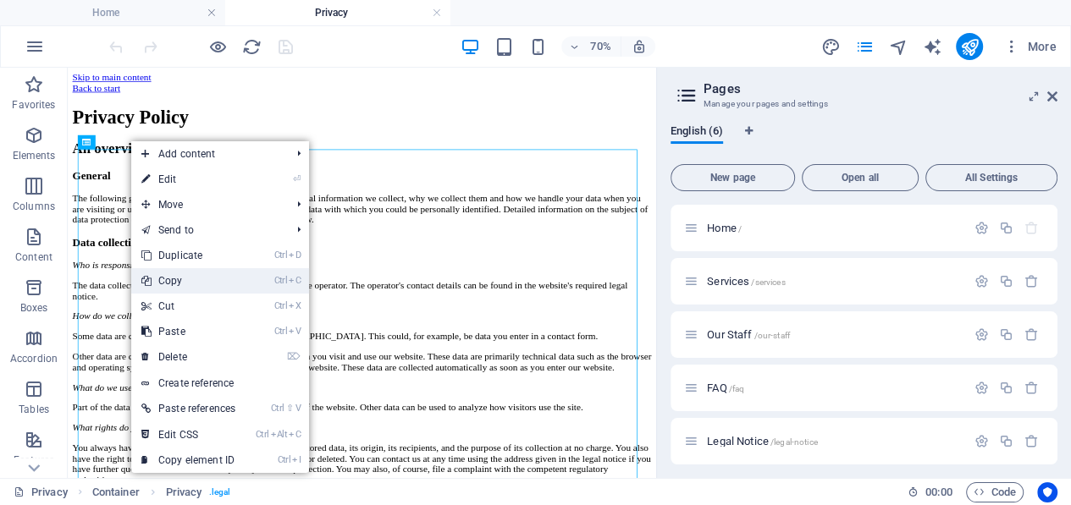
click at [190, 272] on link "Ctrl C Copy" at bounding box center [188, 280] width 114 height 25
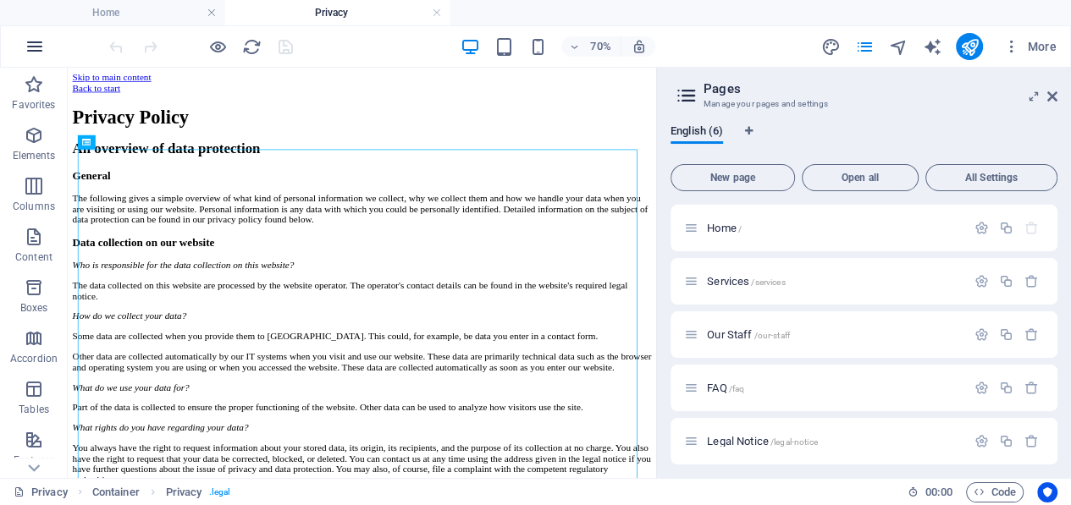
click at [35, 39] on icon "button" at bounding box center [35, 46] width 20 height 20
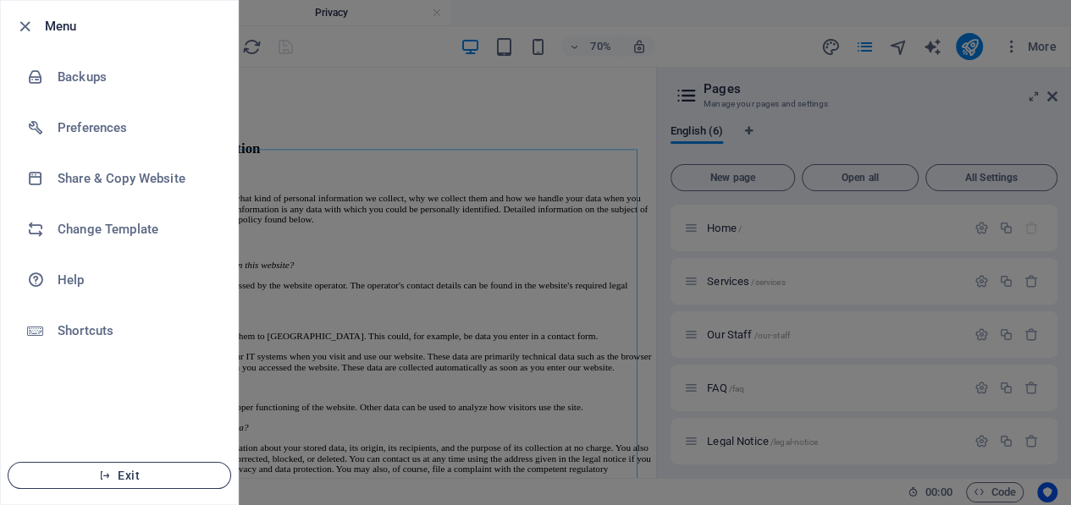
click at [146, 470] on span "Exit" at bounding box center [119, 476] width 195 height 14
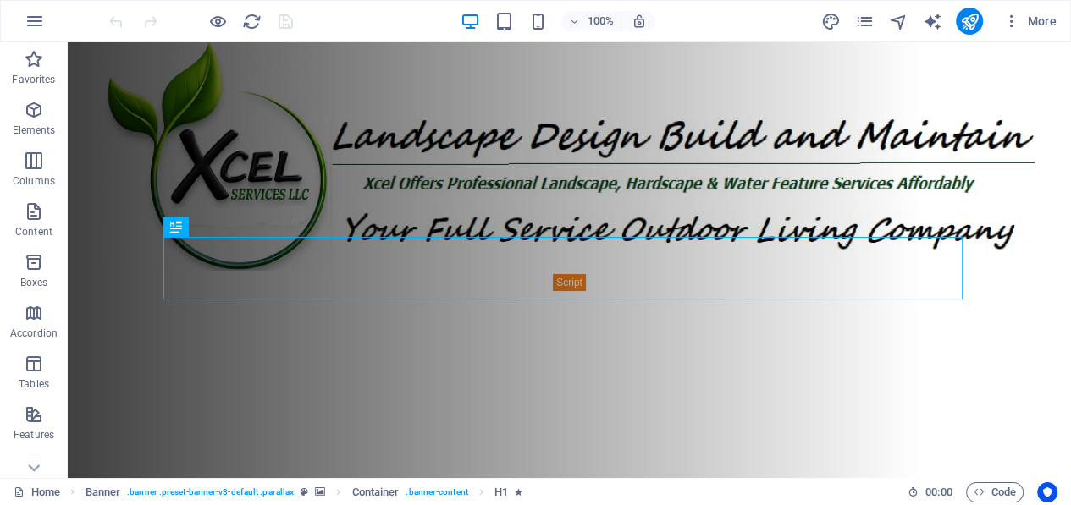
scroll to position [256, 0]
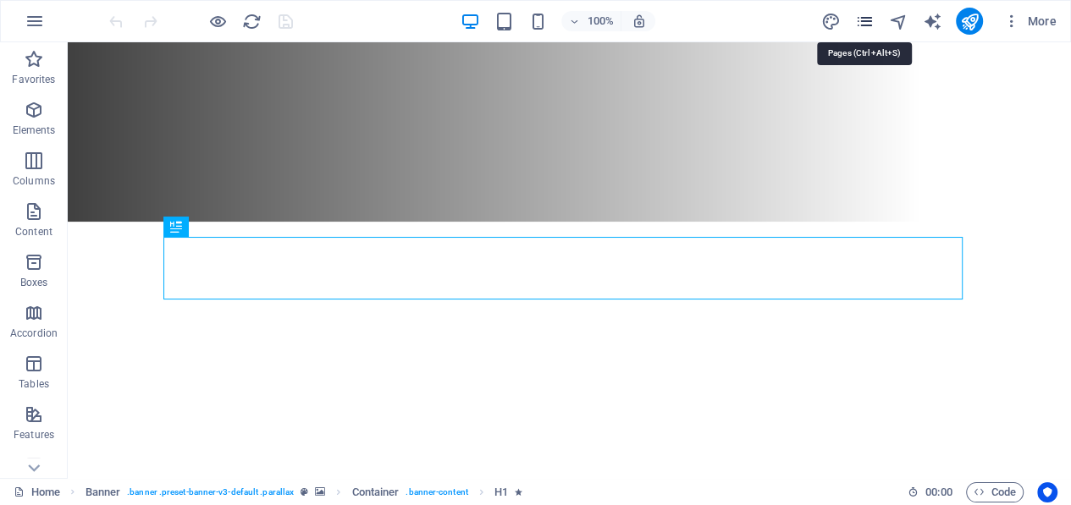
click at [868, 17] on icon "pages" at bounding box center [863, 21] width 19 height 19
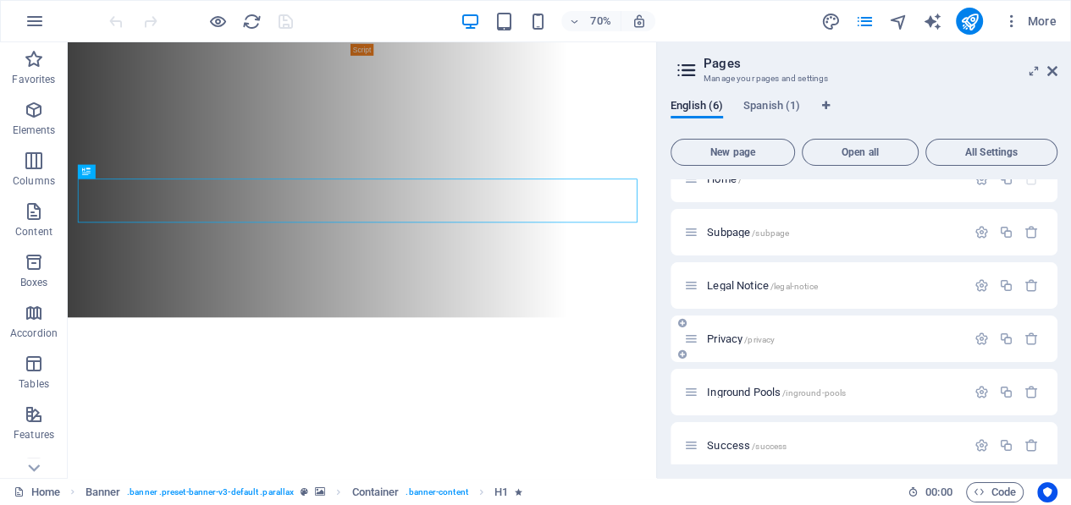
scroll to position [34, 0]
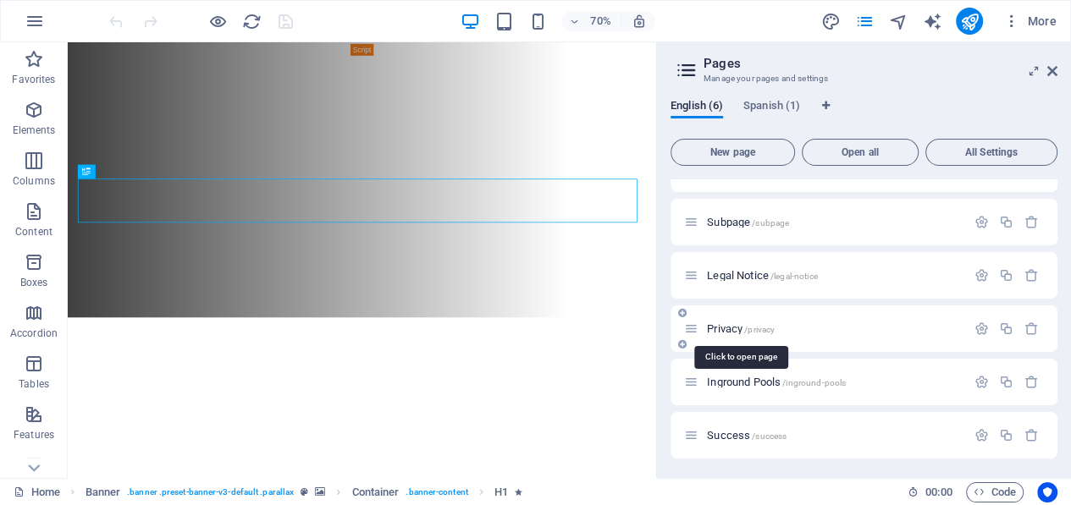
click at [726, 323] on span "Privacy /privacy" at bounding box center [741, 328] width 68 height 13
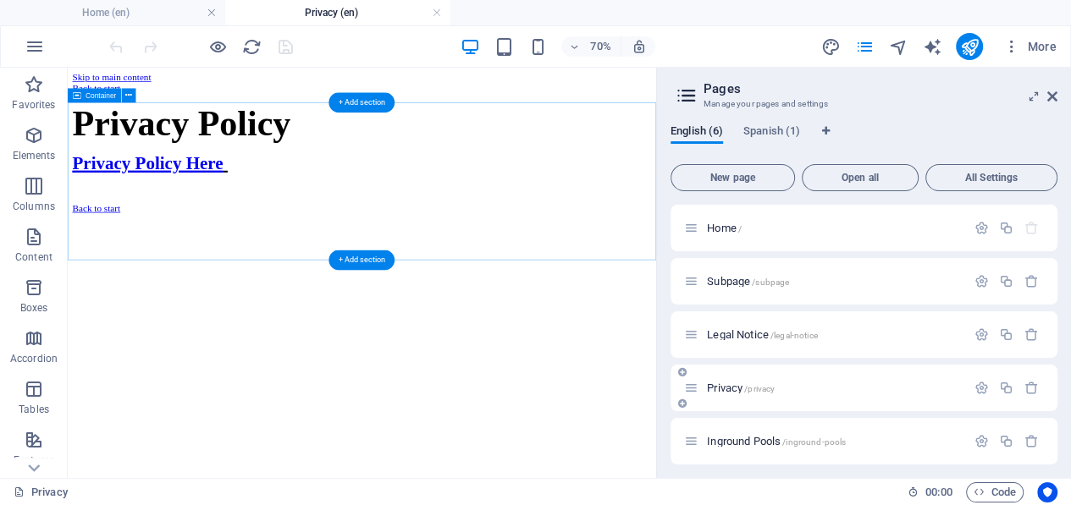
scroll to position [0, 0]
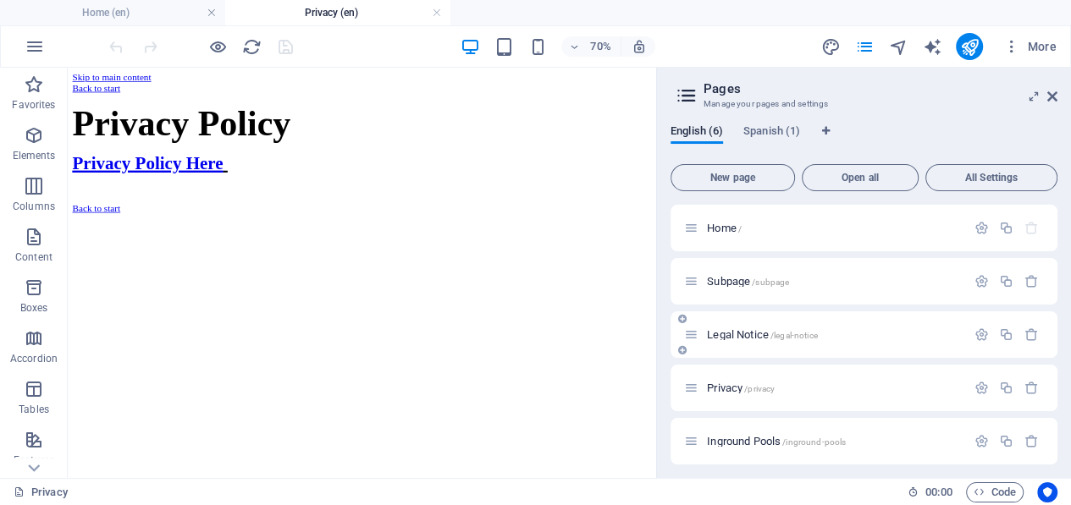
click at [742, 330] on span "Legal Notice /legal-notice" at bounding box center [762, 334] width 110 height 13
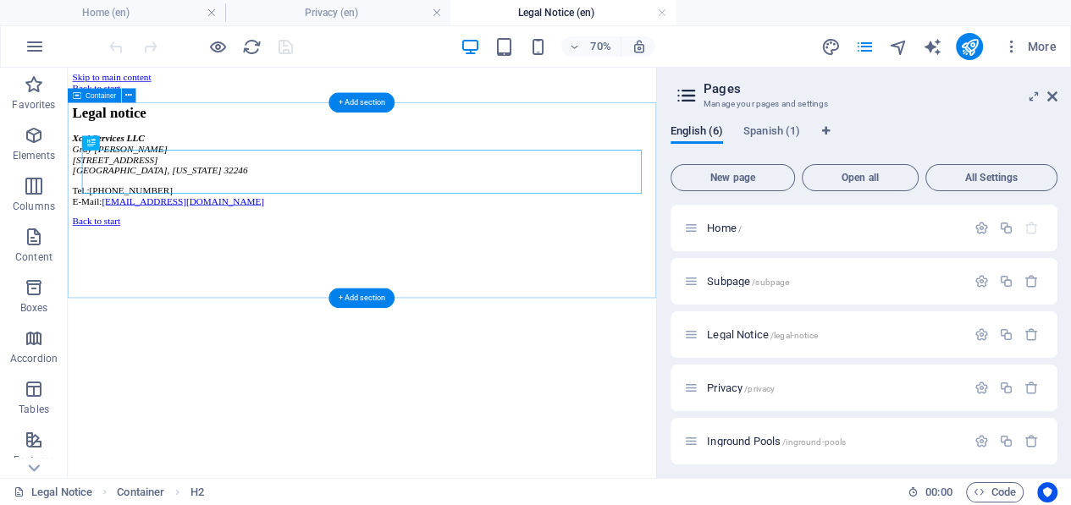
drag, startPoint x: 96, startPoint y: 306, endPoint x: 523, endPoint y: 362, distance: 431.0
drag, startPoint x: 30, startPoint y: 248, endPoint x: 363, endPoint y: 298, distance: 336.3
click at [363, 298] on section "Favorites Elements Columns Content Boxes Accordion Tables Features Images Slide…" at bounding box center [328, 273] width 656 height 410
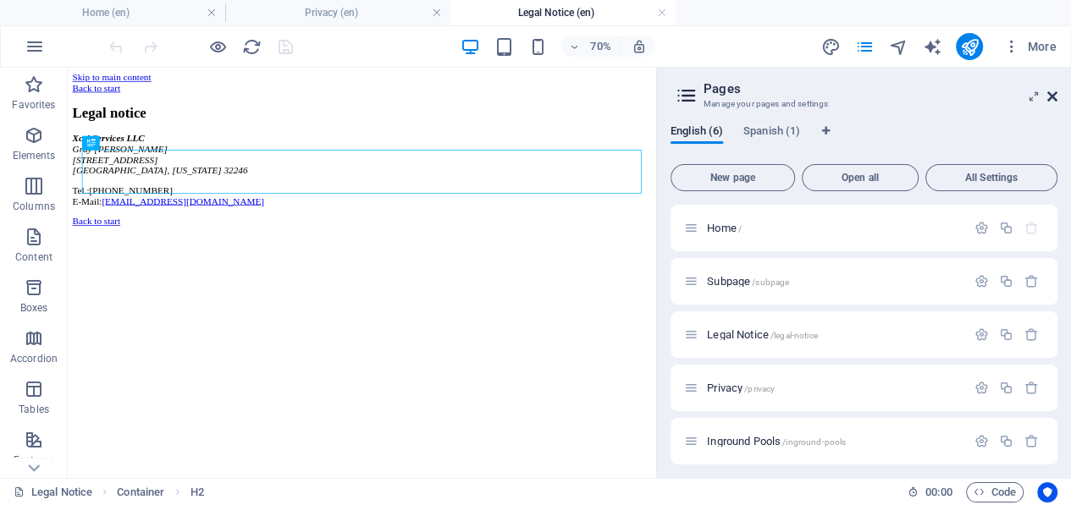
click at [1054, 93] on icon at bounding box center [1052, 97] width 10 height 14
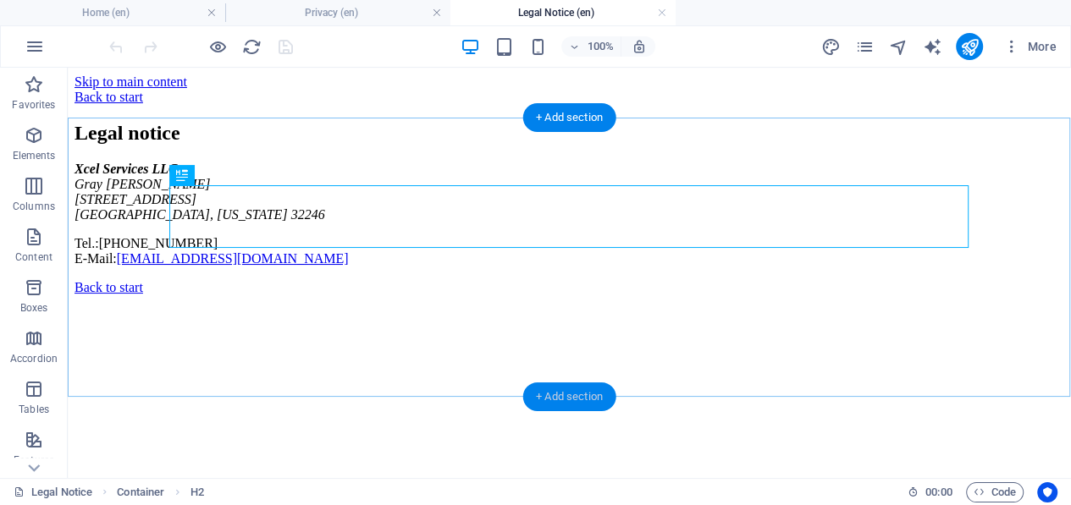
drag, startPoint x: 34, startPoint y: 232, endPoint x: 577, endPoint y: 400, distance: 568.8
click at [577, 400] on section "Favorites Elements Columns Content Boxes Accordion Tables Features Images Slide…" at bounding box center [535, 273] width 1071 height 410
click at [203, 267] on div "Legal notice Xcel Services LLC Gray Guthrie 2465 Wattle Tree Rd West Jacksonvil…" at bounding box center [568, 194] width 989 height 145
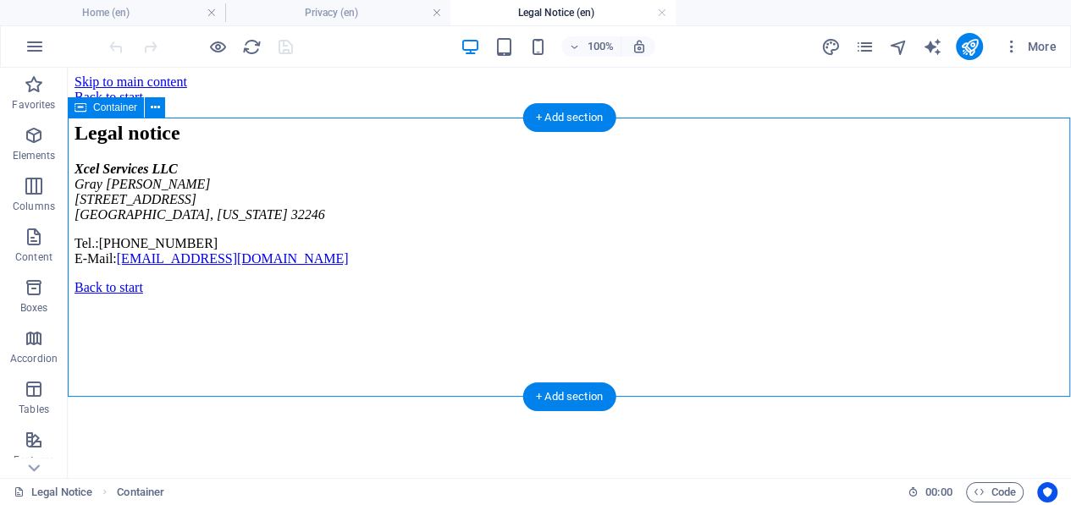
click at [213, 267] on div "Legal notice Xcel Services LLC Gray Guthrie 2465 Wattle Tree Rd West Jacksonvil…" at bounding box center [568, 194] width 989 height 145
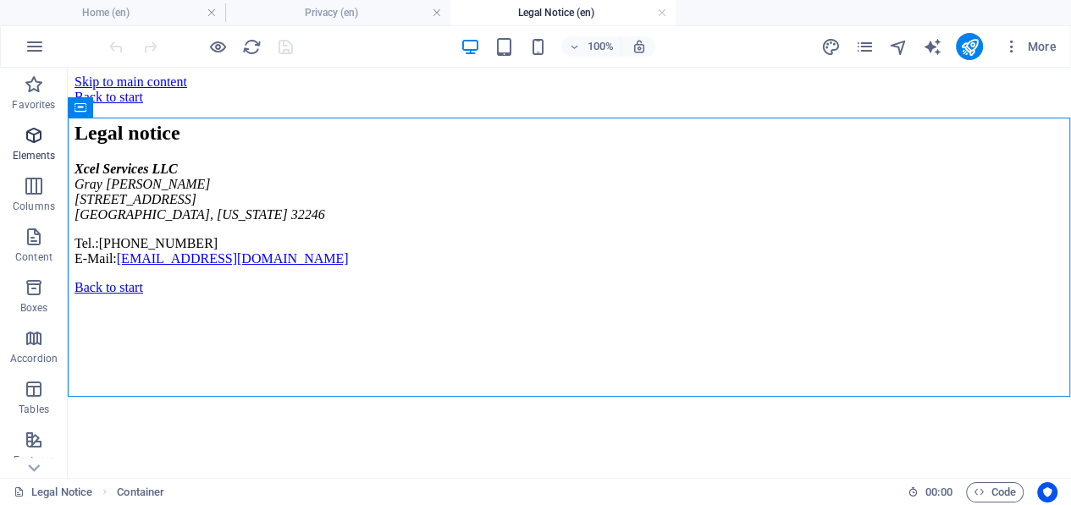
click at [31, 135] on icon "button" at bounding box center [34, 135] width 20 height 20
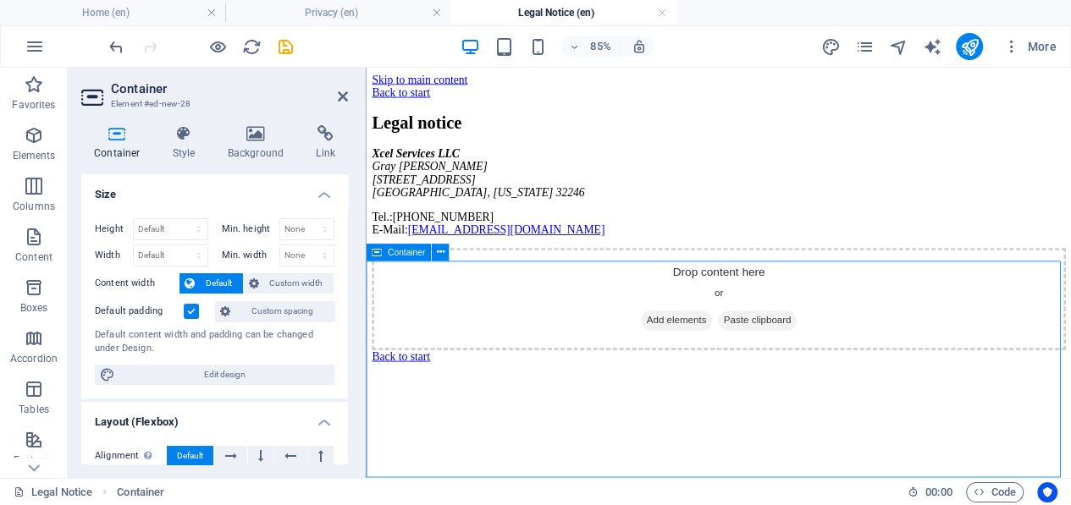
scroll to position [150, 0]
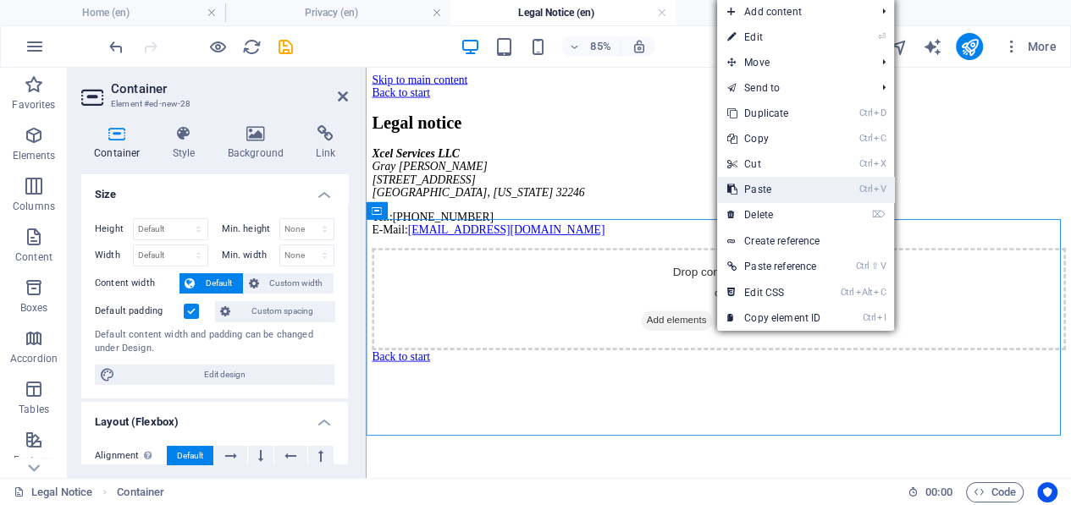
click at [756, 193] on link "Ctrl V Paste" at bounding box center [773, 189] width 113 height 25
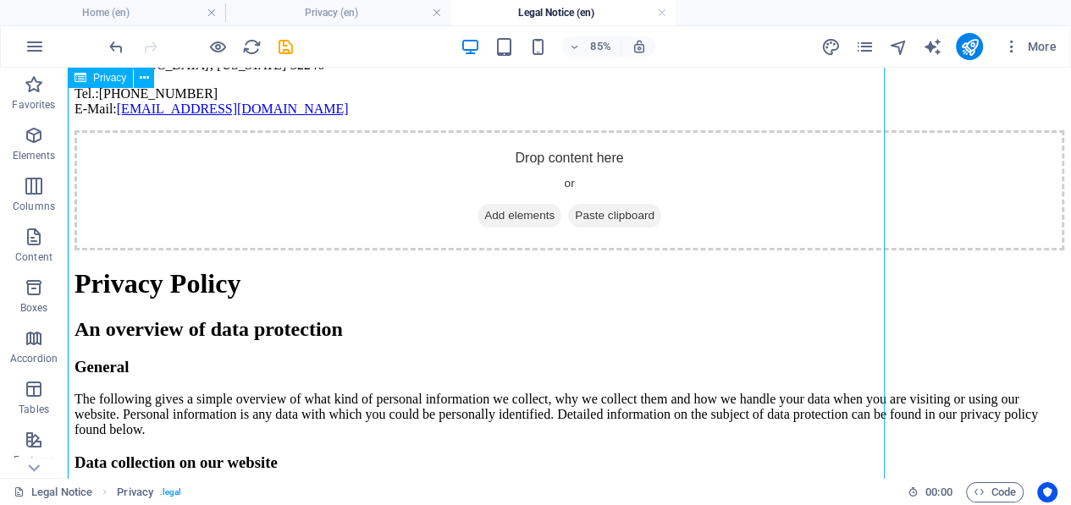
scroll to position [2215, 0]
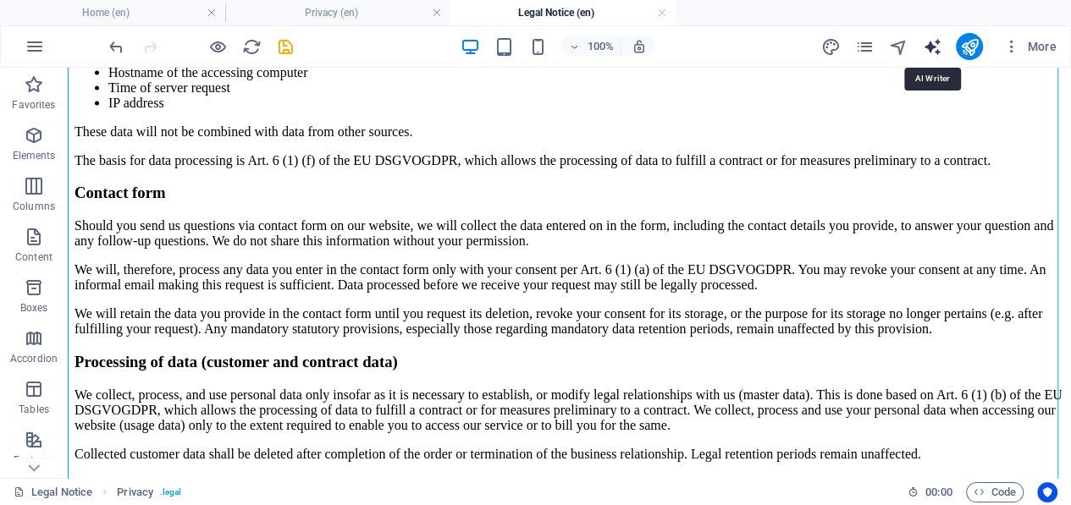
drag, startPoint x: 932, startPoint y: 51, endPoint x: 377, endPoint y: 4, distance: 557.1
click at [932, 51] on icon "text_generator" at bounding box center [931, 46] width 19 height 19
select select "English"
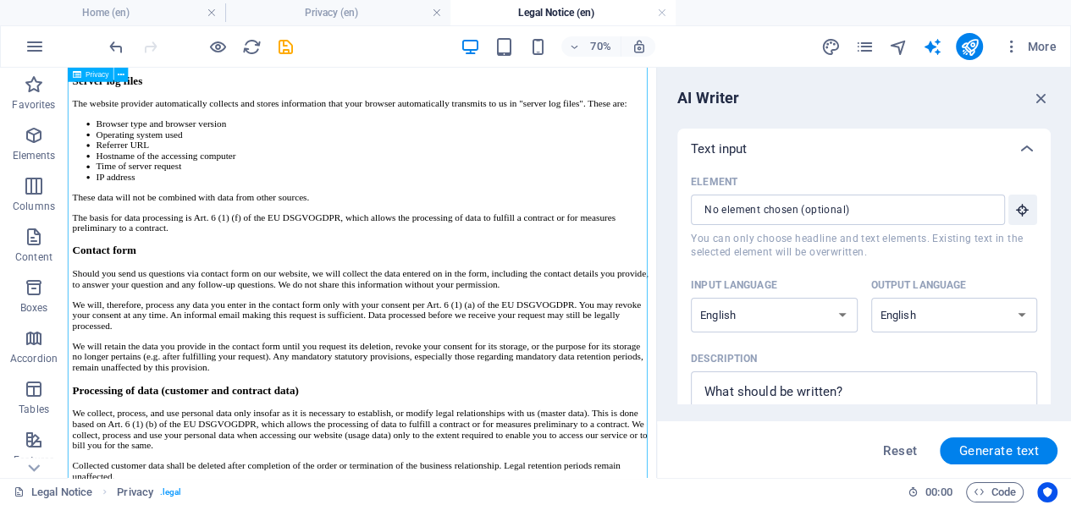
scroll to position [0, 0]
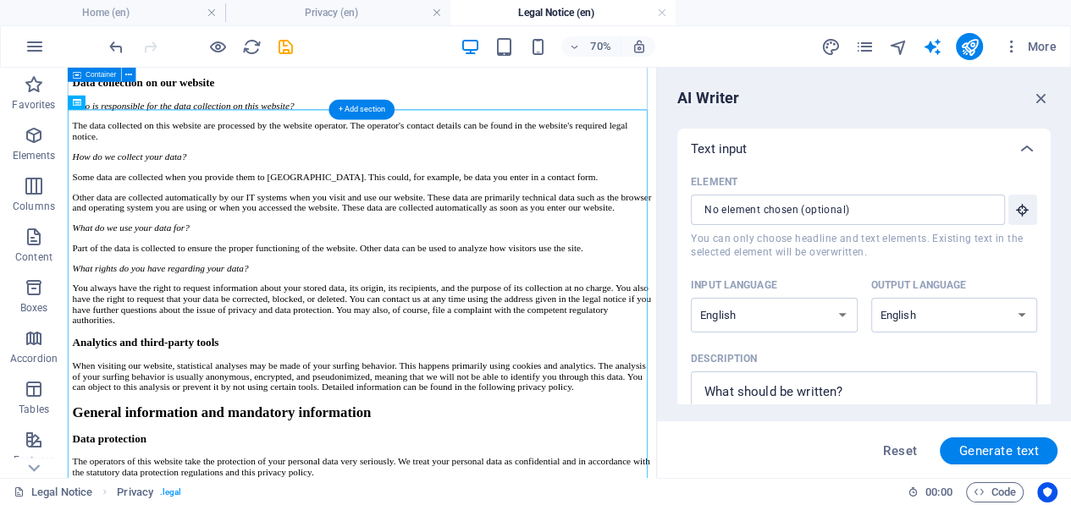
scroll to position [184, 0]
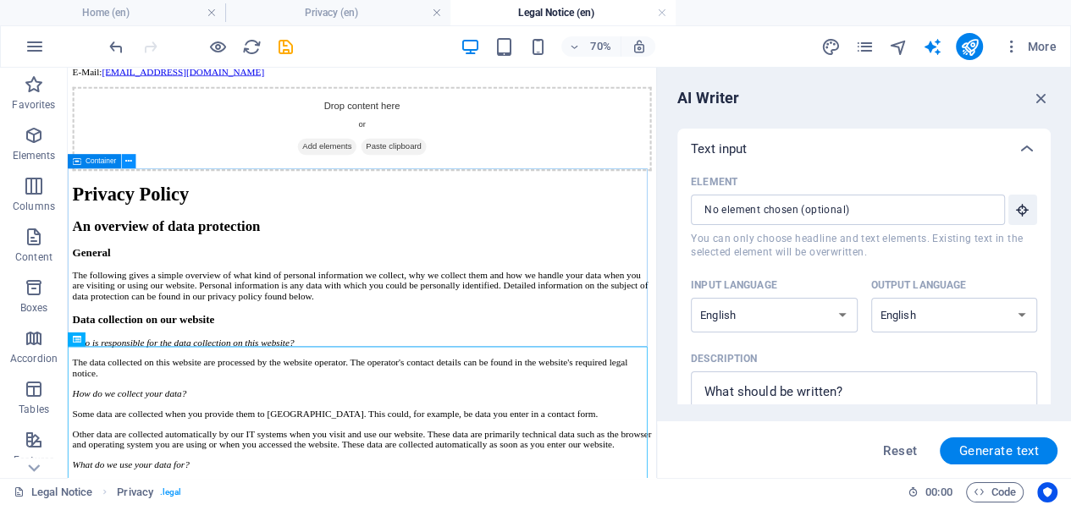
click at [127, 163] on icon at bounding box center [128, 162] width 7 height 13
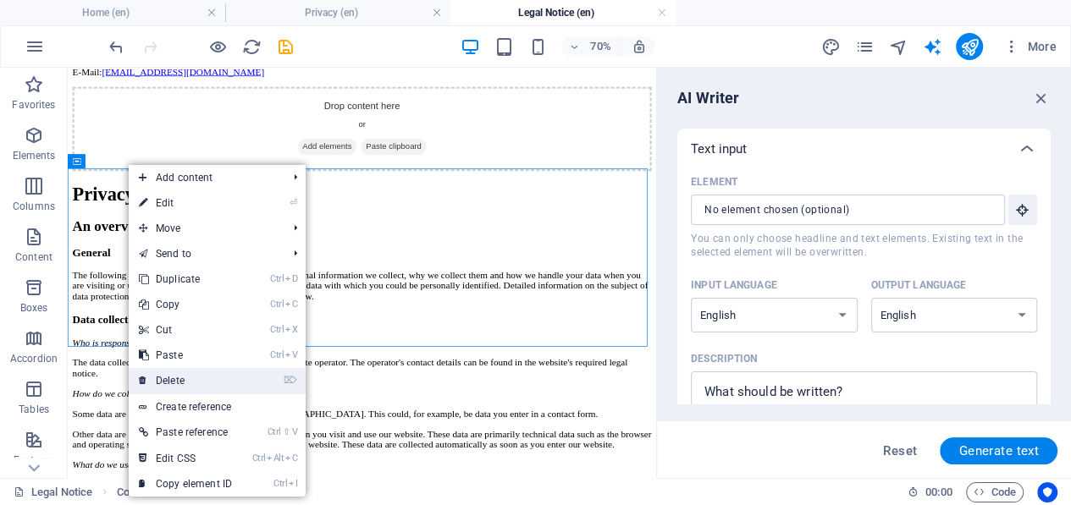
click at [179, 375] on link "⌦ Delete" at bounding box center [185, 380] width 113 height 25
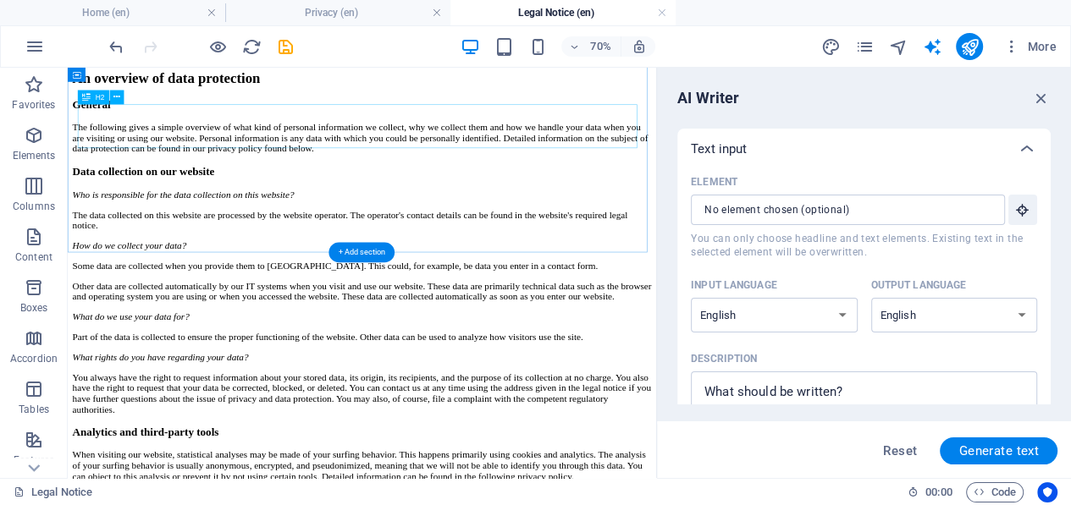
scroll to position [0, 0]
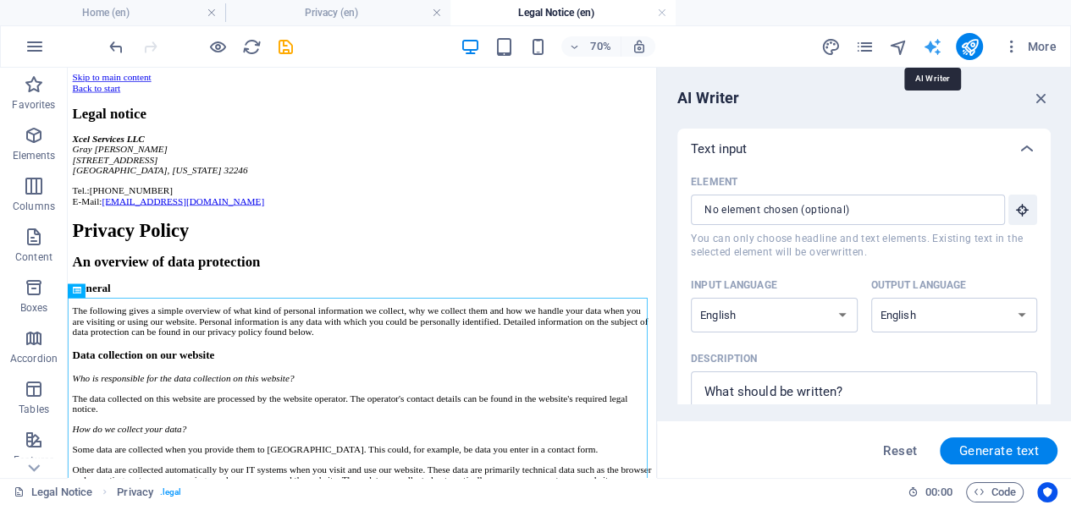
click at [933, 44] on icon "text_generator" at bounding box center [931, 46] width 19 height 19
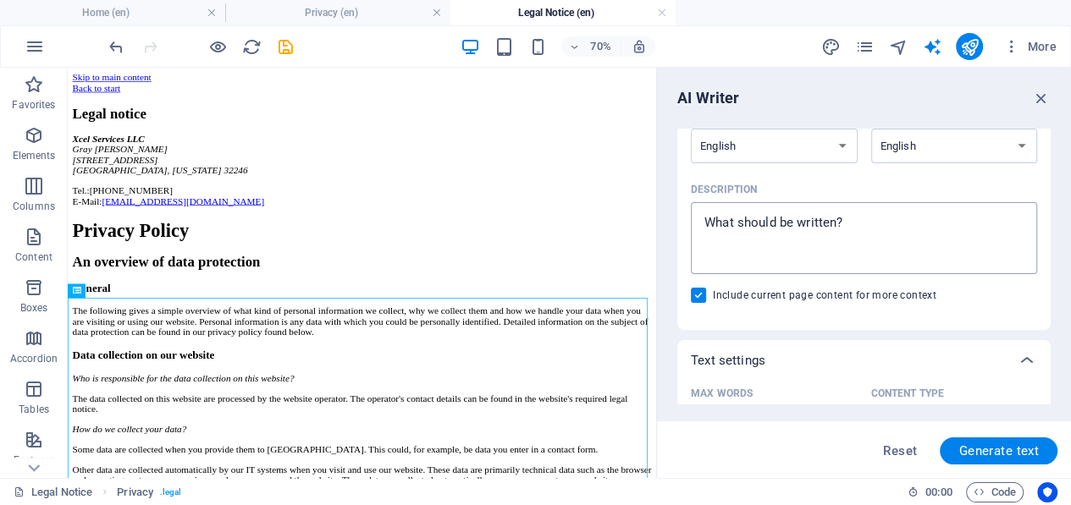
scroll to position [254, 0]
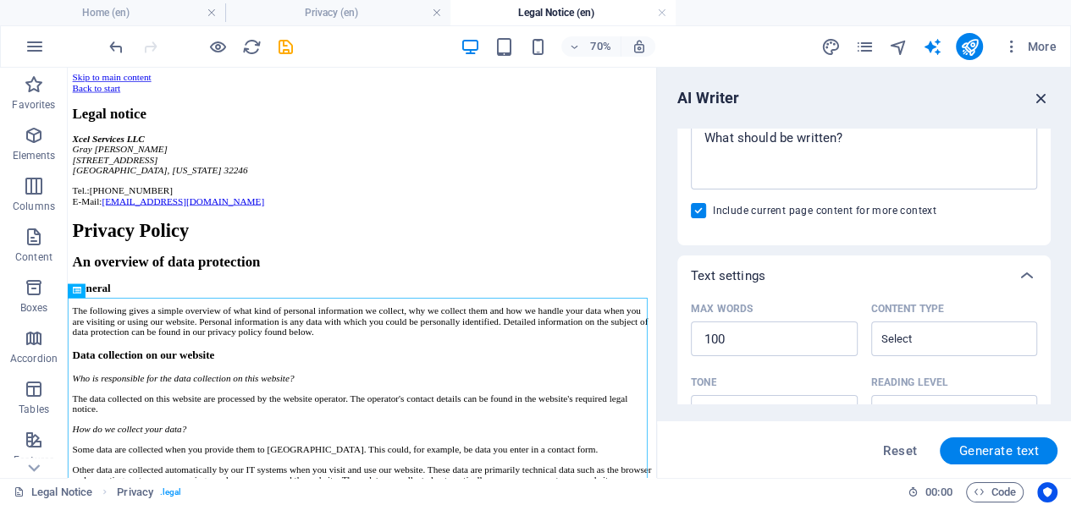
click at [1041, 92] on icon "button" at bounding box center [1041, 98] width 19 height 19
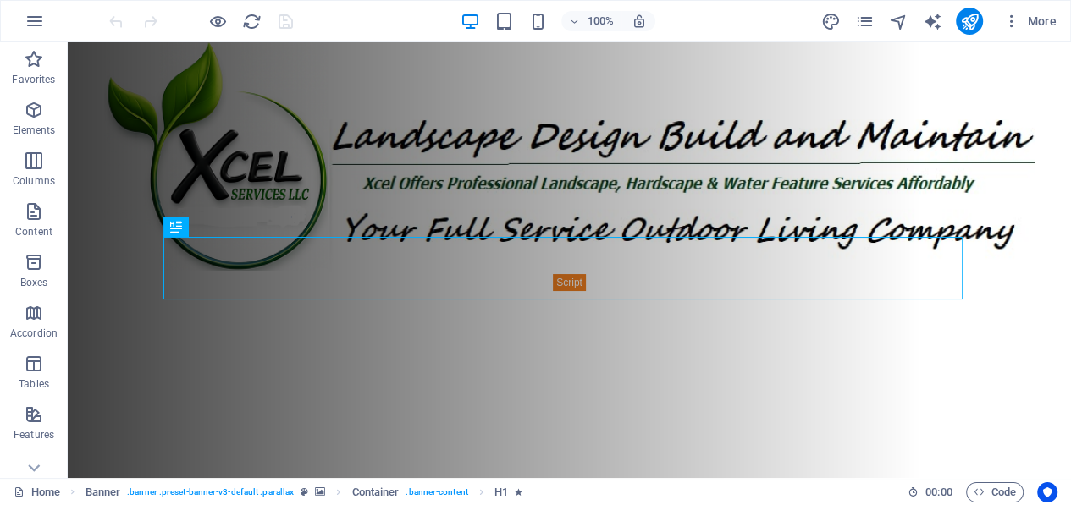
scroll to position [256, 0]
